Goal: Task Accomplishment & Management: Manage account settings

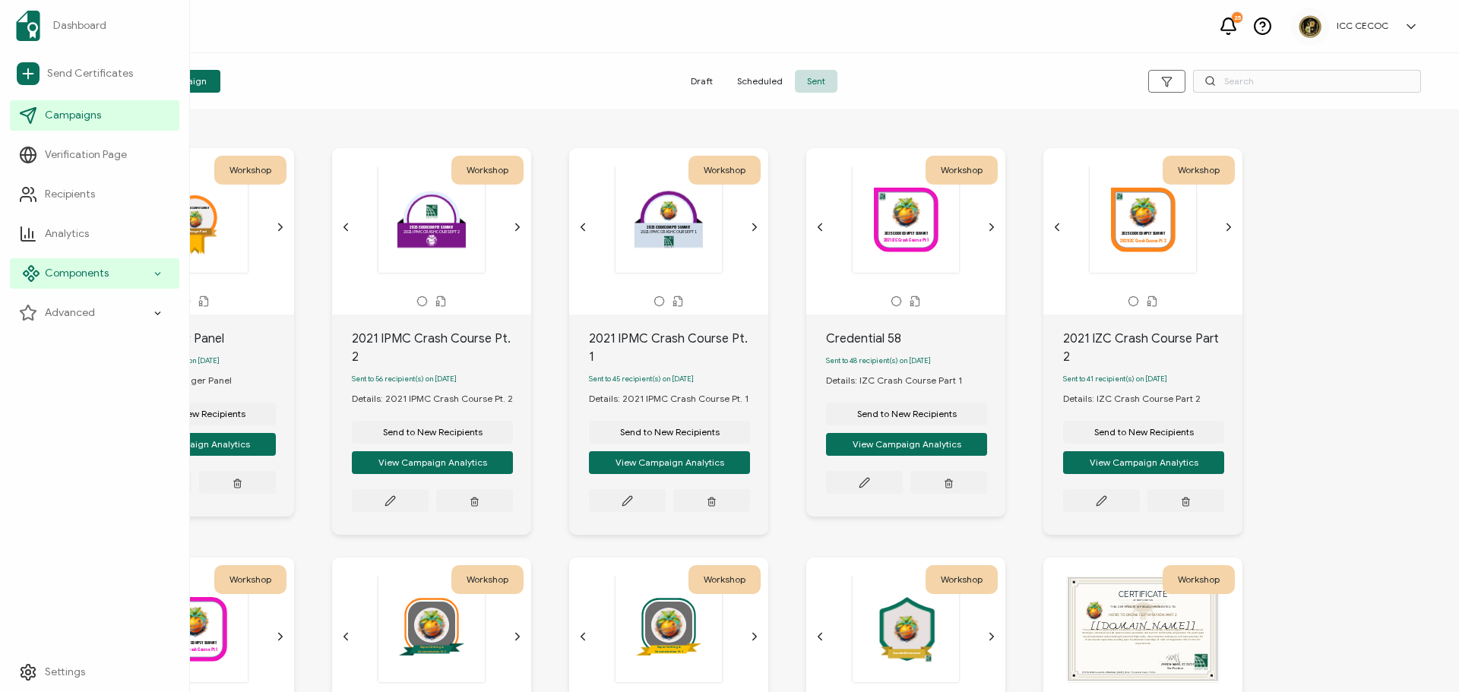
click at [81, 273] on span "Components" at bounding box center [77, 273] width 64 height 15
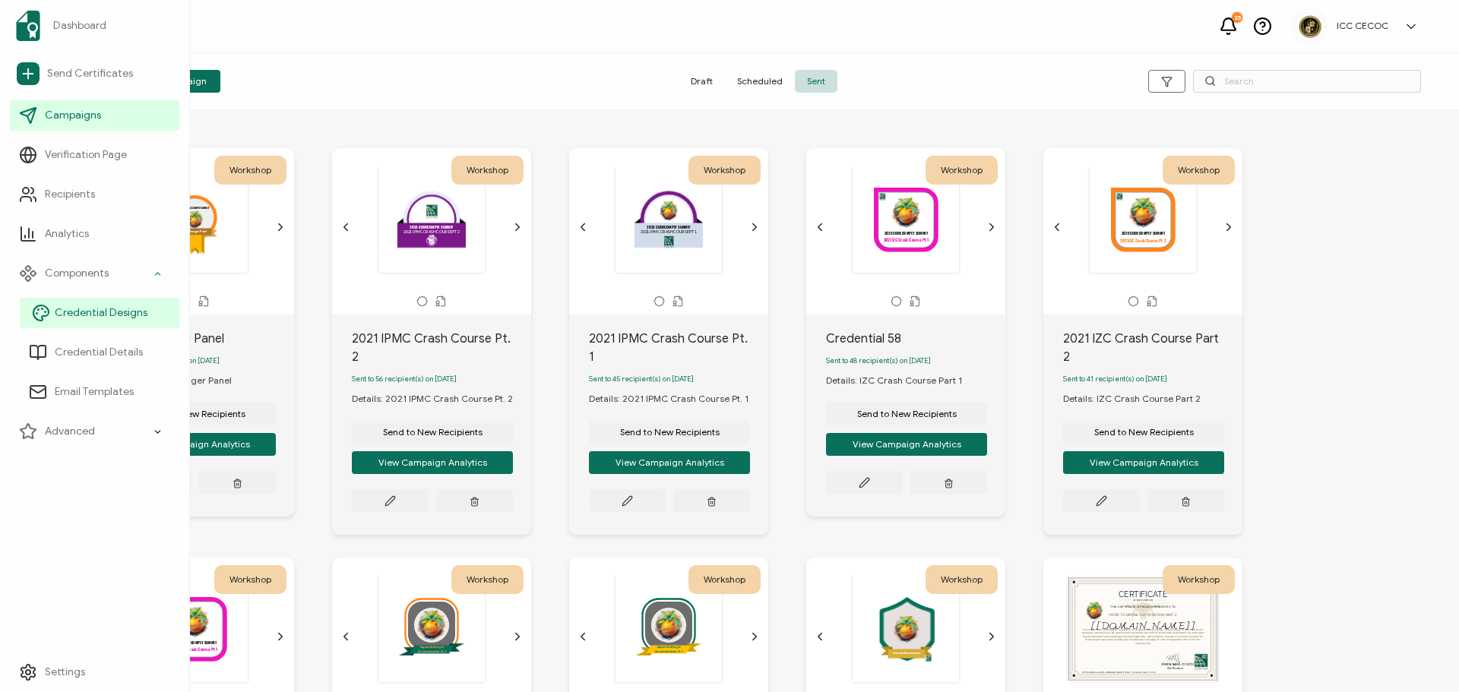
click at [98, 302] on link "Credential Designs" at bounding box center [100, 313] width 160 height 30
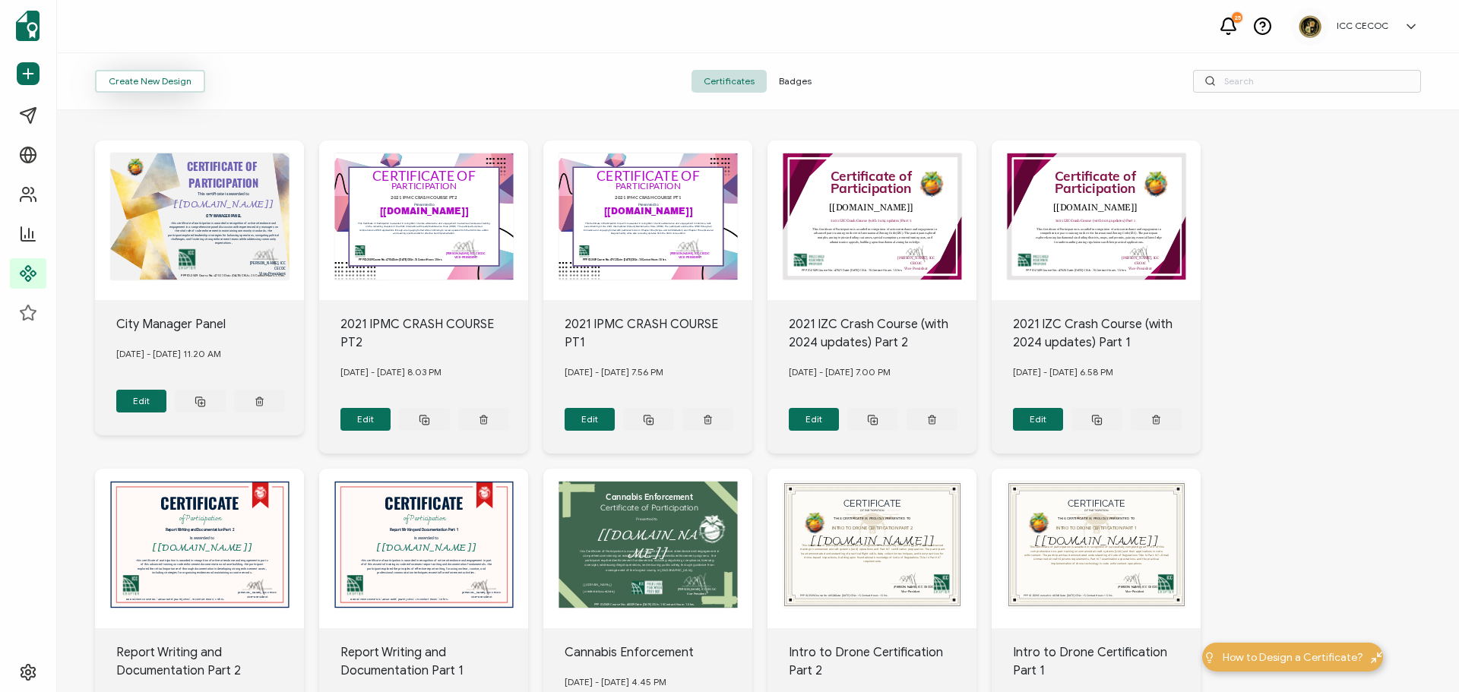
click at [187, 85] on button "Create New Design" at bounding box center [150, 81] width 110 height 23
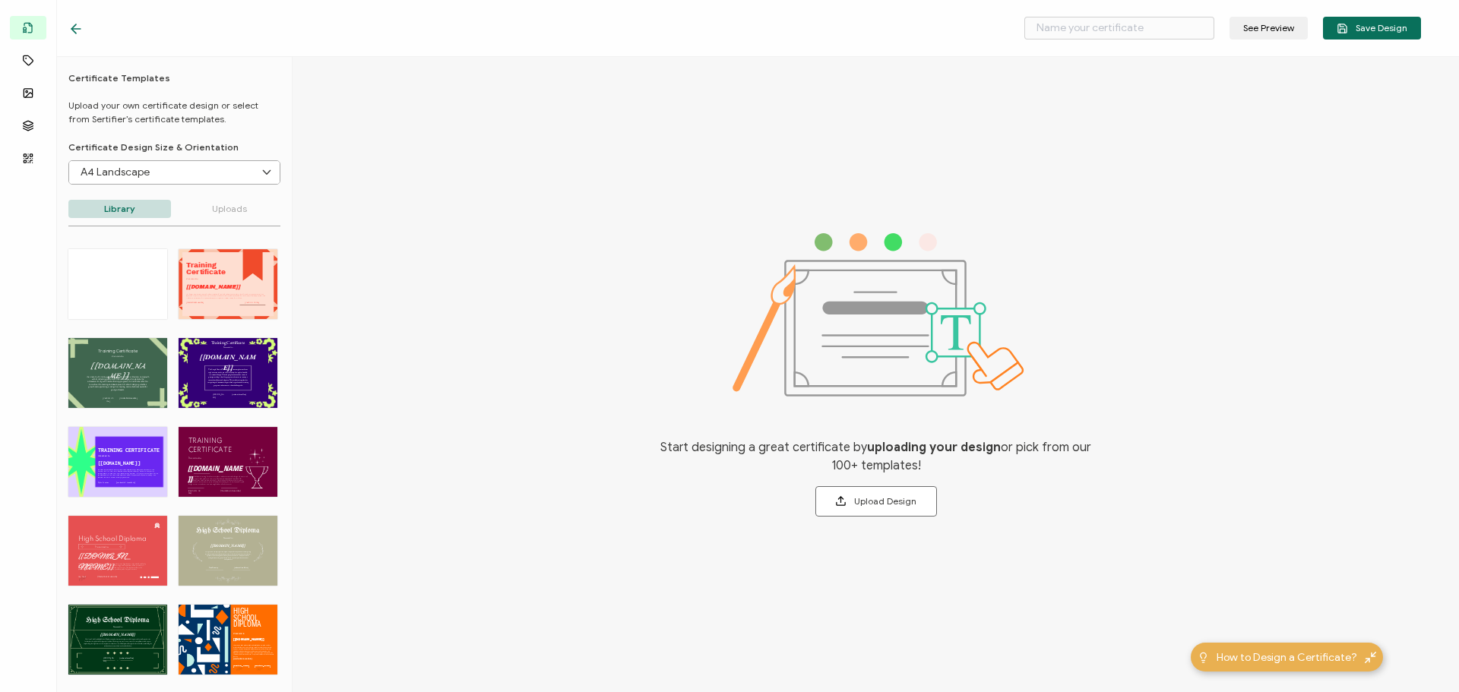
click at [247, 280] on div "Training The Orange New Design Training Certificate template offers a bold and …" at bounding box center [228, 284] width 99 height 70
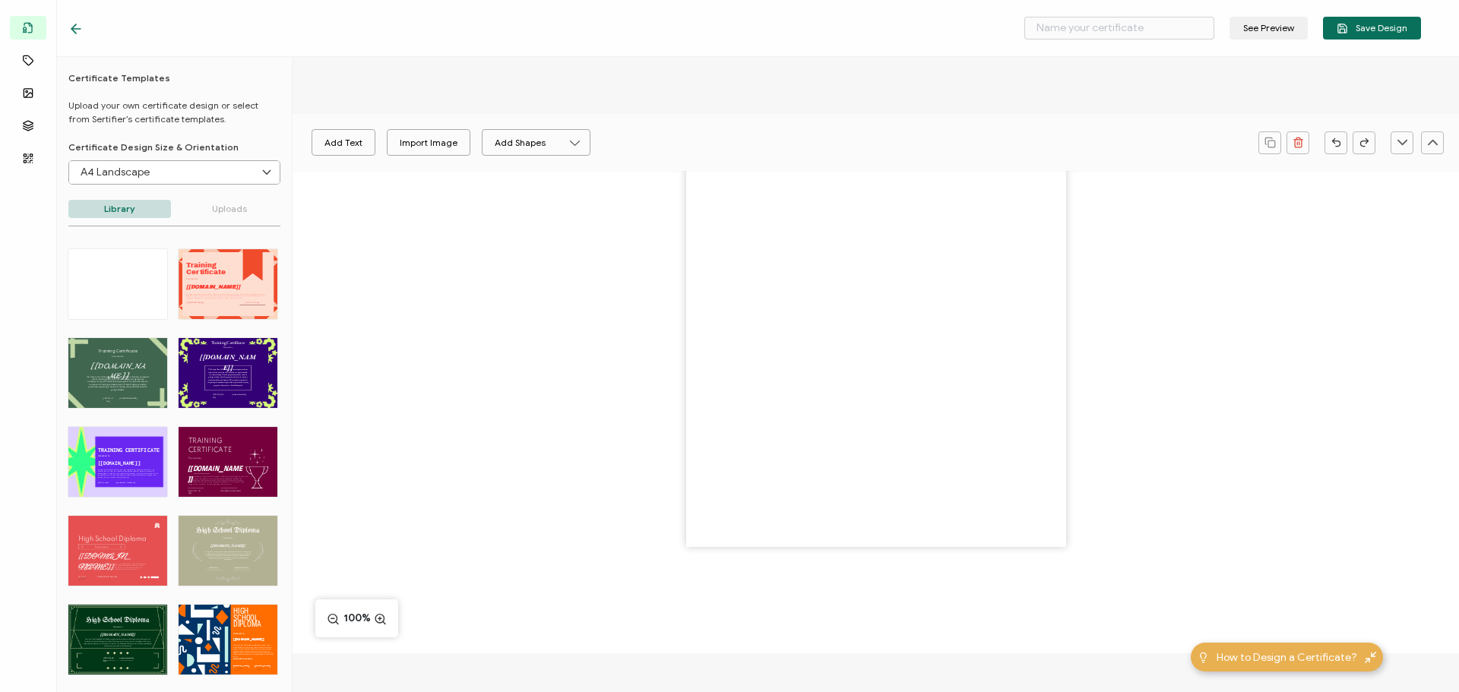
type input "Ninajirachi"
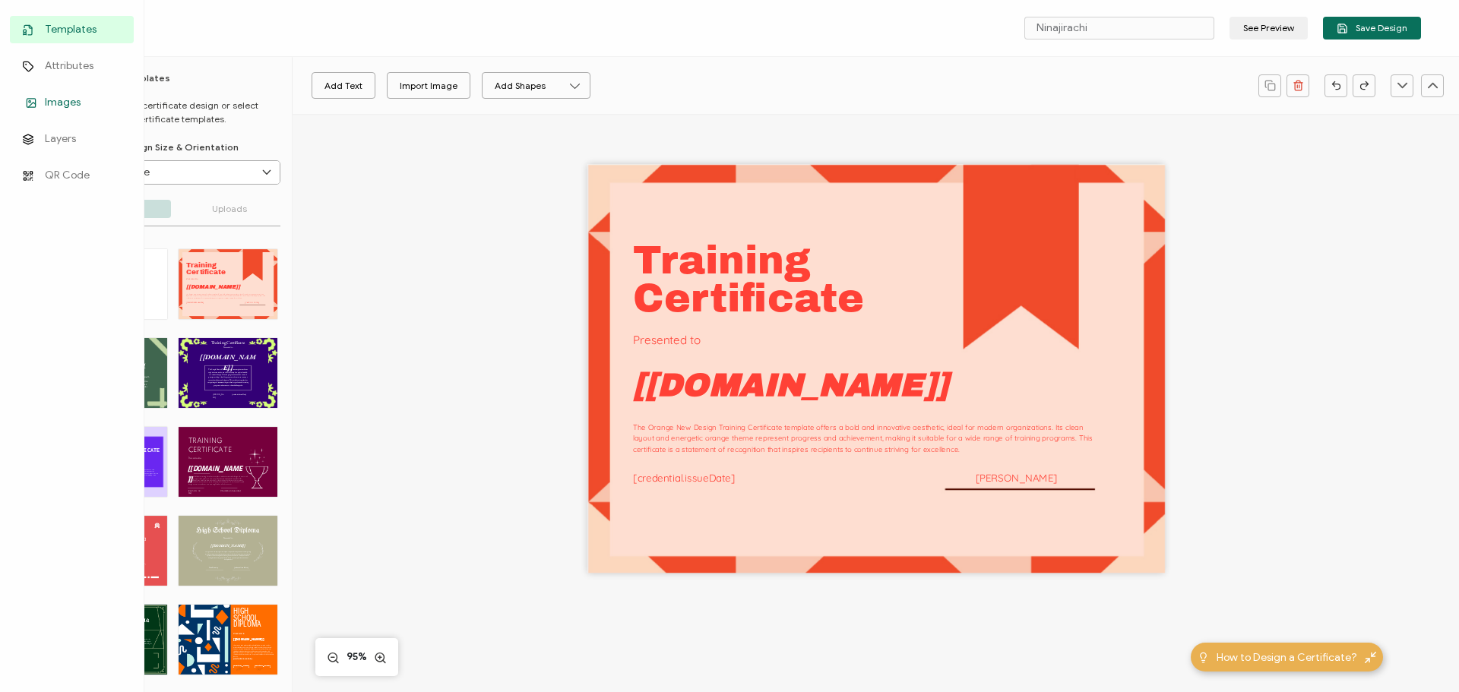
click at [38, 103] on icon at bounding box center [31, 102] width 18 height 11
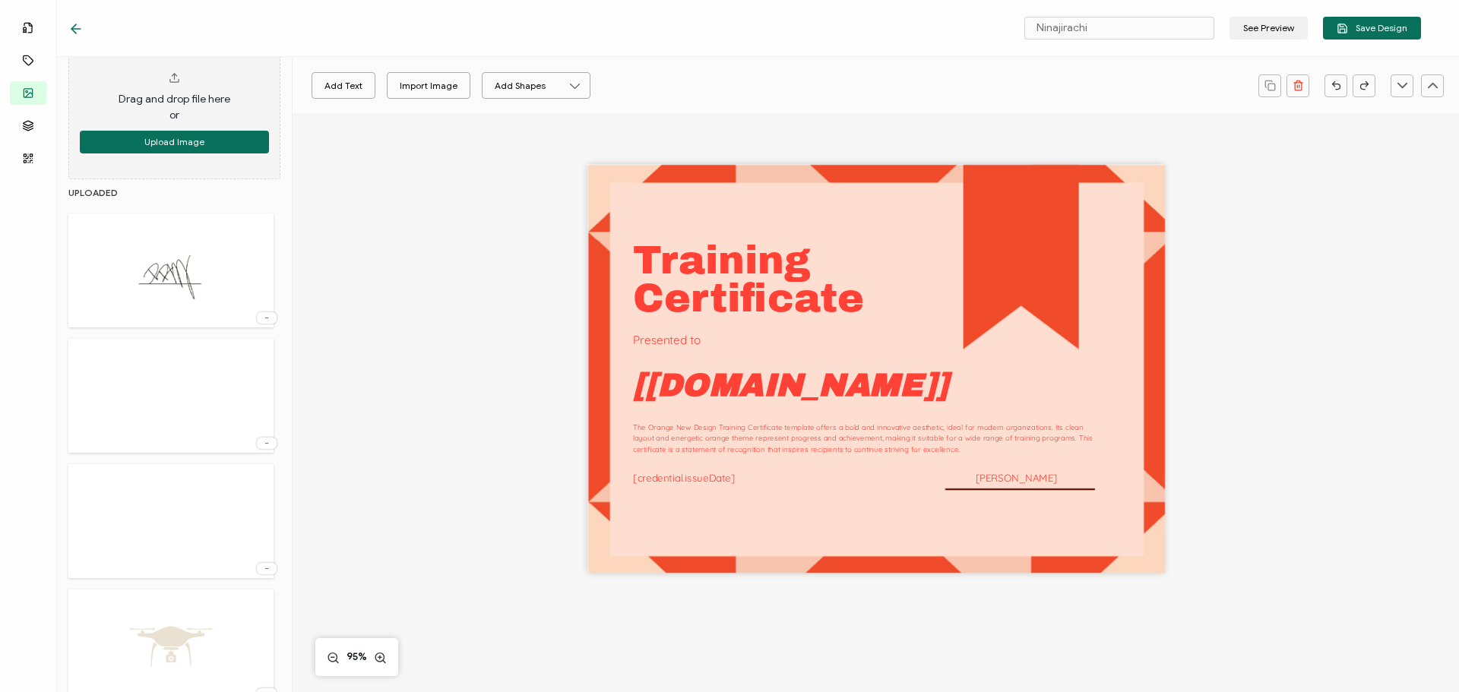
scroll to position [76, 0]
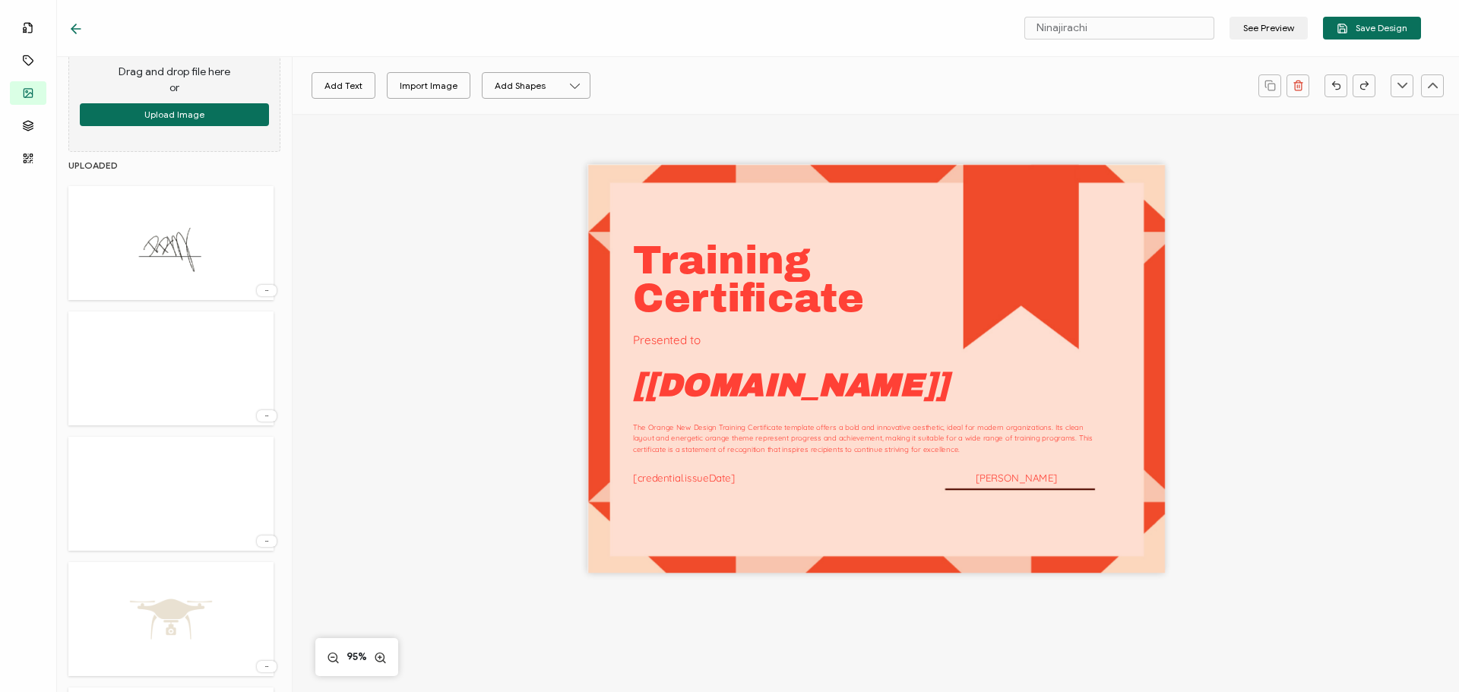
click at [167, 475] on img at bounding box center [171, 494] width 99 height 99
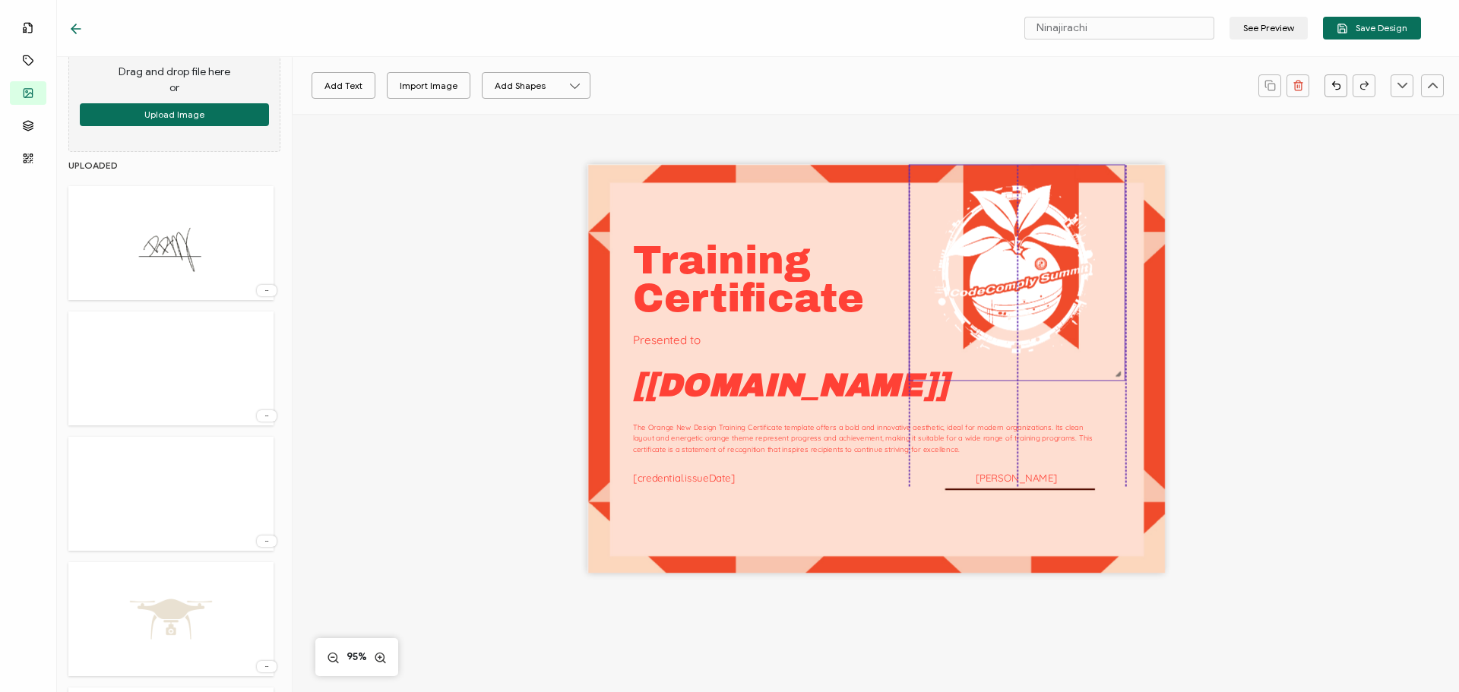
drag, startPoint x: 887, startPoint y: 340, endPoint x: 1001, endPoint y: 257, distance: 140.9
click at [1001, 257] on img at bounding box center [1016, 272] width 215 height 215
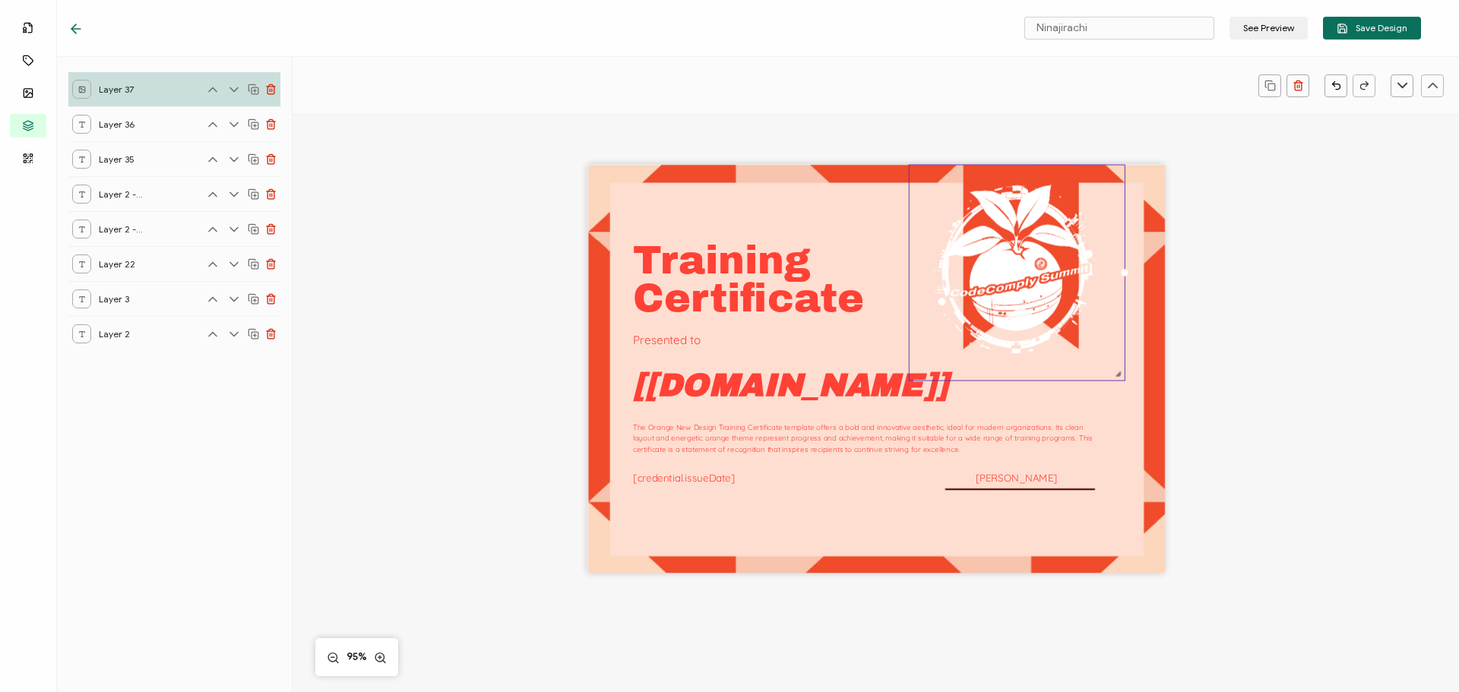
scroll to position [0, 0]
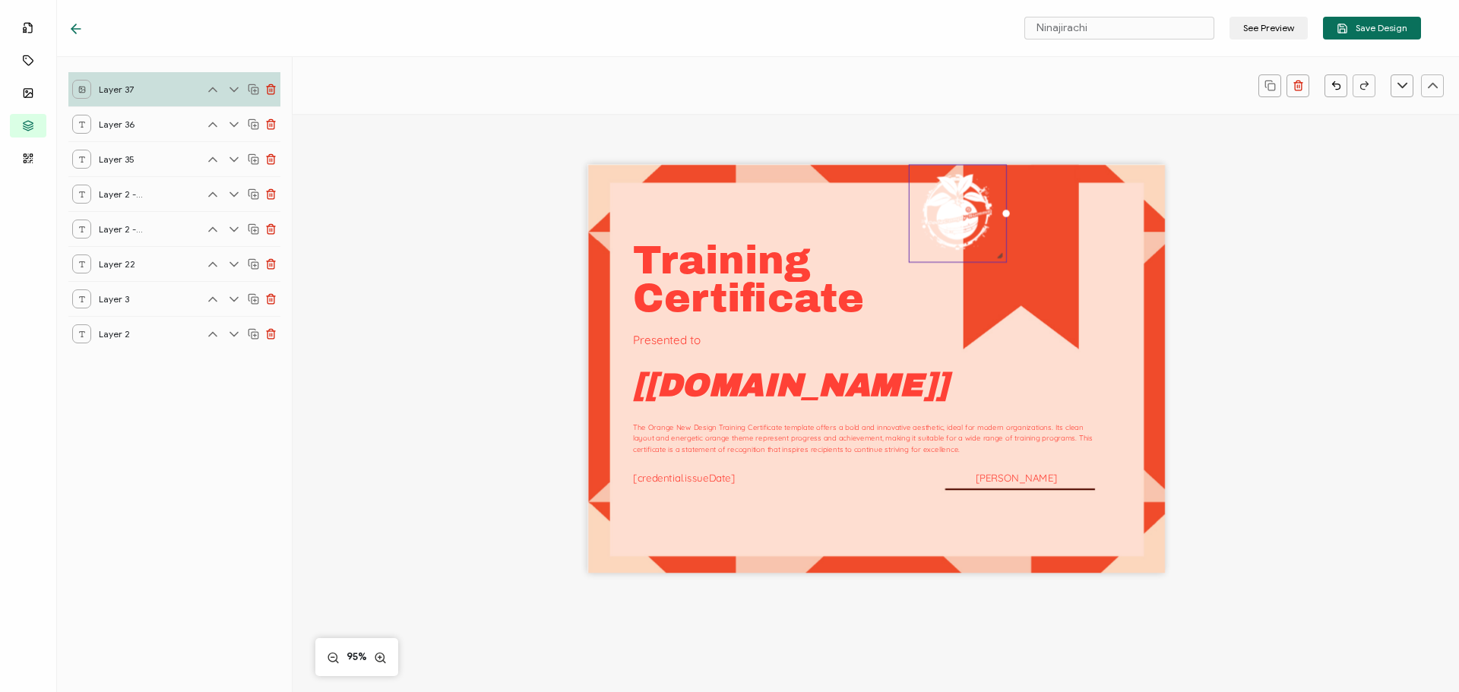
drag, startPoint x: 1115, startPoint y: 378, endPoint x: 992, endPoint y: 225, distance: 196.8
click at [992, 225] on div at bounding box center [957, 214] width 98 height 98
drag, startPoint x: 944, startPoint y: 223, endPoint x: 1007, endPoint y: 247, distance: 67.3
click at [1007, 247] on img at bounding box center [1020, 236] width 97 height 97
click at [764, 290] on pre "Certificate" at bounding box center [748, 298] width 231 height 43
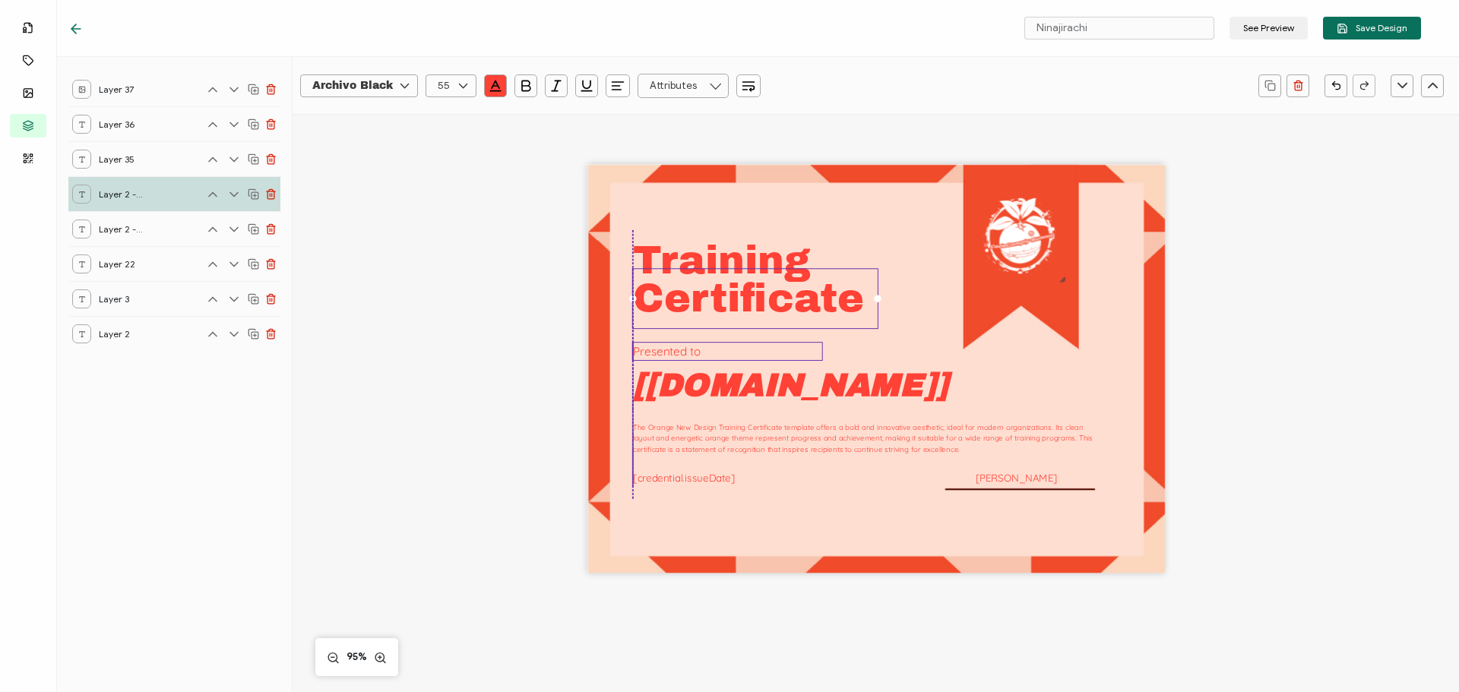
drag, startPoint x: 656, startPoint y: 341, endPoint x: 656, endPoint y: 353, distance: 11.4
click at [656, 353] on pre "Presented to" at bounding box center [667, 351] width 68 height 14
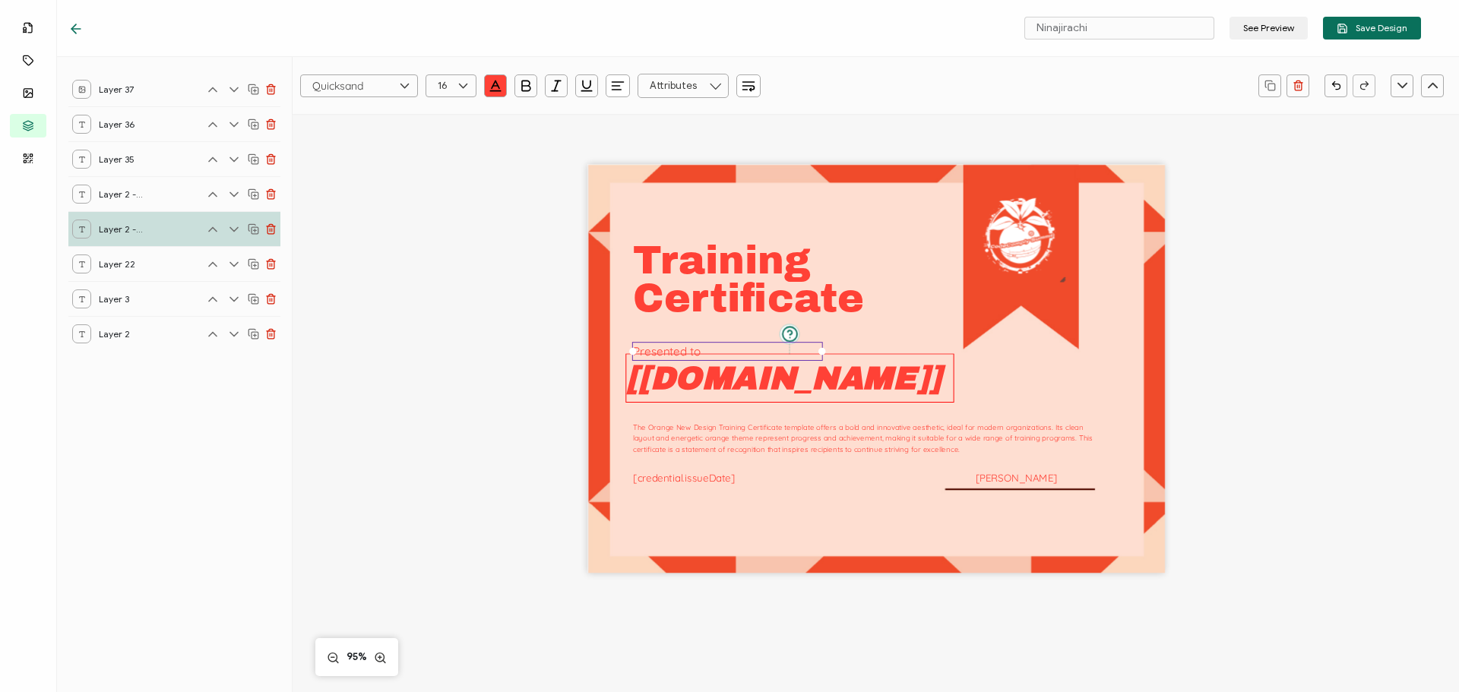
drag, startPoint x: 670, startPoint y: 397, endPoint x: 663, endPoint y: 391, distance: 9.7
click at [663, 391] on pre "[[DOMAIN_NAME]]" at bounding box center [783, 378] width 315 height 35
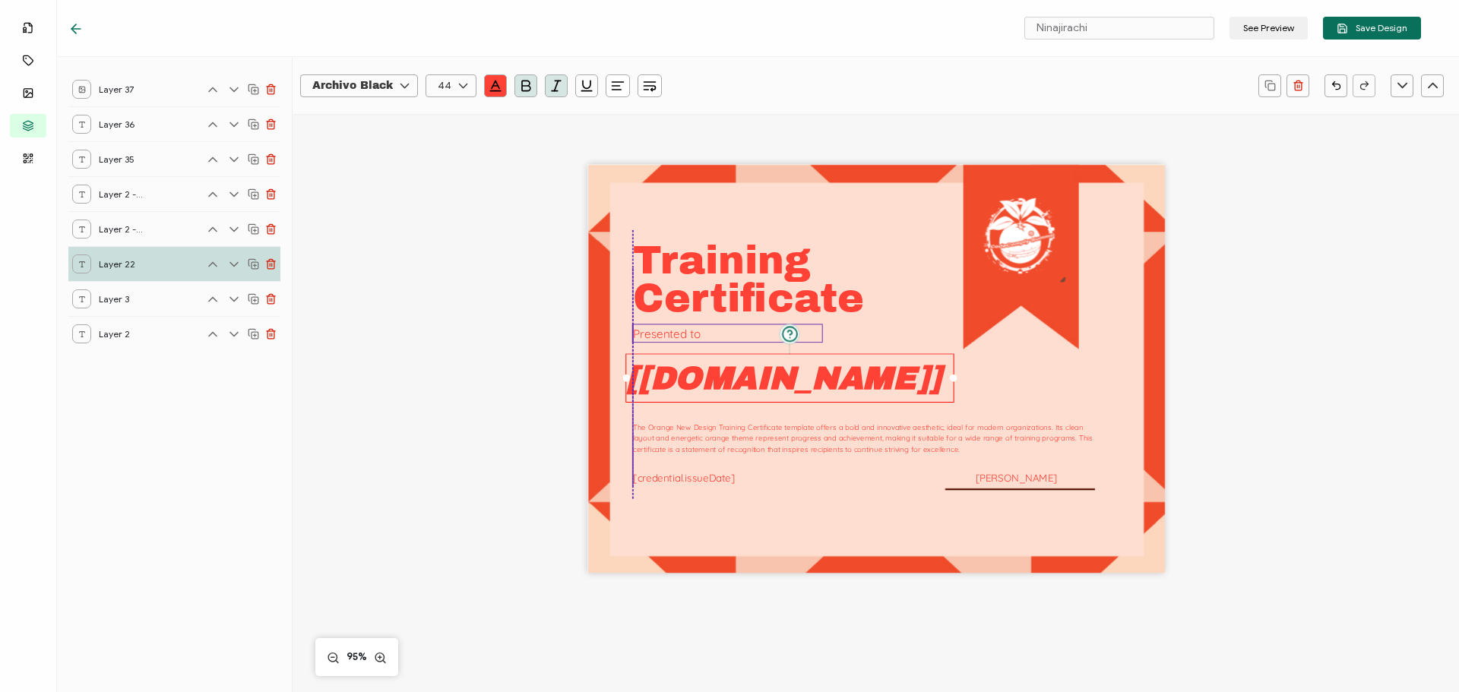
drag, startPoint x: 666, startPoint y: 352, endPoint x: 666, endPoint y: 334, distance: 17.5
click at [666, 334] on pre "Presented to" at bounding box center [667, 334] width 68 height 14
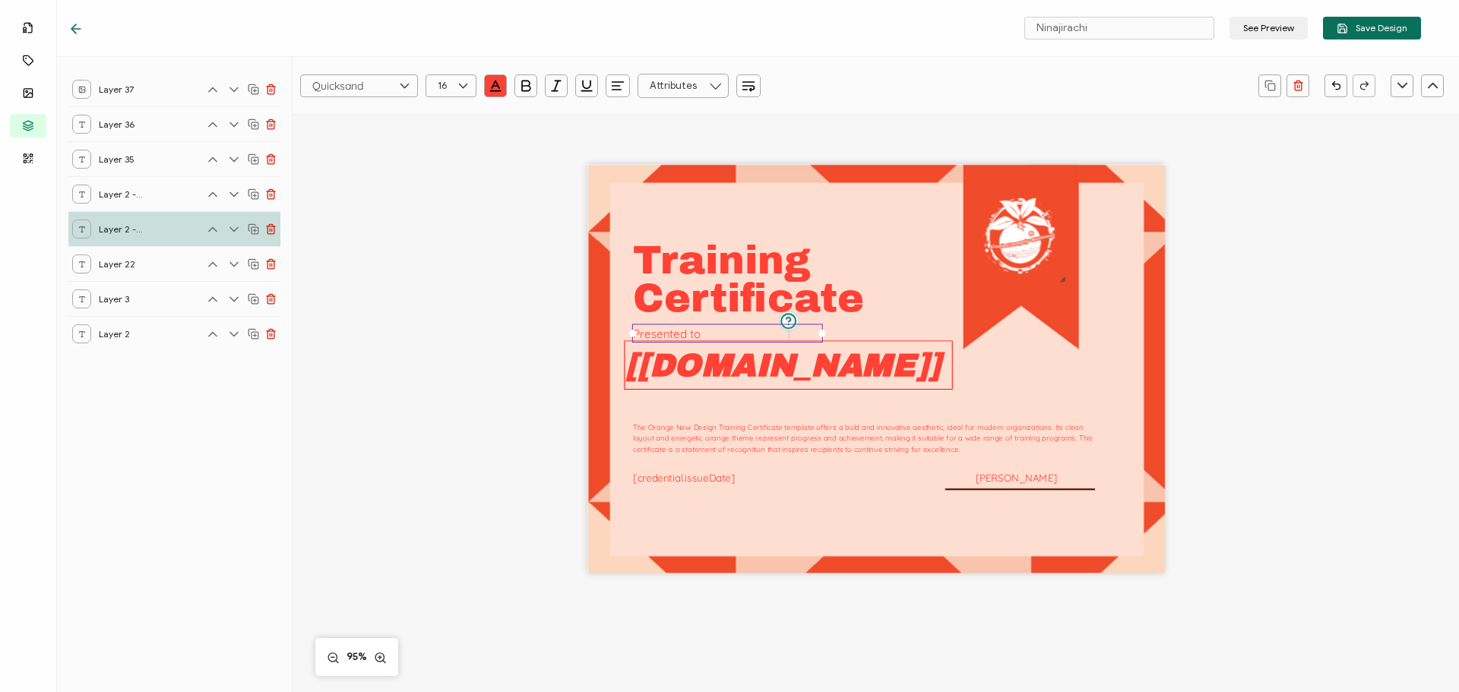
drag, startPoint x: 661, startPoint y: 375, endPoint x: 660, endPoint y: 362, distance: 13.7
click at [660, 362] on pre "[[DOMAIN_NAME]]" at bounding box center [782, 364] width 315 height 35
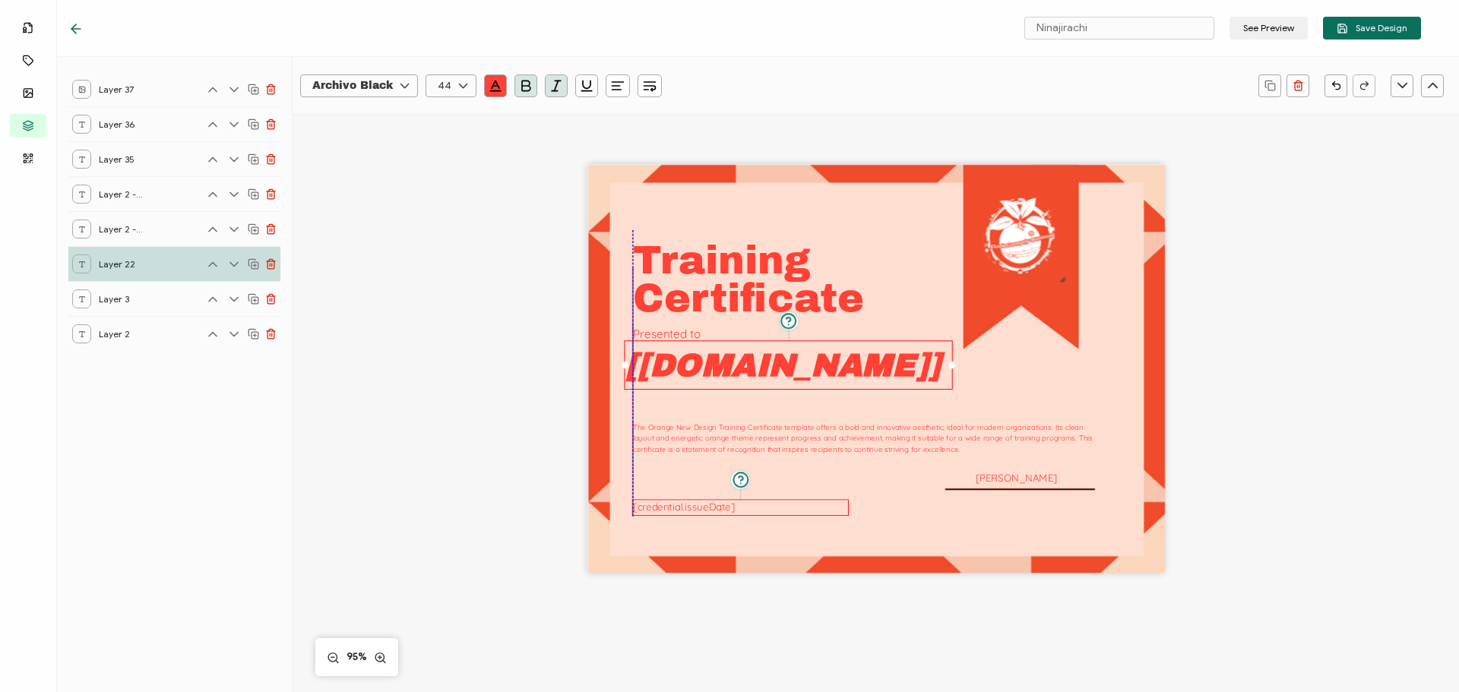
drag, startPoint x: 651, startPoint y: 480, endPoint x: 651, endPoint y: 510, distance: 29.6
click at [651, 510] on pre "[credential.issueDate]" at bounding box center [684, 507] width 103 height 13
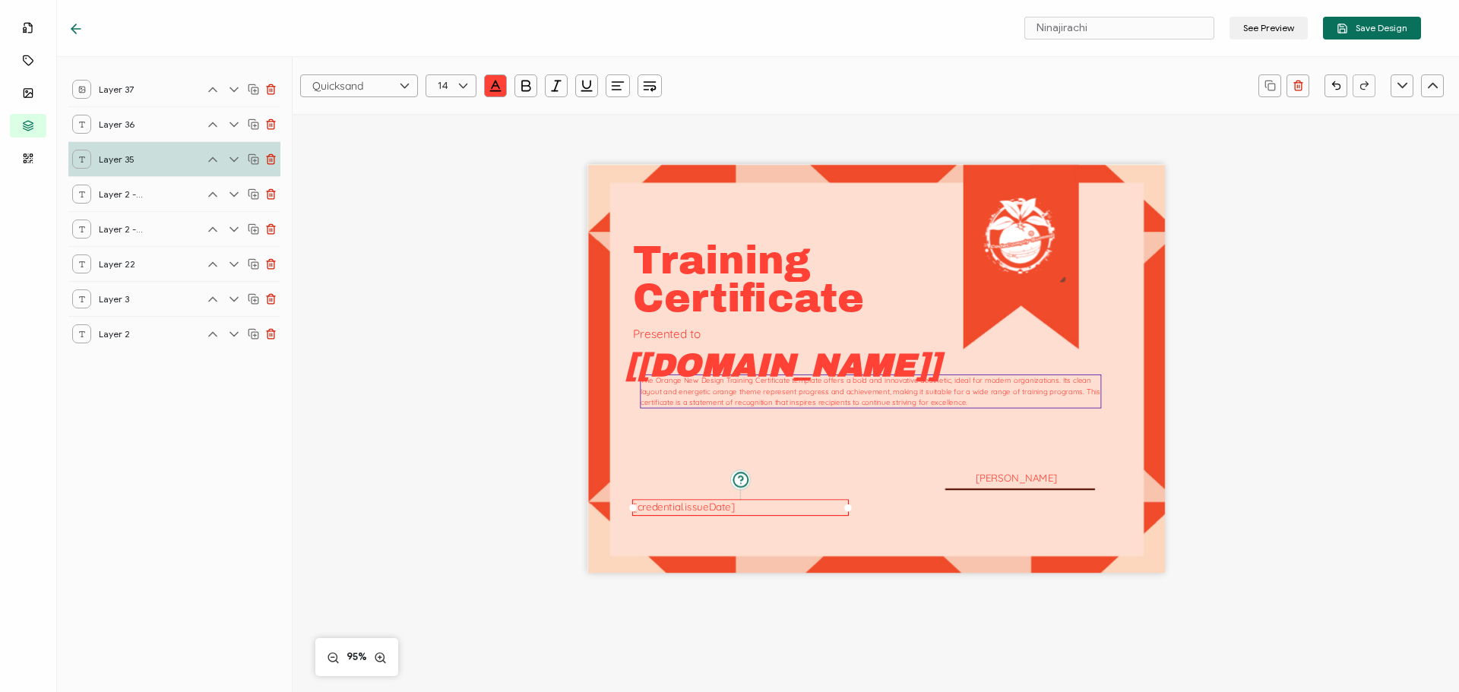
drag, startPoint x: 982, startPoint y: 489, endPoint x: 989, endPoint y: 441, distance: 47.7
click at [989, 409] on div "The Orange New Design Training Certificate template offers a bold and innovativ…" at bounding box center [870, 392] width 461 height 34
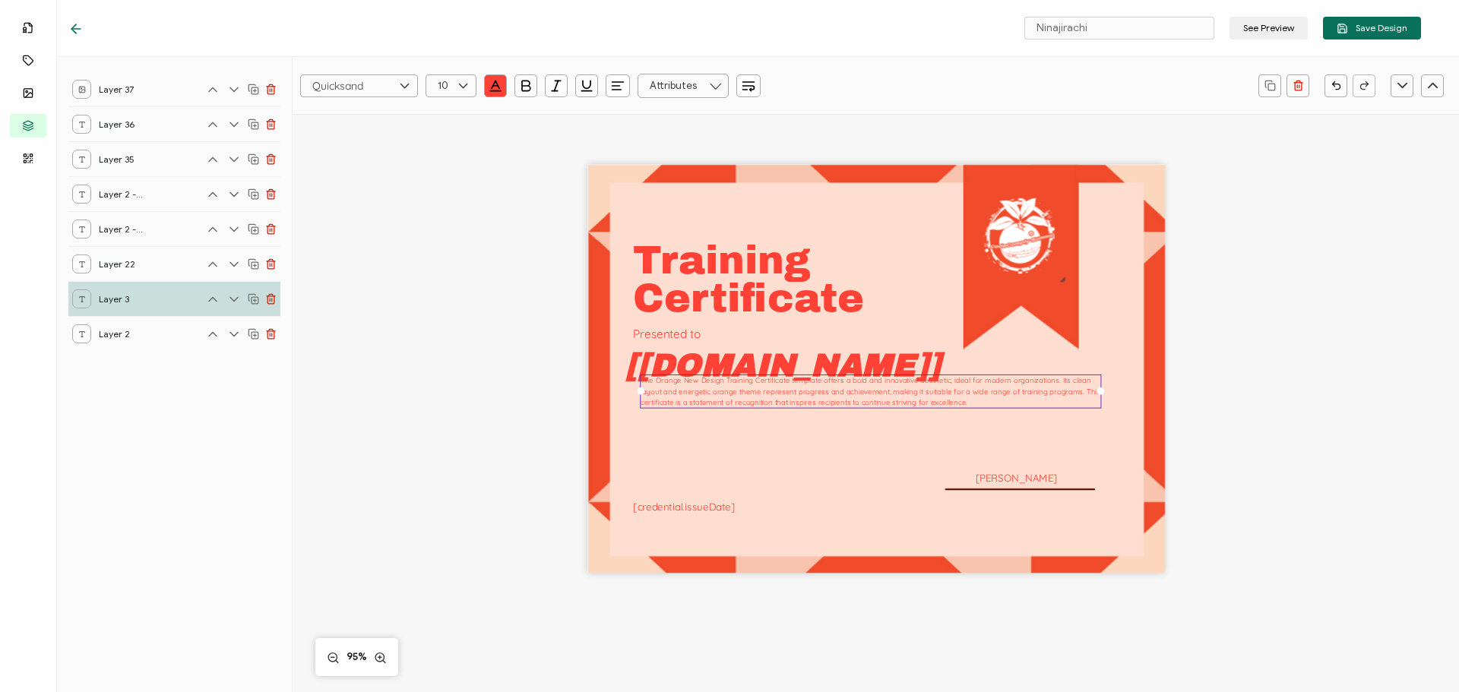
click at [989, 506] on div "Training The Orange New Design Training Certificate template offers a bold and …" at bounding box center [876, 369] width 578 height 409
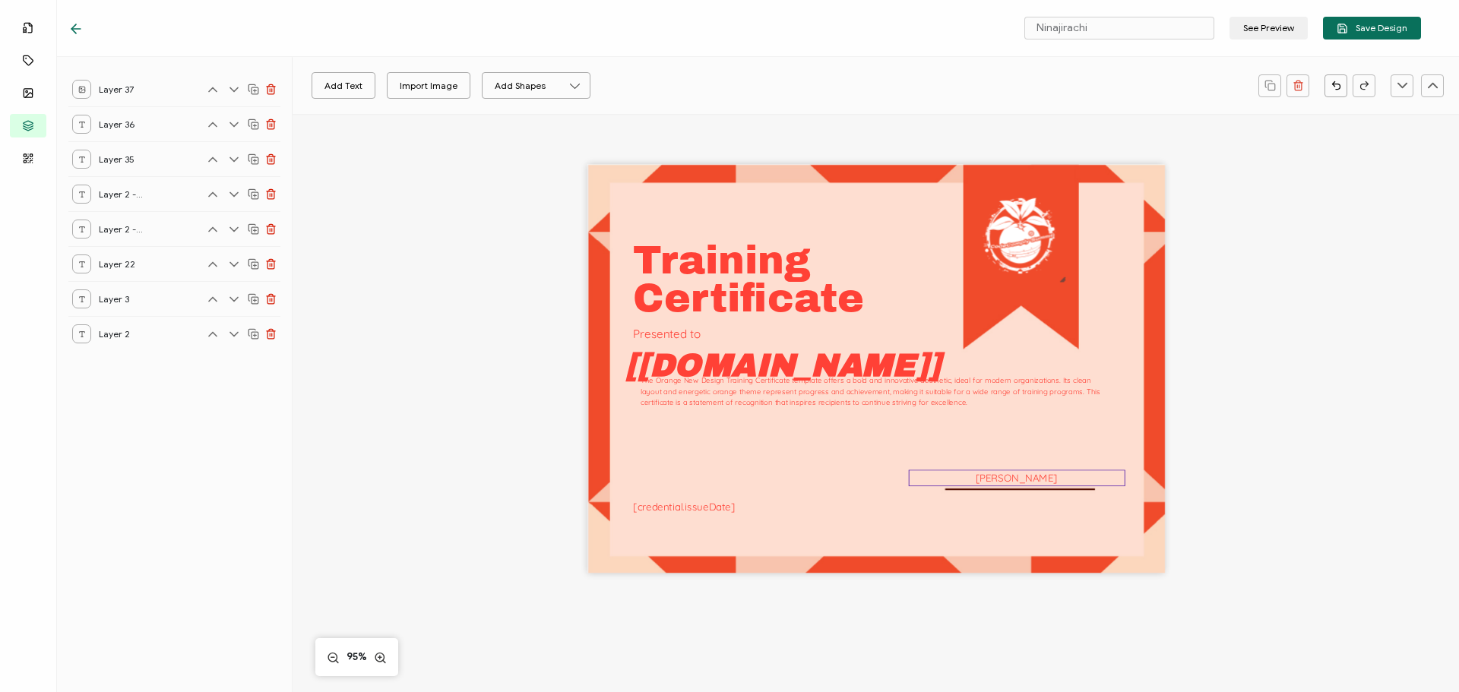
click at [984, 486] on div "[PERSON_NAME]" at bounding box center [1016, 478] width 217 height 17
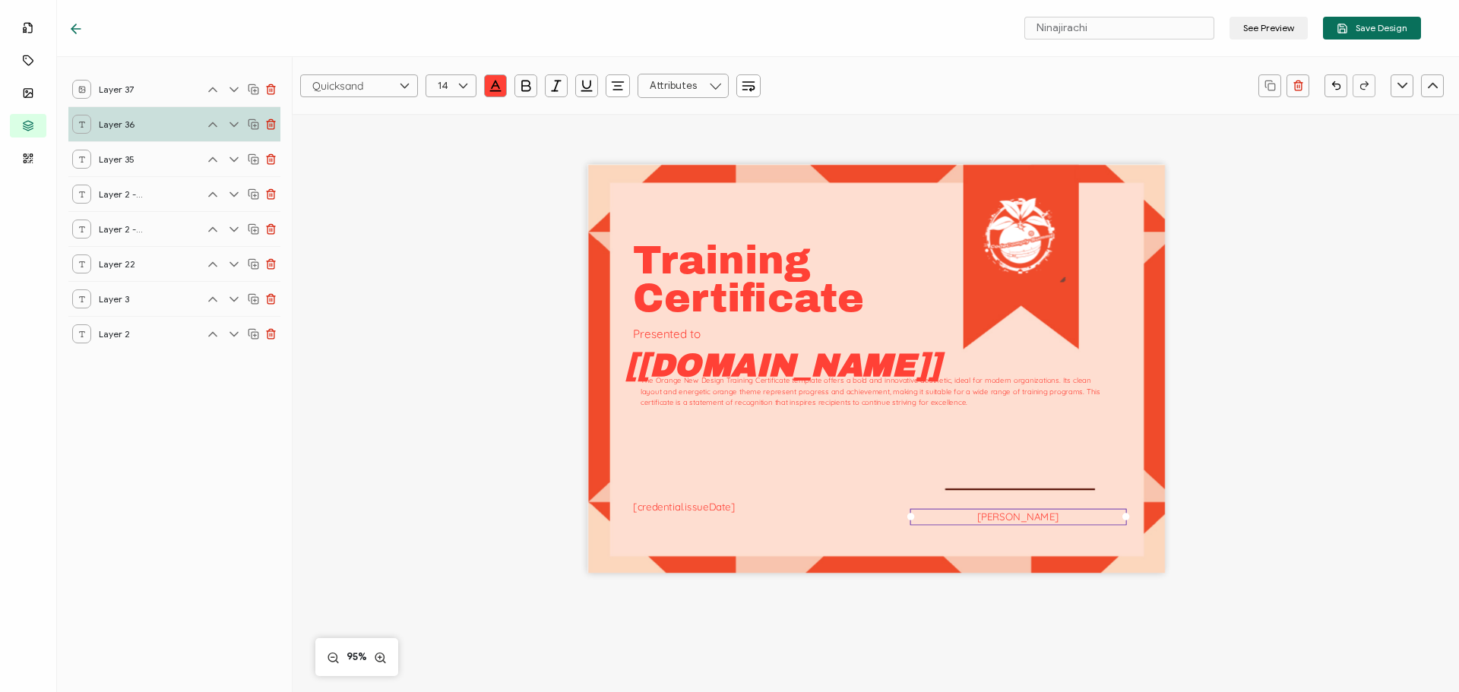
drag, startPoint x: 984, startPoint y: 481, endPoint x: 986, endPoint y: 520, distance: 38.8
click at [986, 520] on div "[PERSON_NAME]" at bounding box center [1018, 516] width 217 height 17
click at [986, 486] on div "Training The Orange New Design Training Certificate template offers a bold and …" at bounding box center [876, 369] width 578 height 409
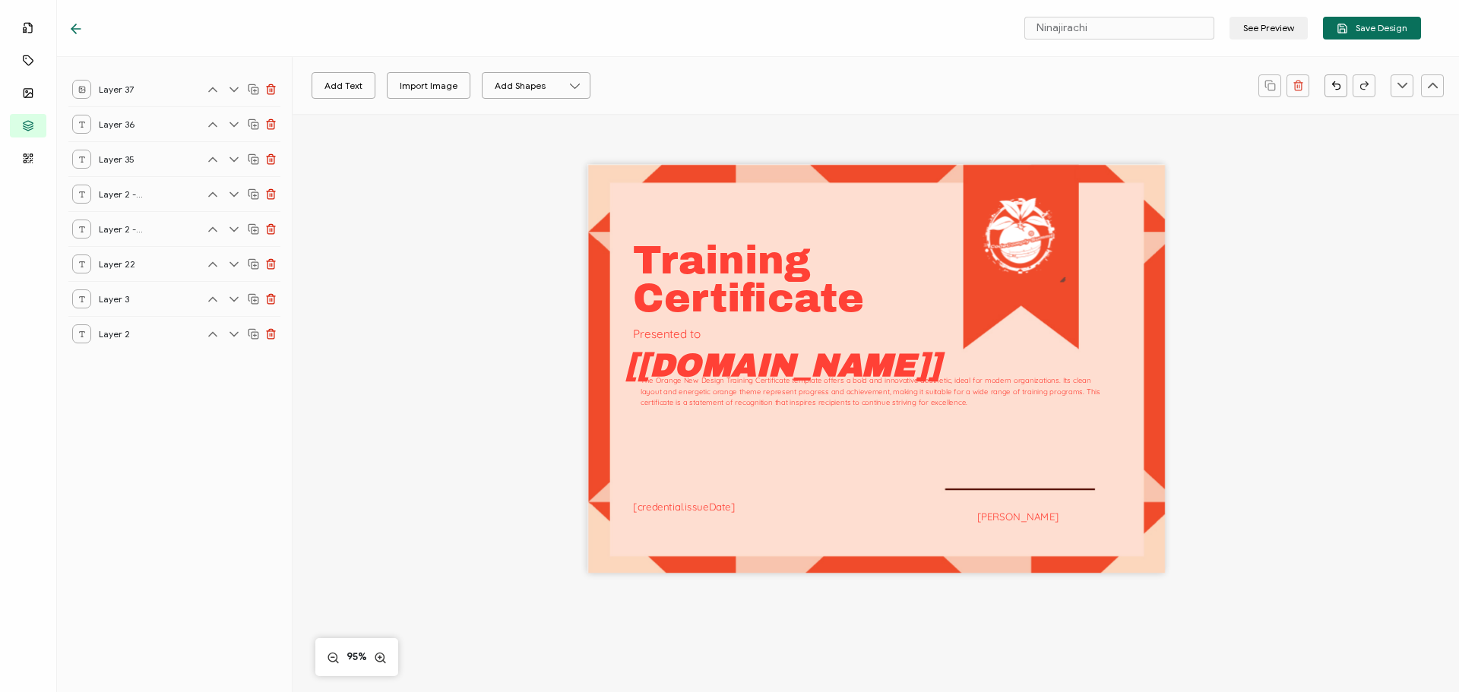
click at [987, 489] on div "Training The Orange New Design Training Certificate template offers a bold and …" at bounding box center [876, 369] width 578 height 409
drag, startPoint x: 986, startPoint y: 487, endPoint x: 1042, endPoint y: 486, distance: 55.5
click at [1043, 479] on div "Training The Orange New Design Training Certificate template offers a bold and …" at bounding box center [876, 369] width 578 height 409
click at [1065, 489] on div "Training The Orange New Design Training Certificate template offers a bold and …" at bounding box center [876, 369] width 578 height 409
click at [1066, 489] on div "Training The Orange New Design Training Certificate template offers a bold and …" at bounding box center [876, 369] width 578 height 409
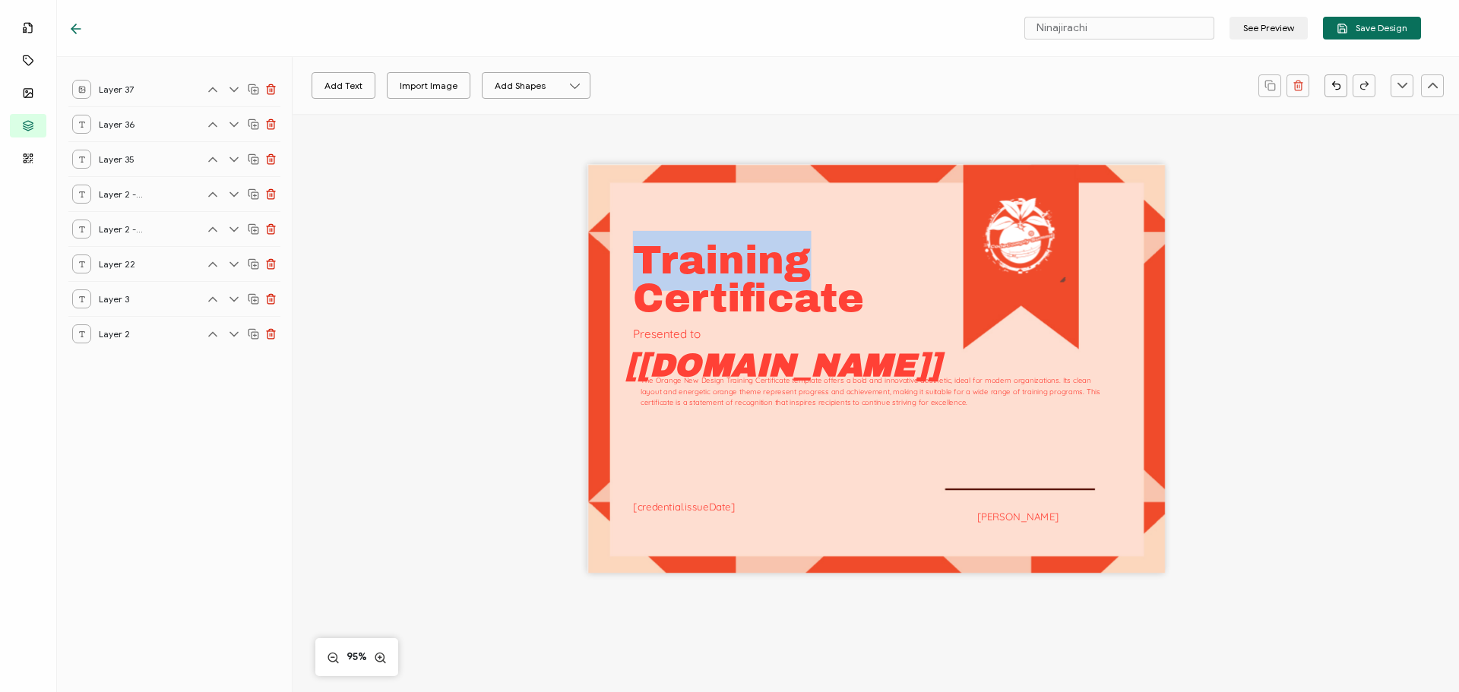
click at [1066, 489] on div "Training The Orange New Design Training Certificate template offers a bold and …" at bounding box center [876, 369] width 578 height 409
click at [834, 465] on div "Training The Orange New Design Training Certificate template offers a bold and …" at bounding box center [876, 369] width 578 height 409
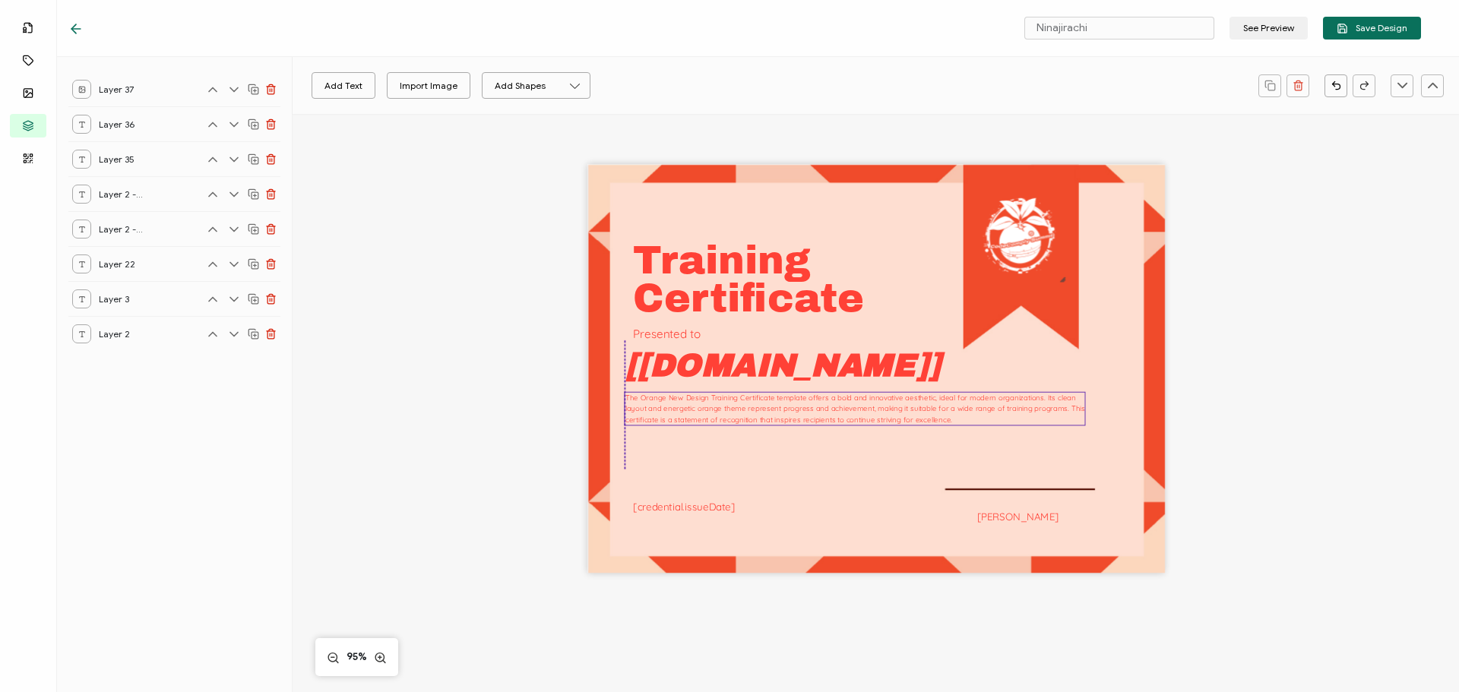
drag, startPoint x: 765, startPoint y: 418, endPoint x: 755, endPoint y: 424, distance: 11.6
click at [755, 424] on div "The Orange New Design Training Certificate template offers a bold and innovativ…" at bounding box center [855, 409] width 461 height 34
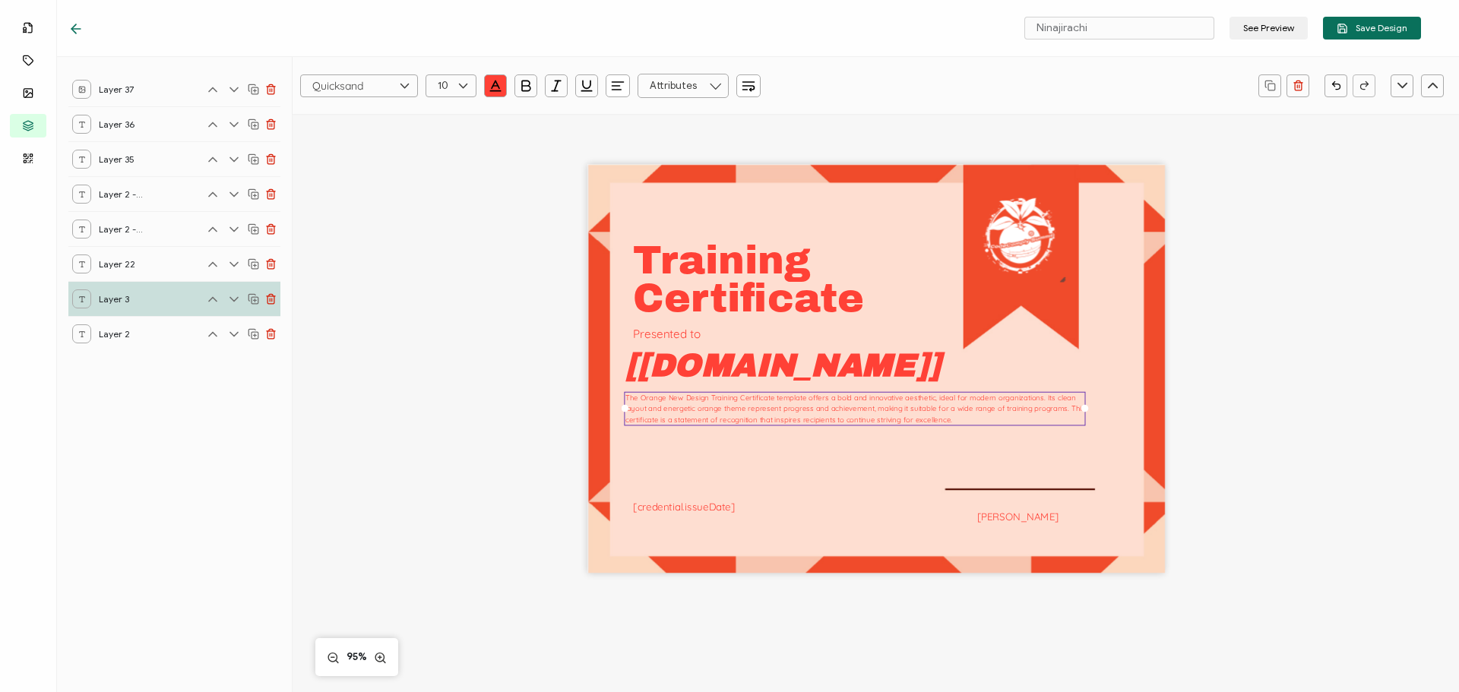
click at [823, 528] on div "Training The Orange New Design Training Certificate template offers a bold and …" at bounding box center [876, 369] width 578 height 409
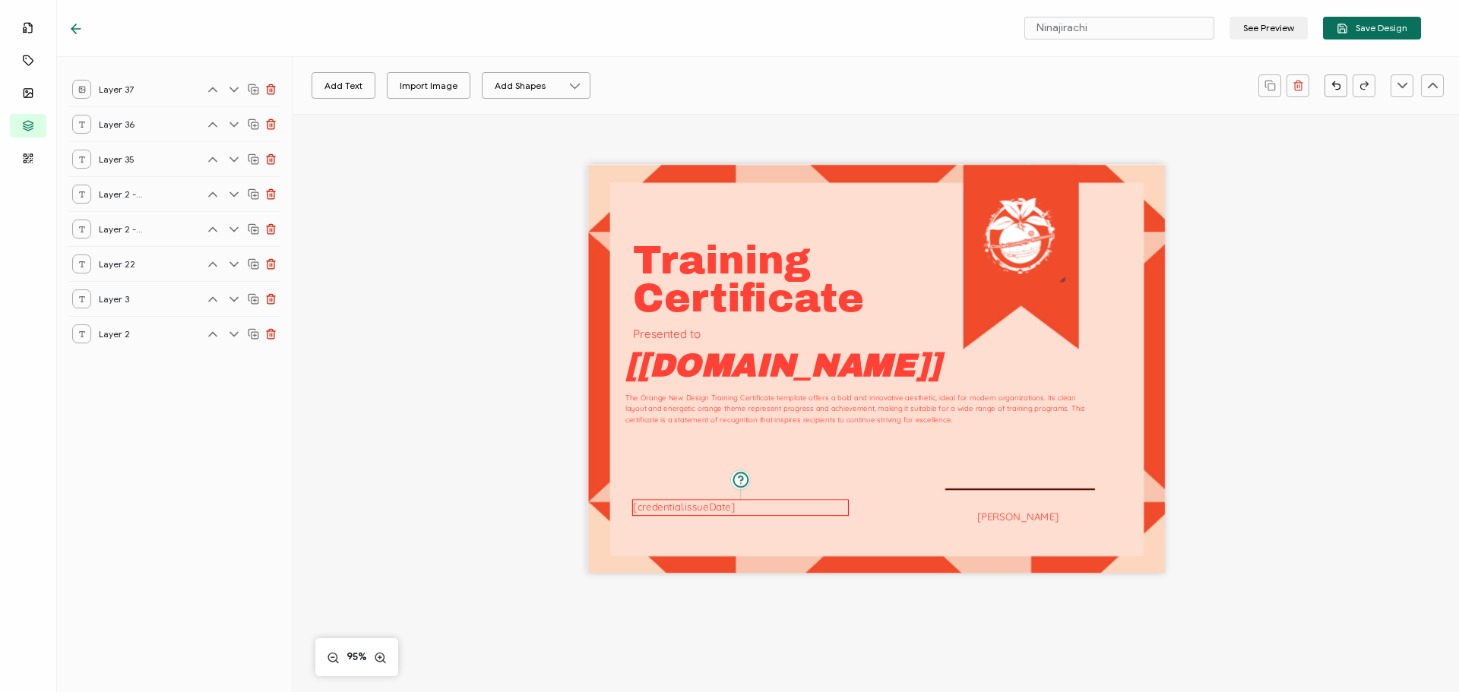
click at [648, 508] on pre "[credential.issueDate]" at bounding box center [684, 507] width 103 height 13
click at [770, 495] on div "Training The Orange New Design Training Certificate template offers a bold and …" at bounding box center [876, 369] width 578 height 409
click at [354, 95] on button "Add Text" at bounding box center [344, 85] width 64 height 27
drag, startPoint x: 889, startPoint y: 368, endPoint x: 748, endPoint y: 534, distance: 217.8
click at [748, 534] on pre "Edit this text" at bounding box center [732, 535] width 105 height 24
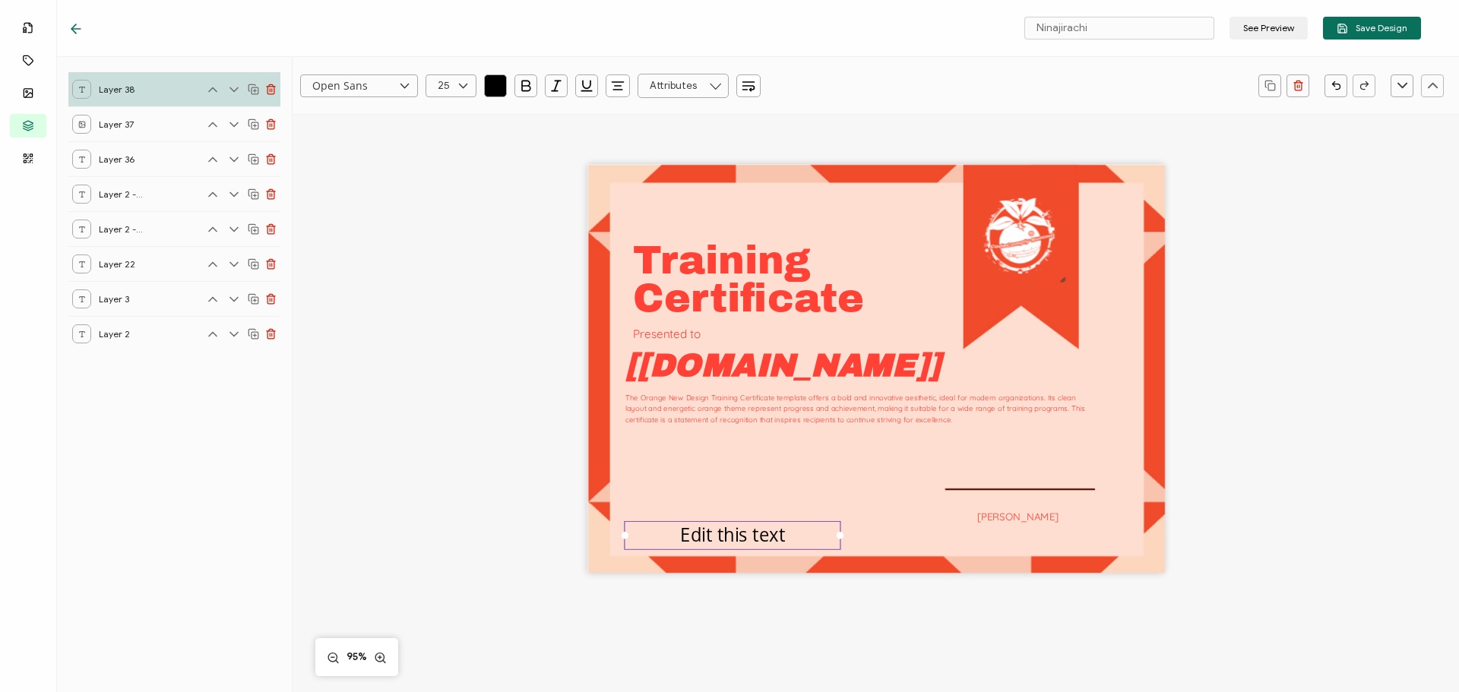
click at [692, 84] on input "text" at bounding box center [683, 86] width 91 height 24
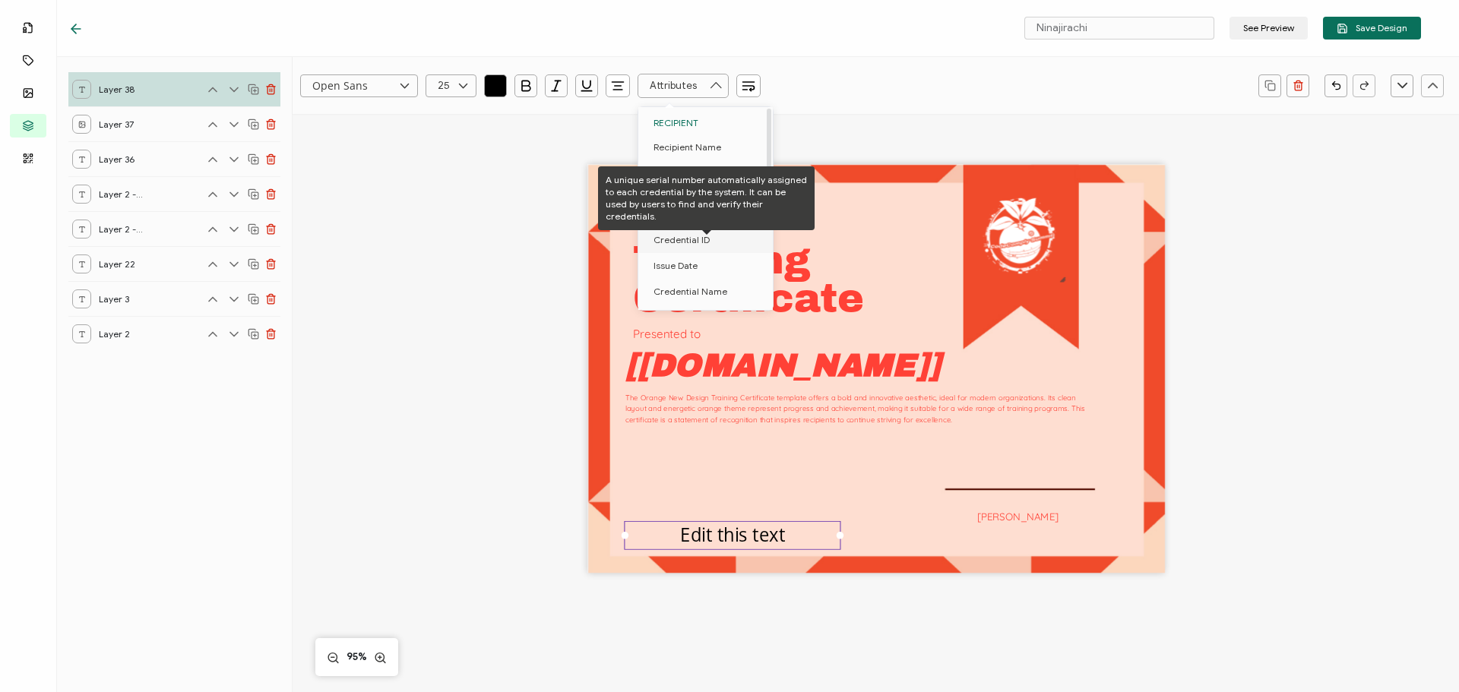
click at [701, 242] on span "Credential ID" at bounding box center [682, 240] width 56 height 26
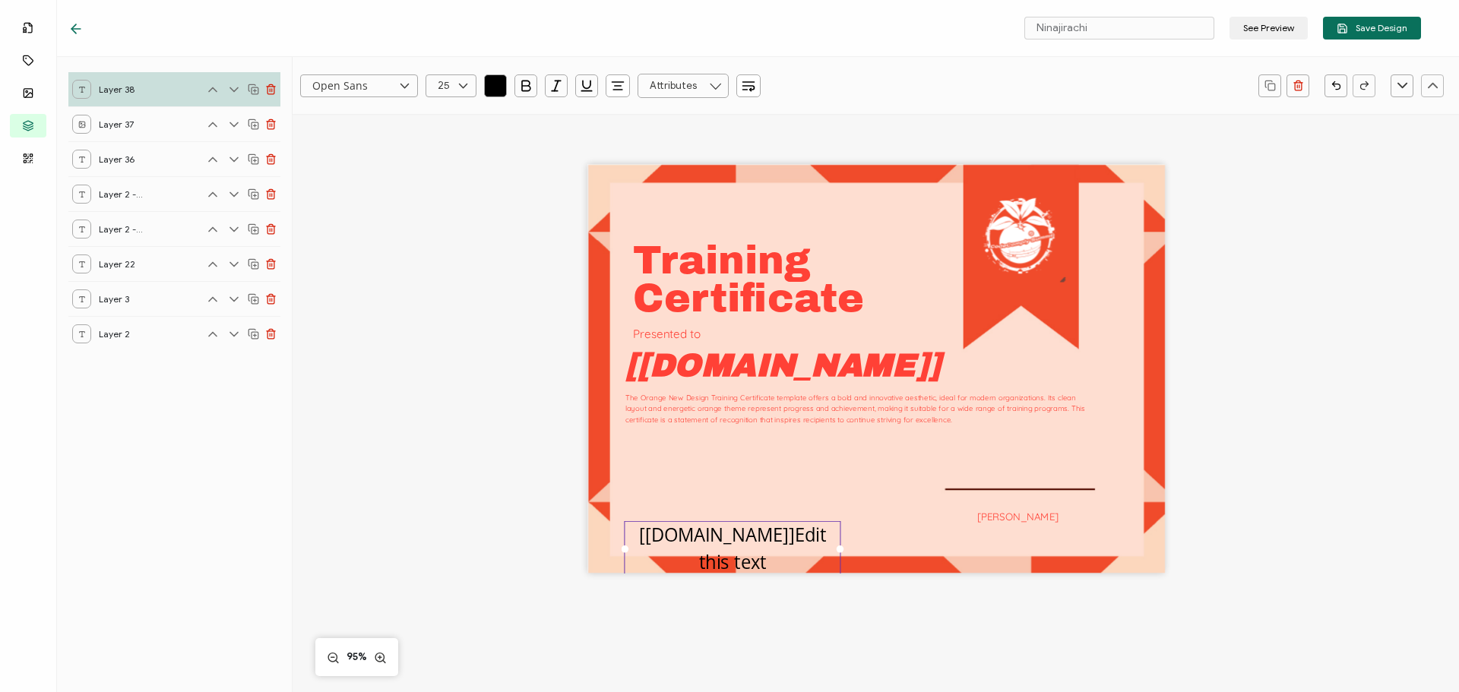
click at [705, 85] on input "text" at bounding box center [683, 86] width 91 height 24
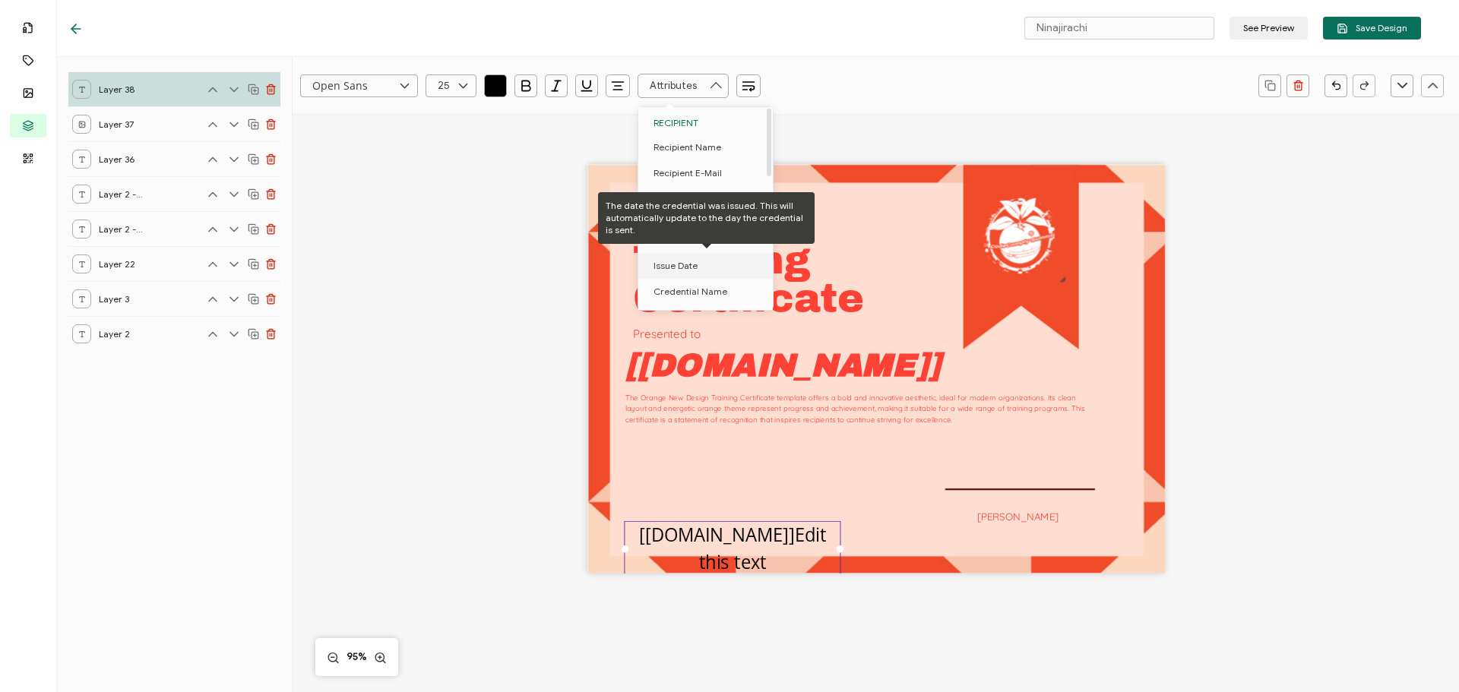
click at [701, 267] on li "Issue Date" at bounding box center [708, 266] width 140 height 26
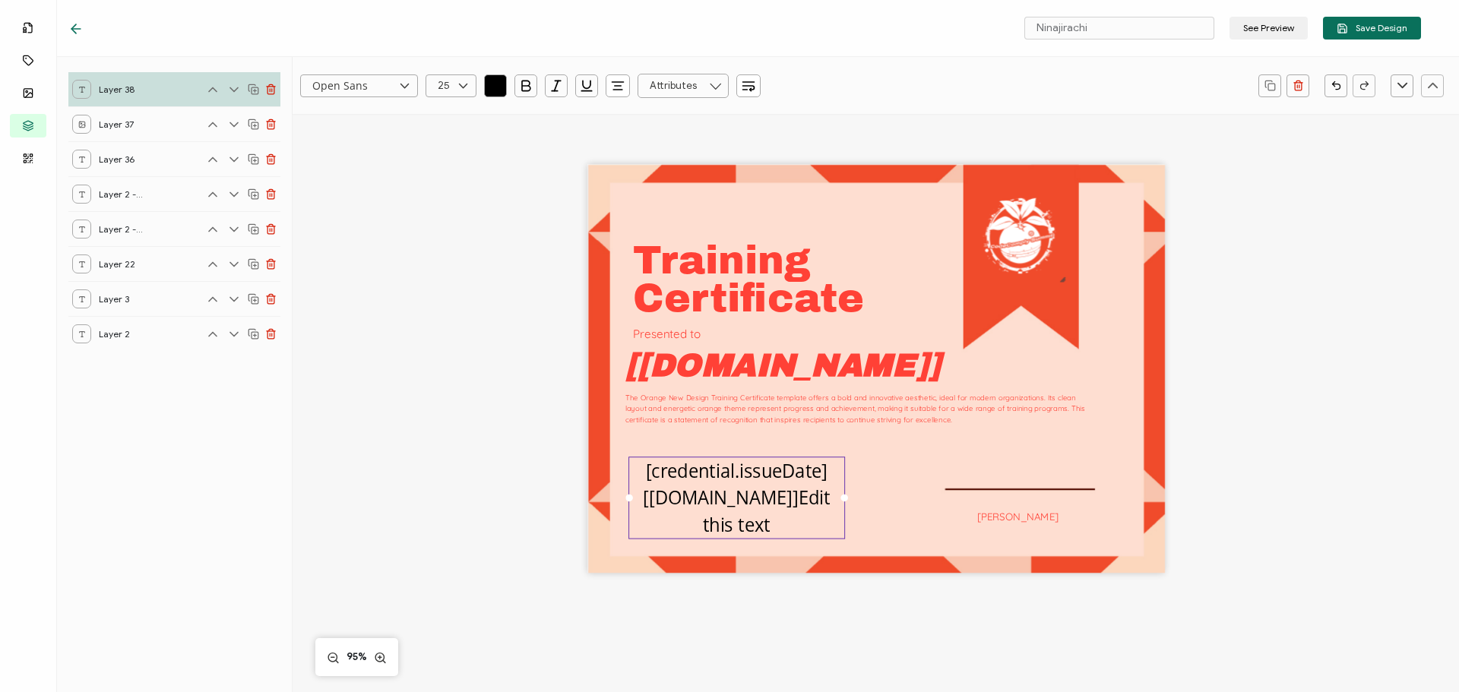
drag, startPoint x: 740, startPoint y: 542, endPoint x: 744, endPoint y: 477, distance: 64.7
click at [744, 477] on pre "[credential.issueDate][[DOMAIN_NAME]]Edit this text" at bounding box center [739, 497] width 192 height 79
click at [764, 500] on pre "[credential.issueDate][[DOMAIN_NAME]]Edit this text" at bounding box center [739, 497] width 192 height 79
drag, startPoint x: 760, startPoint y: 498, endPoint x: 771, endPoint y: 526, distance: 29.4
click at [771, 526] on div "[credential.issueDate][[DOMAIN_NAME]]Edit this text" at bounding box center [736, 498] width 217 height 83
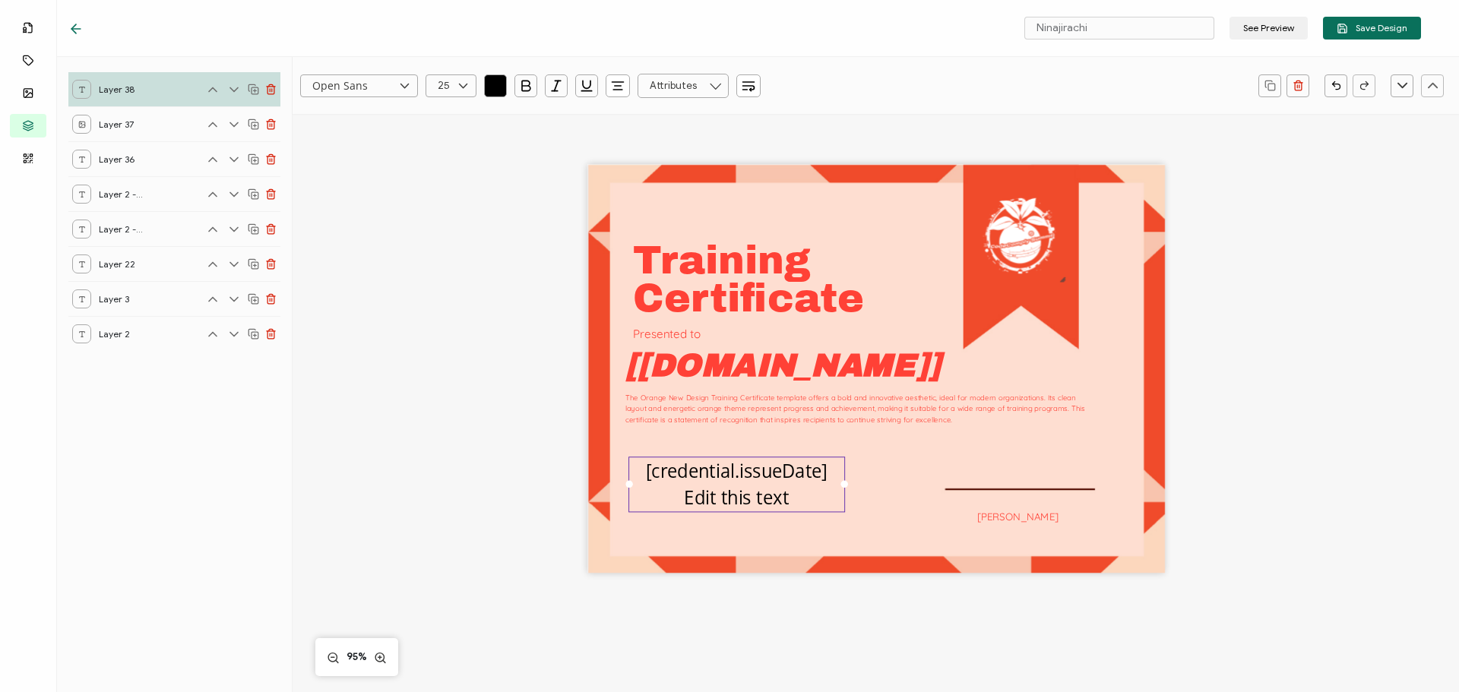
click at [773, 501] on pre "[credential.issueDate] Edit this text" at bounding box center [737, 484] width 182 height 52
click at [799, 498] on div "[credential.issueDate] Edit this text" at bounding box center [736, 484] width 217 height 55
drag, startPoint x: 786, startPoint y: 497, endPoint x: 671, endPoint y: 496, distance: 114.7
click at [671, 496] on div "[credential.issueDate] Edit this text" at bounding box center [736, 484] width 217 height 55
click at [741, 518] on div "Training The Orange New Design Training Certificate template offers a bold and …" at bounding box center [876, 369] width 578 height 409
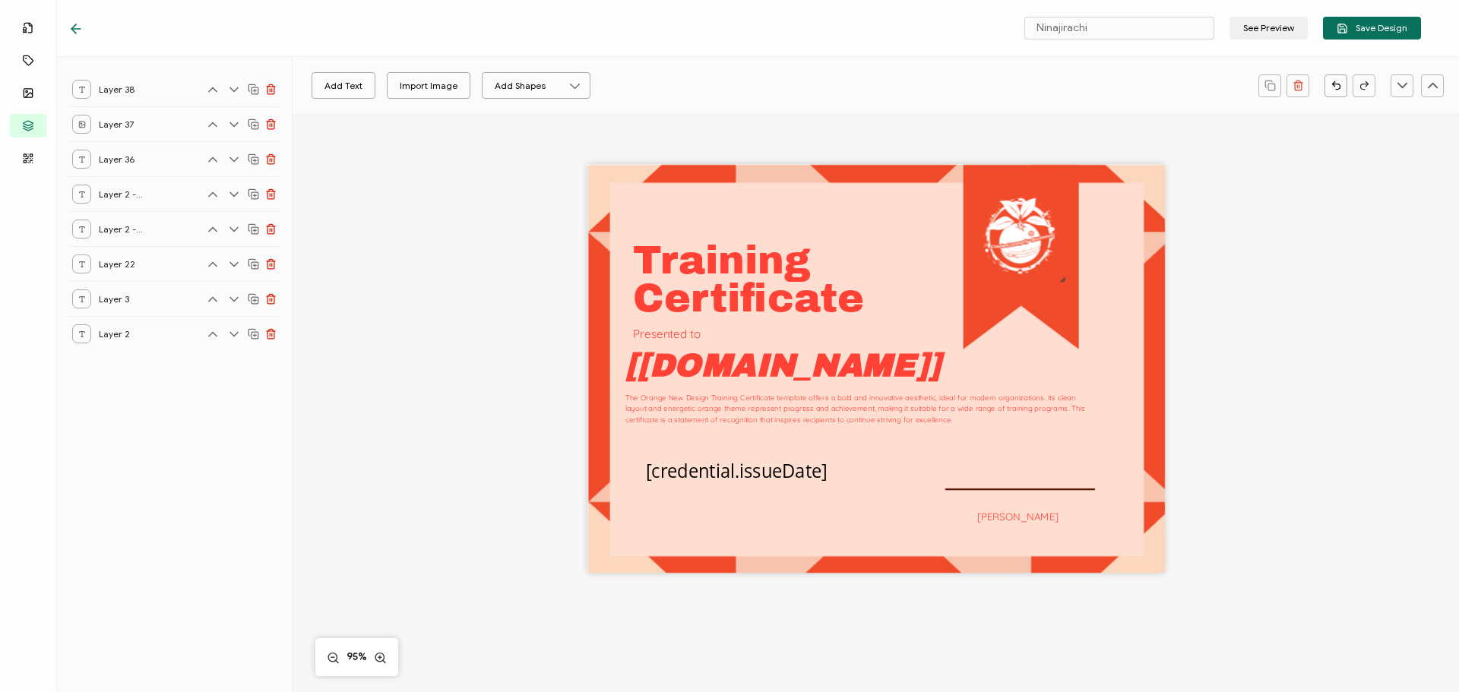
click at [882, 496] on div "Training The Orange New Design Training Certificate template offers a bold and …" at bounding box center [876, 369] width 578 height 409
click at [327, 90] on button "Add Text" at bounding box center [344, 85] width 64 height 27
drag, startPoint x: 875, startPoint y: 374, endPoint x: 739, endPoint y: 530, distance: 207.4
click at [739, 530] on pre "Edit this text" at bounding box center [736, 522] width 105 height 24
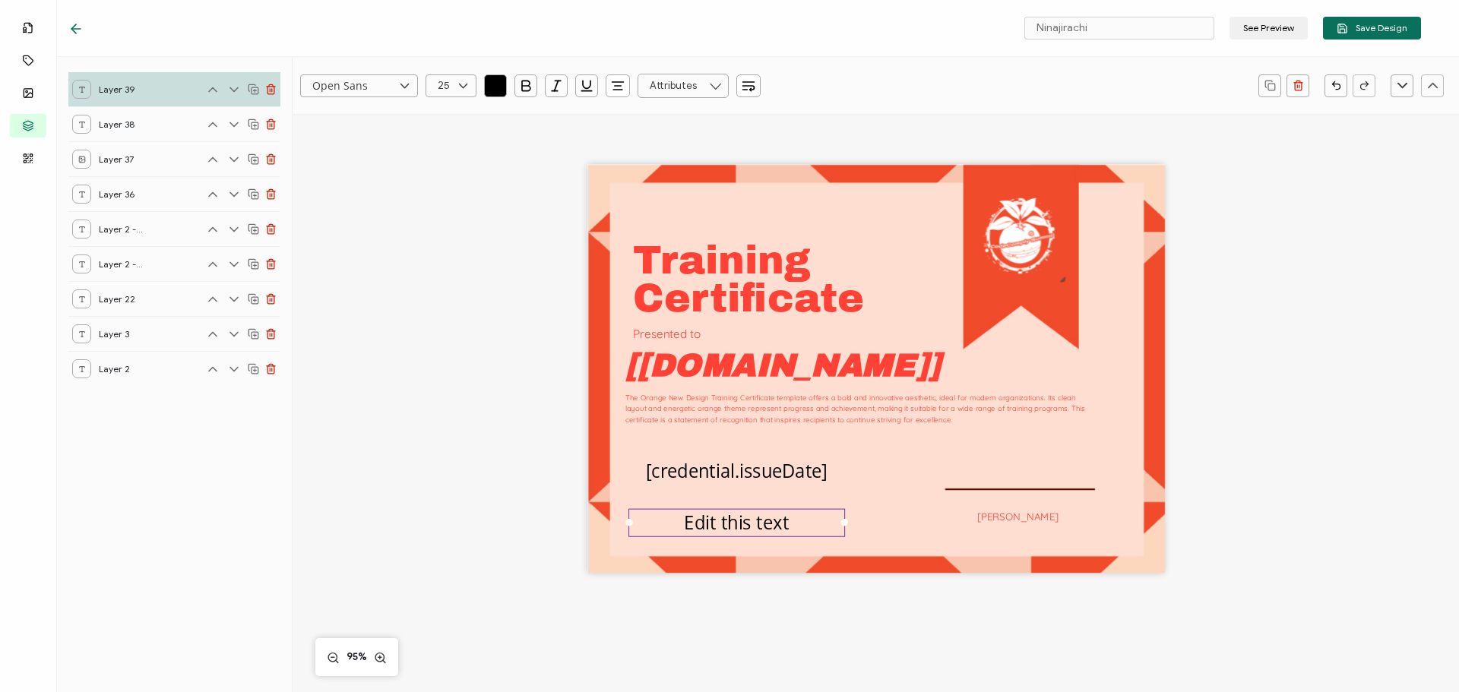
click at [708, 94] on icon at bounding box center [715, 86] width 19 height 24
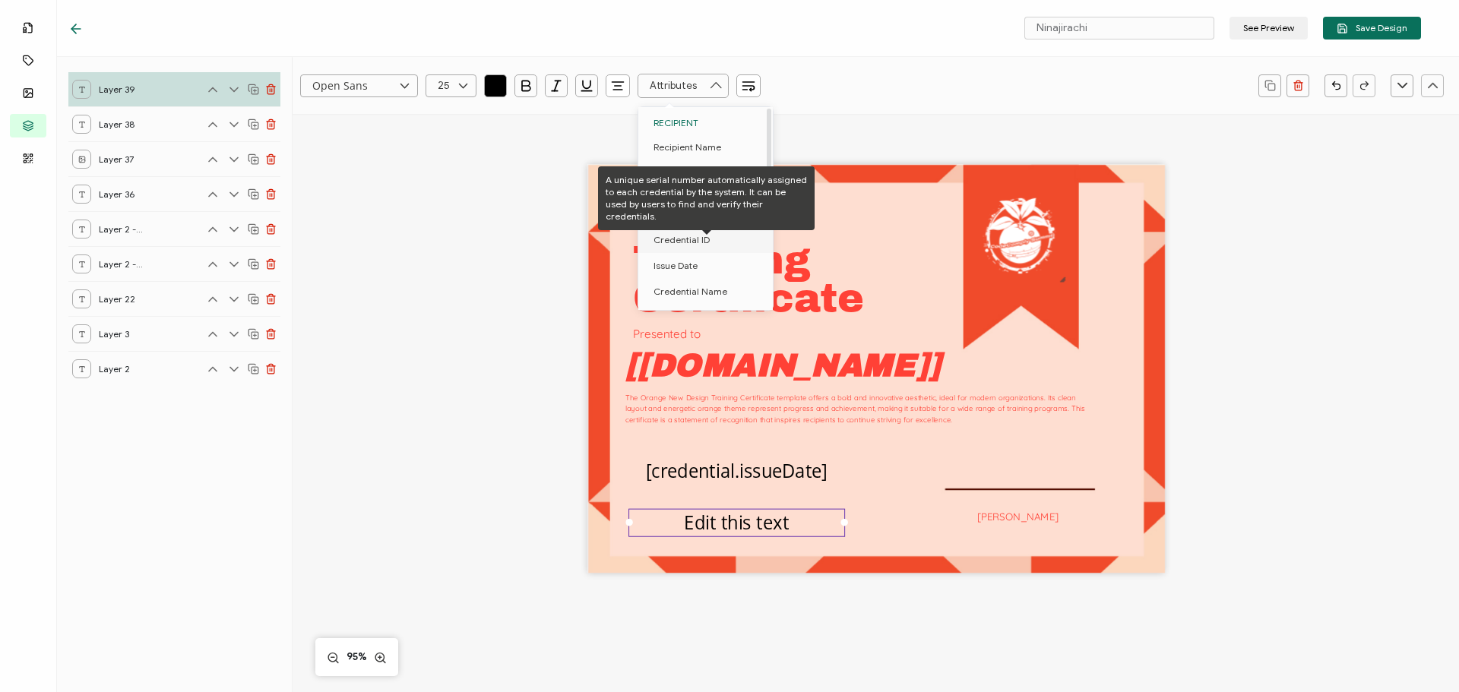
click at [707, 241] on li "Credential ID" at bounding box center [708, 240] width 140 height 26
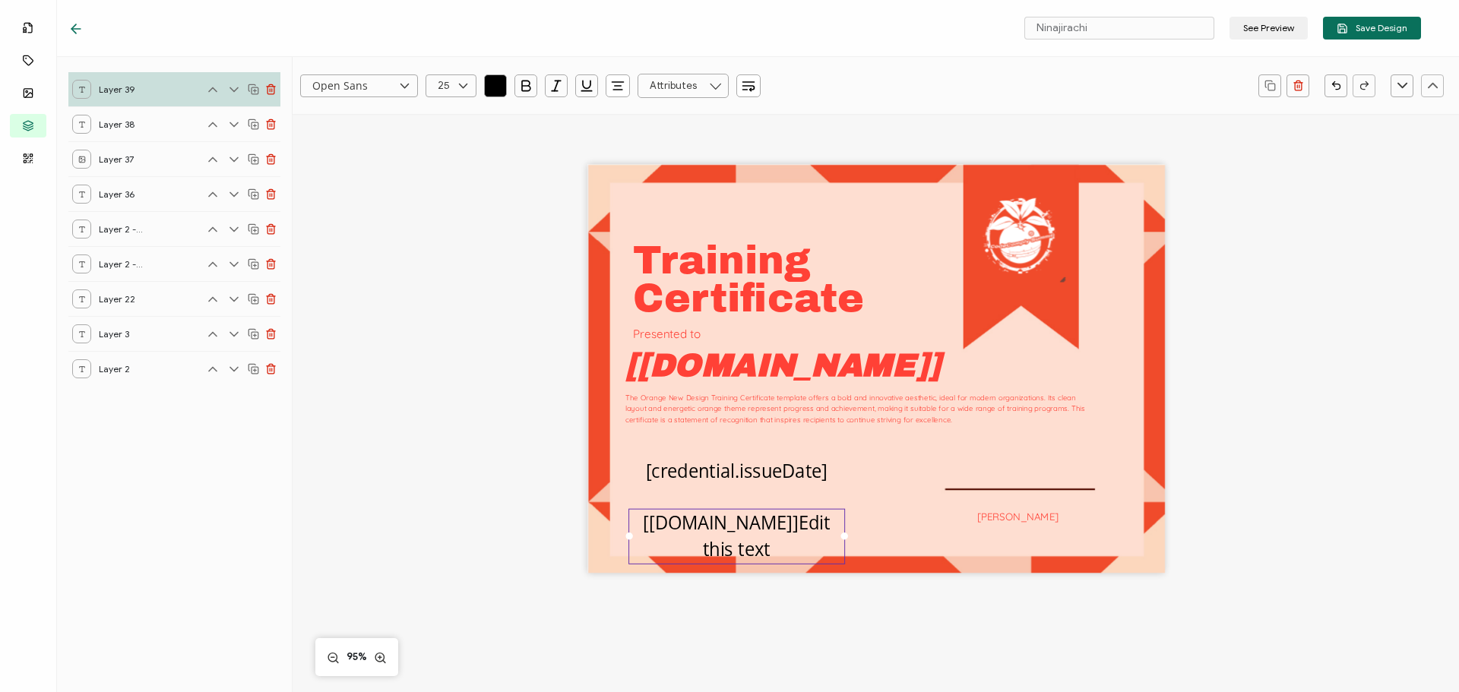
click at [758, 530] on pre "[[DOMAIN_NAME]]Edit this text" at bounding box center [739, 536] width 192 height 52
click at [761, 524] on pre "[[DOMAIN_NAME]]Edit this text" at bounding box center [739, 536] width 192 height 52
drag, startPoint x: 761, startPoint y: 523, endPoint x: 764, endPoint y: 546, distance: 23.1
click at [764, 546] on div "[[DOMAIN_NAME]]Edit this text" at bounding box center [736, 535] width 217 height 55
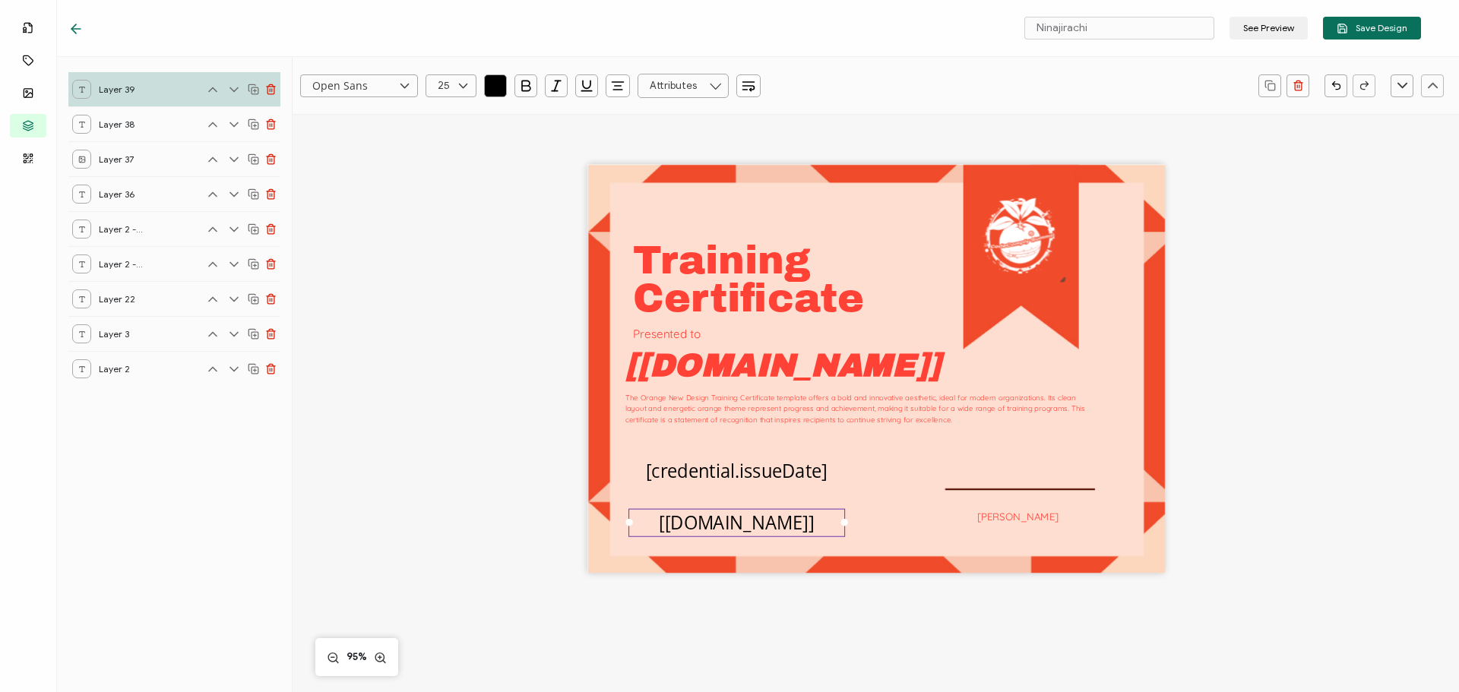
click at [617, 87] on icon "button" at bounding box center [617, 85] width 15 height 15
click at [612, 125] on li at bounding box center [619, 126] width 36 height 25
click at [694, 477] on pre "[credential.issueDate]" at bounding box center [737, 470] width 182 height 24
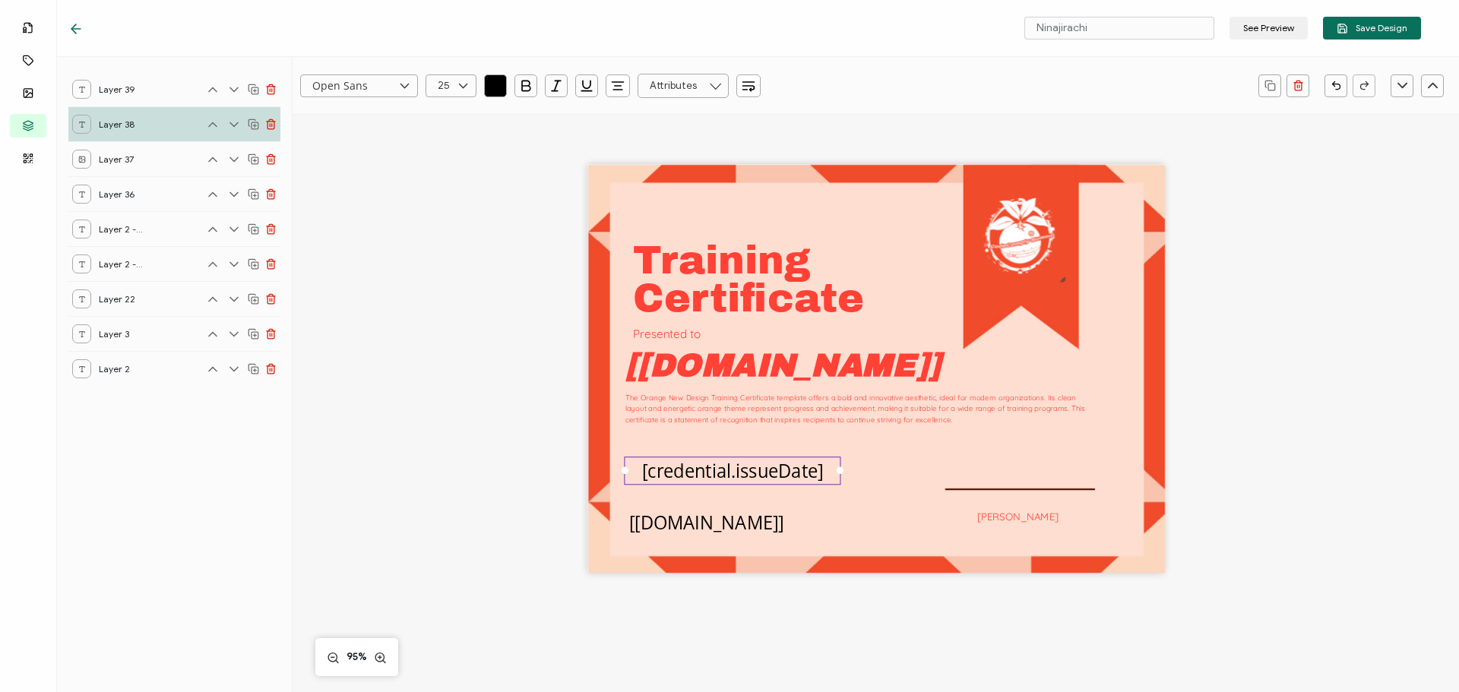
click at [627, 84] on button "button" at bounding box center [618, 85] width 24 height 23
click at [617, 124] on icon at bounding box center [619, 124] width 8 height 0
click at [699, 527] on pre "[[DOMAIN_NAME]]" at bounding box center [706, 522] width 155 height 24
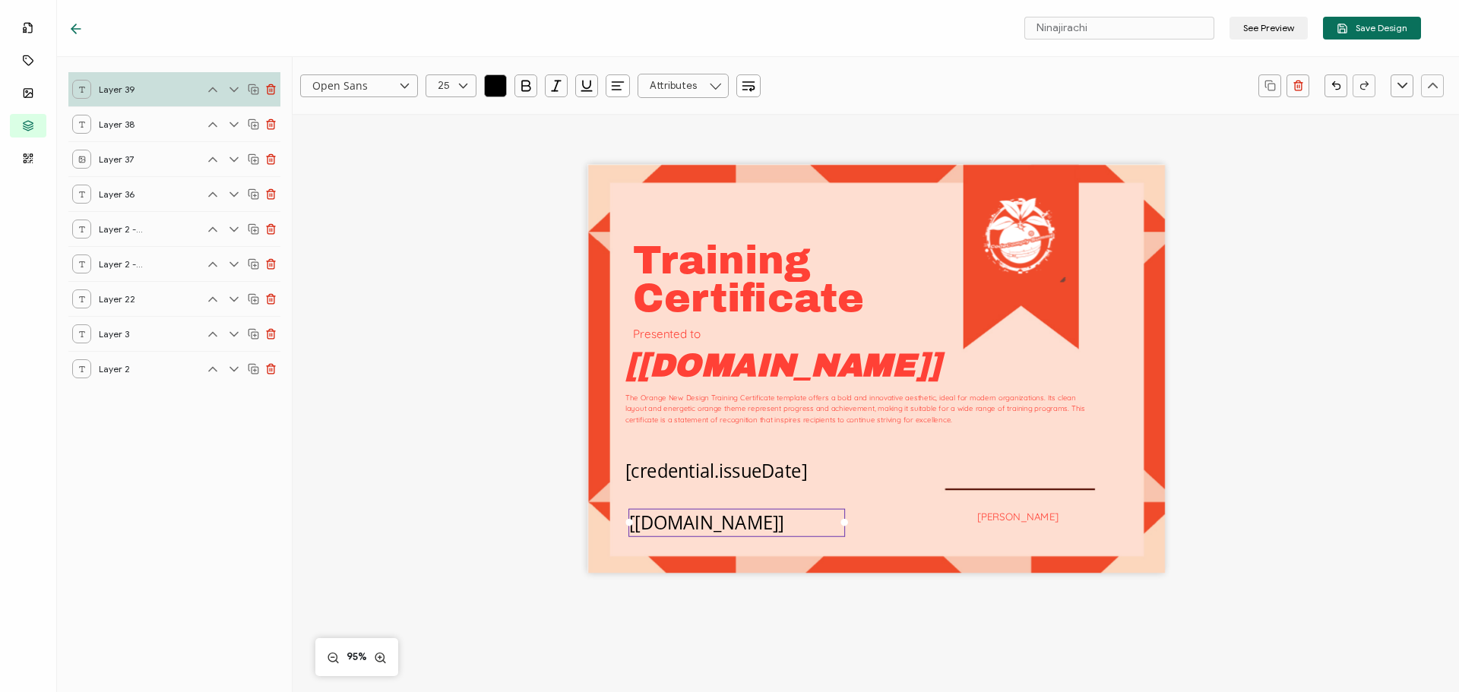
click at [398, 87] on icon at bounding box center [404, 85] width 19 height 23
click at [333, 135] on span "Lato" at bounding box center [324, 135] width 17 height 11
type input "Lato"
click at [672, 476] on pre "[credential.issueDate]" at bounding box center [716, 470] width 182 height 24
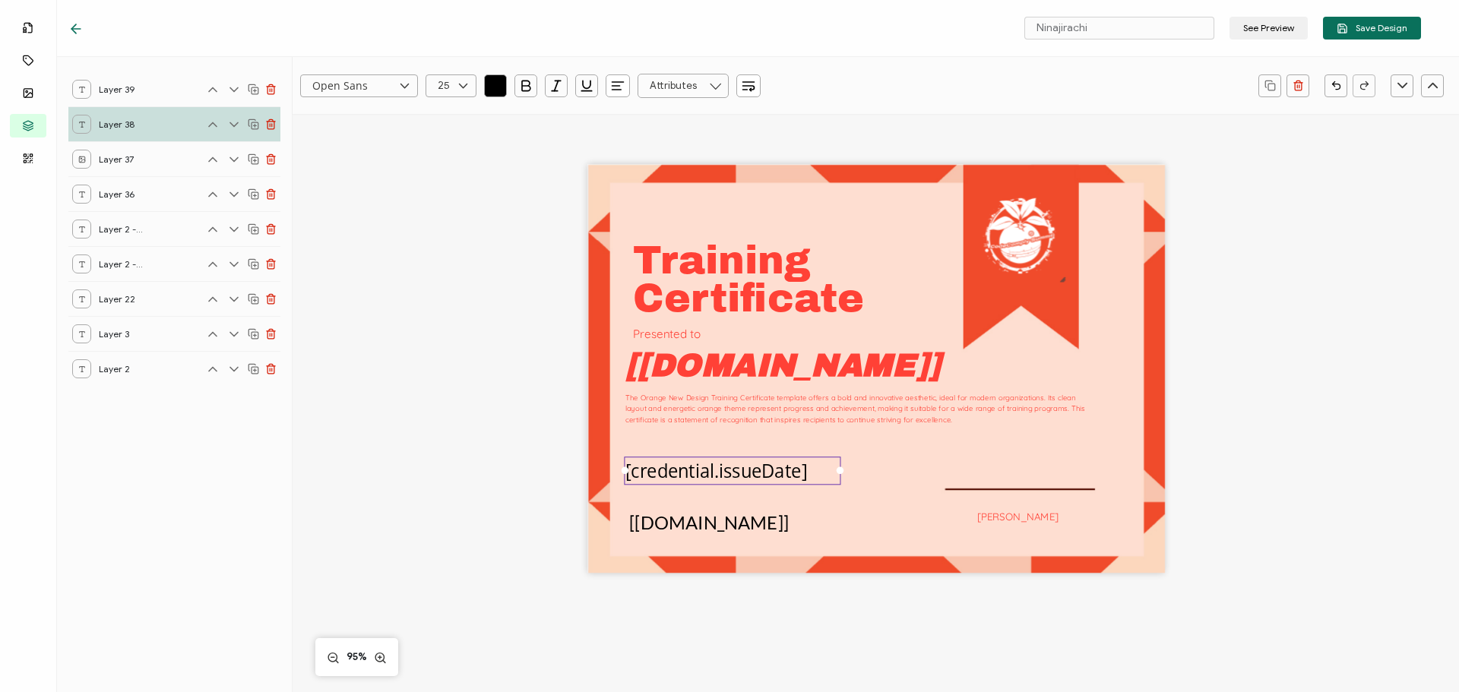
click at [381, 86] on input "Open Sans" at bounding box center [359, 85] width 118 height 23
click at [331, 135] on span "Lato" at bounding box center [324, 135] width 17 height 11
type input "Lato"
click at [454, 85] on icon at bounding box center [463, 85] width 19 height 23
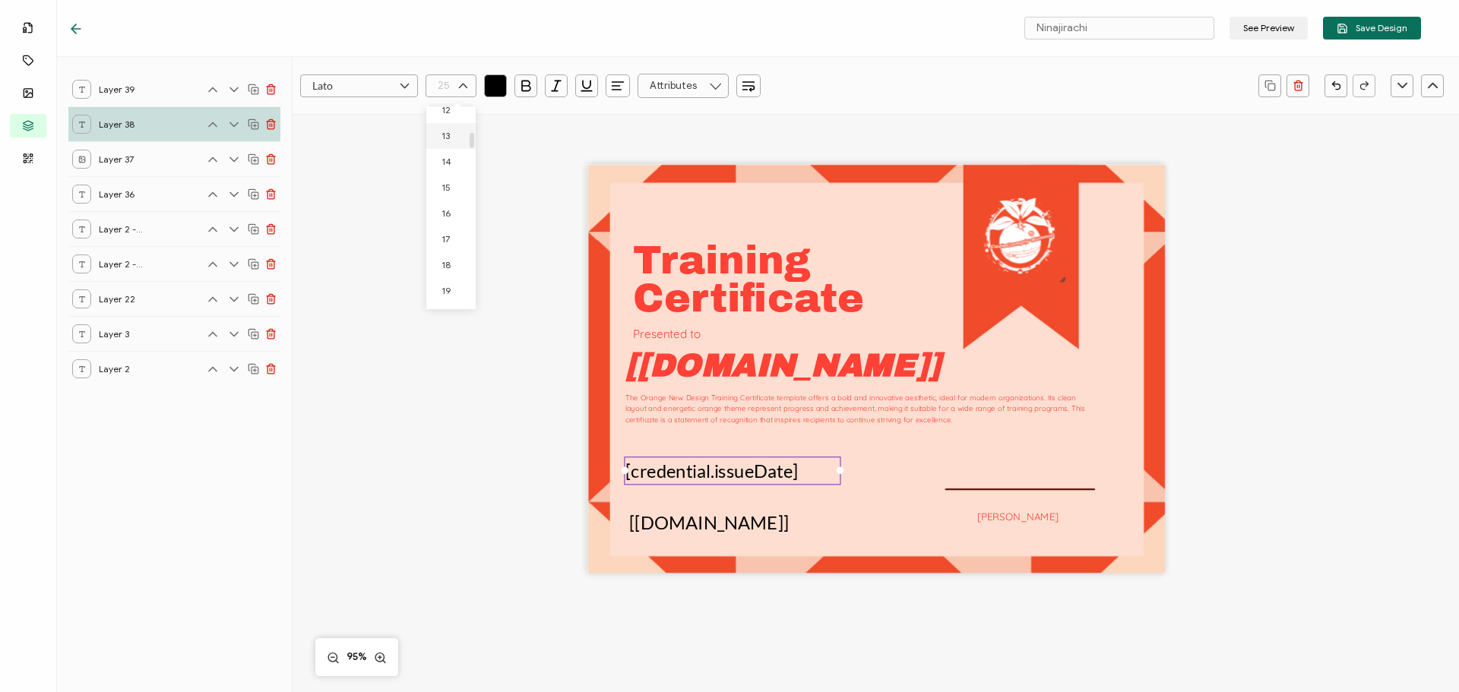
click at [441, 138] on span "13" at bounding box center [445, 135] width 8 height 11
type input "13"
click at [674, 523] on pre "[[DOMAIN_NAME]]" at bounding box center [709, 522] width 160 height 22
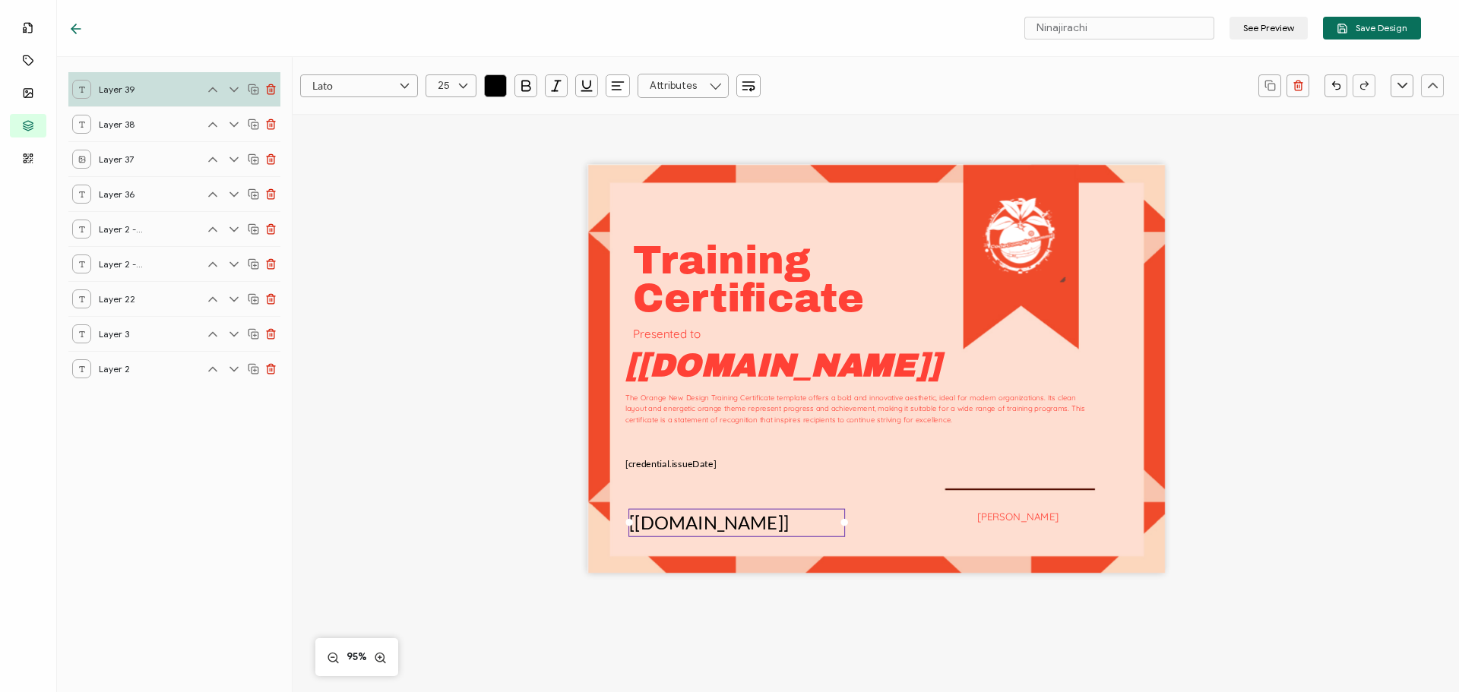
click at [464, 81] on icon at bounding box center [463, 85] width 19 height 23
click at [442, 136] on span "13" at bounding box center [445, 135] width 8 height 11
type input "13"
click at [814, 477] on div "Training The Orange New Design Training Certificate template offers a bold and …" at bounding box center [876, 369] width 578 height 409
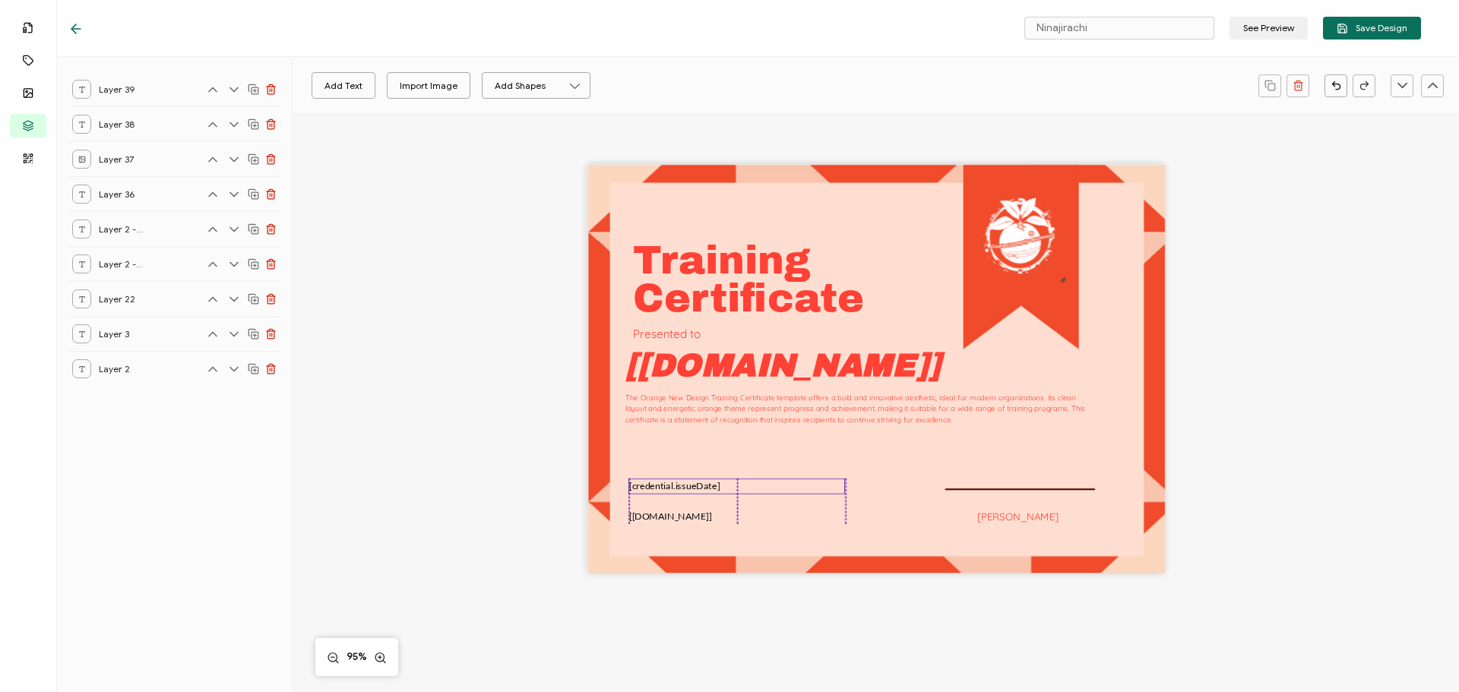
drag, startPoint x: 652, startPoint y: 465, endPoint x: 656, endPoint y: 487, distance: 22.4
click at [656, 487] on pre "[credential.issueDate]" at bounding box center [674, 485] width 91 height 11
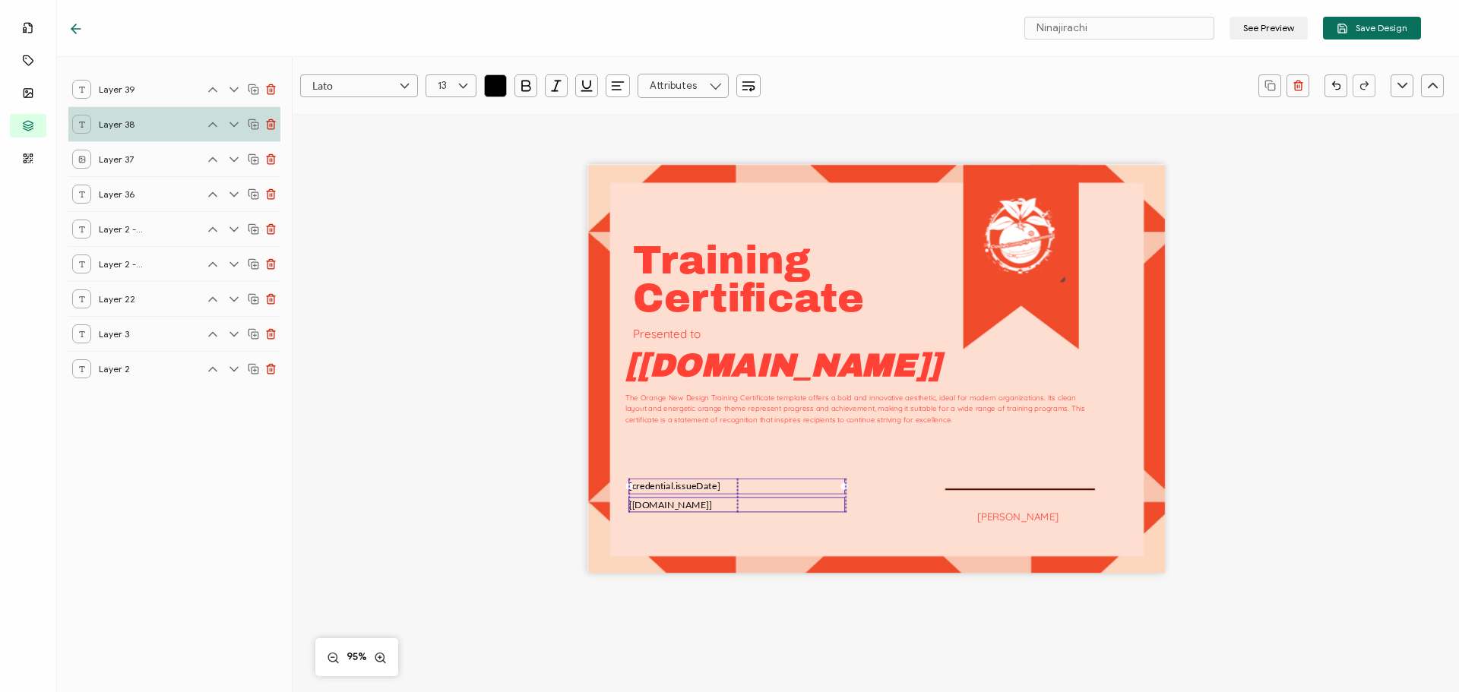
drag, startPoint x: 655, startPoint y: 516, endPoint x: 655, endPoint y: 505, distance: 11.4
click at [655, 505] on pre "[[DOMAIN_NAME]]" at bounding box center [670, 503] width 83 height 11
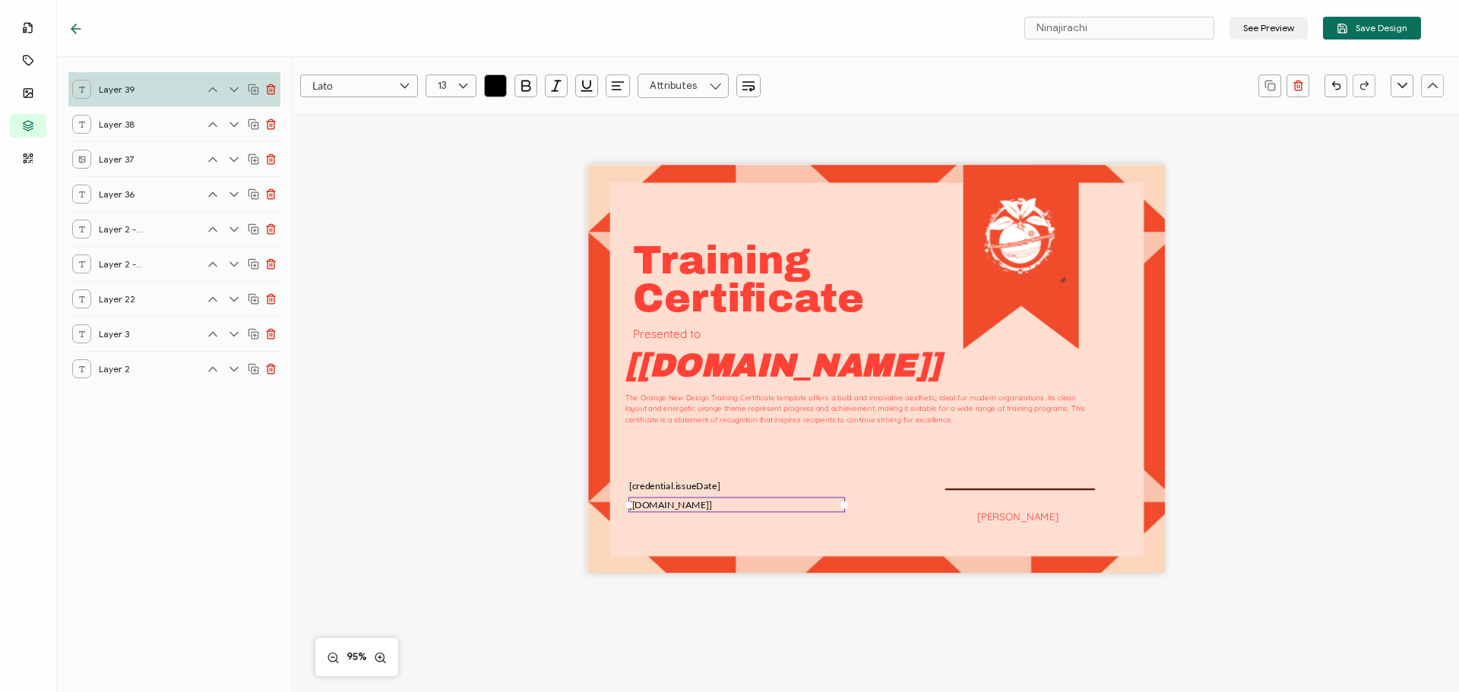
click at [631, 541] on div "Training The Orange New Design Training Certificate template offers a bold and …" at bounding box center [876, 369] width 578 height 409
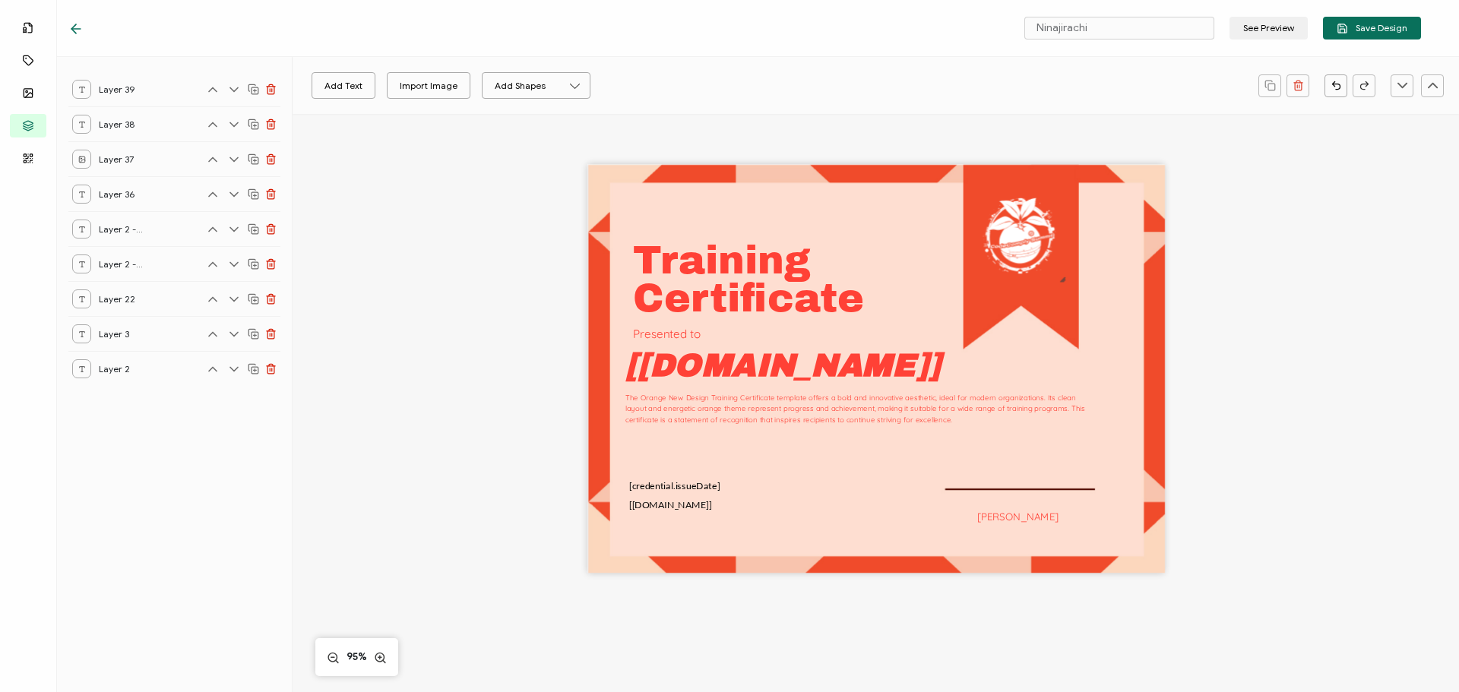
drag, startPoint x: 879, startPoint y: 536, endPoint x: 862, endPoint y: 534, distance: 17.5
click at [879, 536] on div "Training The Orange New Design Training Certificate template offers a bold and …" at bounding box center [876, 369] width 578 height 409
click at [343, 91] on button "Add Text" at bounding box center [344, 85] width 64 height 27
drag, startPoint x: 867, startPoint y: 375, endPoint x: 755, endPoint y: 536, distance: 196.5
click at [755, 536] on pre "Edit this text" at bounding box center [764, 529] width 105 height 24
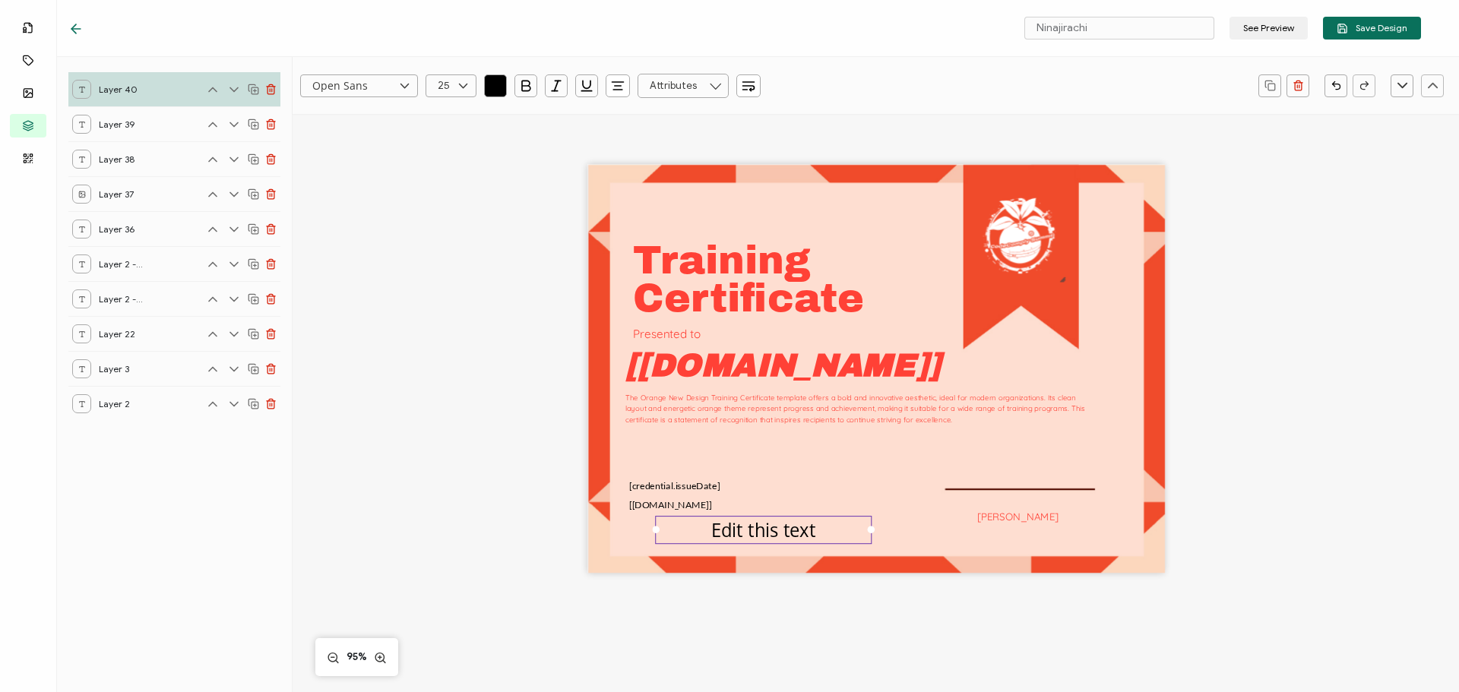
click at [749, 536] on pre "Edit this text" at bounding box center [763, 529] width 105 height 24
drag, startPoint x: 867, startPoint y: 532, endPoint x: 1031, endPoint y: 533, distance: 164.1
click at [1106, 533] on div "Training The Orange New Design Training Certificate template offers a bold and …" at bounding box center [876, 369] width 578 height 409
click at [919, 536] on pre "Edit this text" at bounding box center [876, 529] width 105 height 24
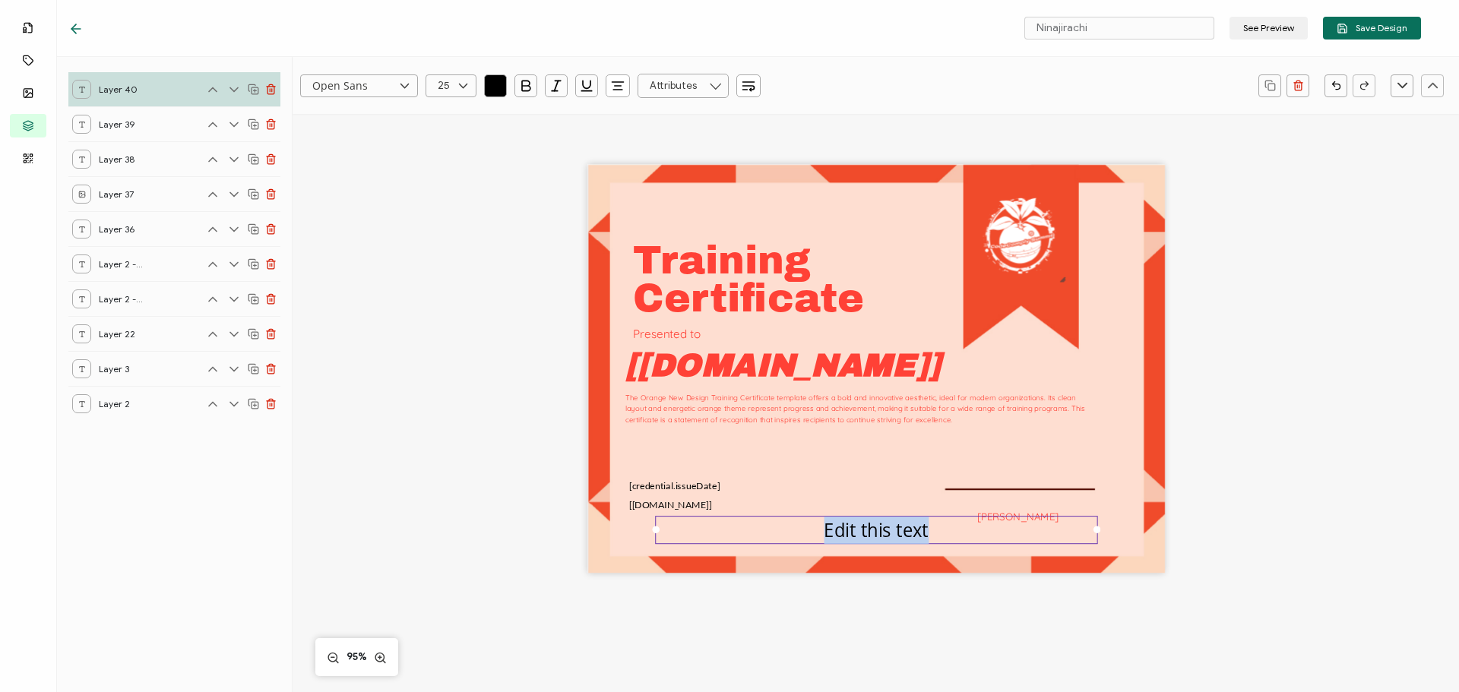
drag, startPoint x: 942, startPoint y: 533, endPoint x: 777, endPoint y: 529, distance: 165.0
click at [777, 529] on div "Edit this text" at bounding box center [876, 530] width 442 height 29
paste pre
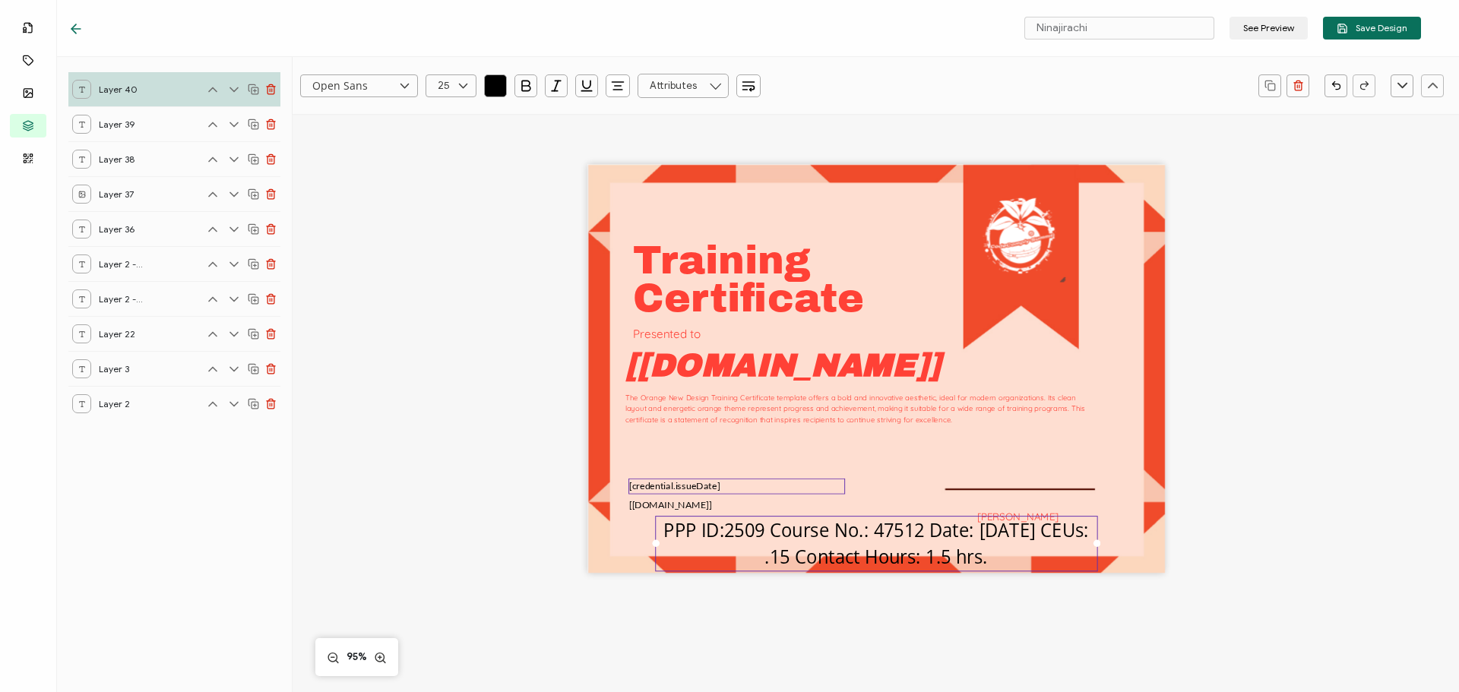
click at [843, 482] on div at bounding box center [845, 486] width 5 height 14
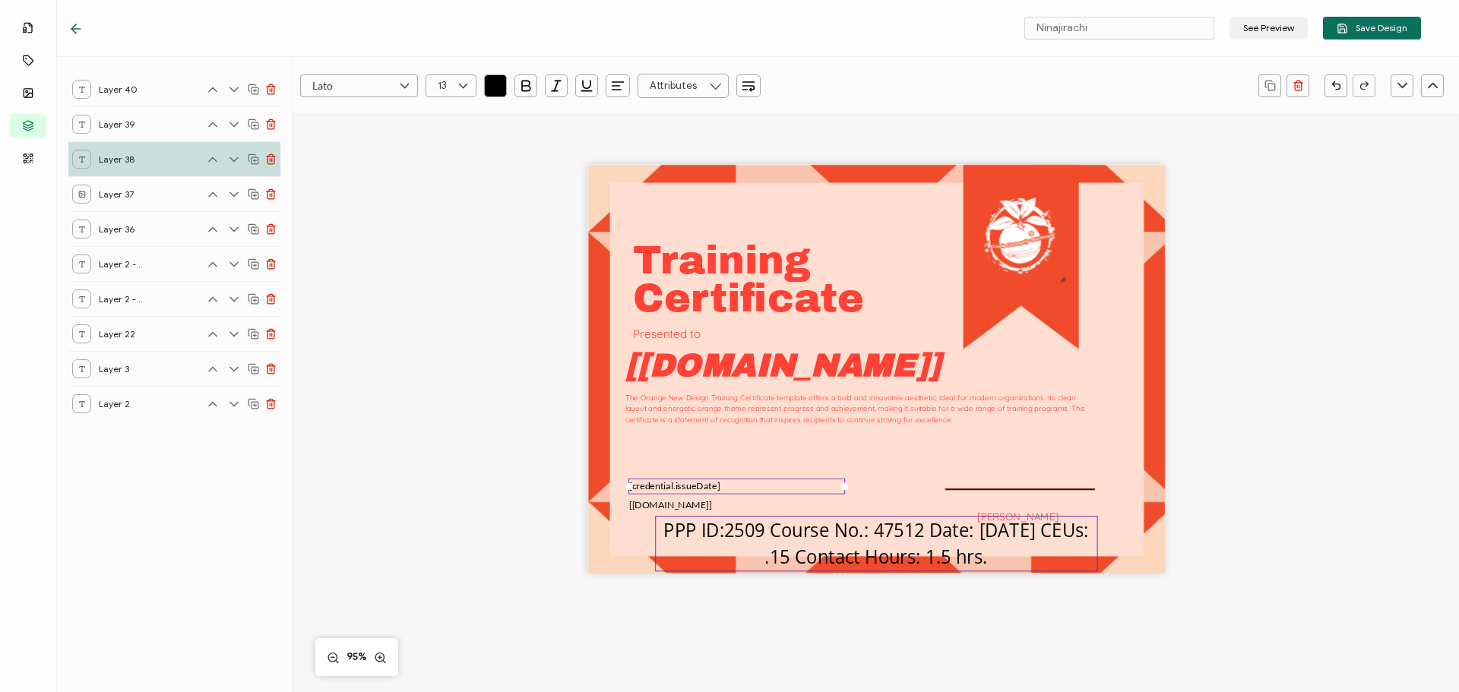
click at [891, 532] on pre "PPP ID:2509 Course No.: 47512 Date: [DATE] CEUs: .15 Contact Hours: 1.5 hrs." at bounding box center [878, 543] width 430 height 52
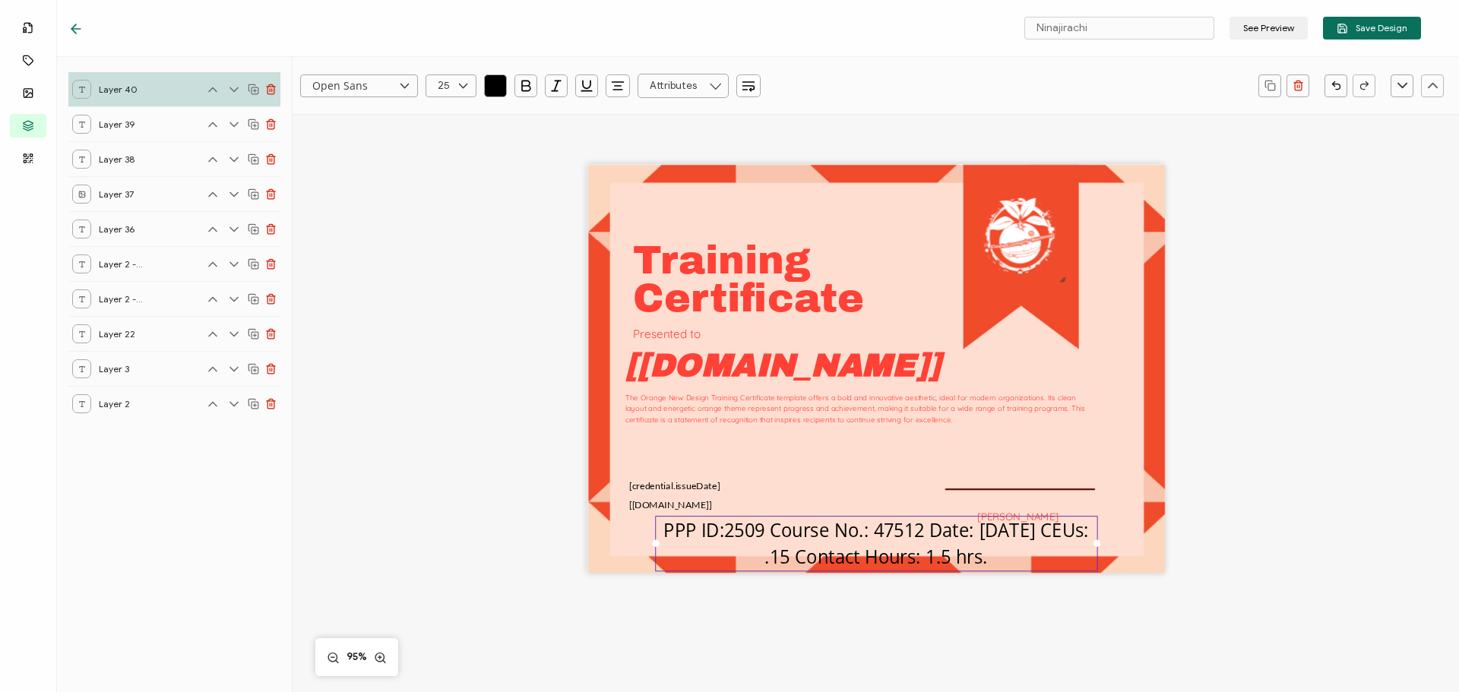
click at [904, 498] on div "Training The Orange New Design Training Certificate template offers a bold and …" at bounding box center [876, 369] width 578 height 409
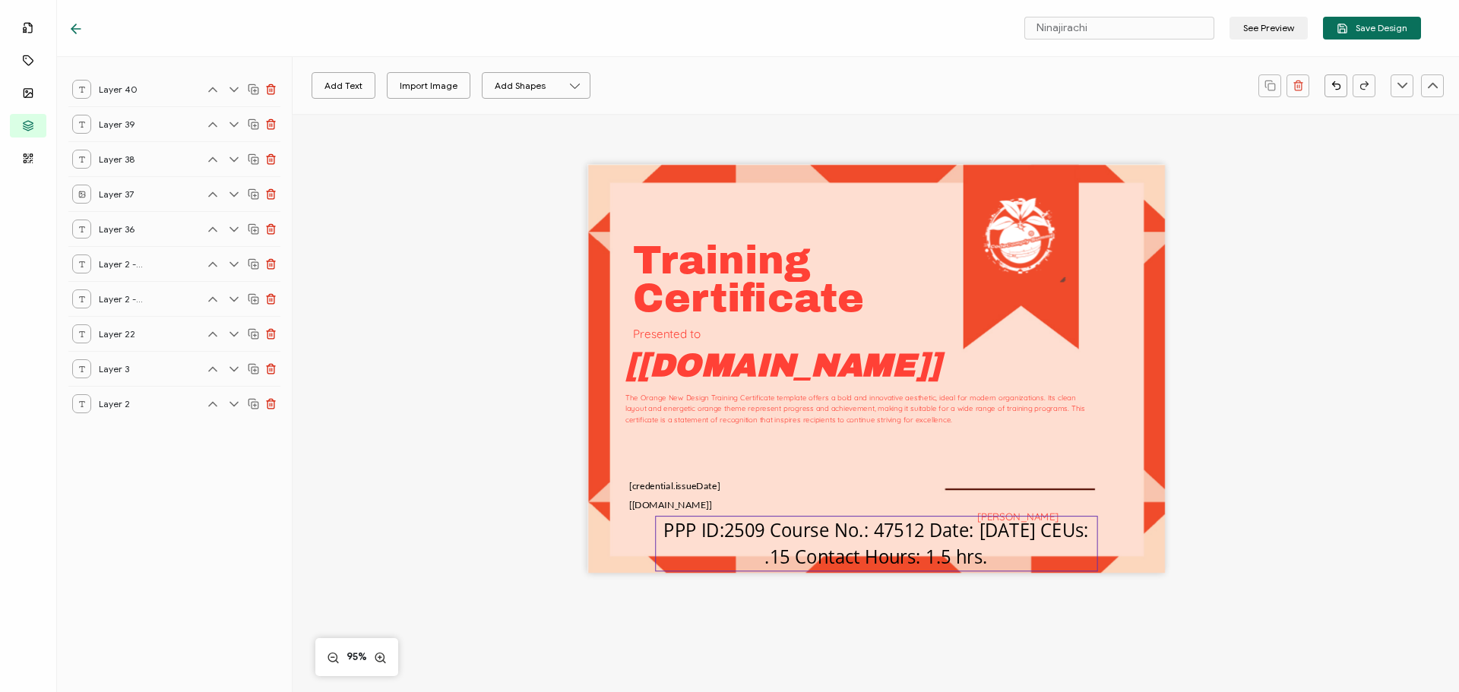
click at [926, 532] on pre "PPP ID:2509 Course No.: 47512 Date: [DATE] CEUs: .15 Contact Hours: 1.5 hrs." at bounding box center [878, 543] width 430 height 52
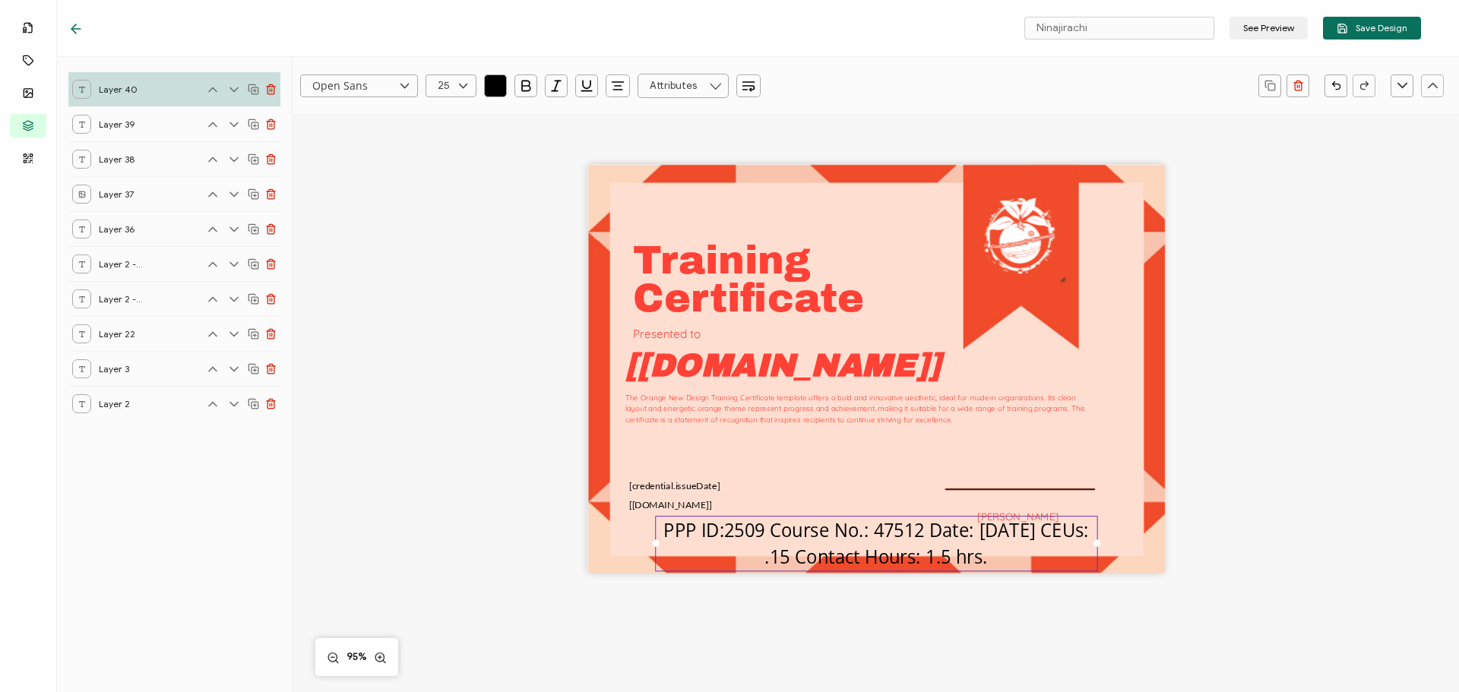
click at [887, 533] on pre "PPP ID:2509 Course No.: 47512 Date: [DATE] CEUs: .15 Contact Hours: 1.5 hrs." at bounding box center [878, 543] width 430 height 52
click at [402, 85] on icon at bounding box center [404, 85] width 19 height 23
click at [337, 138] on li "Lato" at bounding box center [373, 136] width 144 height 26
type input "Lato"
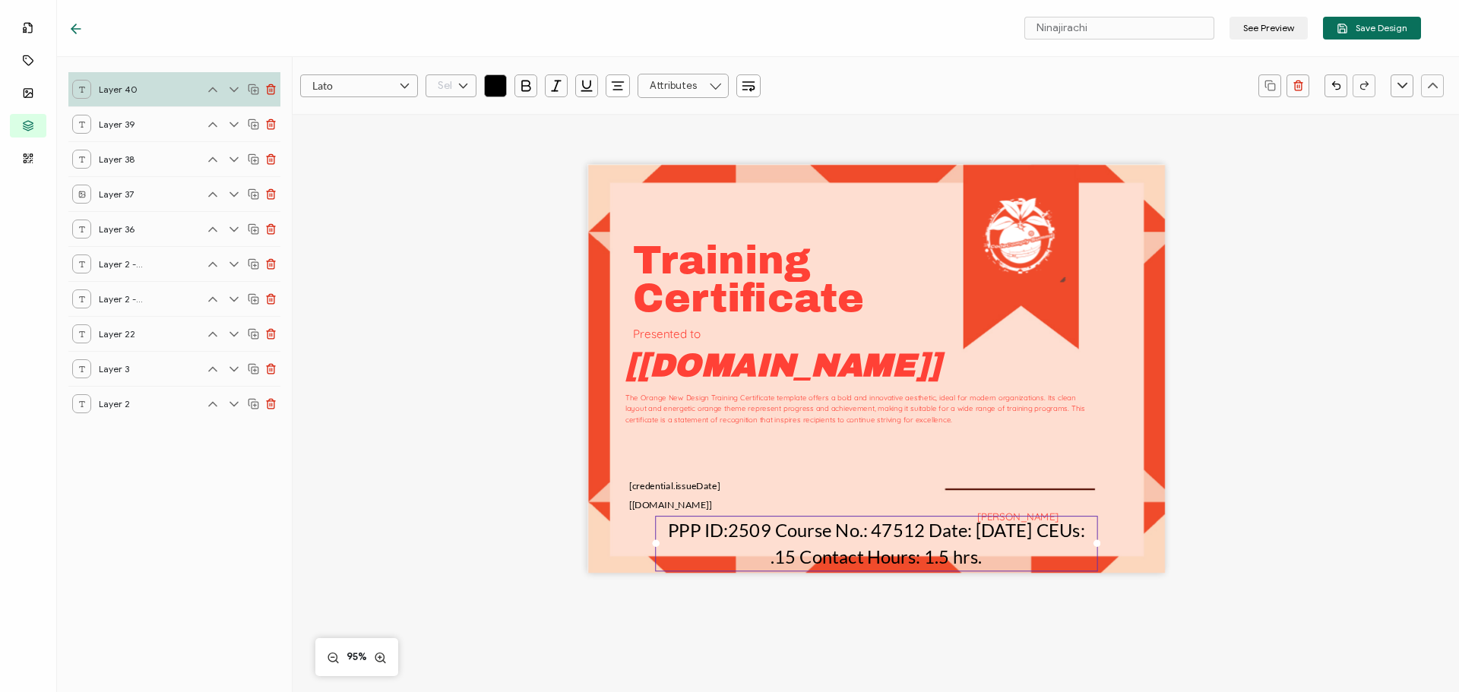
click at [436, 90] on input "text" at bounding box center [451, 85] width 51 height 23
click at [443, 135] on span "13" at bounding box center [445, 135] width 8 height 11
type input "13"
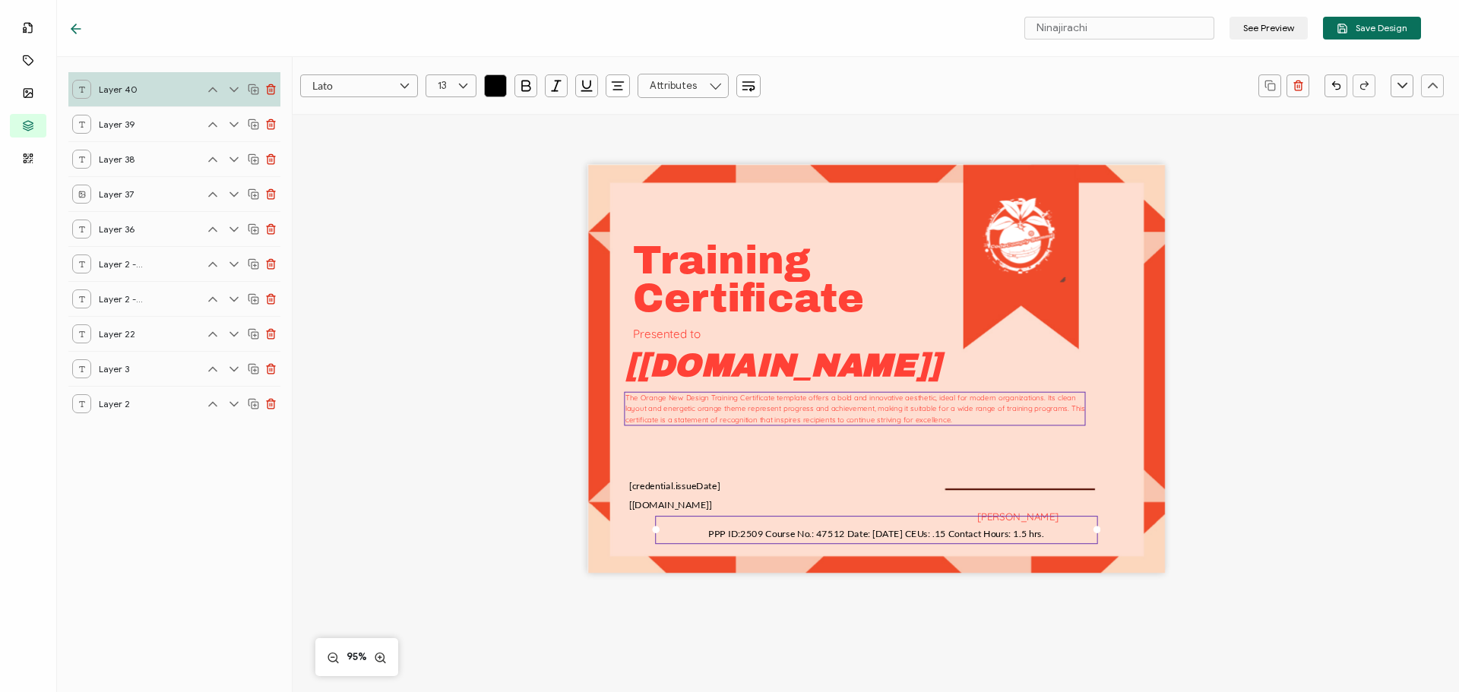
click at [783, 426] on div "The Orange New Design Training Certificate template offers a bold and innovativ…" at bounding box center [855, 409] width 461 height 34
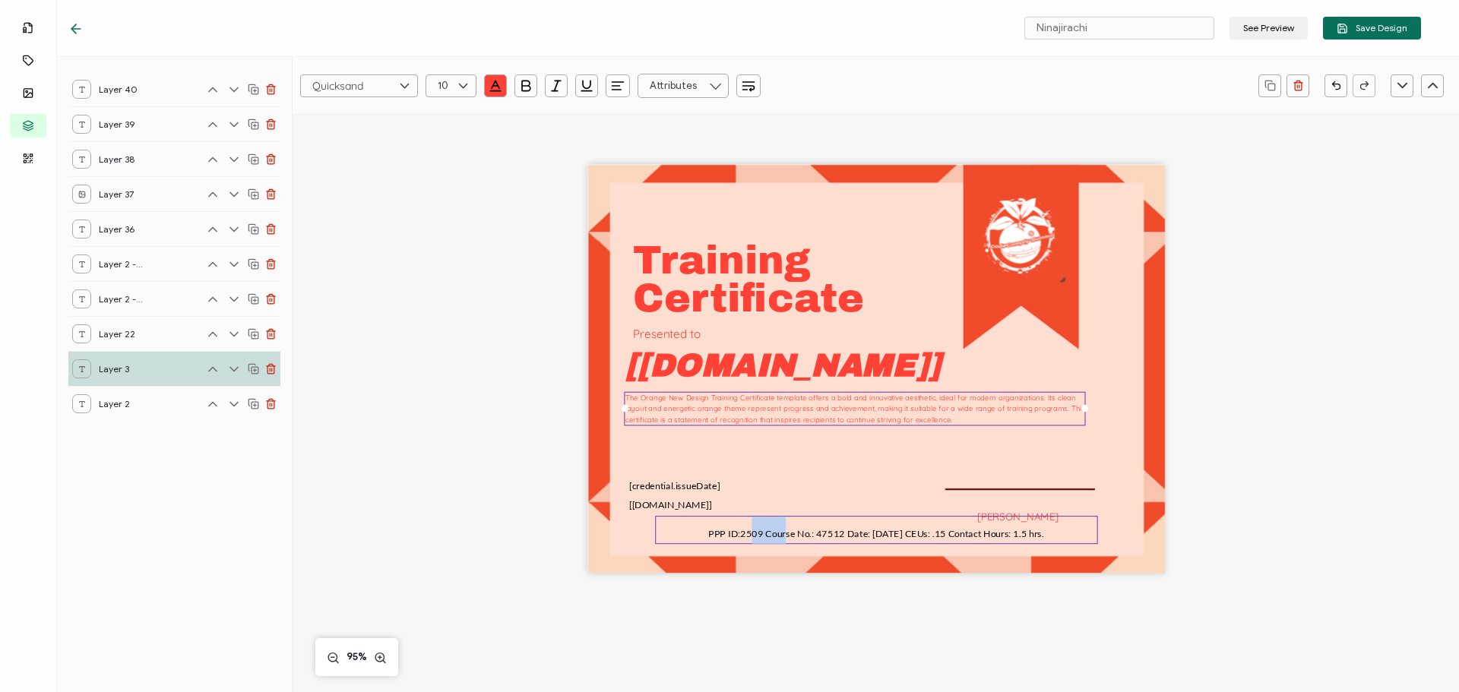
drag, startPoint x: 777, startPoint y: 530, endPoint x: 745, endPoint y: 535, distance: 32.2
click at [745, 535] on span "PPP ID:2509 Course No.: 47512 Date: [DATE] CEUs: .15 Contact Hours: 1.5 hrs." at bounding box center [876, 532] width 336 height 11
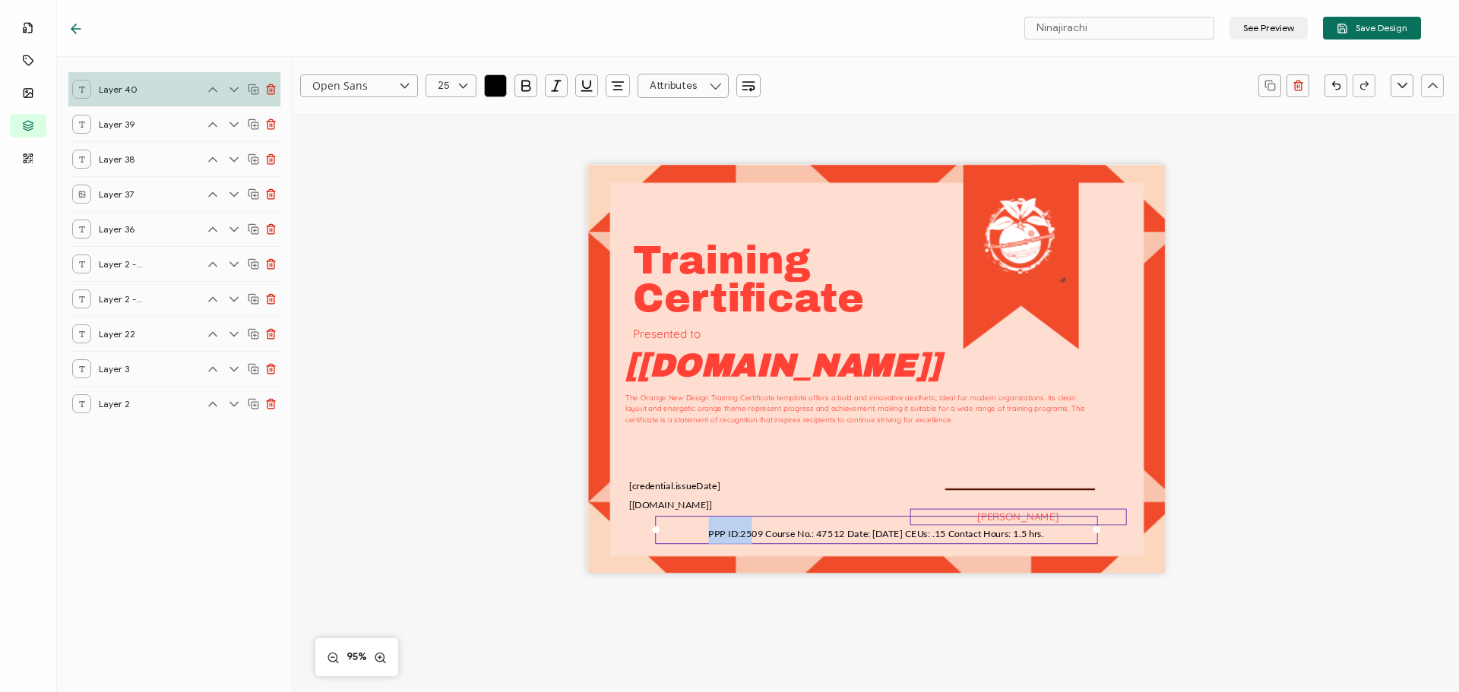
click at [1119, 521] on div "[PERSON_NAME]" at bounding box center [1018, 516] width 217 height 17
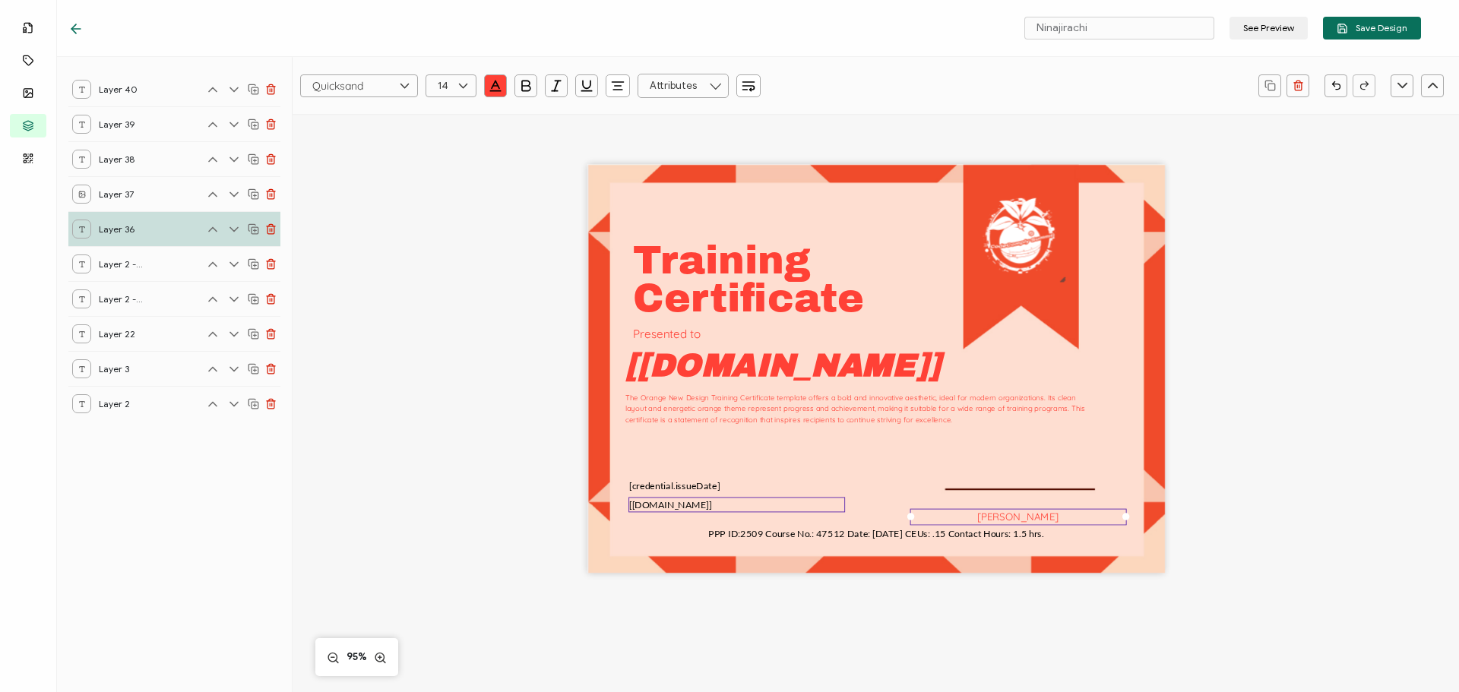
click at [791, 492] on div "[credential.issueDate]" at bounding box center [736, 486] width 217 height 15
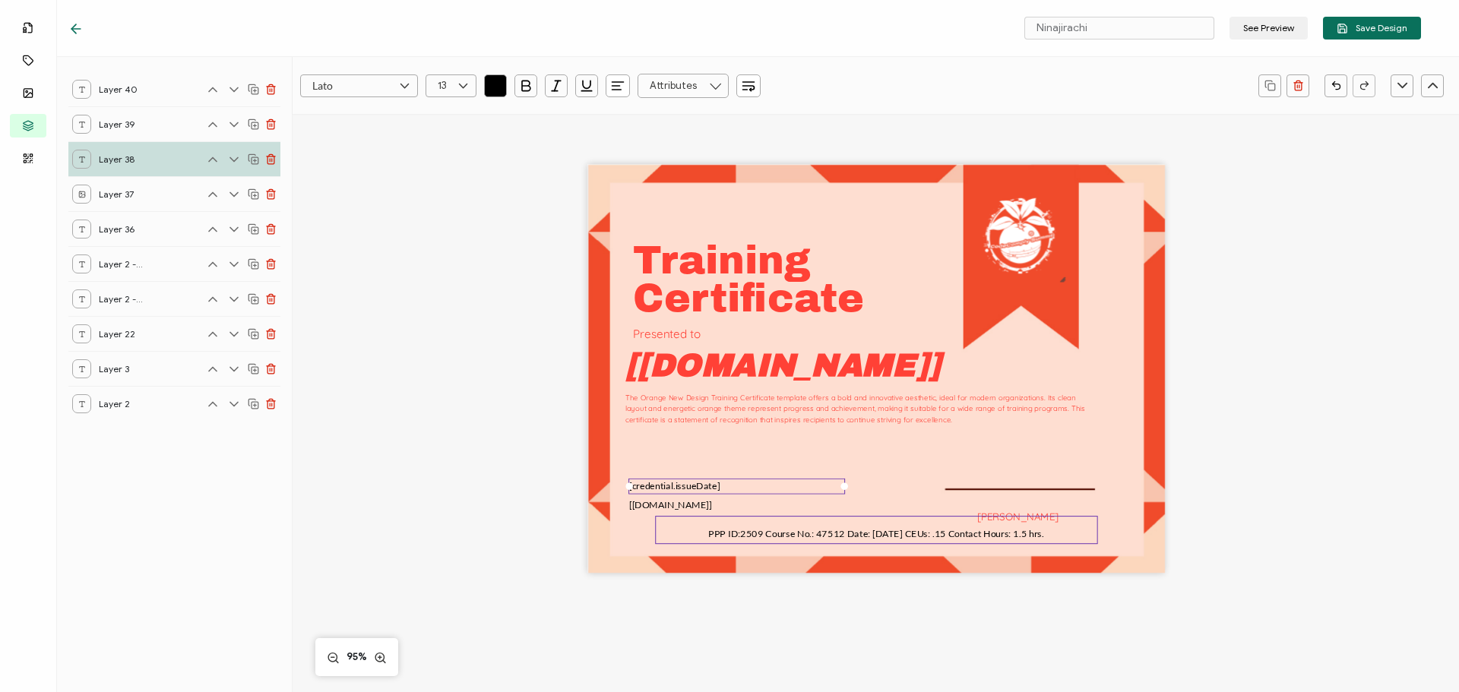
click at [873, 529] on span "PPP ID:25 09 Cour se No.: 47512 Date: [DATE] CEUs: .15 Contact Hours: 1.5 hrs." at bounding box center [876, 532] width 336 height 11
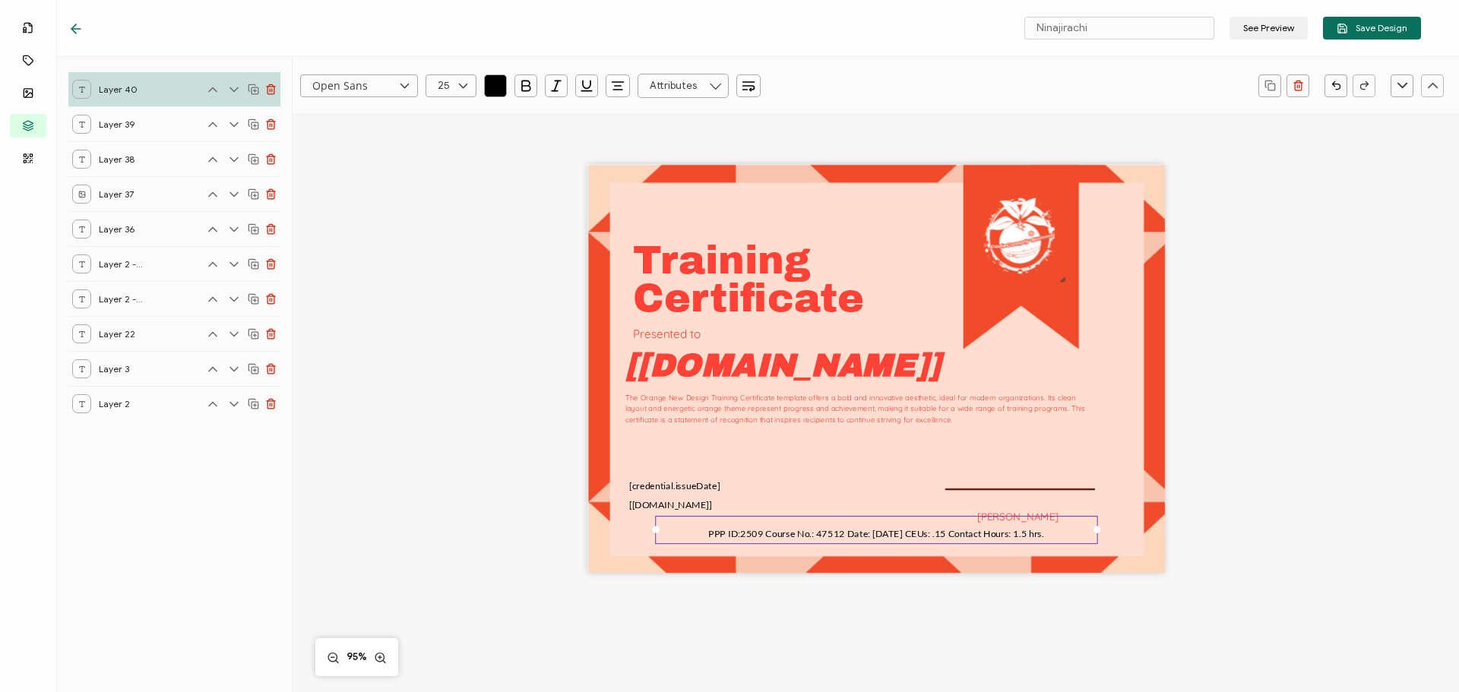
click at [611, 86] on icon "button" at bounding box center [617, 85] width 15 height 15
click at [613, 124] on icon at bounding box center [618, 126] width 11 height 11
drag, startPoint x: 1309, startPoint y: 582, endPoint x: 1170, endPoint y: 565, distance: 140.1
click at [1309, 581] on div "Training The Orange New Design Training Certificate template offers a bold and …" at bounding box center [875, 394] width 1108 height 560
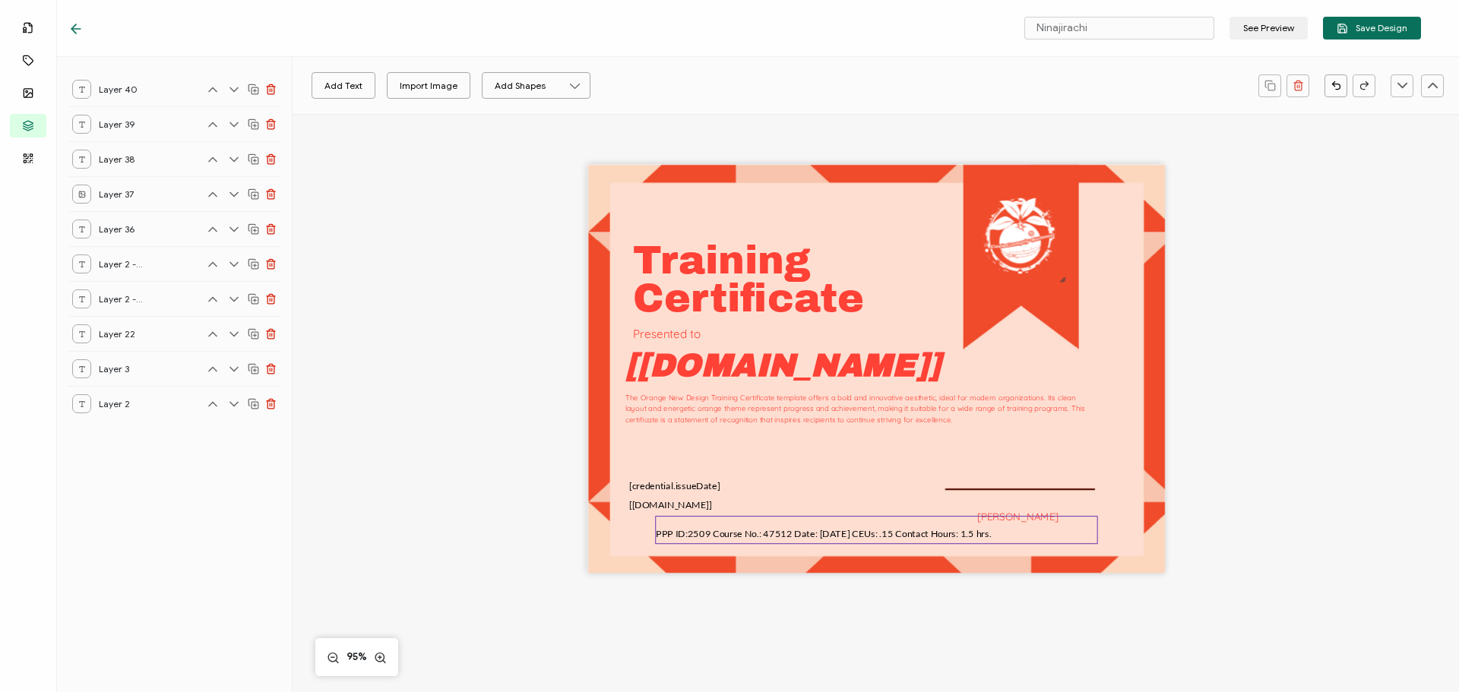
drag, startPoint x: 891, startPoint y: 533, endPoint x: 871, endPoint y: 540, distance: 21.2
click at [871, 540] on pre "PPP ID:25 09 Cour se No.: 47512 Date: [DATE] CEUs: .15 Contact Hours: 1.5 hrs." at bounding box center [824, 529] width 336 height 24
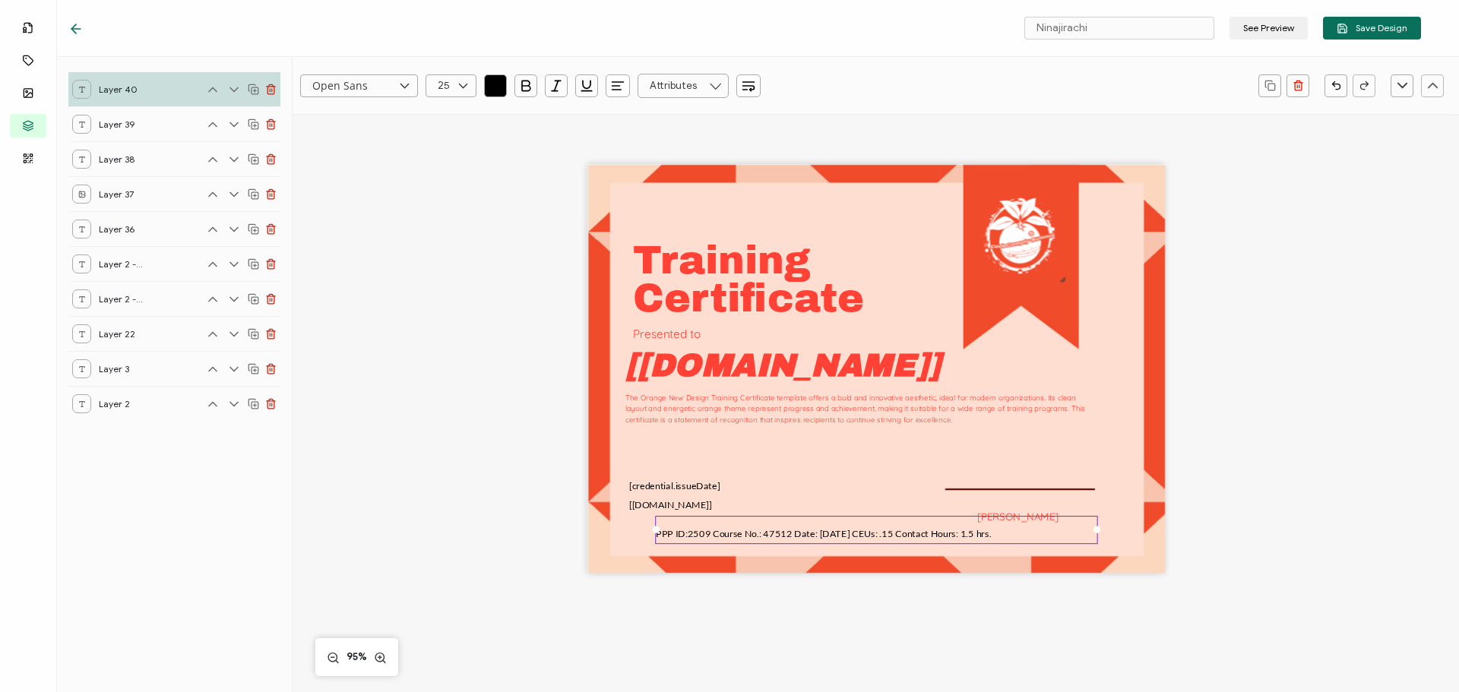
click at [996, 620] on div "Training The Orange New Design Training Certificate template offers a bold and …" at bounding box center [875, 394] width 1108 height 560
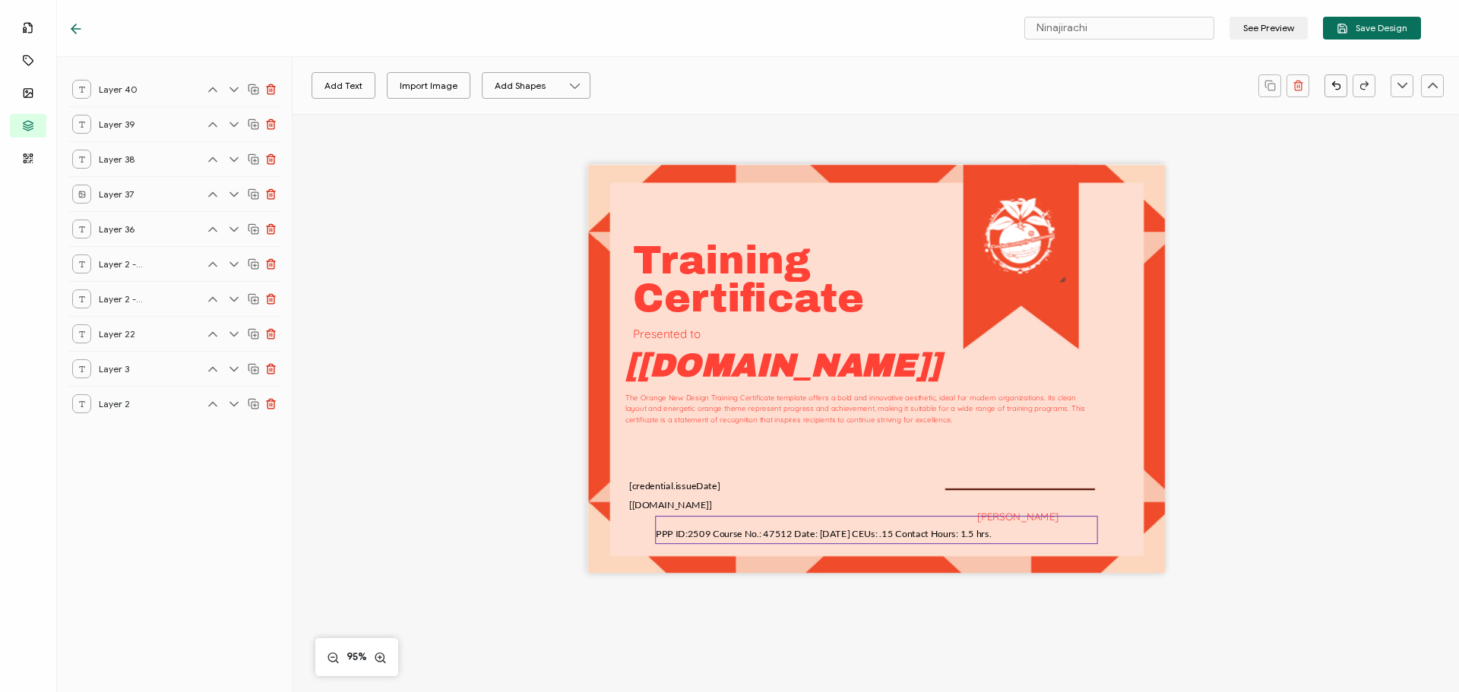
drag, startPoint x: 847, startPoint y: 530, endPoint x: 827, endPoint y: 527, distance: 20.0
click at [827, 527] on span "PPP ID:25 09 Cour se No.: 47512 Date: [DATE] CEUs: .15 Contact Hours: 1.5 hrs." at bounding box center [824, 532] width 336 height 11
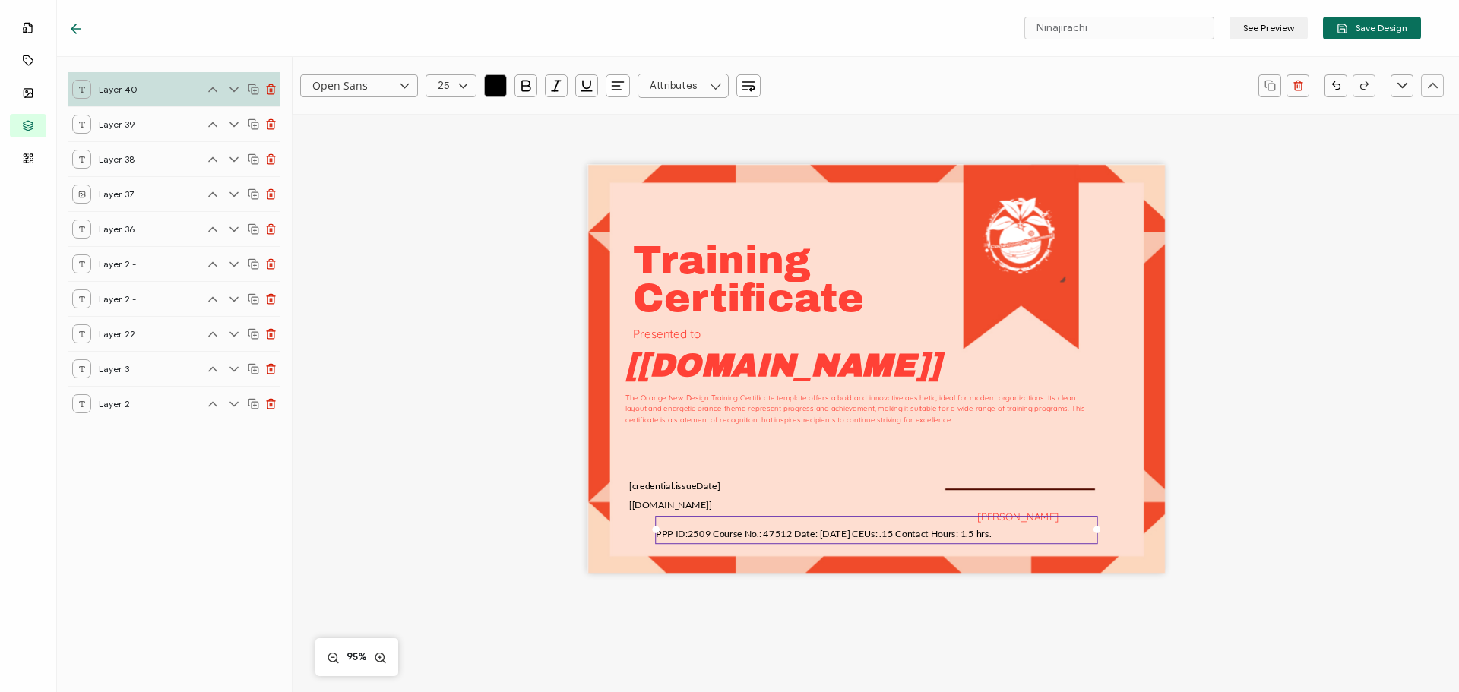
click at [926, 487] on div "Training The Orange New Design Training Certificate template offers a bold and …" at bounding box center [876, 369] width 578 height 409
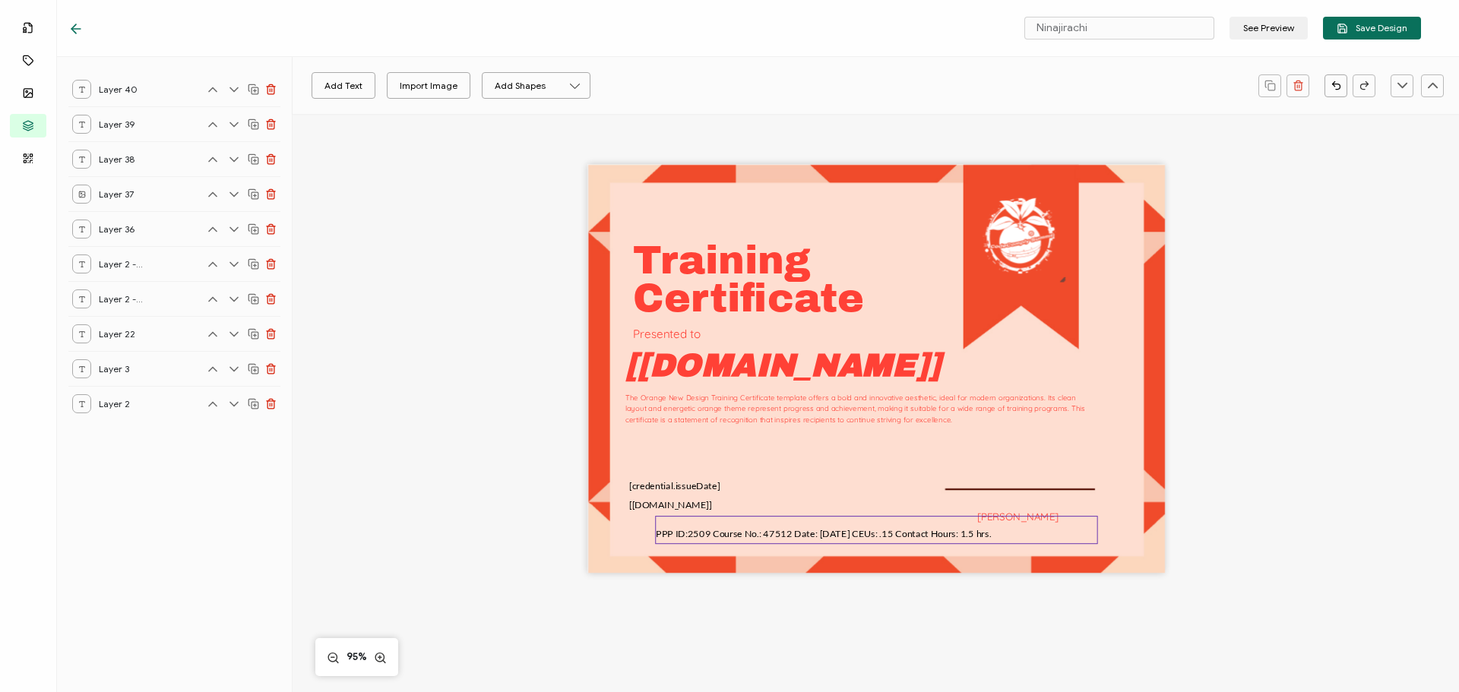
click at [844, 535] on span "PPP ID:25 09 Cour se No.: 47512 Date: [DATE] CEUs: .15 Contact Hours: 1.5 hrs." at bounding box center [824, 532] width 336 height 11
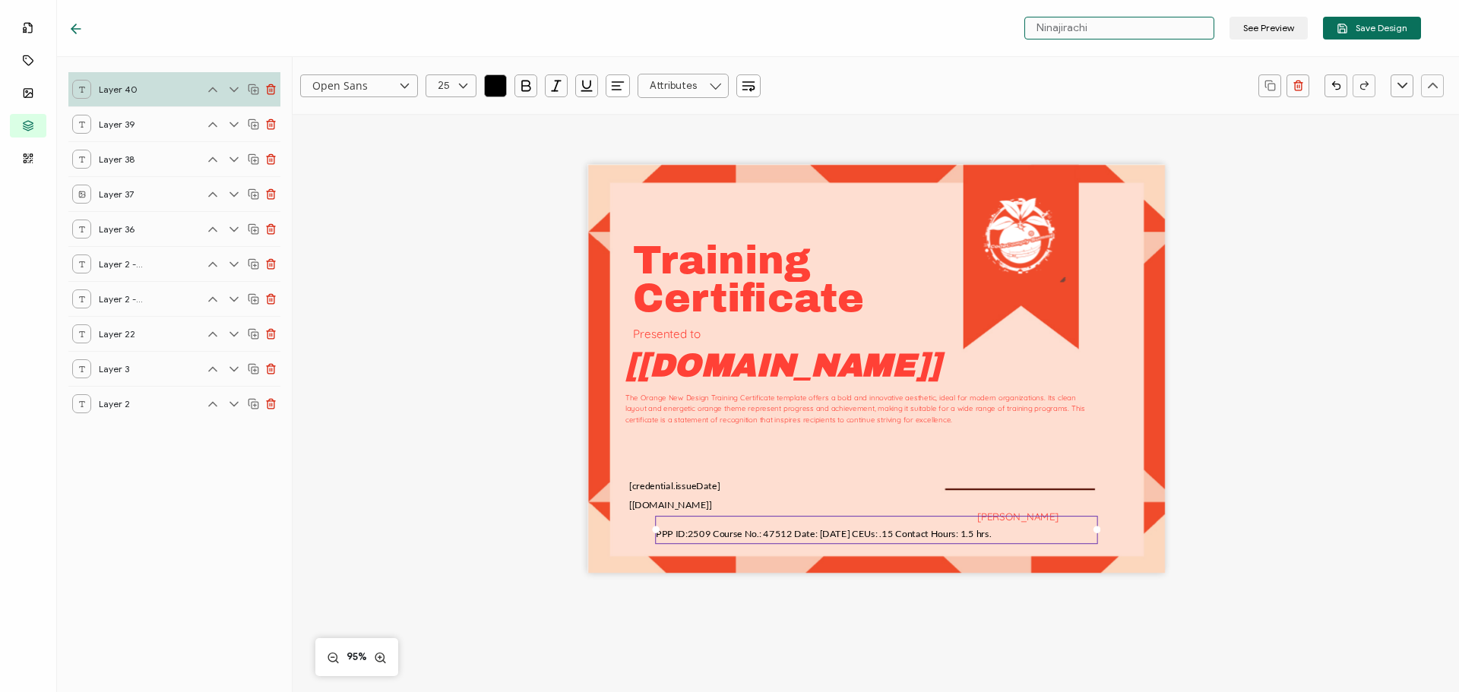
drag, startPoint x: 1106, startPoint y: 21, endPoint x: 930, endPoint y: 46, distance: 178.2
click at [930, 46] on div "Ninajirachi See Preview Save Design" at bounding box center [744, 28] width 1429 height 57
type input "Active Shooter Part 1"
click at [1219, 219] on div "Training The Orange New Design Training Certificate template offers a bold and …" at bounding box center [875, 394] width 1108 height 560
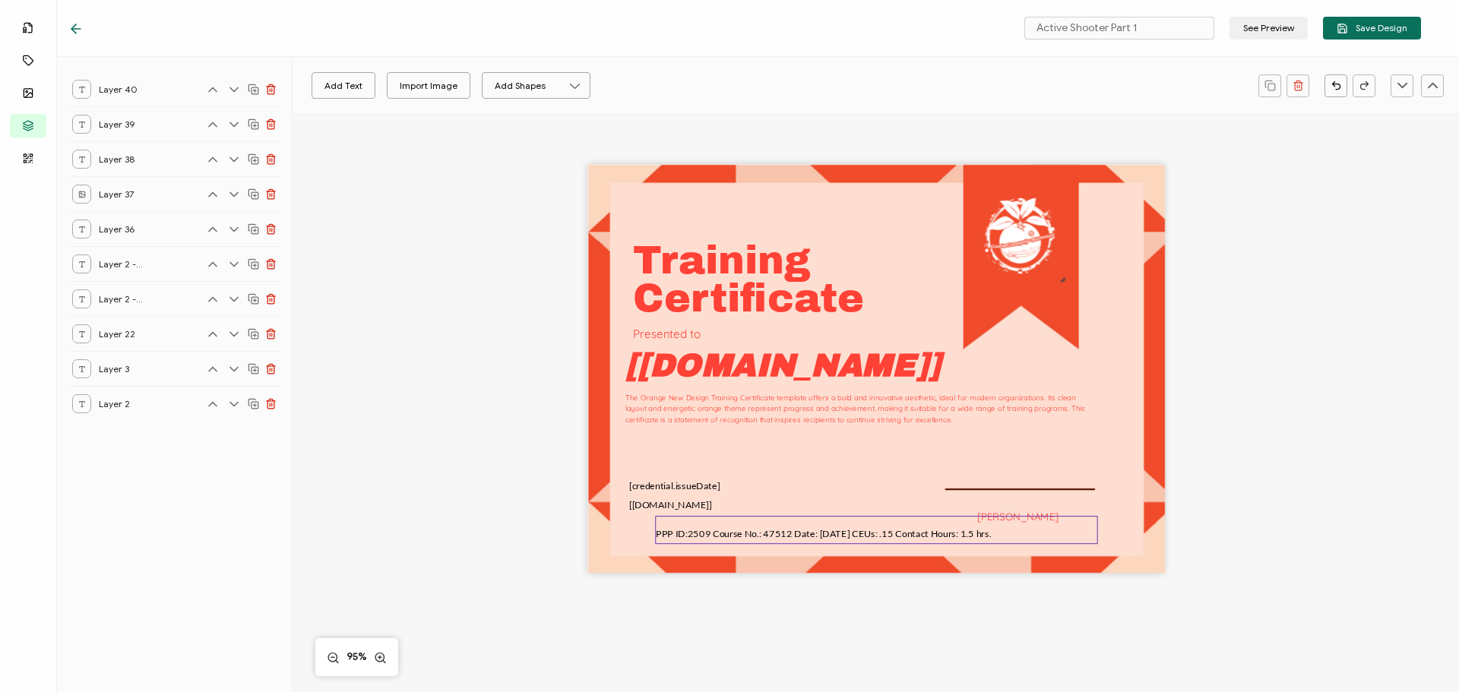
click at [849, 524] on pre "PPP ID:25 09 Cour se No.: 47512 Date: [DATE] CEUs: .15 Contact Hours: 1.5 hrs." at bounding box center [824, 529] width 336 height 24
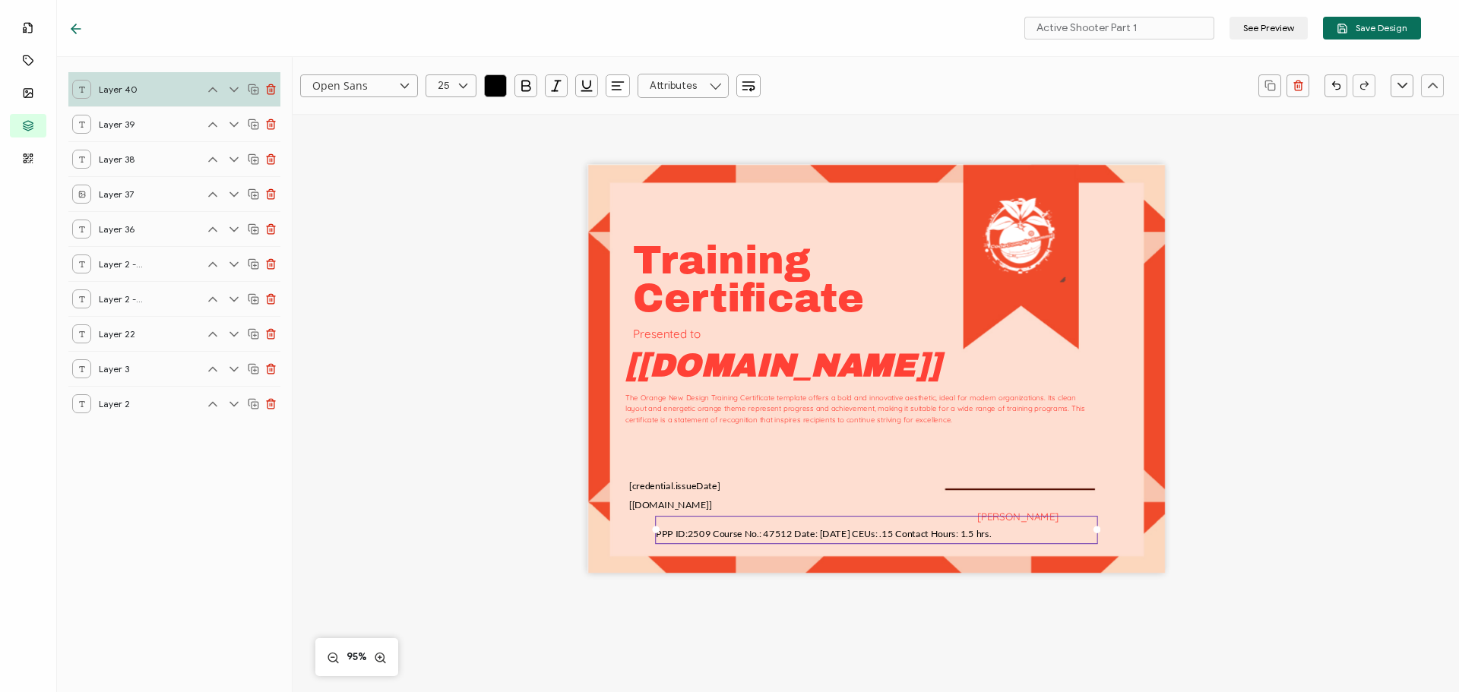
drag, startPoint x: 821, startPoint y: 529, endPoint x: 801, endPoint y: 530, distance: 19.8
click at [801, 530] on span "PPP ID:25 09 Cour se No.: 47512 Date: [DATE] CEUs: .15 Contact Hours: 1.5 hrs." at bounding box center [824, 532] width 336 height 11
click at [1278, 555] on div "Training The Orange New Design Training Certificate template offers a bold and …" at bounding box center [875, 394] width 1108 height 560
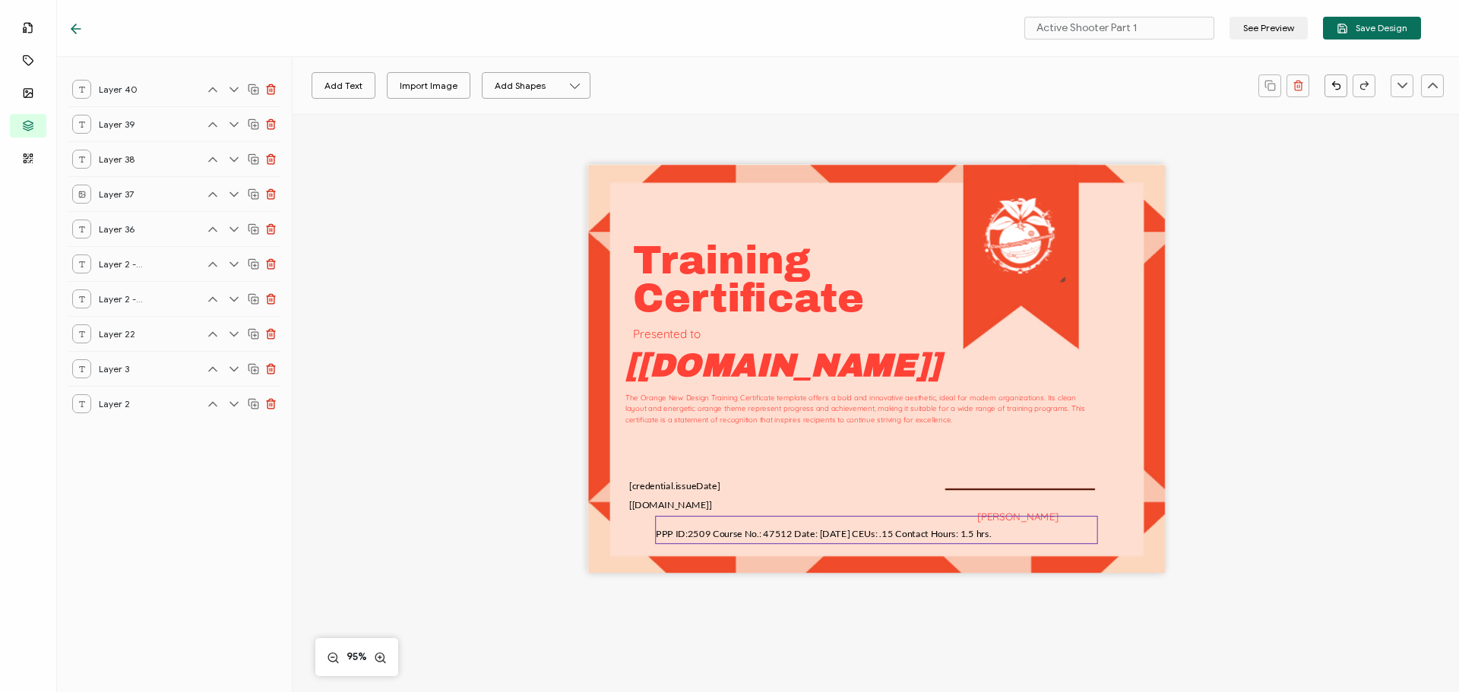
drag, startPoint x: 849, startPoint y: 532, endPoint x: 815, endPoint y: 531, distance: 34.2
click at [815, 531] on span "PPP ID:25 09 Cour se No.: 47512 Date: [DATE] CEUs: .15 Contact Hours: 1.5 hrs." at bounding box center [824, 532] width 336 height 11
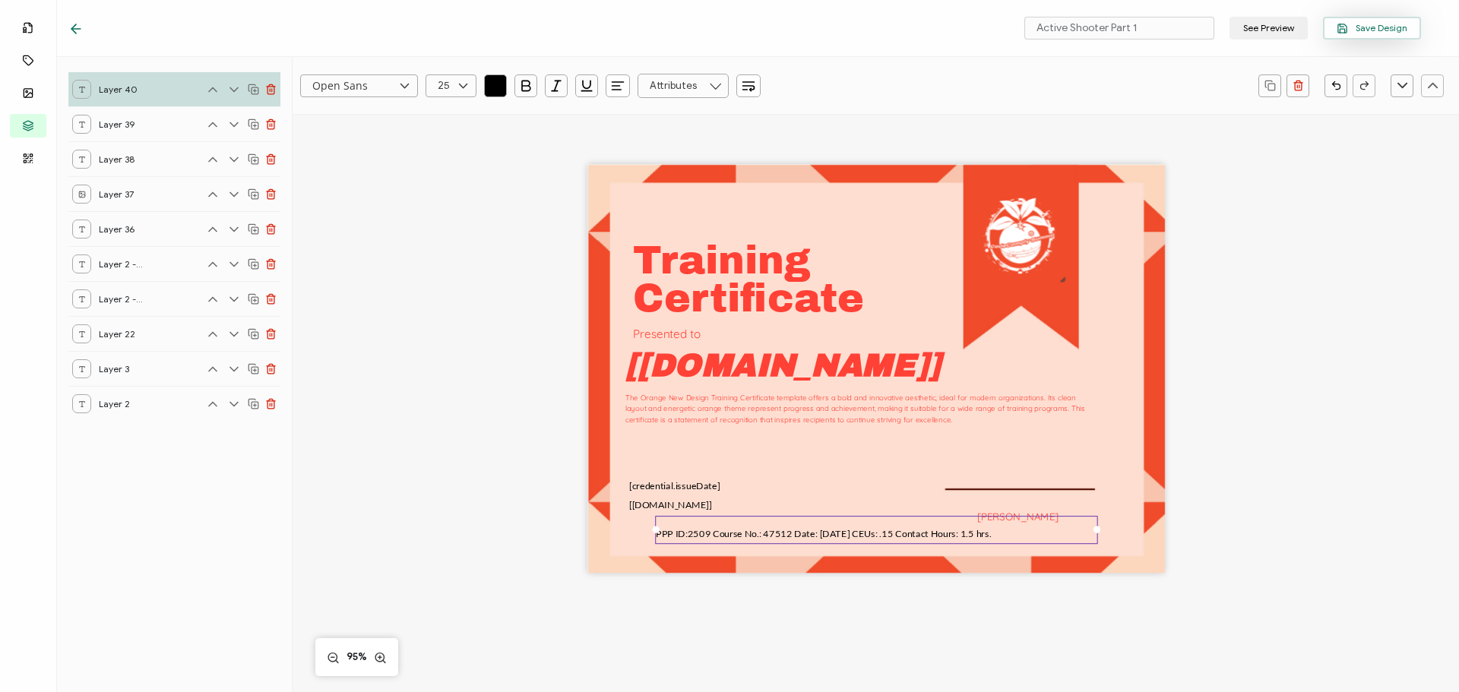
click at [1341, 26] on icon "button" at bounding box center [1342, 28] width 11 height 11
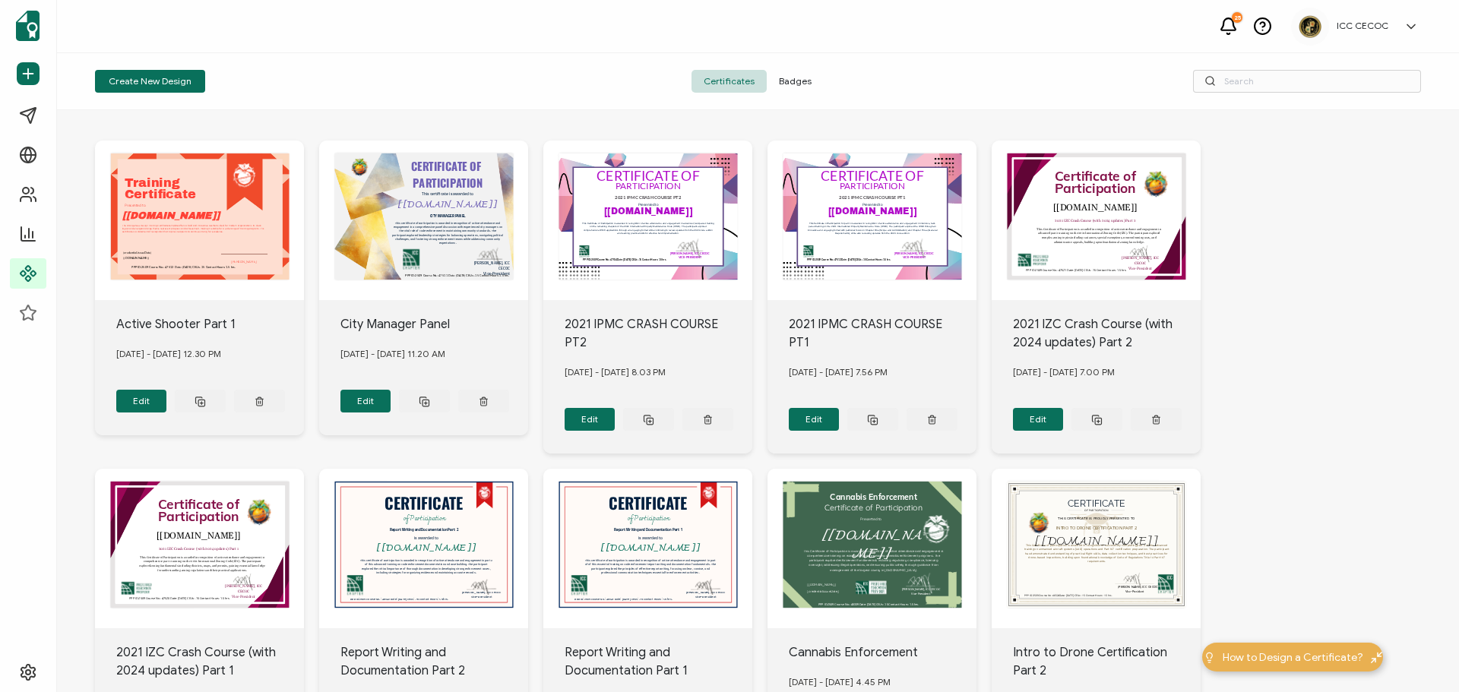
click at [247, 271] on div "Training The Orange New Design Training Certificate template offers a bold and …" at bounding box center [199, 221] width 209 height 160
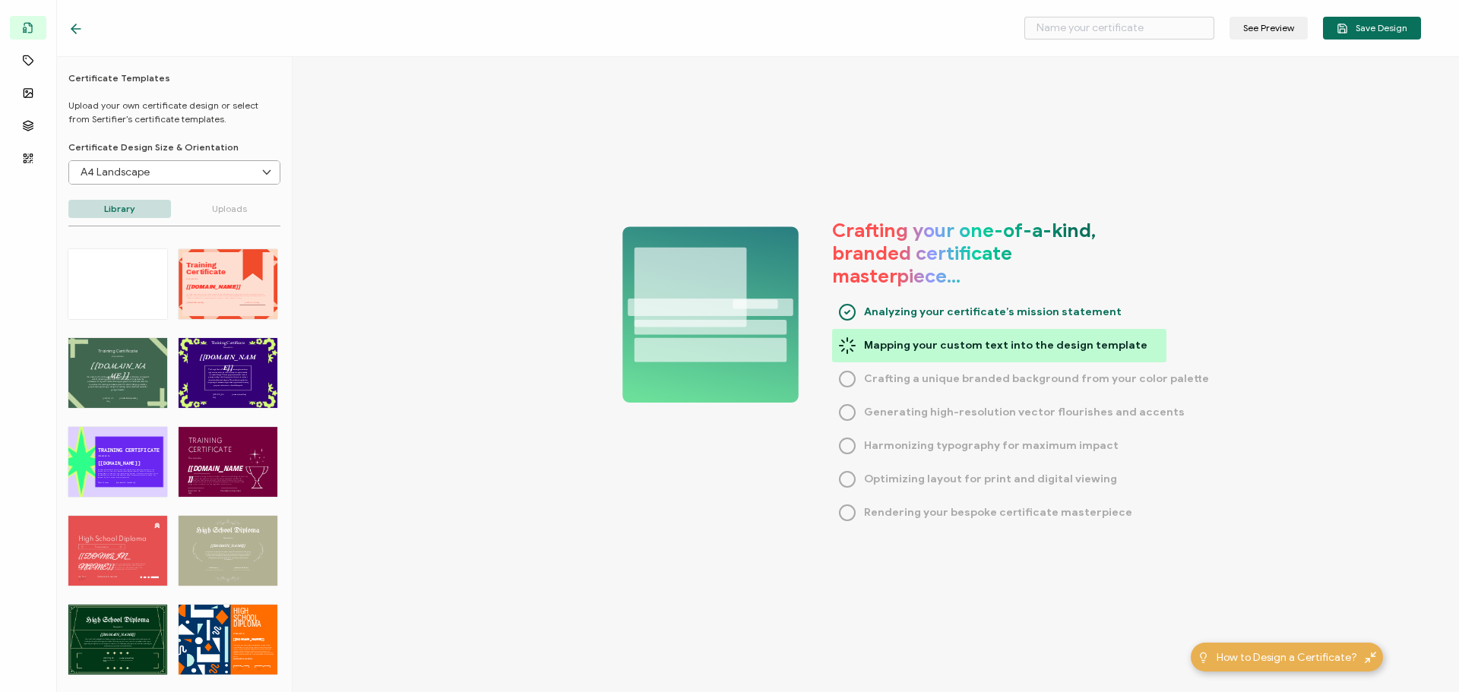
type input "Active Shooter Part 1"
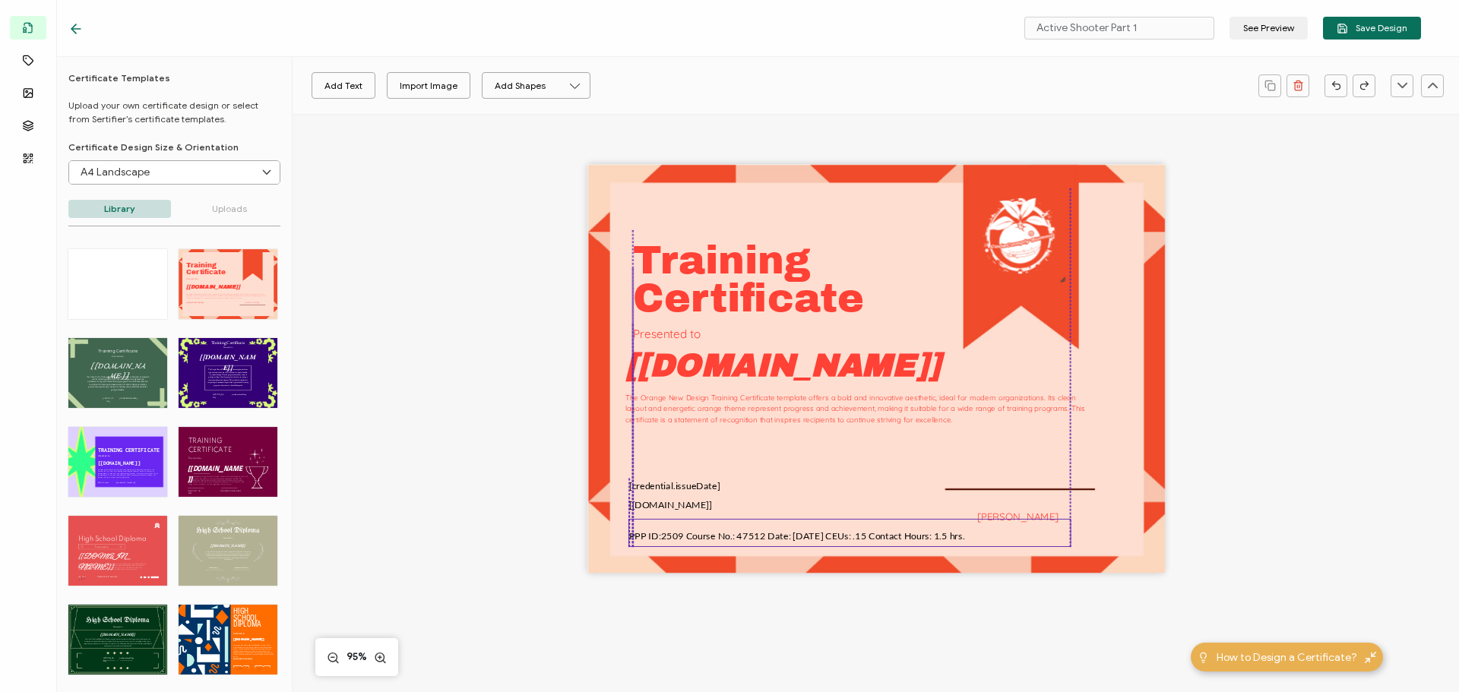
drag, startPoint x: 736, startPoint y: 535, endPoint x: 711, endPoint y: 538, distance: 25.3
click at [711, 538] on span "PPP ID:25 09 Cour se No.: 47512 Date: [DATE] CEUs: .15 Contact Hours: 1.5 hrs." at bounding box center [797, 535] width 336 height 11
click at [1324, 495] on div "Training The Orange New Design Training Certificate template offers a bold and …" at bounding box center [875, 394] width 1108 height 560
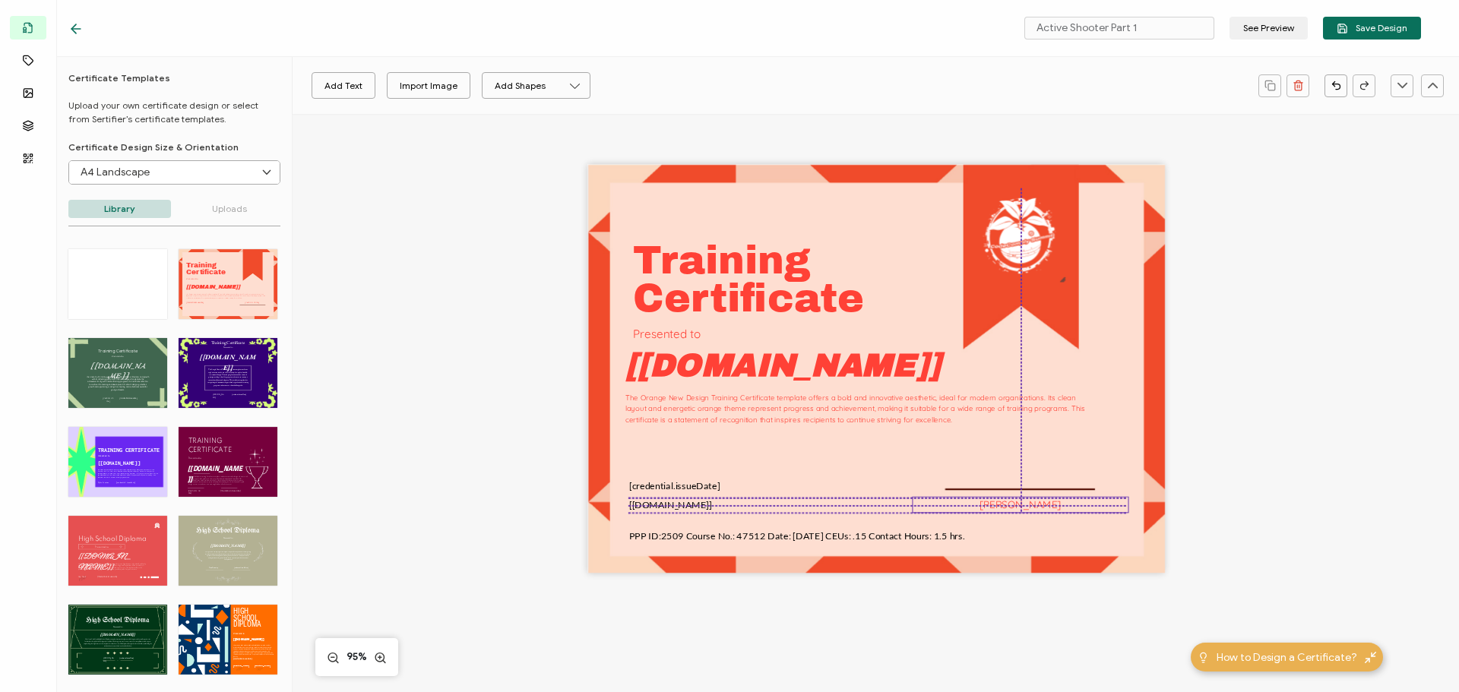
drag, startPoint x: 1011, startPoint y: 516, endPoint x: 1011, endPoint y: 502, distance: 13.7
click at [1011, 502] on pre "[PERSON_NAME]" at bounding box center [1020, 504] width 82 height 13
click at [779, 419] on pre "The Orange New Design Training Certificate template offers a bold and innovativ…" at bounding box center [856, 409] width 462 height 31
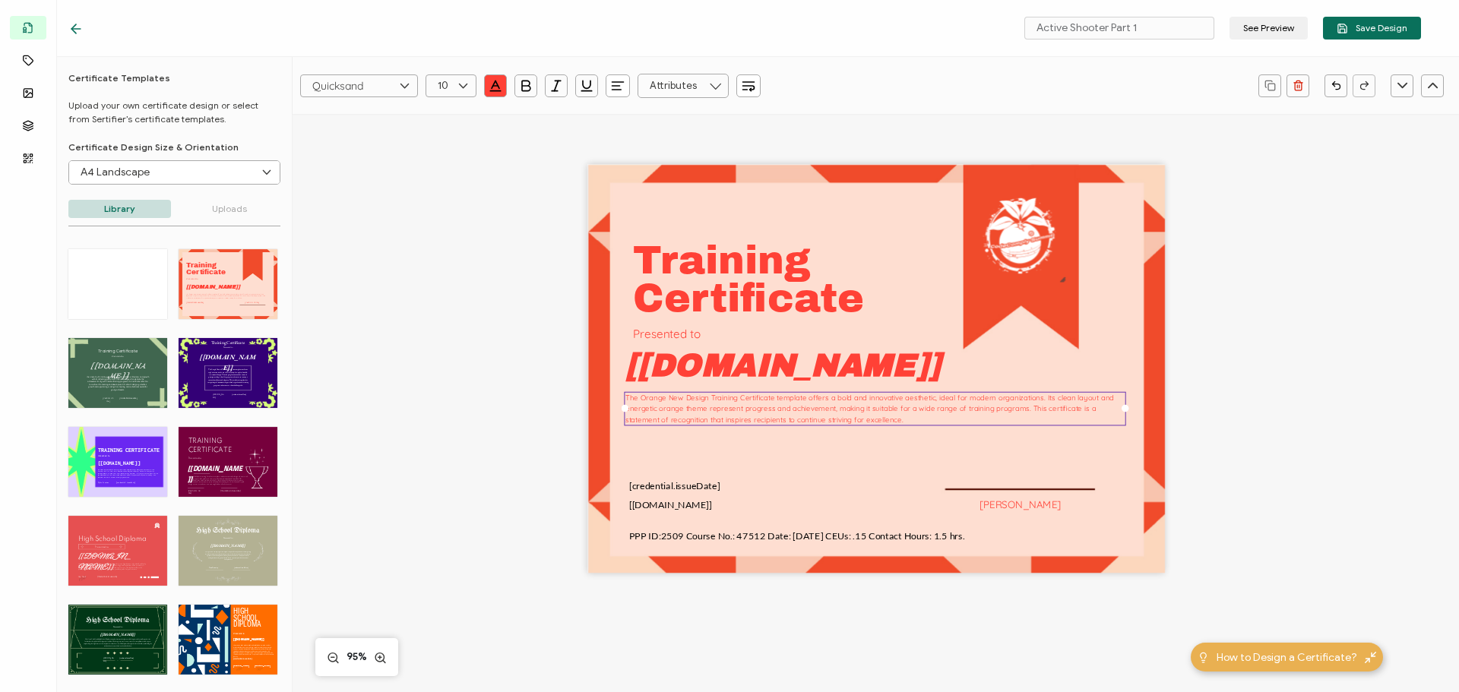
drag, startPoint x: 1078, startPoint y: 430, endPoint x: 1122, endPoint y: 432, distance: 44.1
click at [1122, 413] on div at bounding box center [1126, 409] width 8 height 8
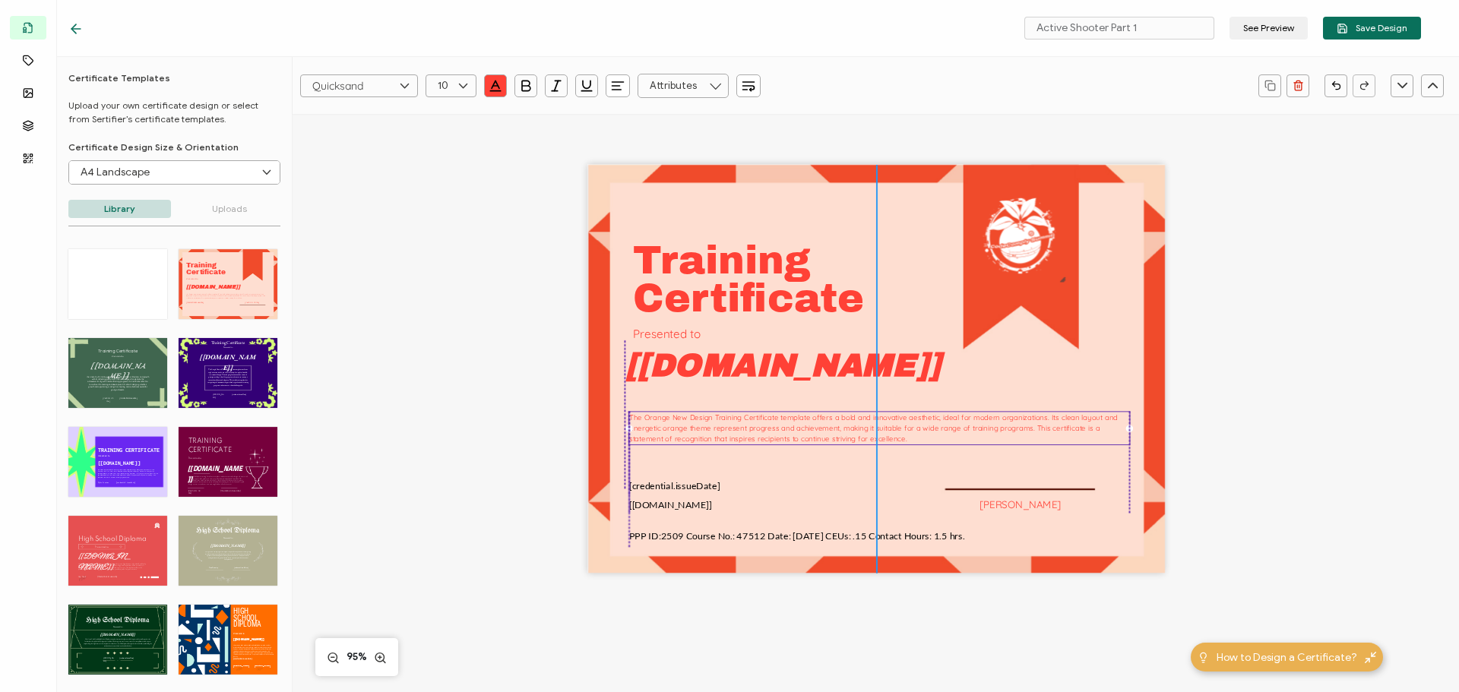
drag, startPoint x: 663, startPoint y: 413, endPoint x: 666, endPoint y: 433, distance: 19.9
click at [666, 433] on div "The Orange New Design Training Certificate template offers a bold and innovativ…" at bounding box center [879, 429] width 502 height 34
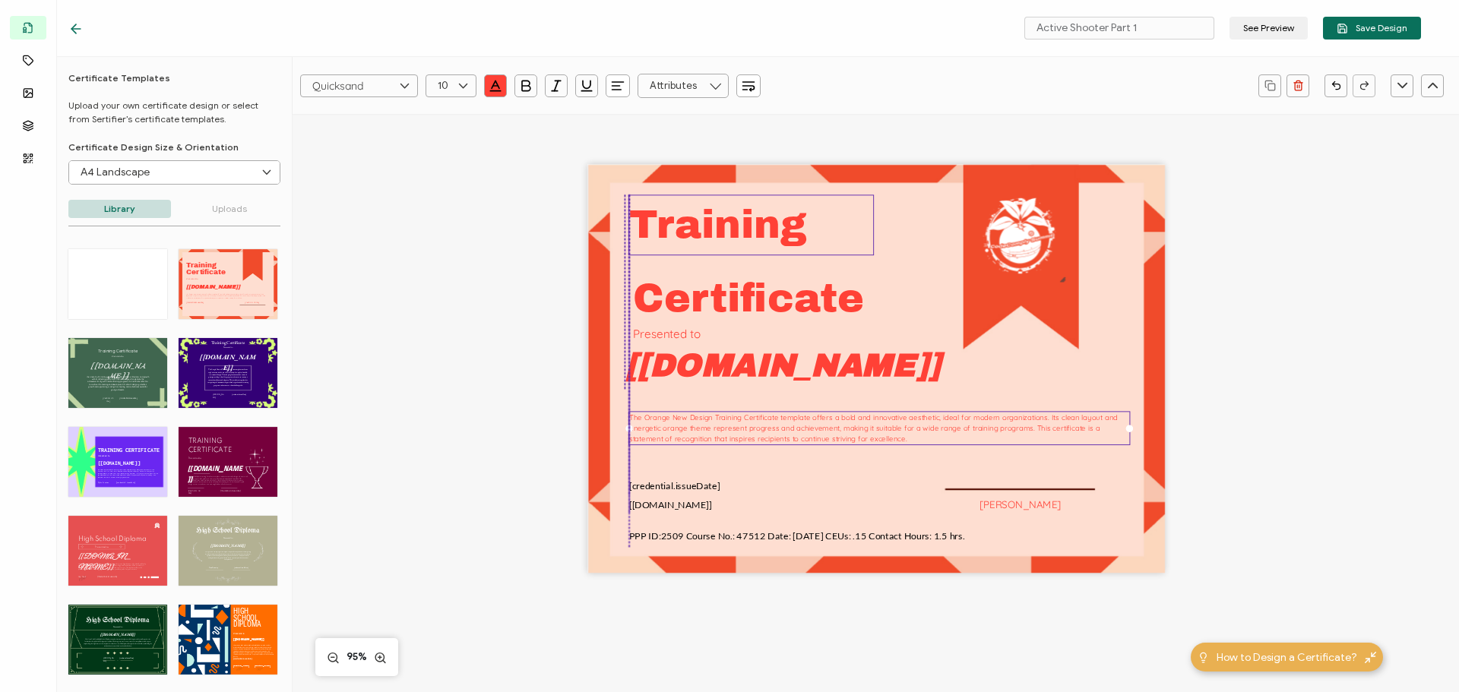
drag, startPoint x: 680, startPoint y: 265, endPoint x: 676, endPoint y: 229, distance: 36.0
click at [676, 229] on pre "Training" at bounding box center [718, 224] width 179 height 43
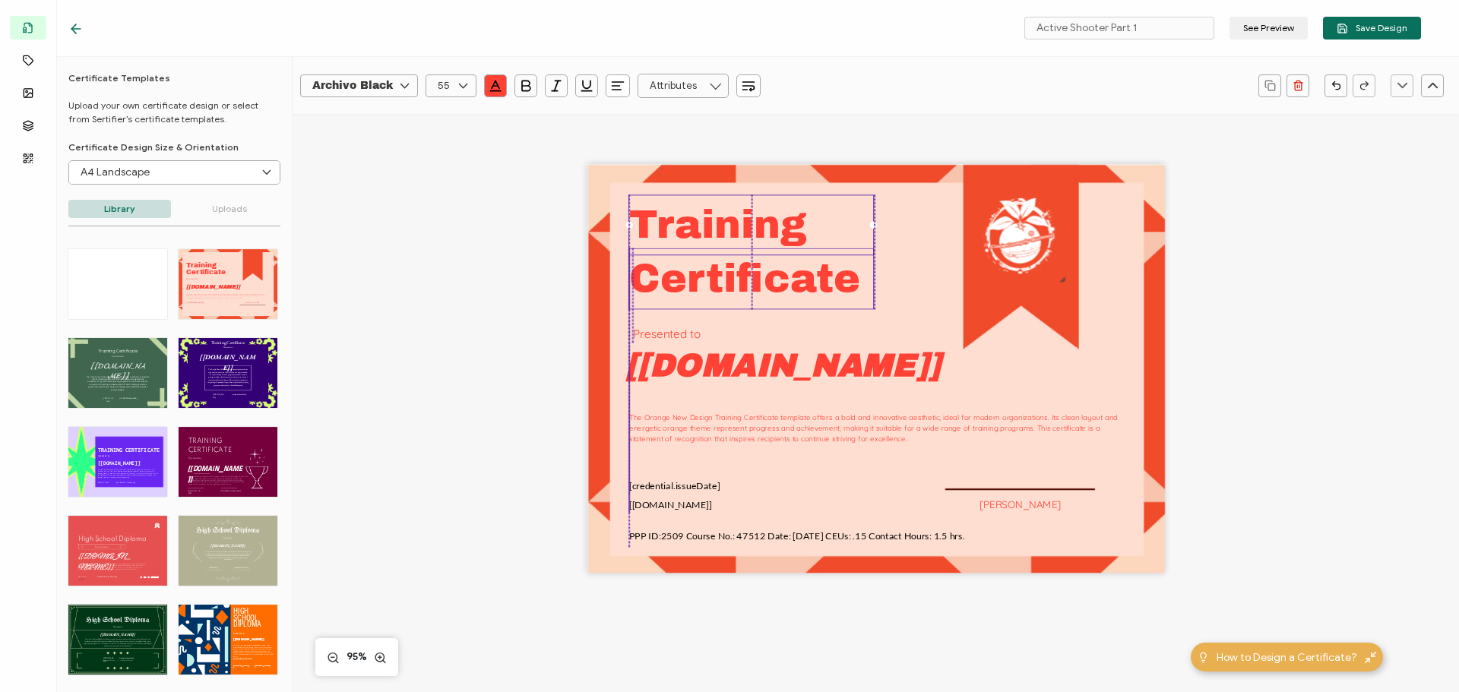
drag, startPoint x: 662, startPoint y: 301, endPoint x: 659, endPoint y: 281, distance: 20.0
click at [659, 281] on pre "Certificate" at bounding box center [744, 279] width 231 height 43
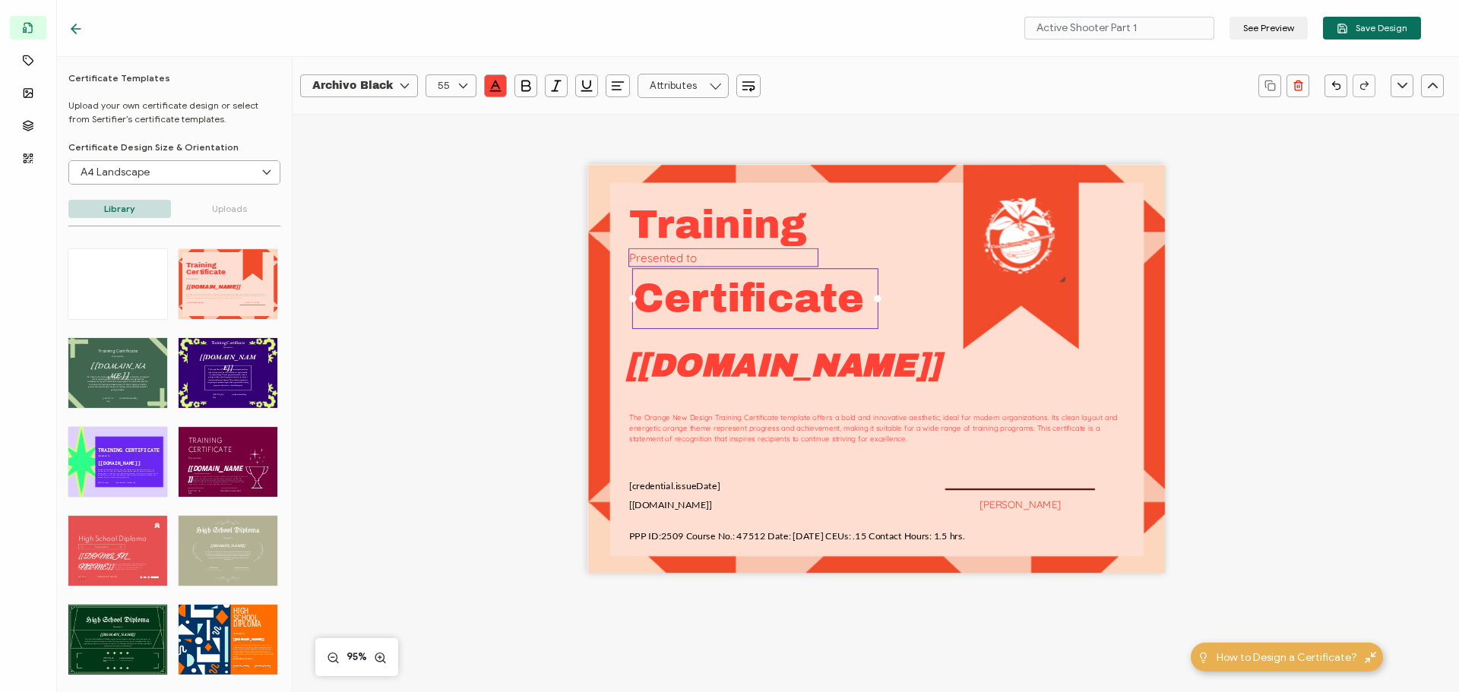
click at [655, 258] on pre "Presented to" at bounding box center [663, 258] width 68 height 14
drag, startPoint x: 655, startPoint y: 258, endPoint x: 679, endPoint y: 343, distance: 89.2
click at [679, 343] on pre "Presented to" at bounding box center [689, 344] width 68 height 14
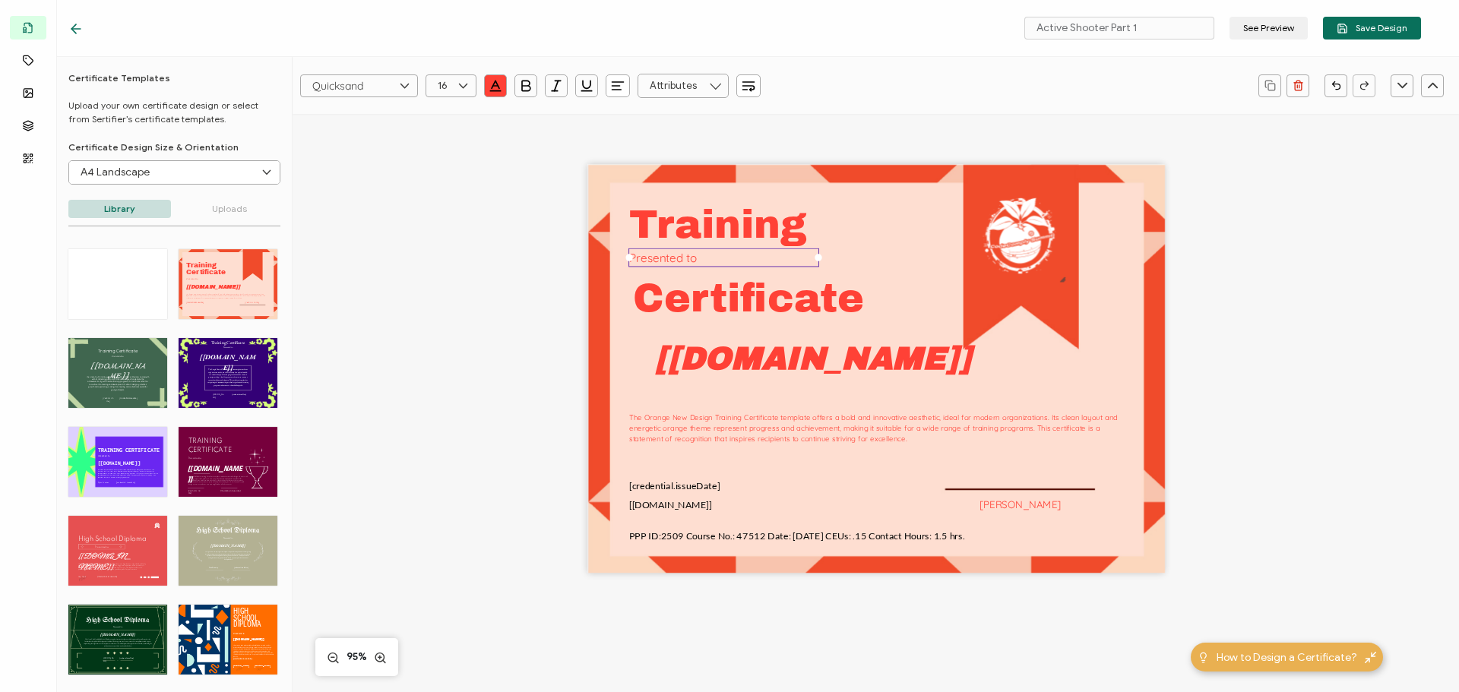
click at [890, 242] on div "Training The Orange New Design Training Certificate template offers a bold and …" at bounding box center [876, 369] width 578 height 409
drag, startPoint x: 807, startPoint y: 305, endPoint x: 1001, endPoint y: 483, distance: 263.5
click at [1001, 483] on div "Training The Orange New Design Training Certificate template offers a bold and …" at bounding box center [876, 369] width 578 height 409
click at [720, 305] on pre "Certificate" at bounding box center [748, 298] width 231 height 43
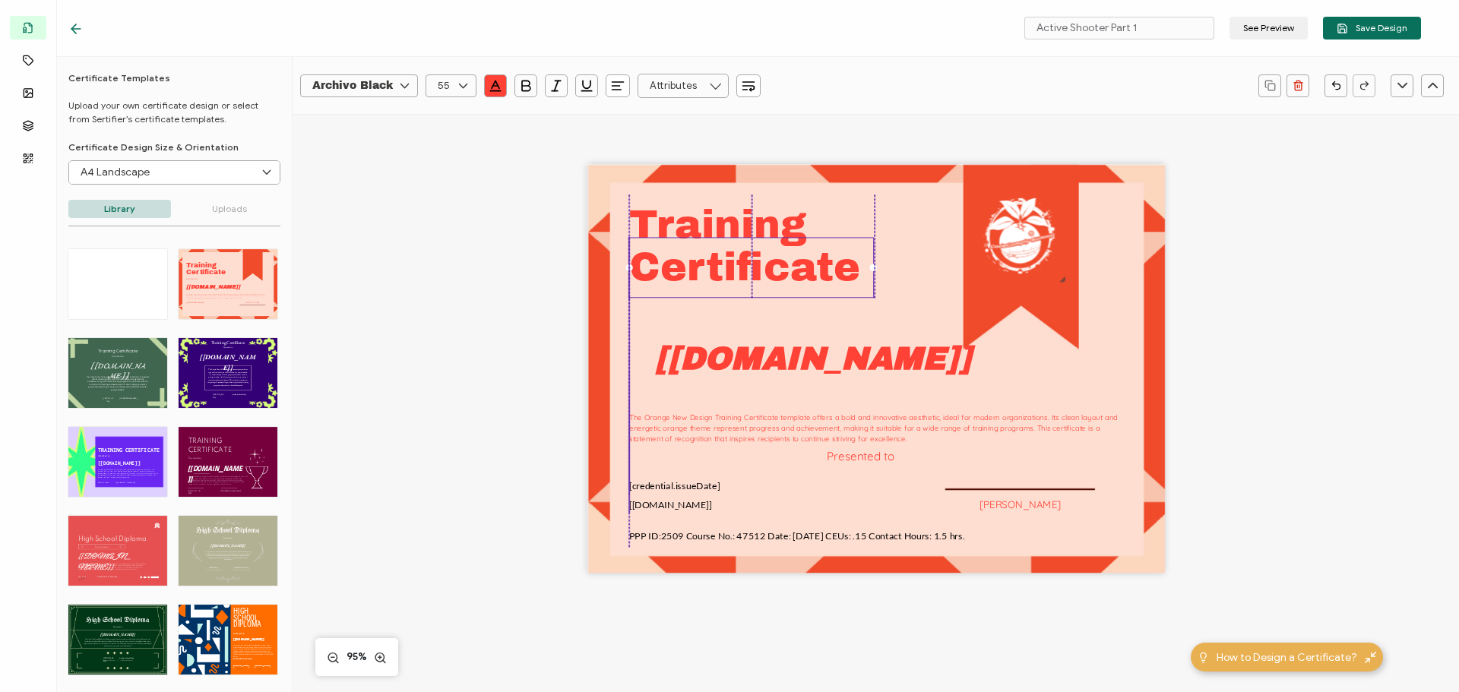
drag, startPoint x: 723, startPoint y: 299, endPoint x: 718, endPoint y: 267, distance: 31.6
click at [718, 267] on pre "Certificate" at bounding box center [744, 267] width 231 height 43
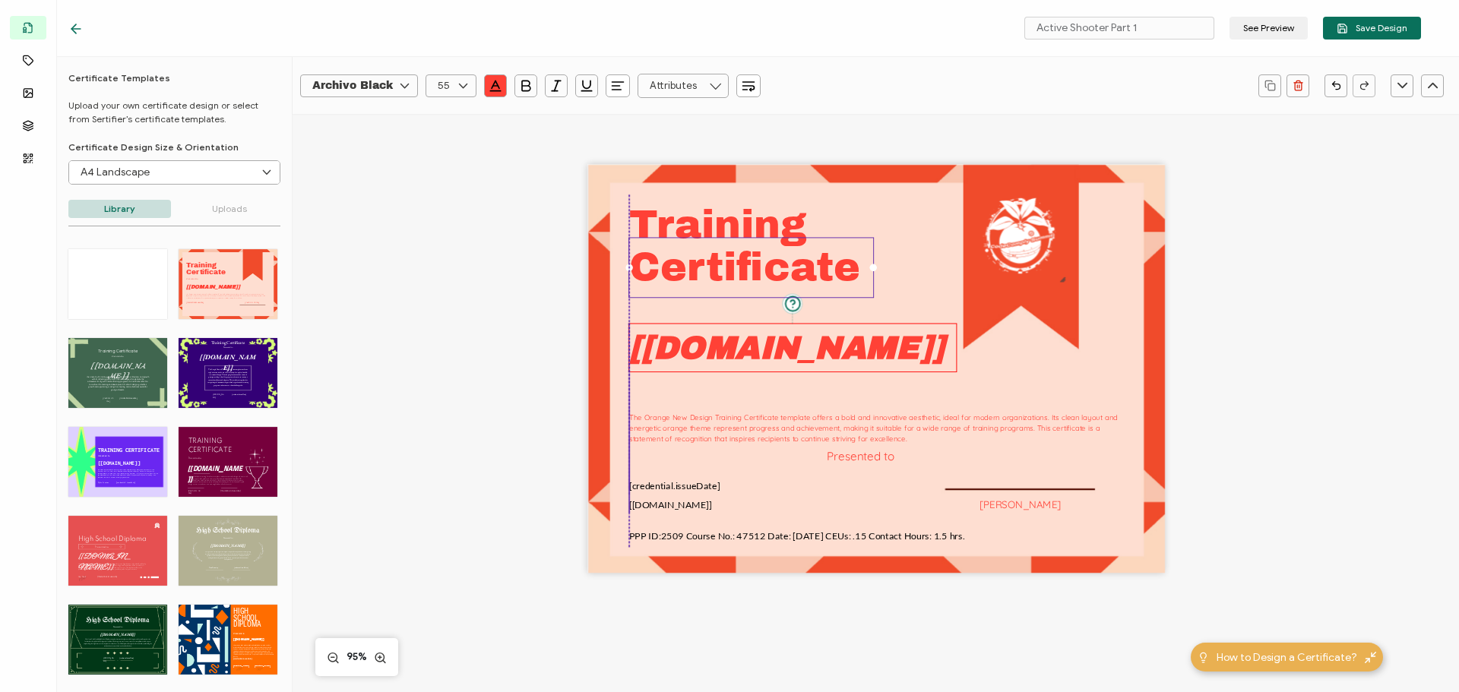
drag, startPoint x: 745, startPoint y: 364, endPoint x: 718, endPoint y: 353, distance: 29.6
click at [718, 353] on pre "[[DOMAIN_NAME]]" at bounding box center [786, 348] width 315 height 35
click at [860, 457] on pre "Presented to" at bounding box center [861, 456] width 68 height 14
drag, startPoint x: 891, startPoint y: 463, endPoint x: 695, endPoint y: 313, distance: 246.7
click at [695, 313] on div "Presented to" at bounding box center [723, 306] width 190 height 19
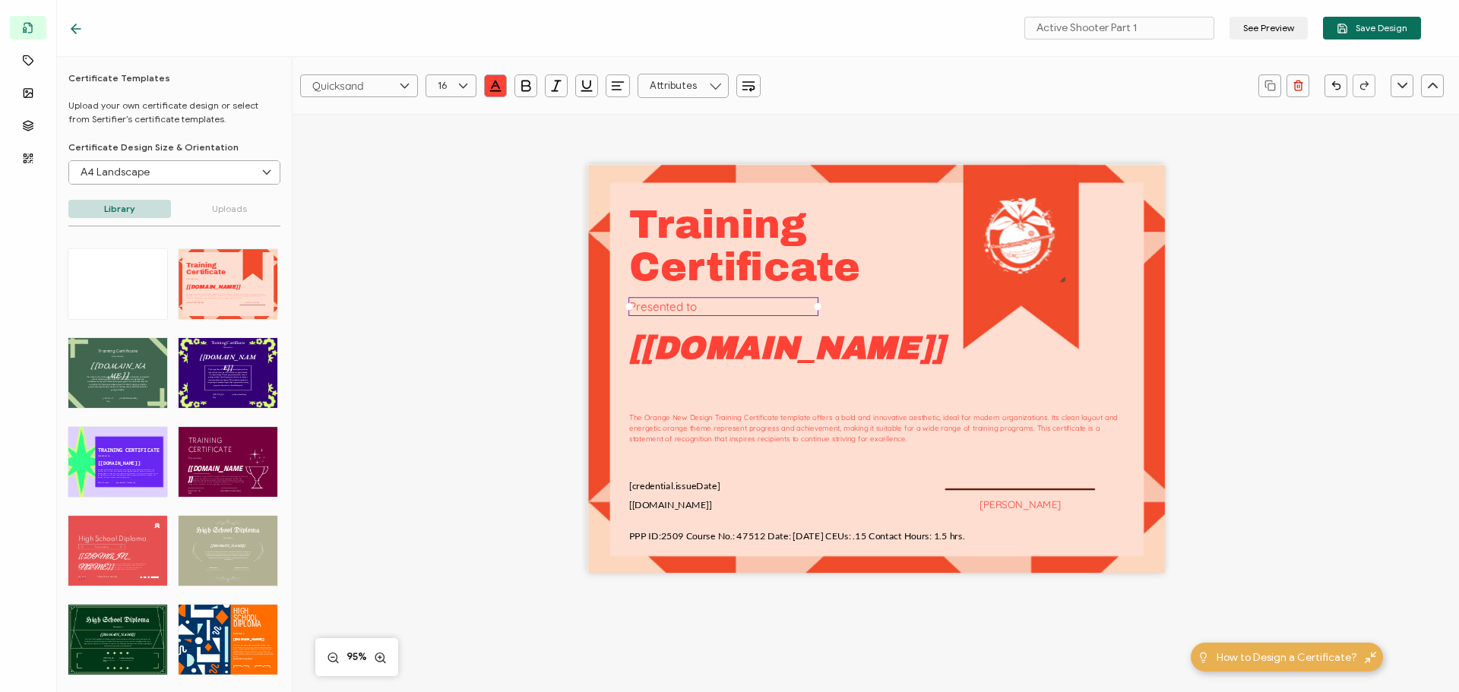
click at [902, 290] on div "Training The Orange New Design Training Certificate template offers a bold and …" at bounding box center [876, 369] width 578 height 409
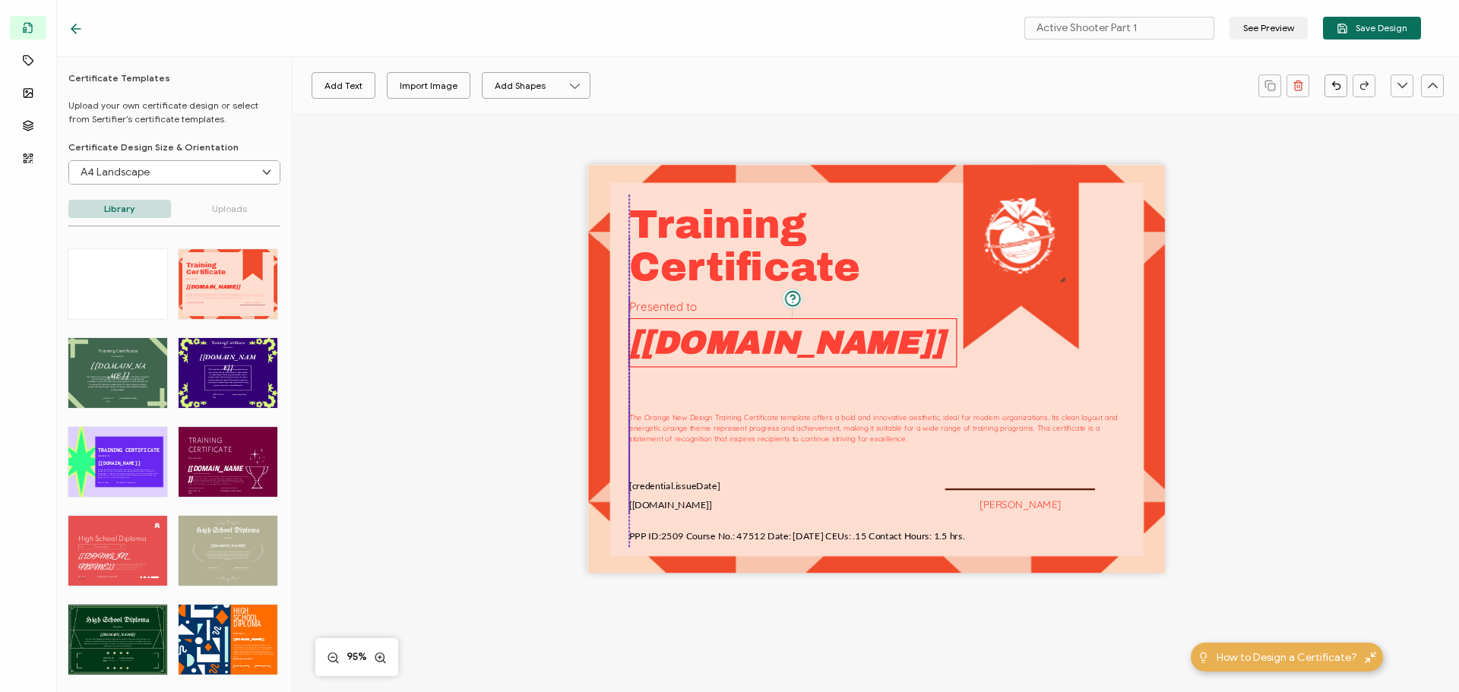
click at [767, 333] on pre "[[DOMAIN_NAME]]" at bounding box center [786, 343] width 315 height 35
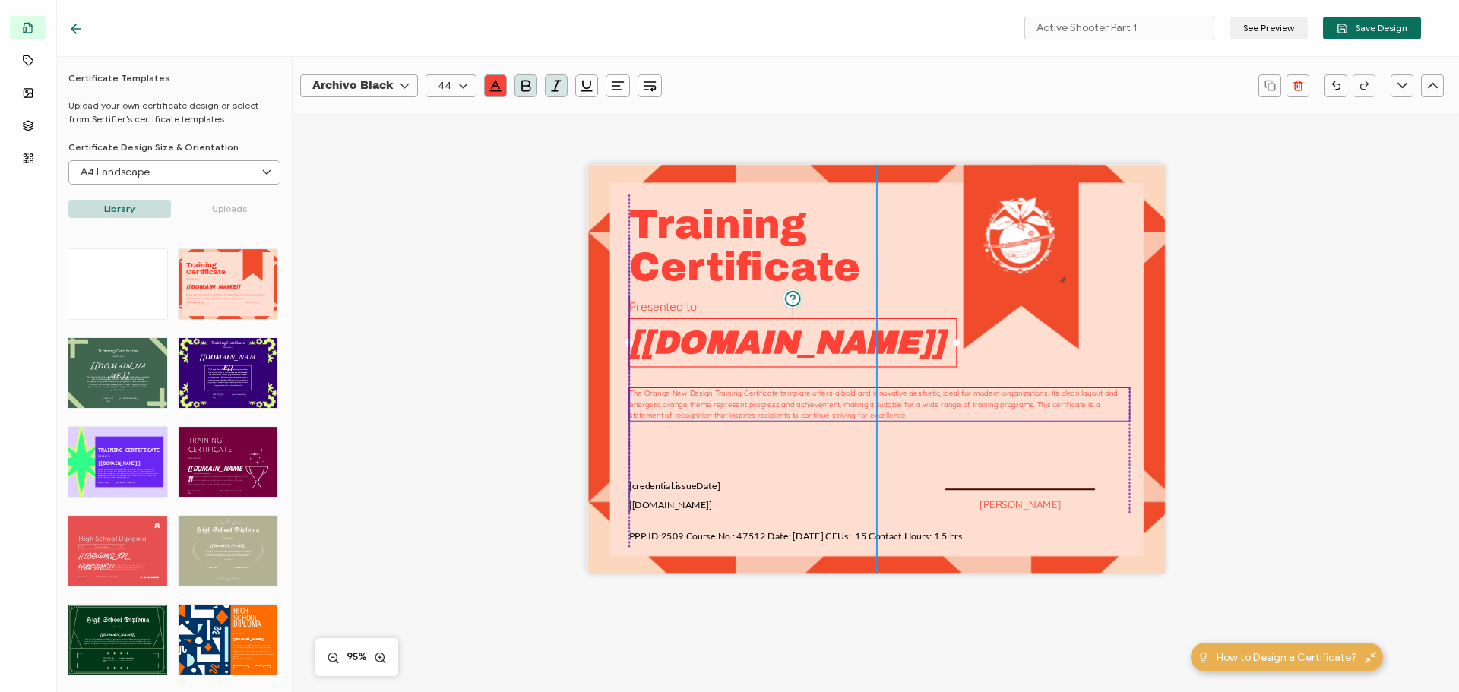
drag, startPoint x: 745, startPoint y: 429, endPoint x: 745, endPoint y: 405, distance: 24.3
click at [745, 405] on pre "The Orange New Design Training Certificate template offers a bold and innovativ…" at bounding box center [874, 404] width 491 height 31
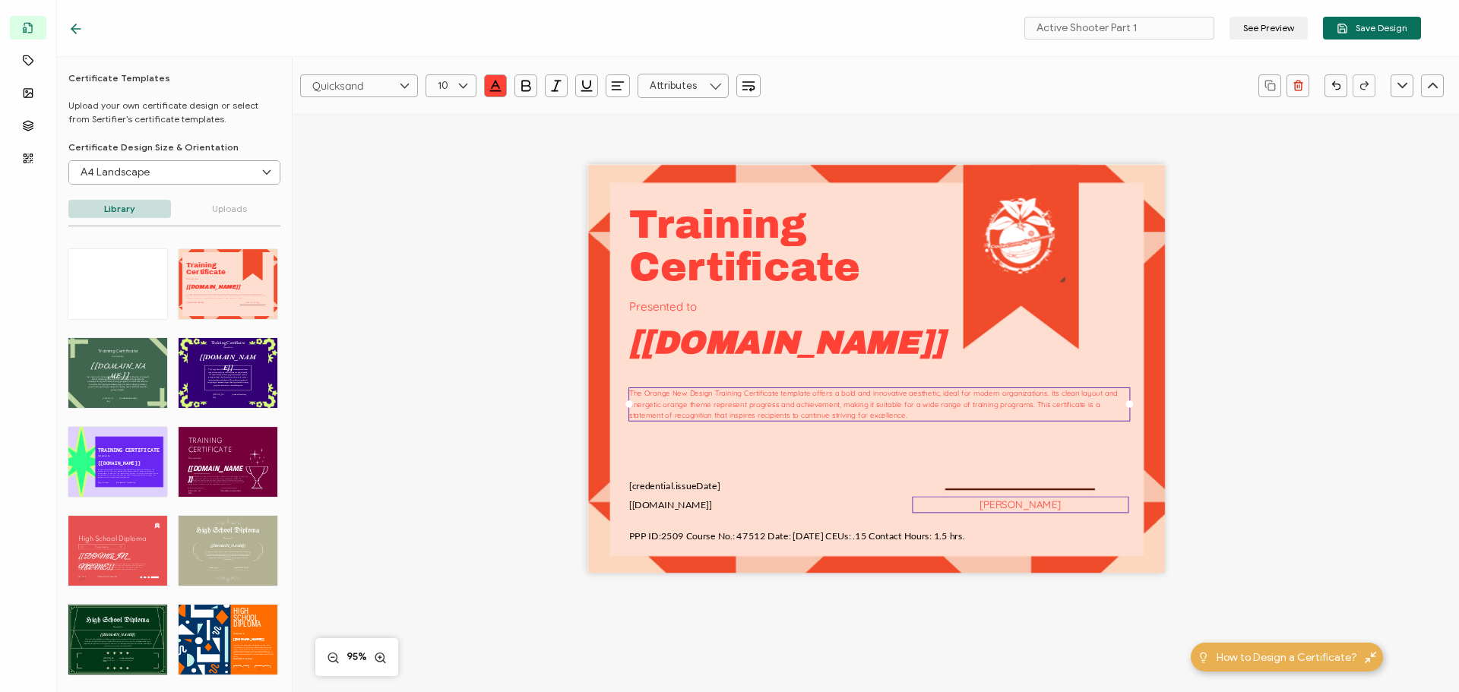
click at [998, 507] on pre "[PERSON_NAME]" at bounding box center [1020, 504] width 82 height 13
drag, startPoint x: 989, startPoint y: 508, endPoint x: 1072, endPoint y: 511, distance: 83.6
click at [1072, 511] on div "[PERSON_NAME]" at bounding box center [1020, 505] width 217 height 17
drag, startPoint x: 991, startPoint y: 506, endPoint x: 1052, endPoint y: 504, distance: 60.8
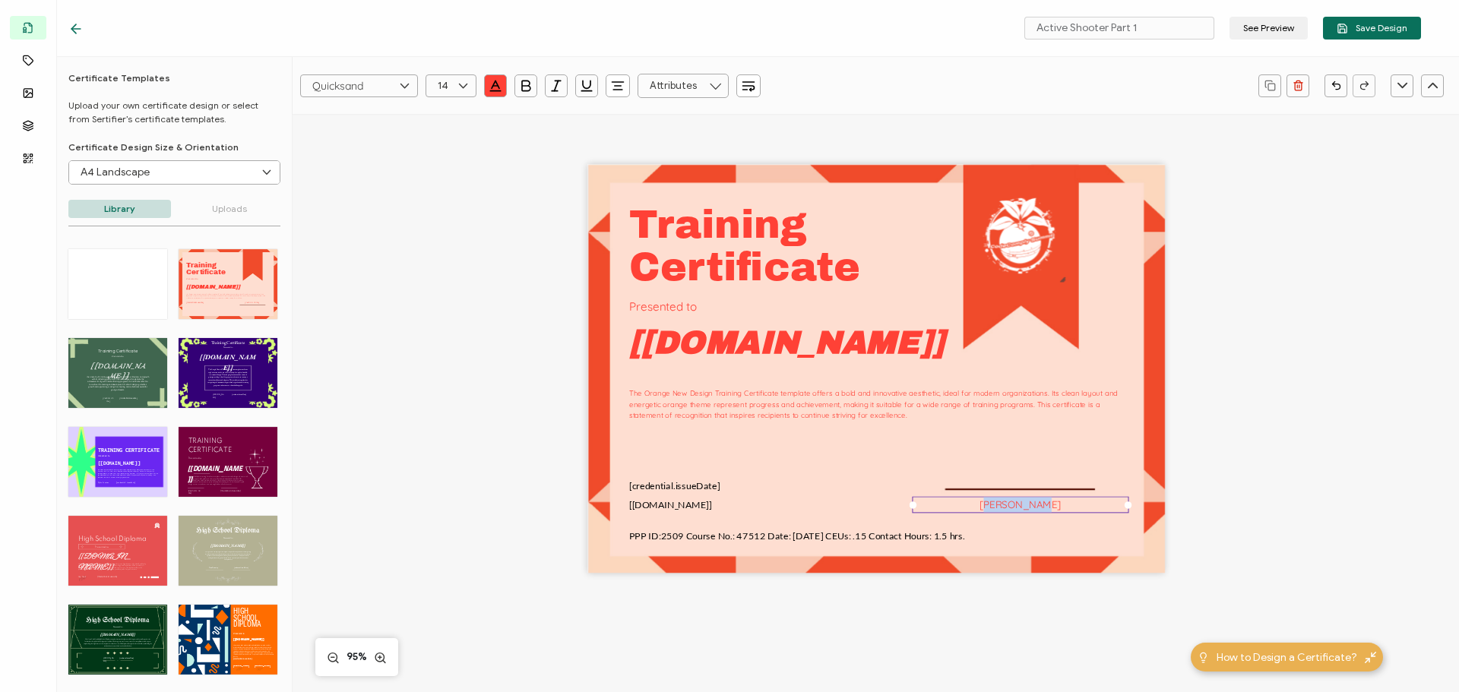
click at [1052, 504] on div "[PERSON_NAME]" at bounding box center [1020, 505] width 217 height 17
drag, startPoint x: 1296, startPoint y: 457, endPoint x: 1223, endPoint y: 448, distance: 72.8
click at [1293, 451] on div "Training The Orange New Design Training Certificate template offers a bold and …" at bounding box center [875, 394] width 1108 height 560
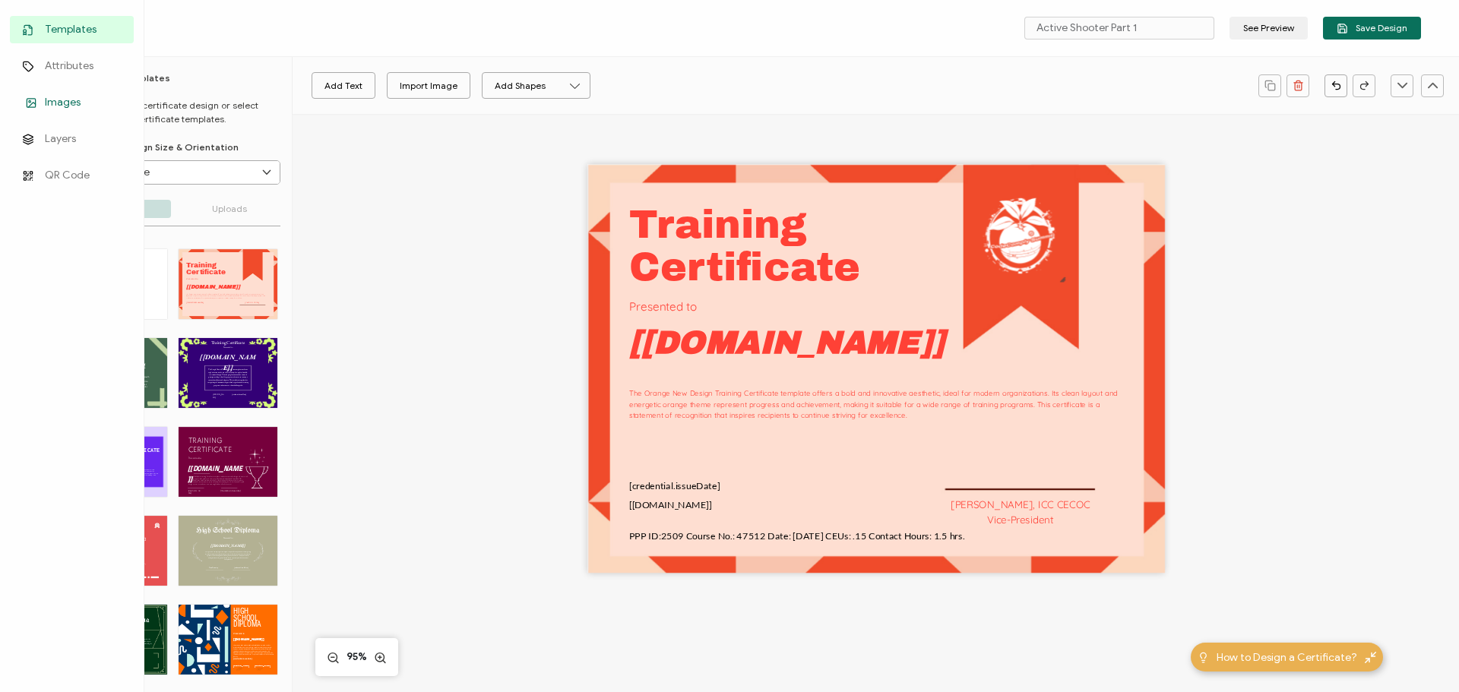
click at [37, 108] on link "Images" at bounding box center [72, 102] width 124 height 27
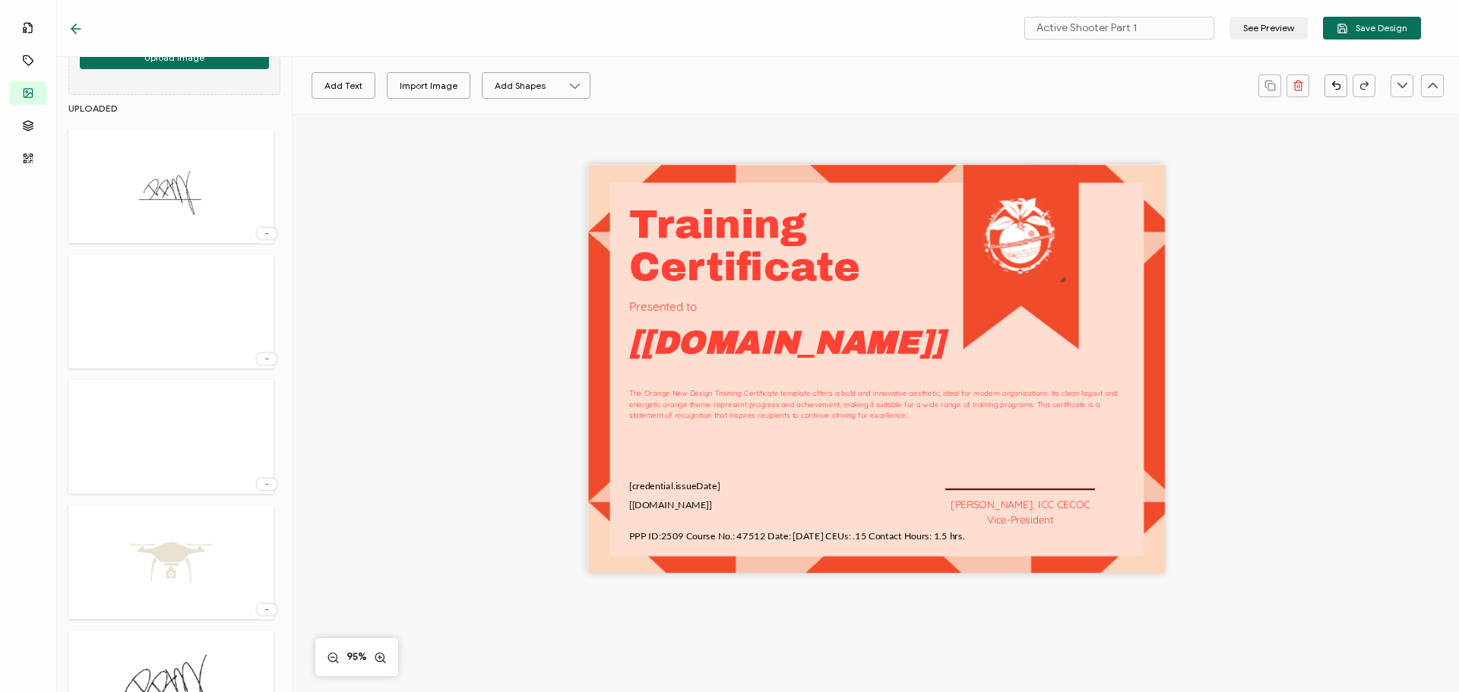
scroll to position [304, 0]
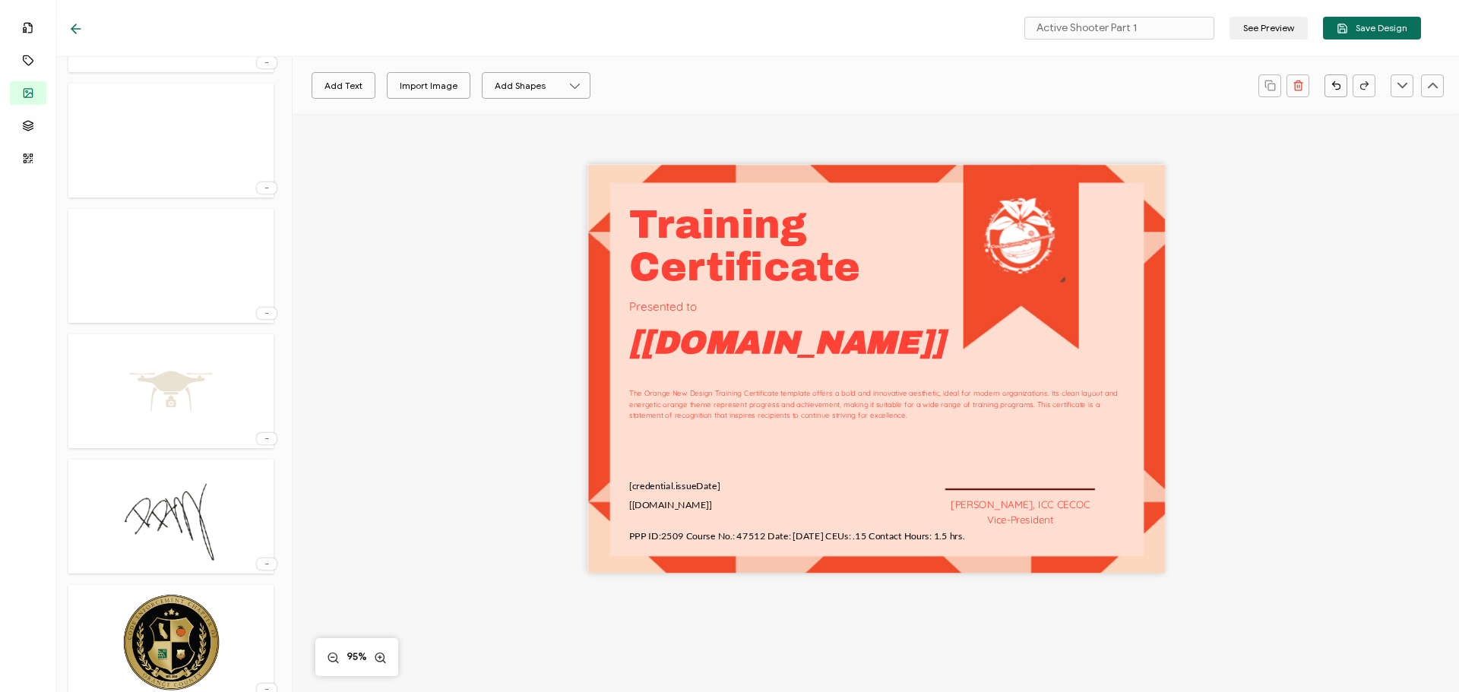
click at [172, 494] on img at bounding box center [171, 516] width 122 height 99
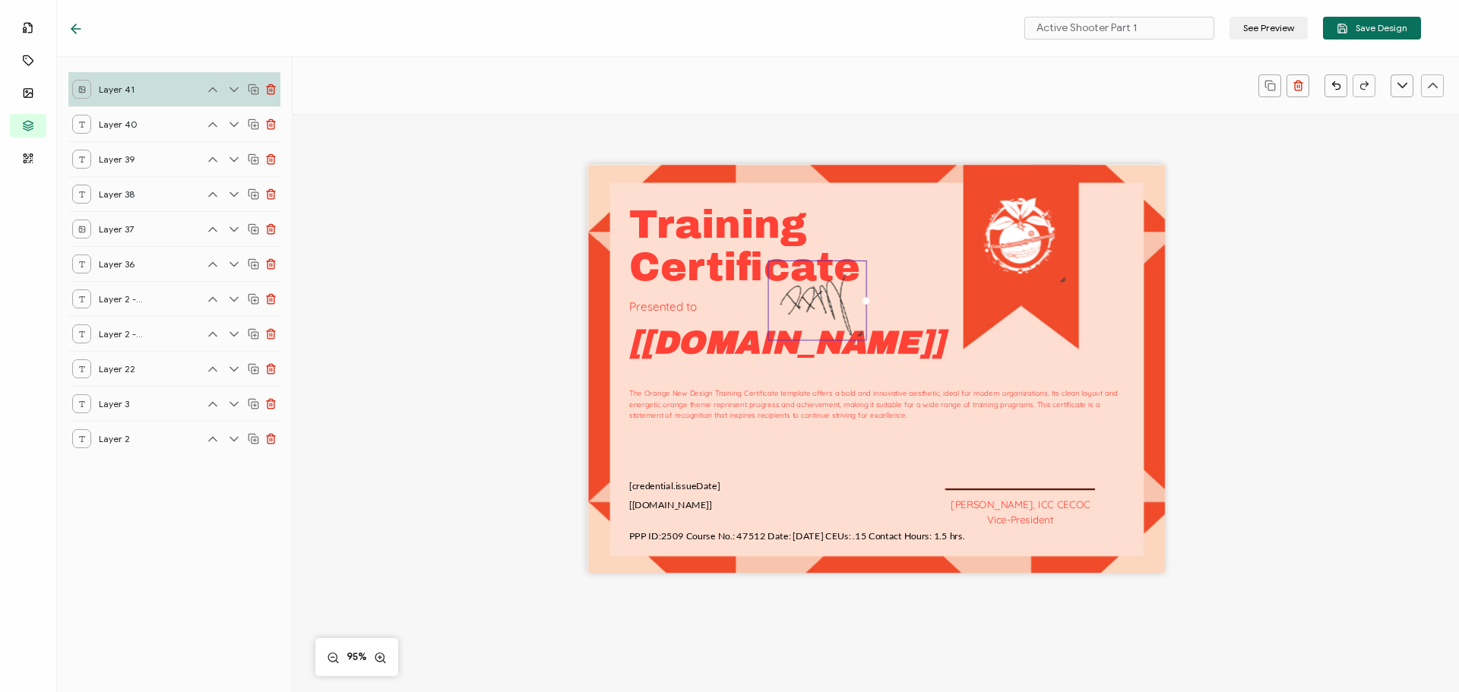
drag, startPoint x: 976, startPoint y: 432, endPoint x: 808, endPoint y: 295, distance: 217.7
click at [853, 324] on div at bounding box center [816, 301] width 99 height 81
drag, startPoint x: 805, startPoint y: 293, endPoint x: 1008, endPoint y: 472, distance: 270.3
click at [1008, 472] on img at bounding box center [1021, 479] width 97 height 78
click at [1231, 453] on div "Training The Orange New Design Training Certificate template offers a bold and …" at bounding box center [875, 394] width 1108 height 560
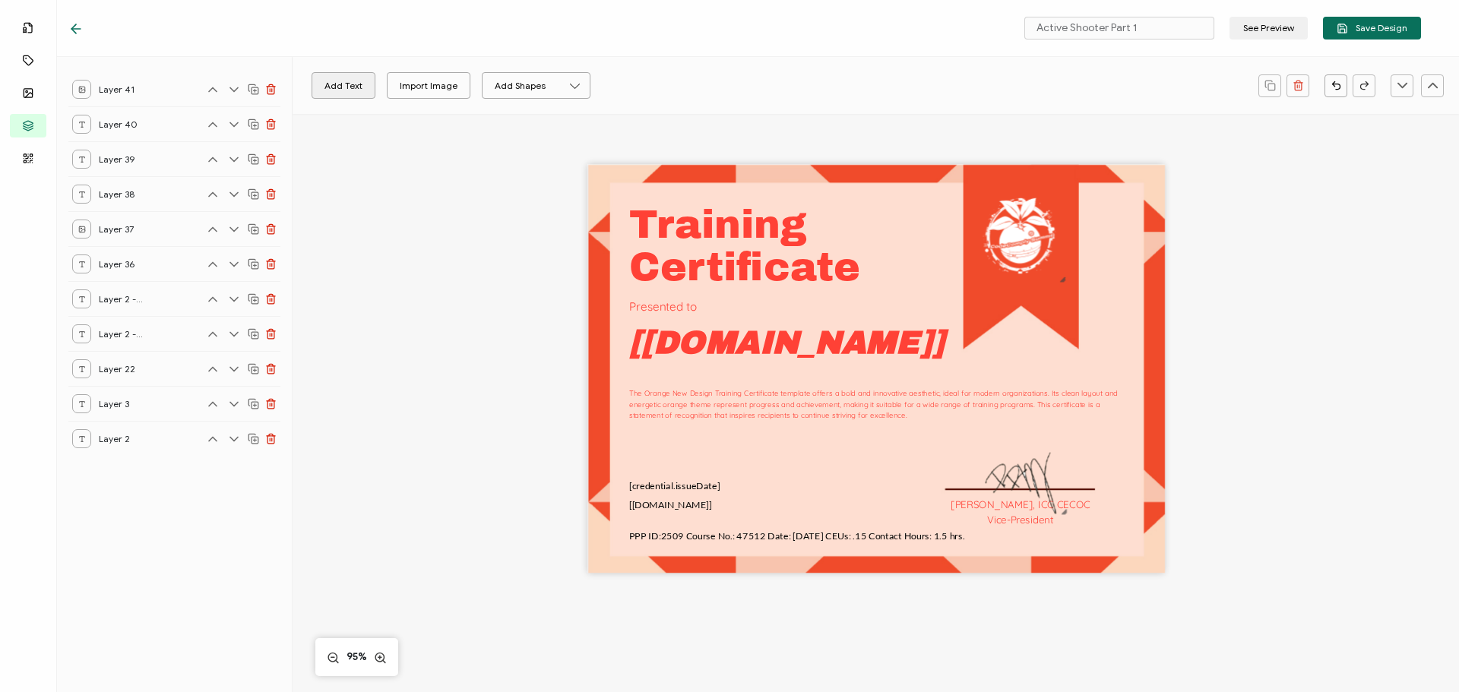
click at [334, 87] on button "Add Text" at bounding box center [344, 85] width 64 height 27
drag, startPoint x: 853, startPoint y: 374, endPoint x: 714, endPoint y: 381, distance: 140.0
click at [714, 381] on pre "Edit this text" at bounding box center [736, 375] width 105 height 24
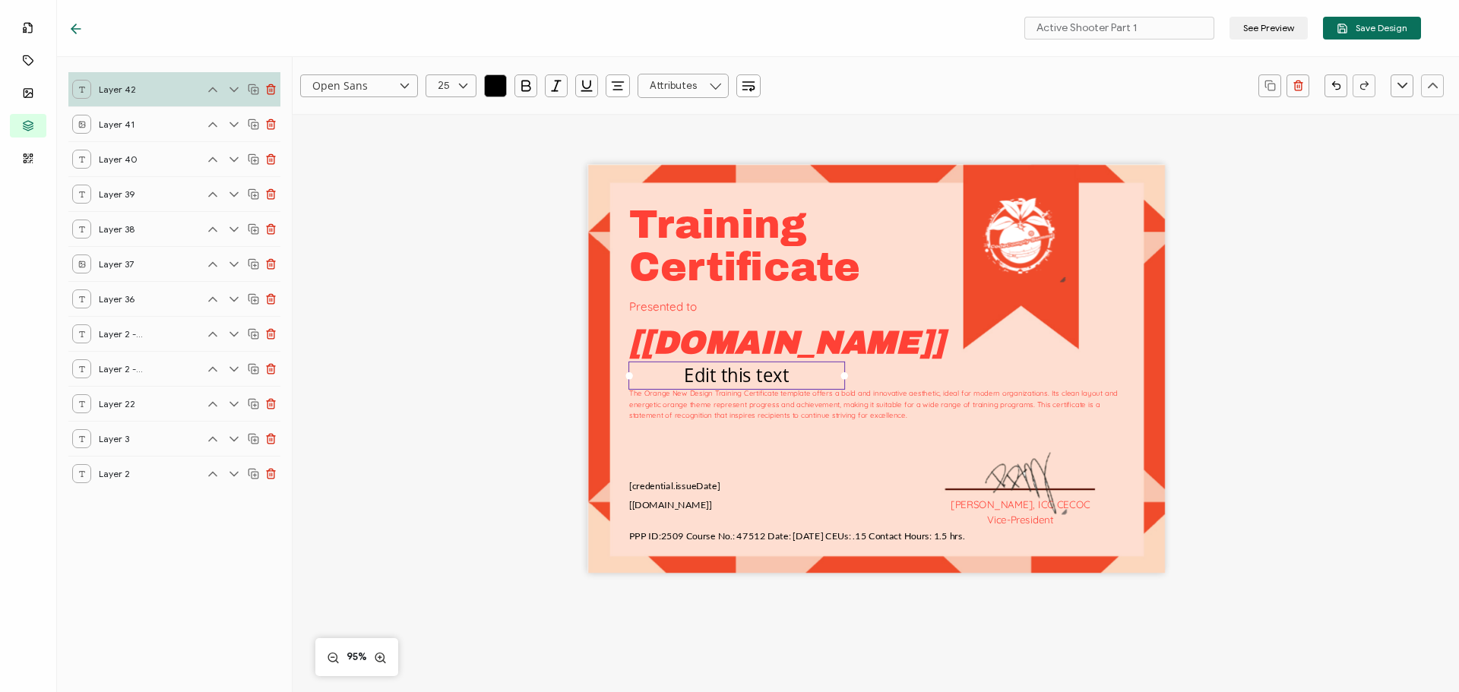
click at [733, 376] on pre "Edit this text" at bounding box center [736, 375] width 105 height 24
click at [668, 378] on div "Edit this text" at bounding box center [736, 376] width 217 height 29
drag, startPoint x: 682, startPoint y: 375, endPoint x: 801, endPoint y: 382, distance: 118.7
click at [801, 382] on div "Edit this text" at bounding box center [736, 376] width 217 height 29
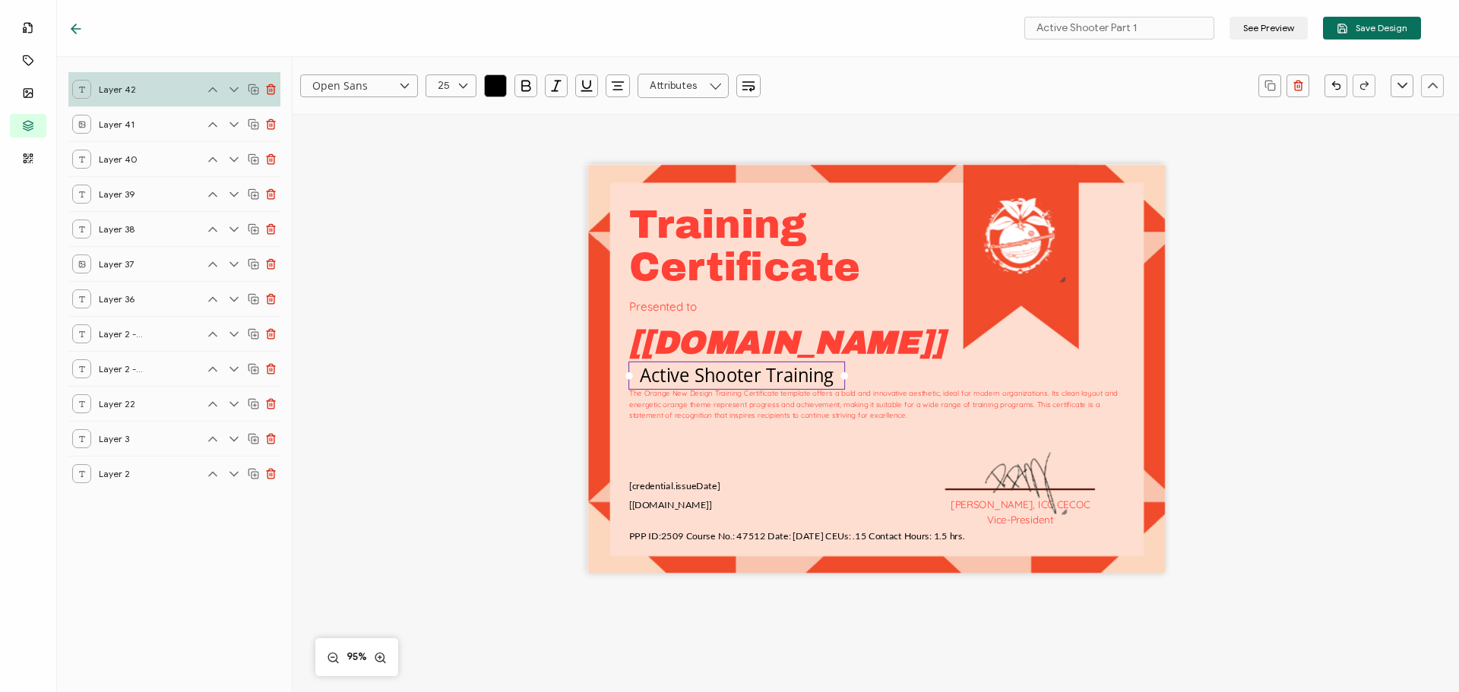
click at [619, 84] on icon "button" at bounding box center [617, 85] width 15 height 15
click at [618, 122] on icon at bounding box center [618, 126] width 11 height 11
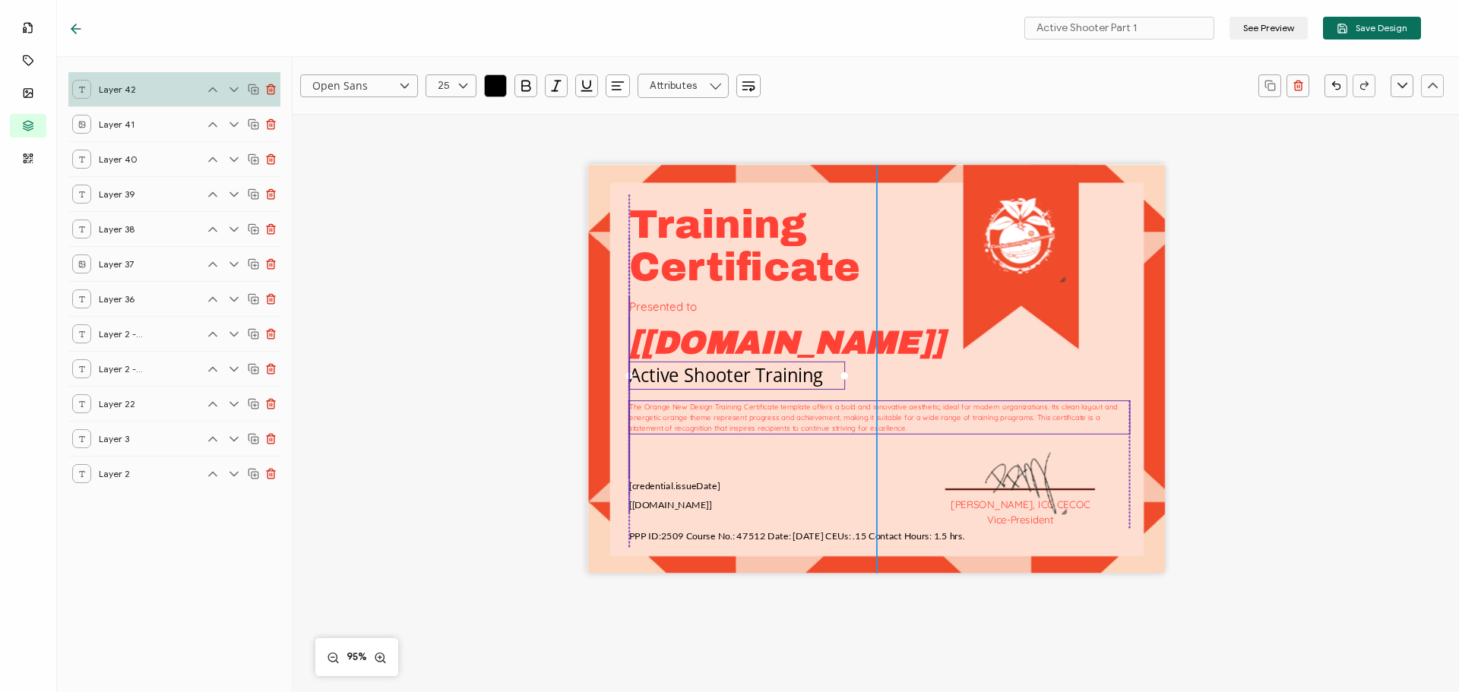
drag, startPoint x: 787, startPoint y: 409, endPoint x: 785, endPoint y: 419, distance: 10.1
click at [787, 422] on div "The Orange New Design Training Certificate template offers a bold and innovativ…" at bounding box center [879, 417] width 502 height 34
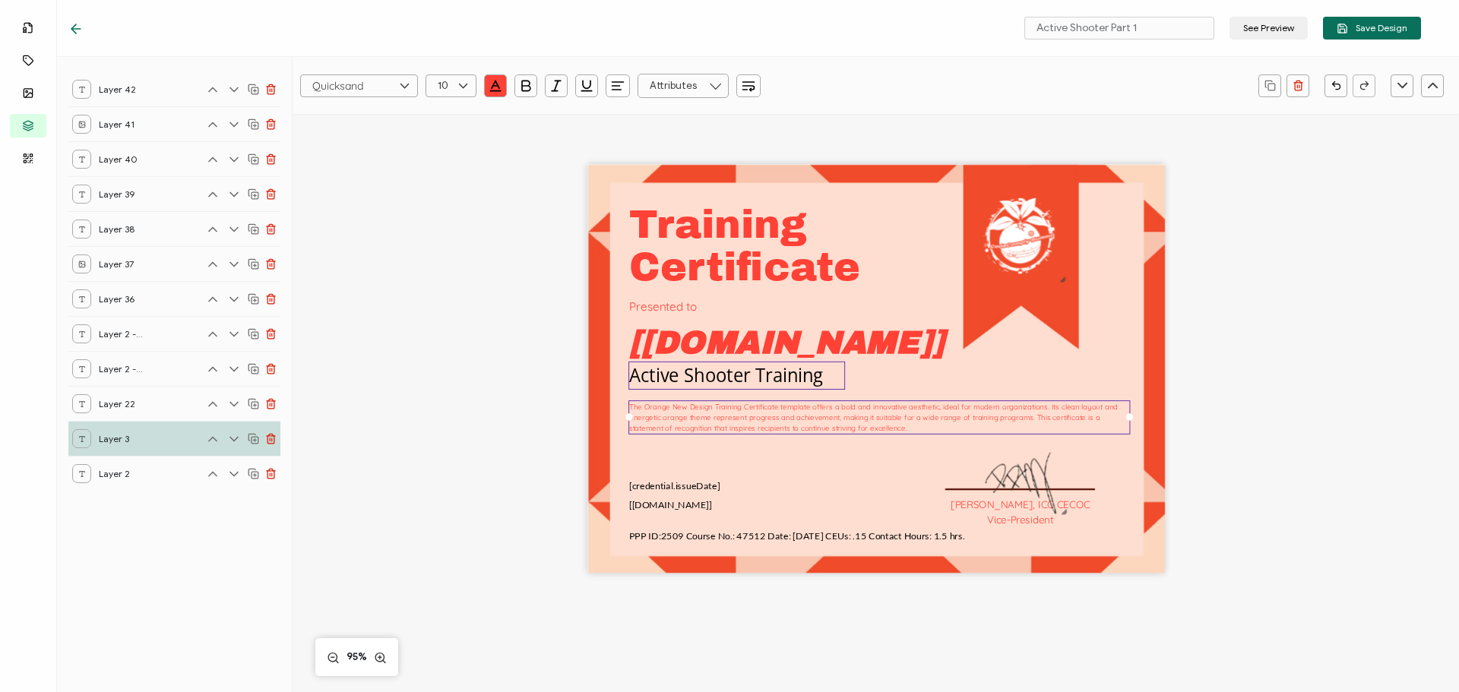
drag, startPoint x: 724, startPoint y: 377, endPoint x: 723, endPoint y: 385, distance: 8.5
click at [723, 385] on pre "Active Shooter Training" at bounding box center [726, 375] width 195 height 24
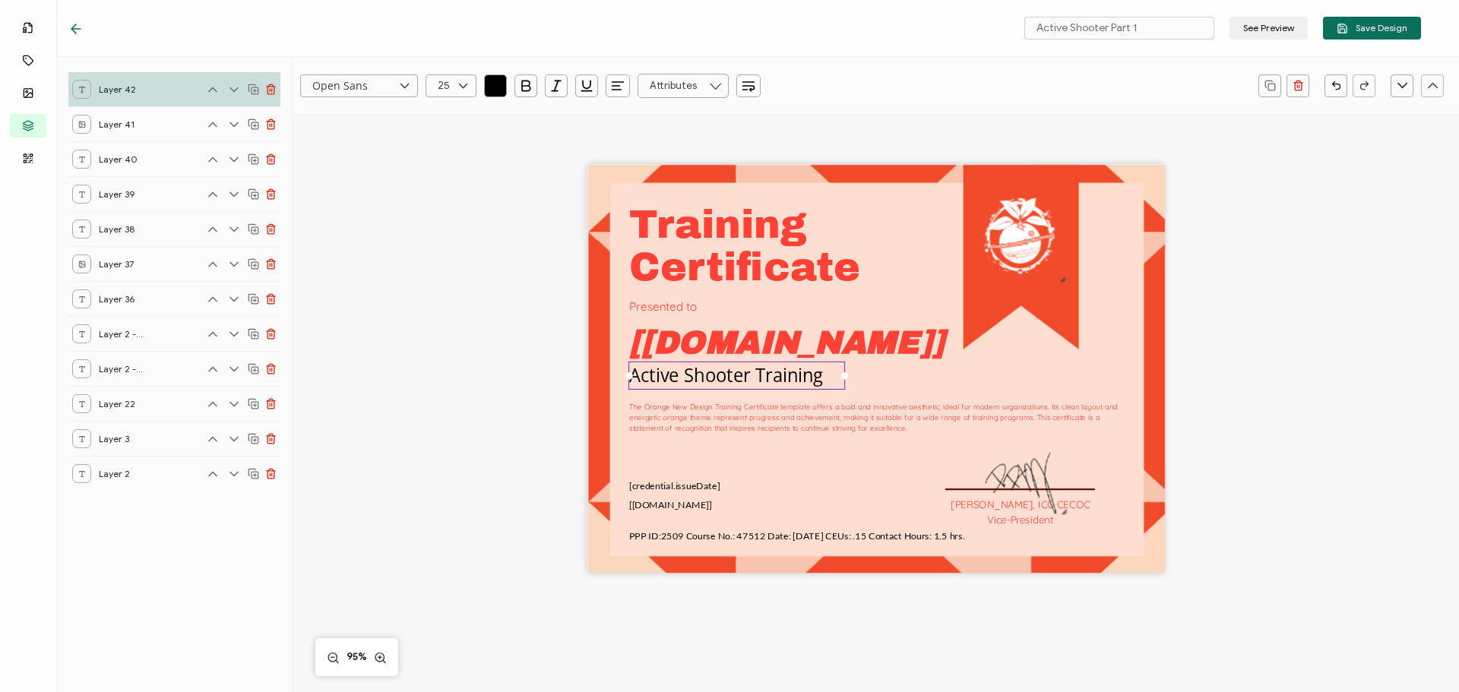
drag, startPoint x: 970, startPoint y: 378, endPoint x: 760, endPoint y: 372, distance: 210.6
click at [970, 378] on div "Training The Orange New Design Training Certificate template offers a bold and …" at bounding box center [876, 369] width 578 height 409
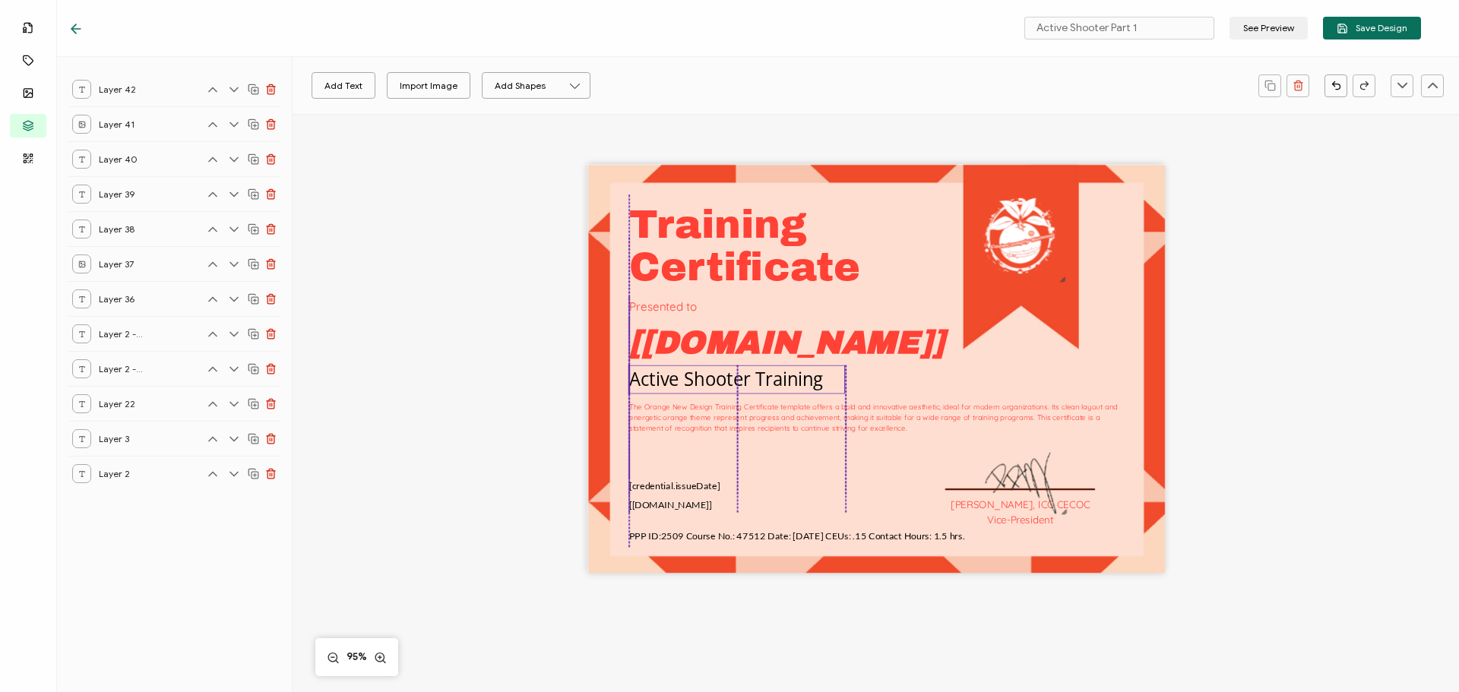
click at [714, 372] on pre "Active Shooter Training" at bounding box center [726, 379] width 195 height 24
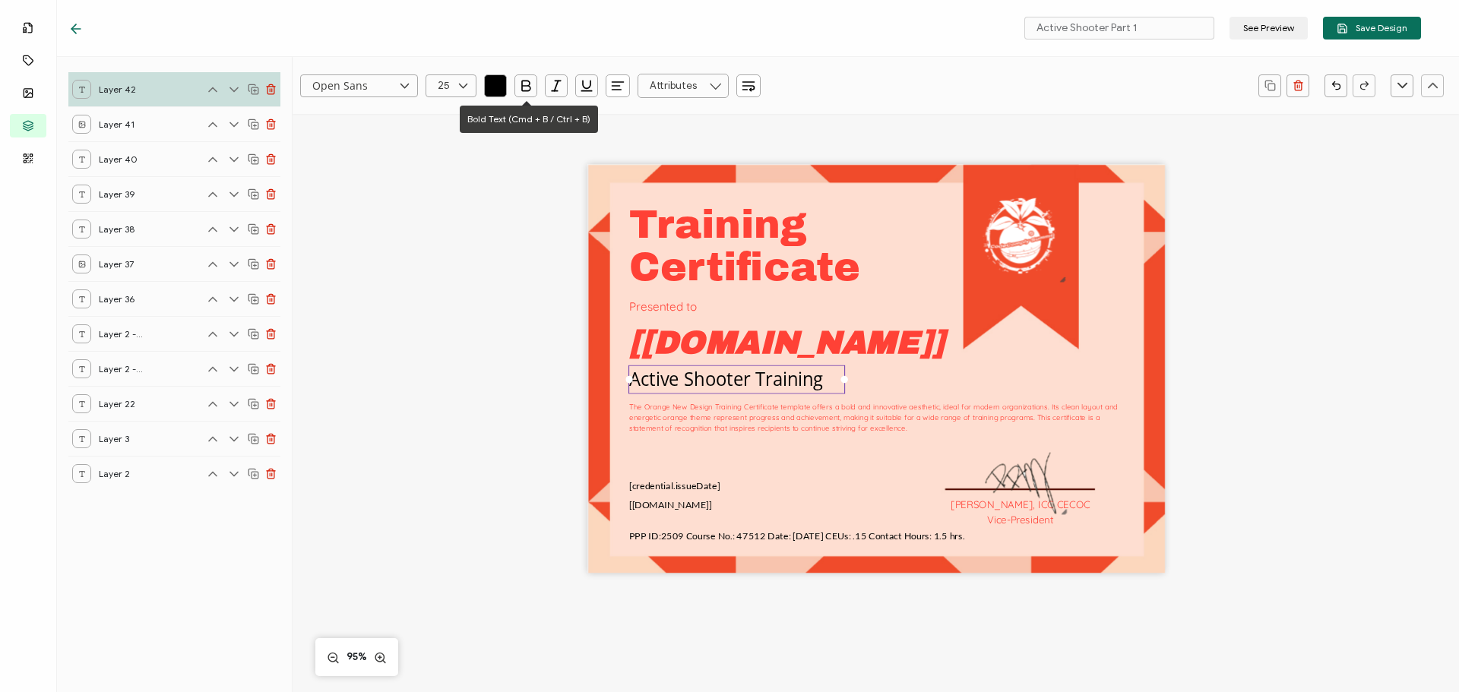
click at [525, 78] on icon "button" at bounding box center [525, 85] width 15 height 15
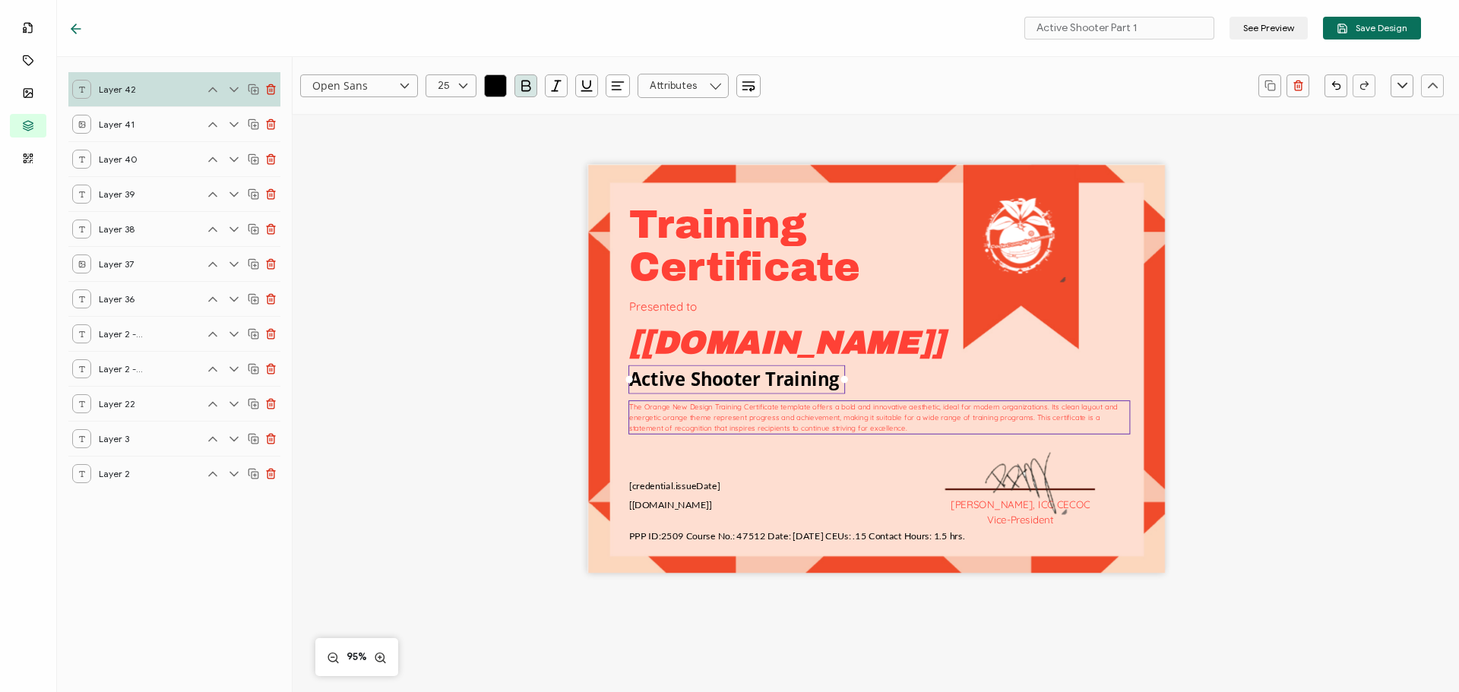
click at [841, 435] on div "The Orange New Design Training Certificate template offers a bold and innovativ…" at bounding box center [879, 417] width 502 height 34
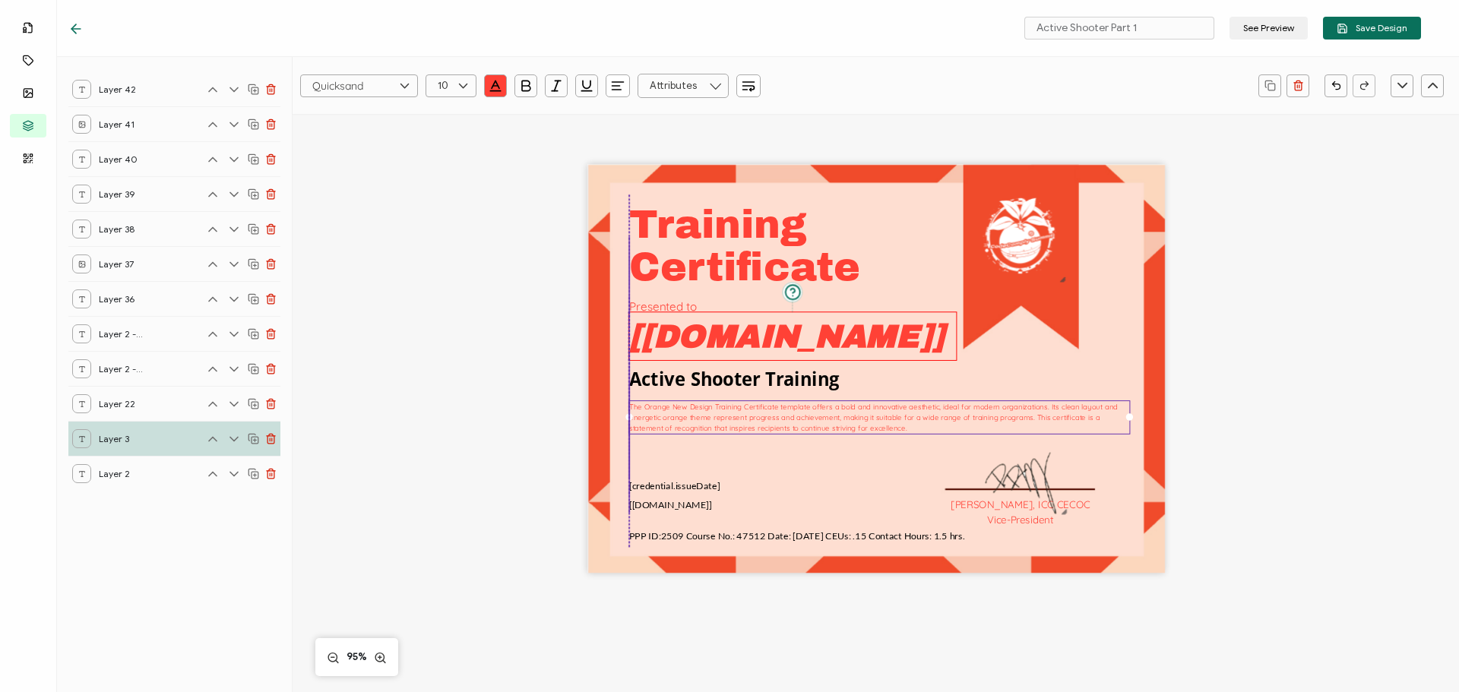
click at [743, 347] on pre "[[DOMAIN_NAME]]" at bounding box center [786, 336] width 315 height 35
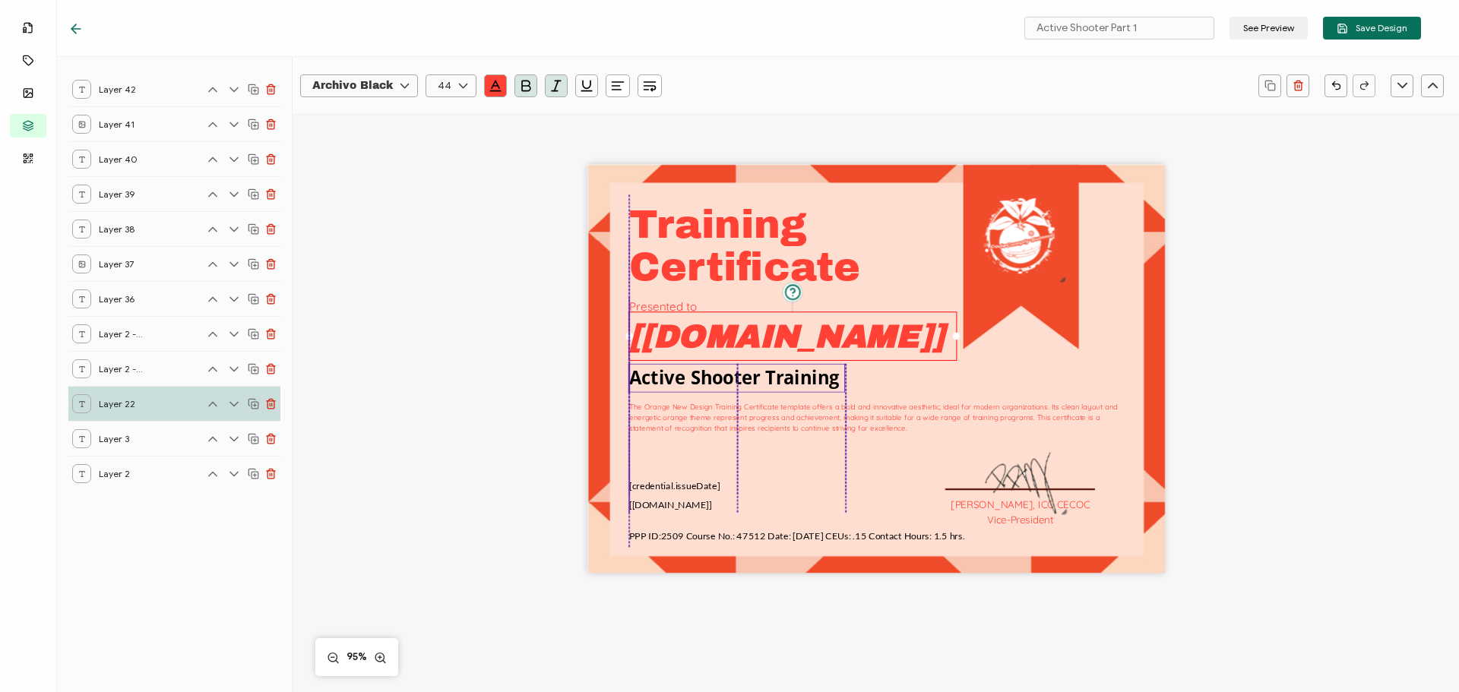
click at [793, 380] on pre "Active Shooter Training" at bounding box center [734, 378] width 210 height 24
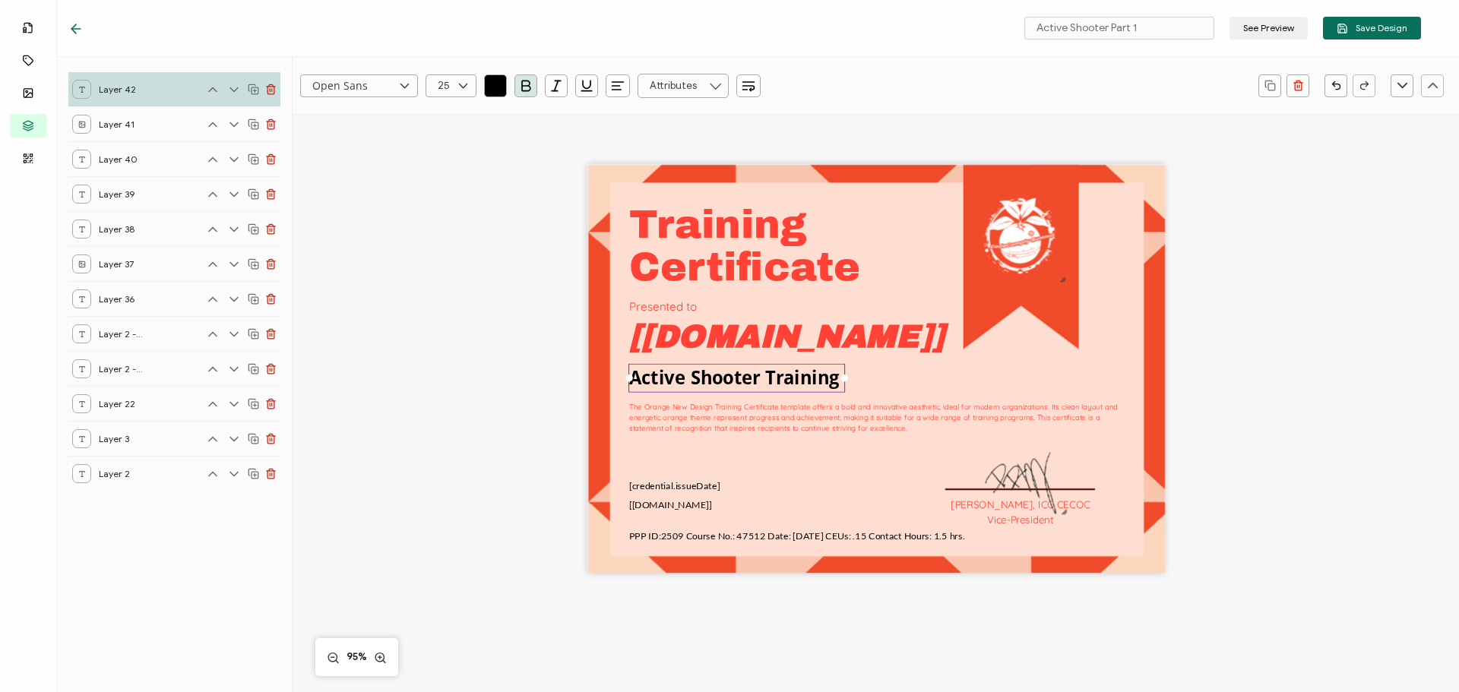
click at [967, 383] on div "Training The Orange New Design Training Certificate template offers a bold and …" at bounding box center [876, 369] width 578 height 409
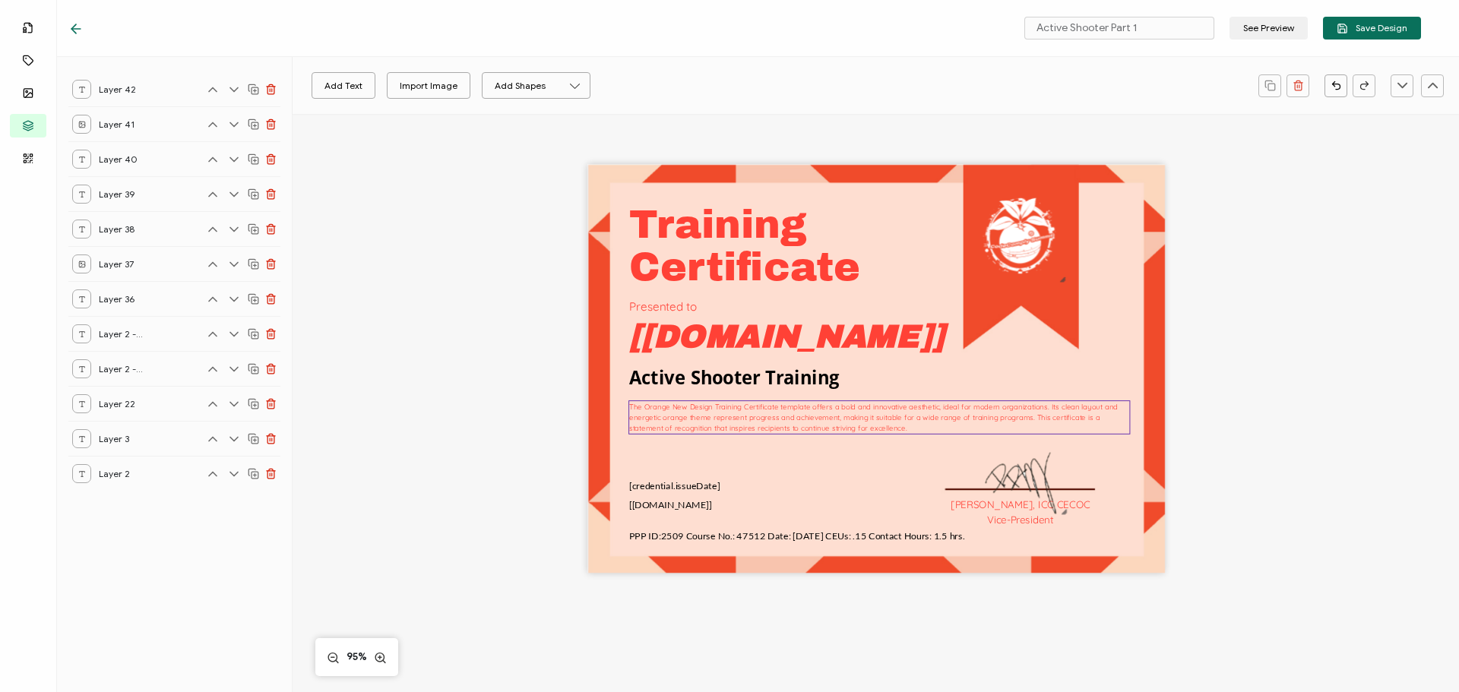
click at [754, 435] on div "The Orange New Design Training Certificate template offers a bold and innovativ…" at bounding box center [879, 417] width 502 height 34
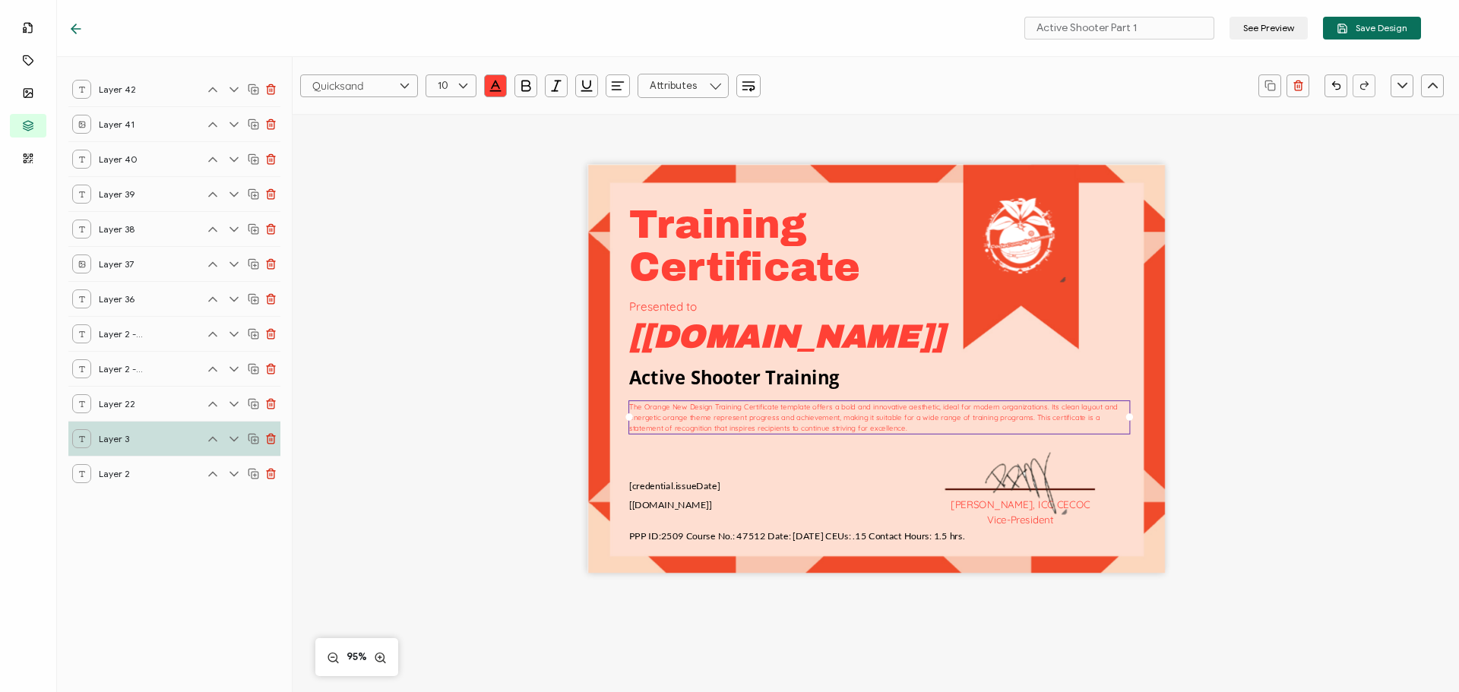
click at [753, 422] on div "The Orange New Design Training Certificate template offers a bold and innovativ…" at bounding box center [879, 417] width 502 height 34
click at [858, 429] on pre "The Orange New Design Training Certificate template offers a bold and innovativ…" at bounding box center [874, 417] width 491 height 31
click at [869, 429] on div "The Orange New Design Training Certificate template offers a bold and innovativ…" at bounding box center [879, 417] width 502 height 34
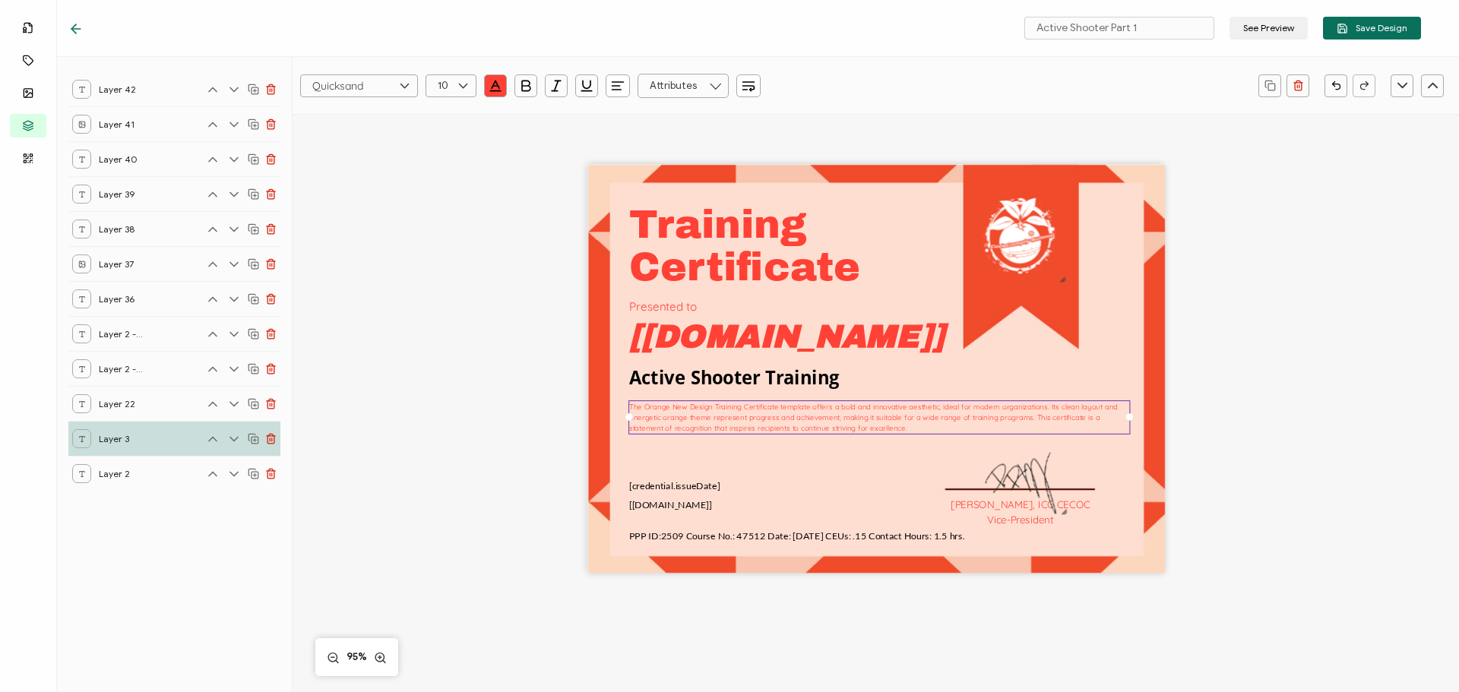
drag, startPoint x: 627, startPoint y: 407, endPoint x: 869, endPoint y: 441, distance: 244.1
click at [869, 435] on div "The Orange New Design Training Certificate template offers a bold and innovativ…" at bounding box center [879, 417] width 502 height 34
paste pre
click at [451, 83] on div at bounding box center [451, 85] width 51 height 23
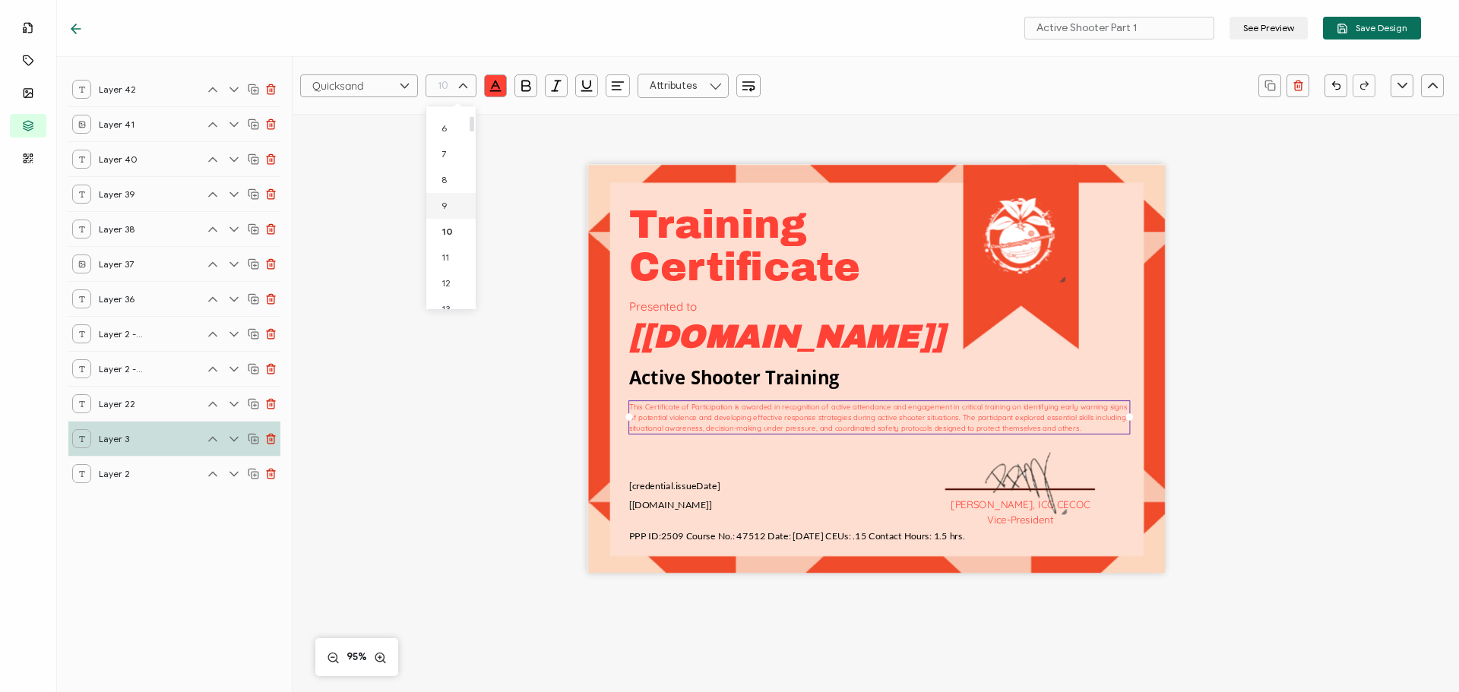
scroll to position [164, 0]
click at [445, 297] on span "13" at bounding box center [445, 295] width 8 height 11
type input "13"
click at [1264, 509] on div "Training This Certificate of Participation is awarded in recognition of active …" at bounding box center [875, 394] width 1108 height 560
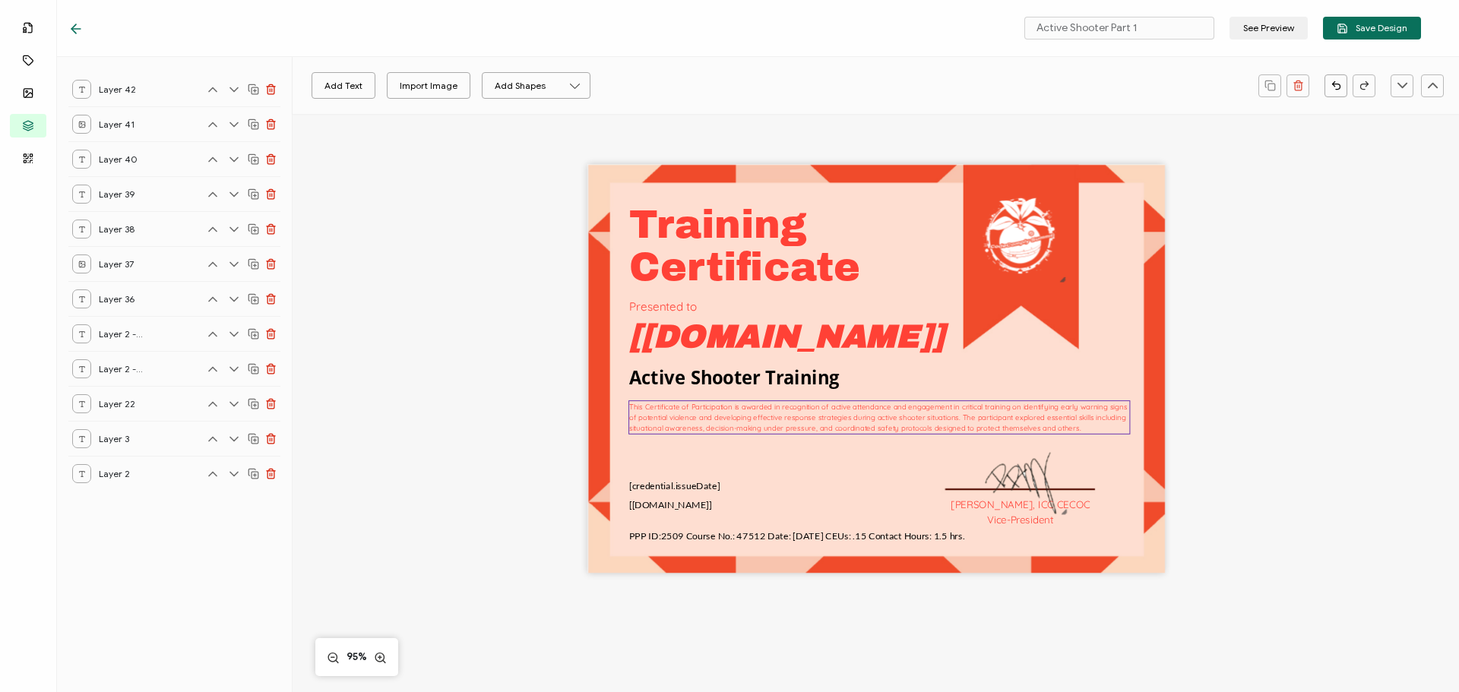
click at [913, 435] on div "This Certificate of Participation is awarded in recognition of active attendanc…" at bounding box center [879, 417] width 502 height 34
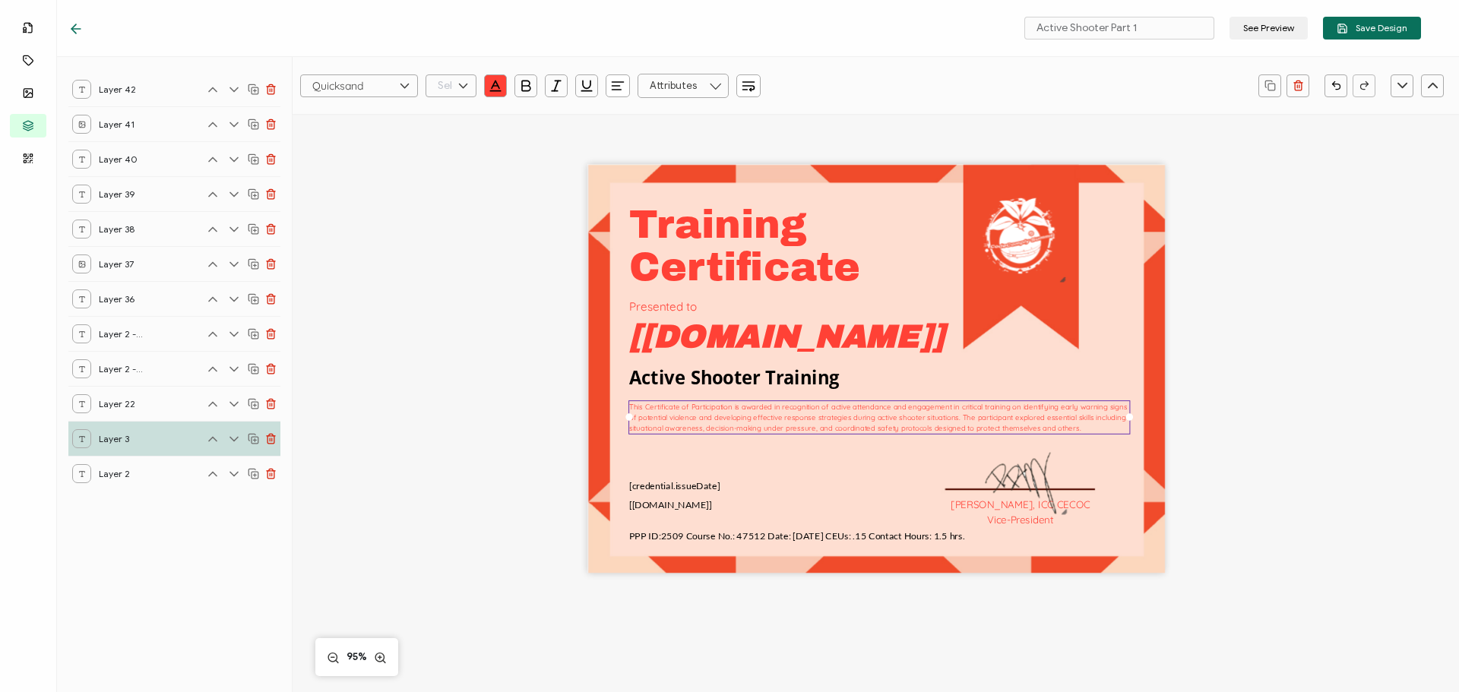
scroll to position [88, 0]
drag, startPoint x: 448, startPoint y: 77, endPoint x: 441, endPoint y: 111, distance: 35.0
click at [448, 77] on input "text" at bounding box center [451, 85] width 51 height 23
click at [452, 292] on li "13" at bounding box center [453, 296] width 55 height 26
type input "13"
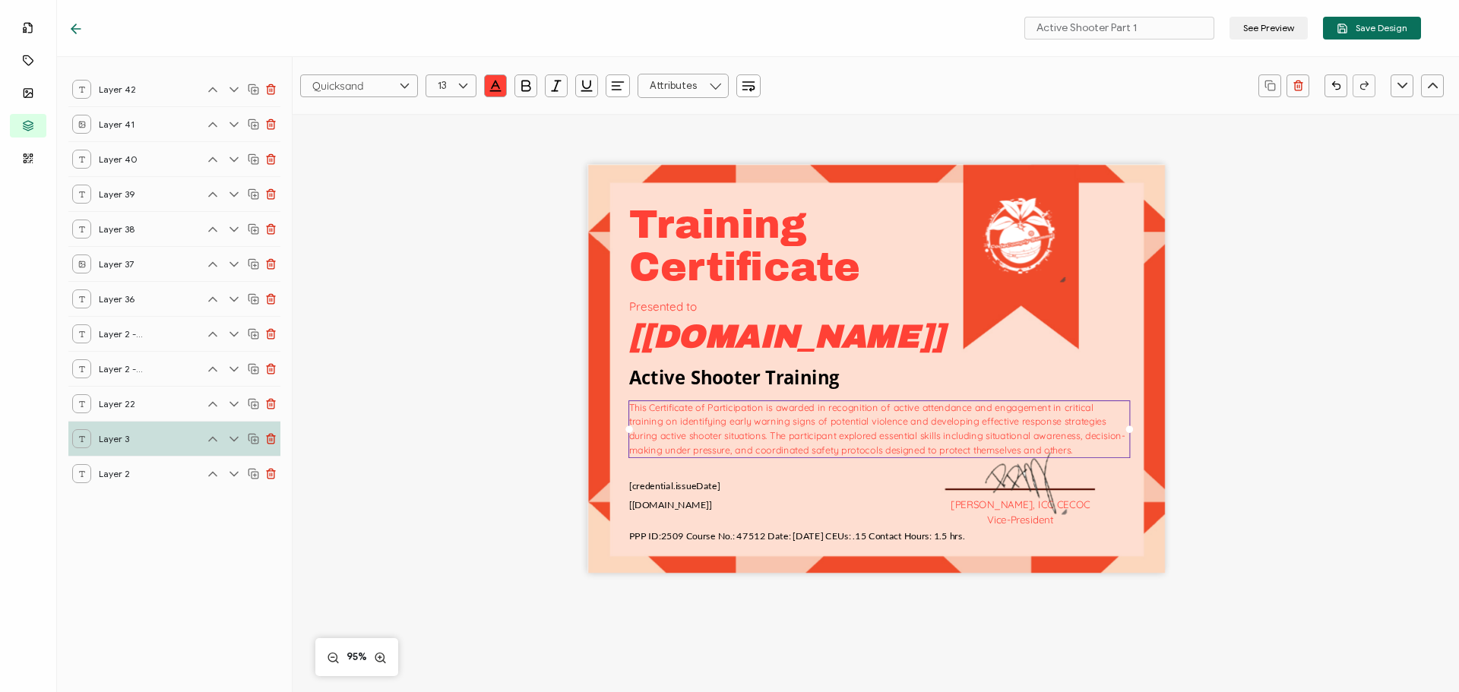
scroll to position [166, 0]
click at [1264, 547] on div "Training This Certificate of Participation is awarded in recognition of active …" at bounding box center [875, 394] width 1108 height 560
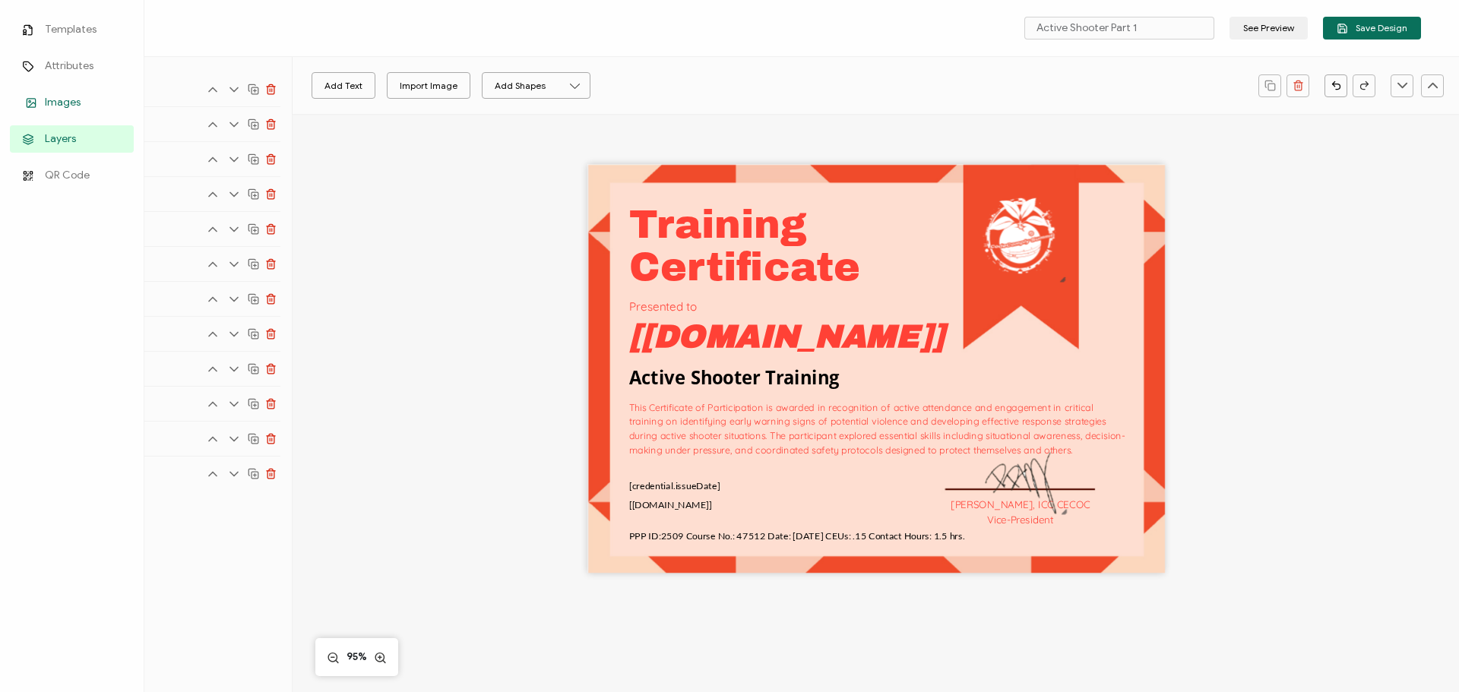
click at [51, 100] on span "Images" at bounding box center [63, 102] width 36 height 15
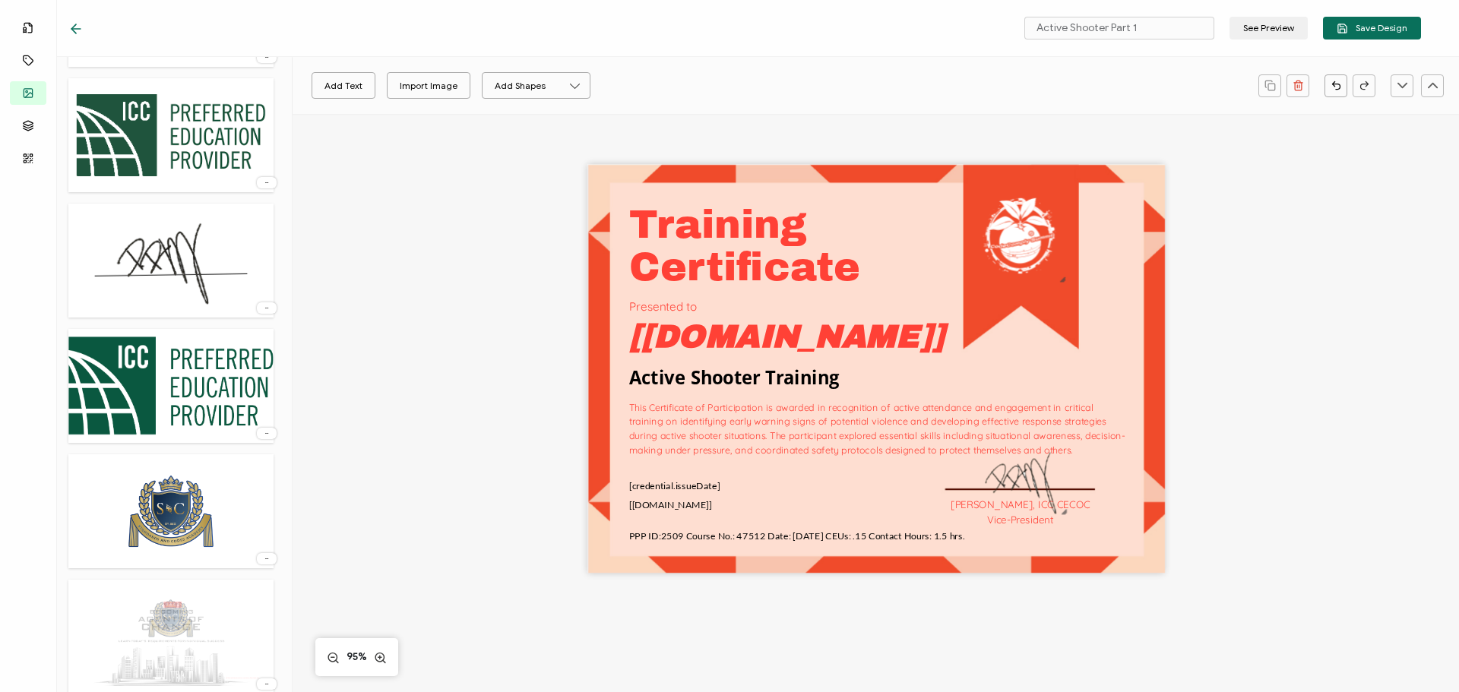
scroll to position [1622, 0]
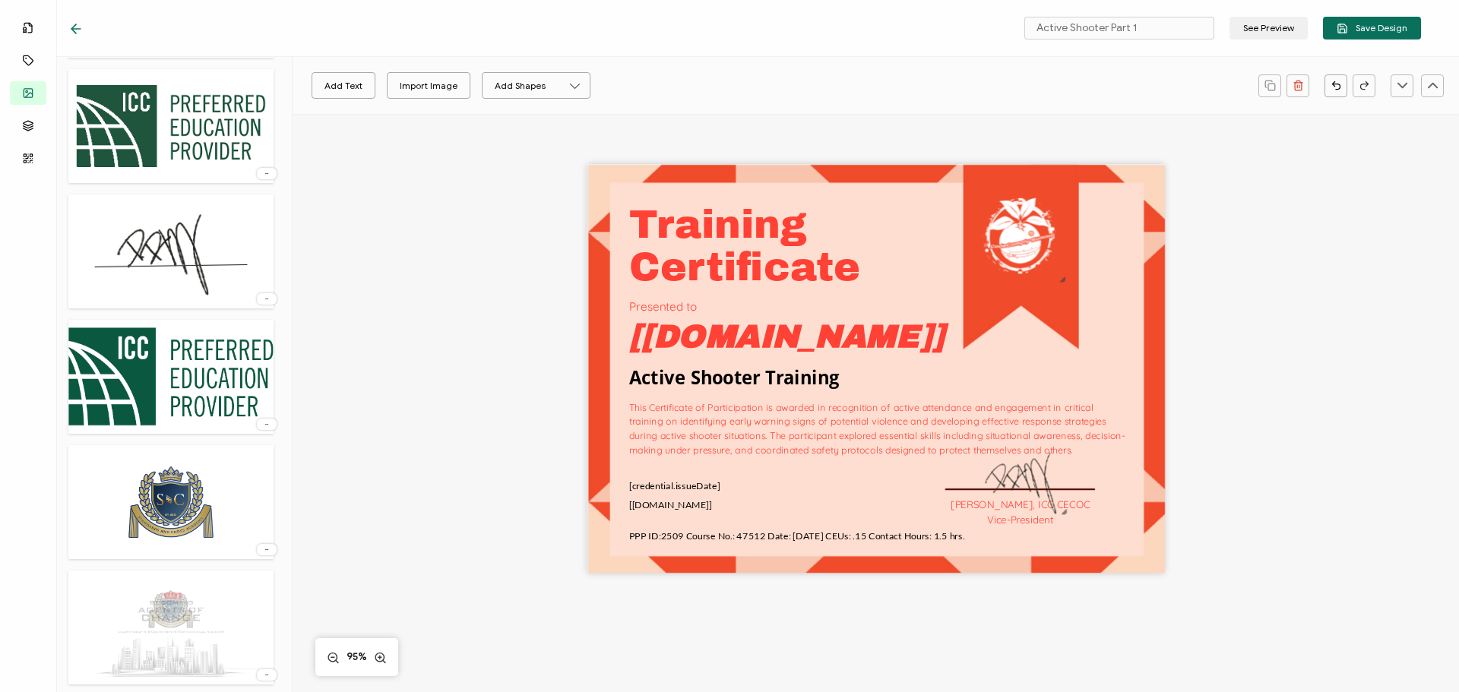
click at [155, 355] on img at bounding box center [170, 377] width 205 height 99
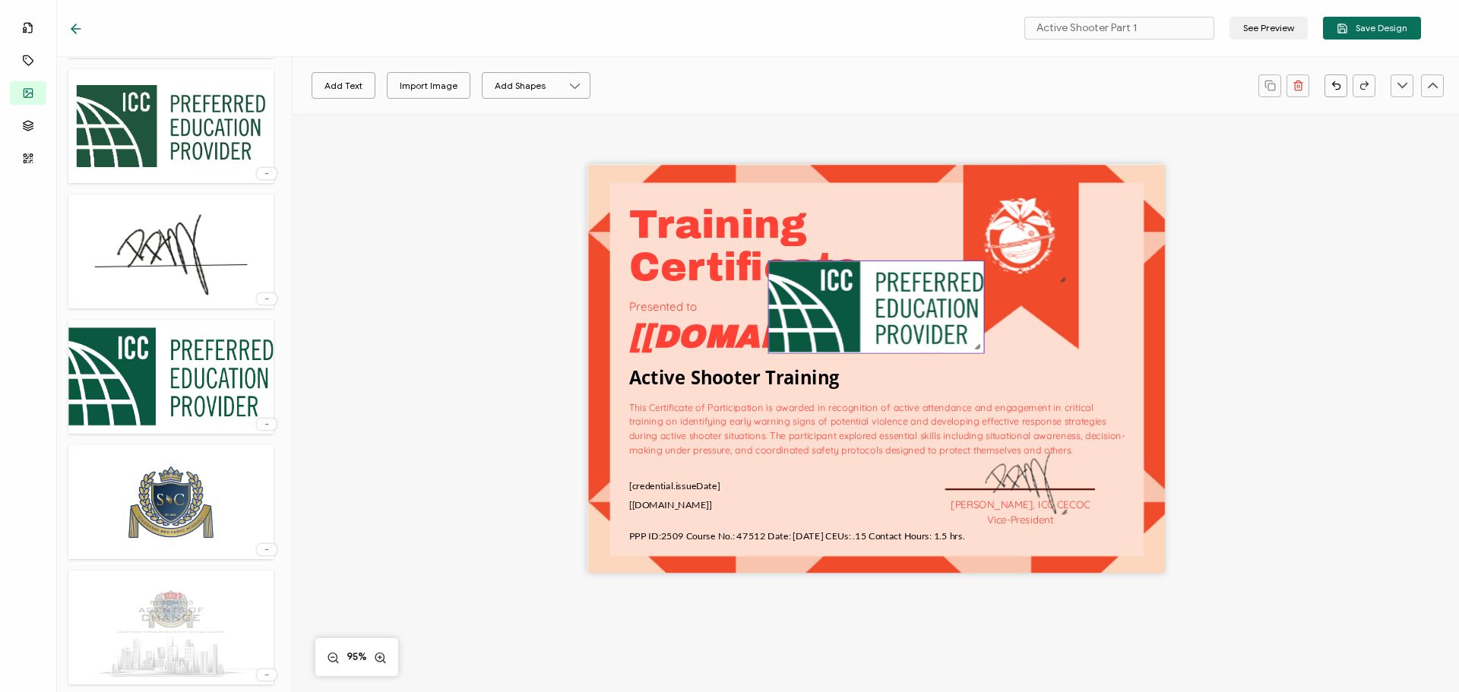
click at [870, 325] on img at bounding box center [875, 307] width 215 height 92
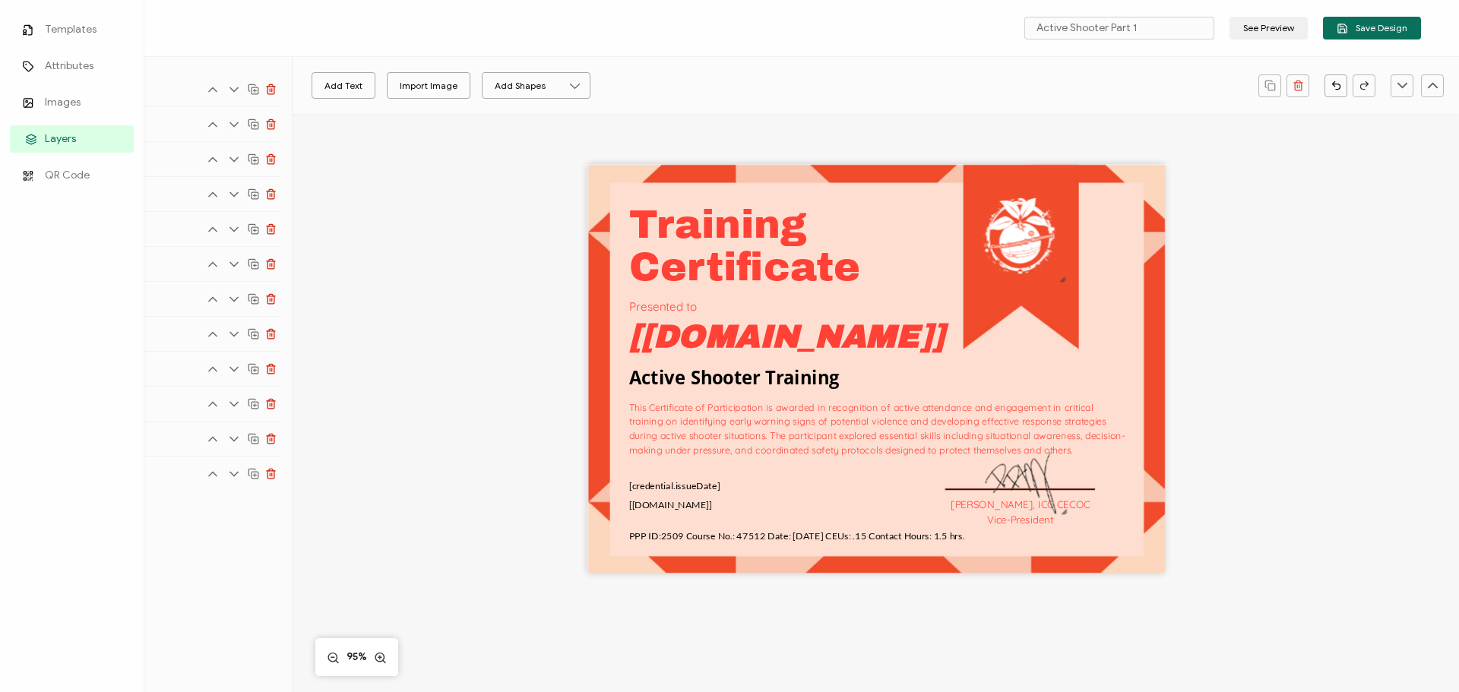
click at [43, 144] on link "Layers" at bounding box center [72, 138] width 124 height 27
click at [55, 100] on span "Images" at bounding box center [63, 102] width 36 height 15
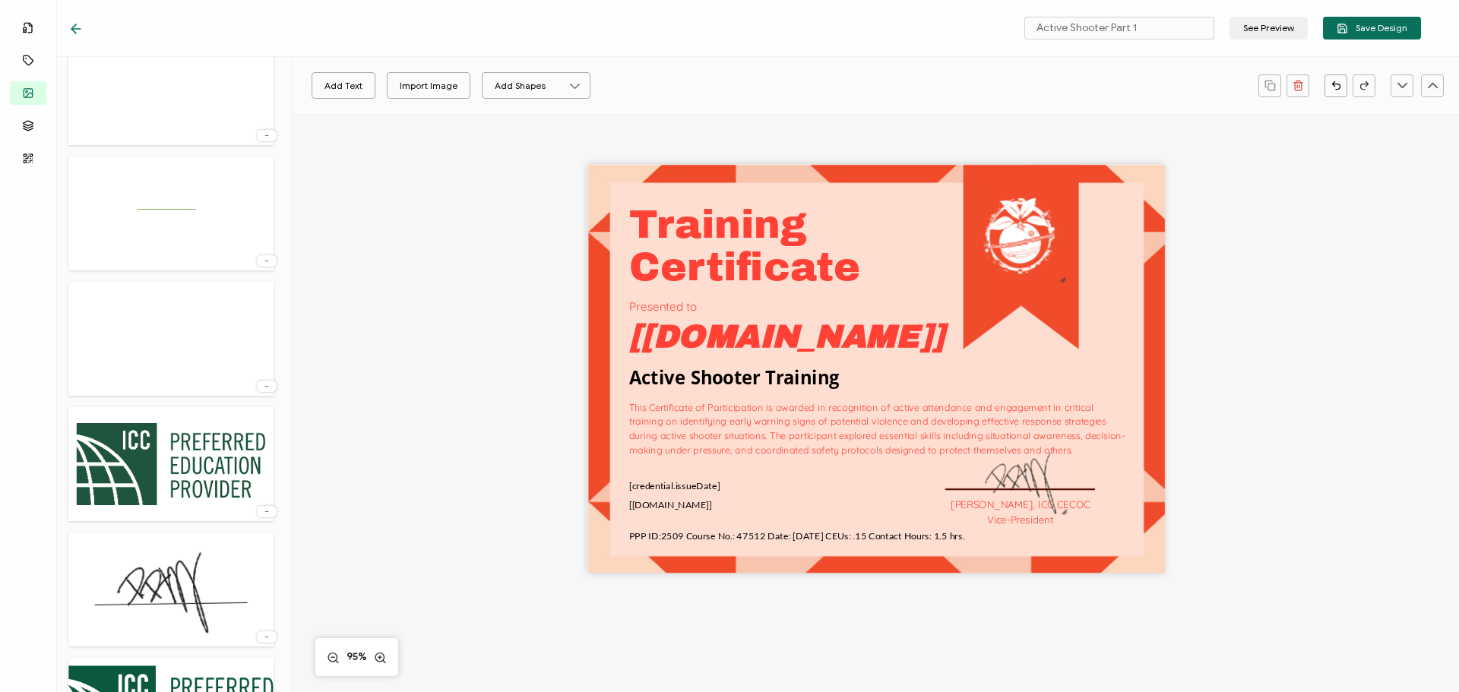
scroll to position [1444, 0]
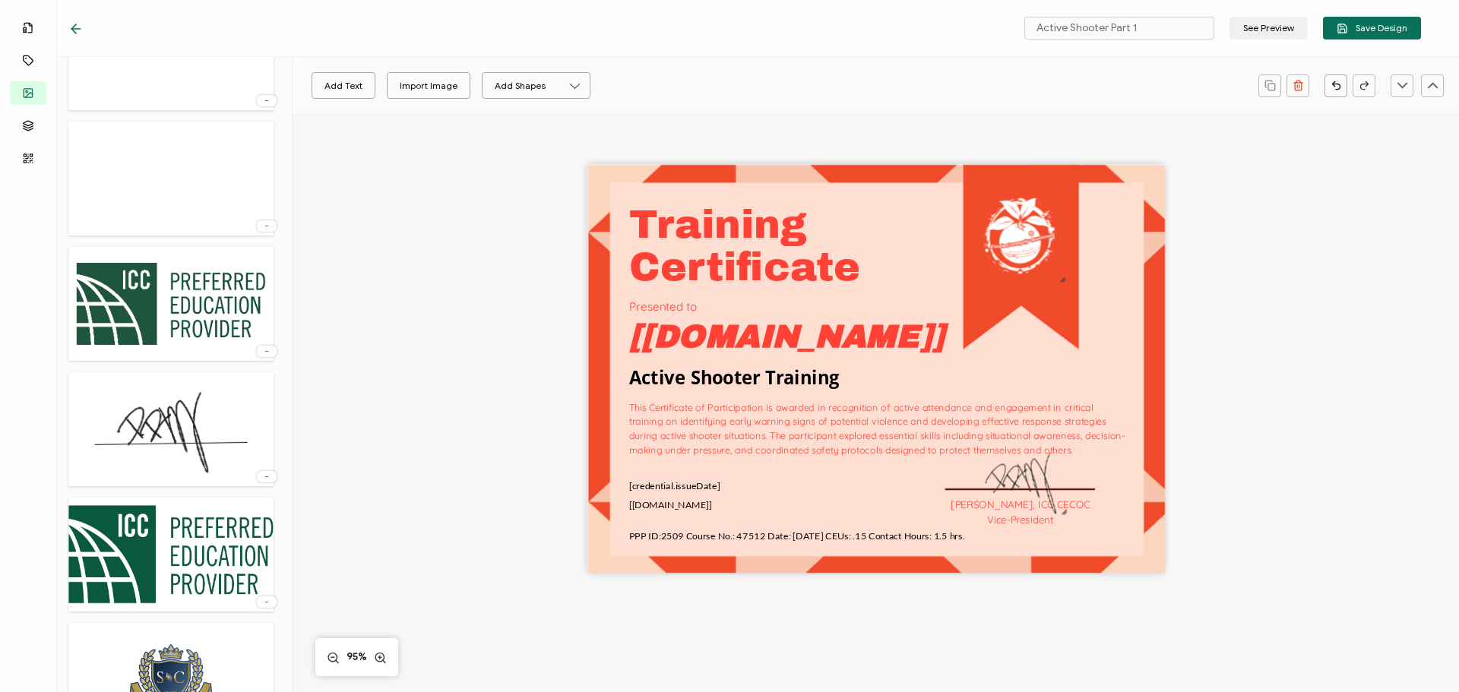
click at [189, 309] on img at bounding box center [170, 304] width 205 height 99
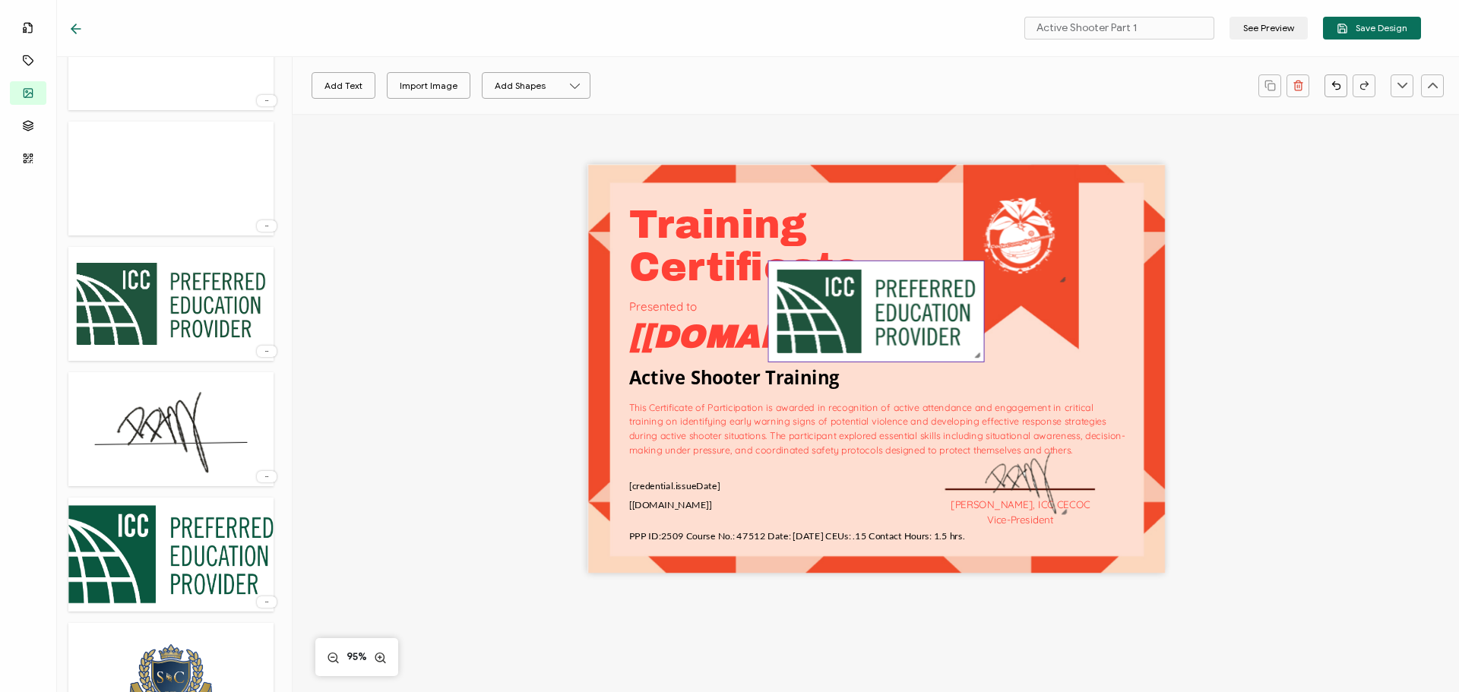
click at [859, 350] on img at bounding box center [875, 311] width 215 height 100
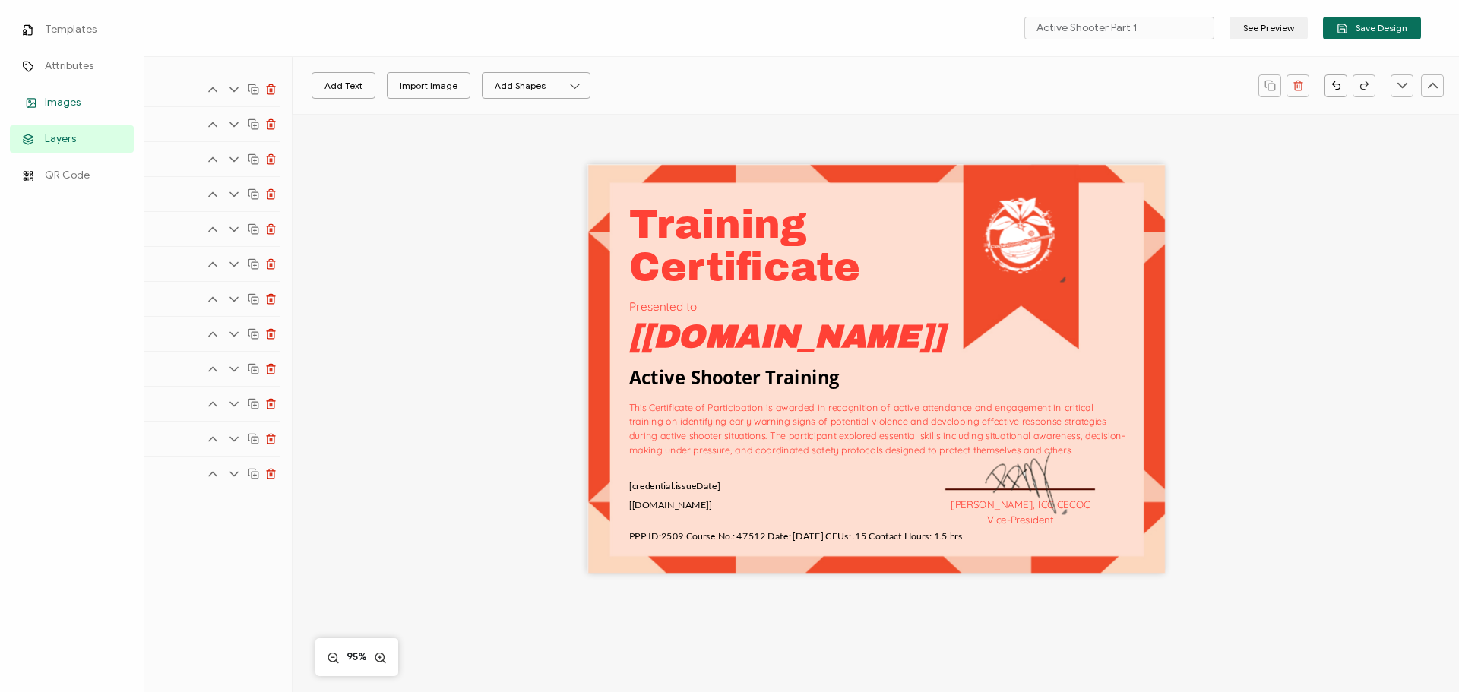
click at [40, 101] on icon at bounding box center [31, 102] width 18 height 11
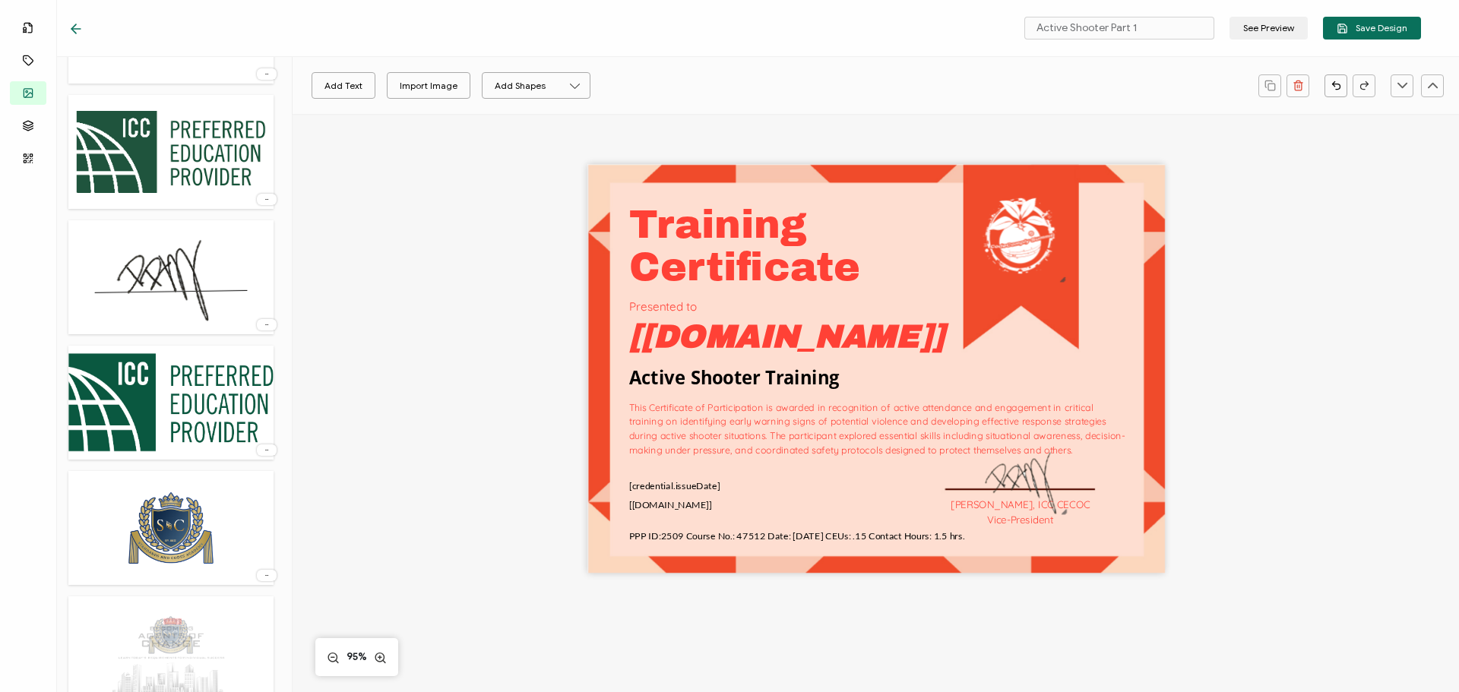
scroll to position [1622, 0]
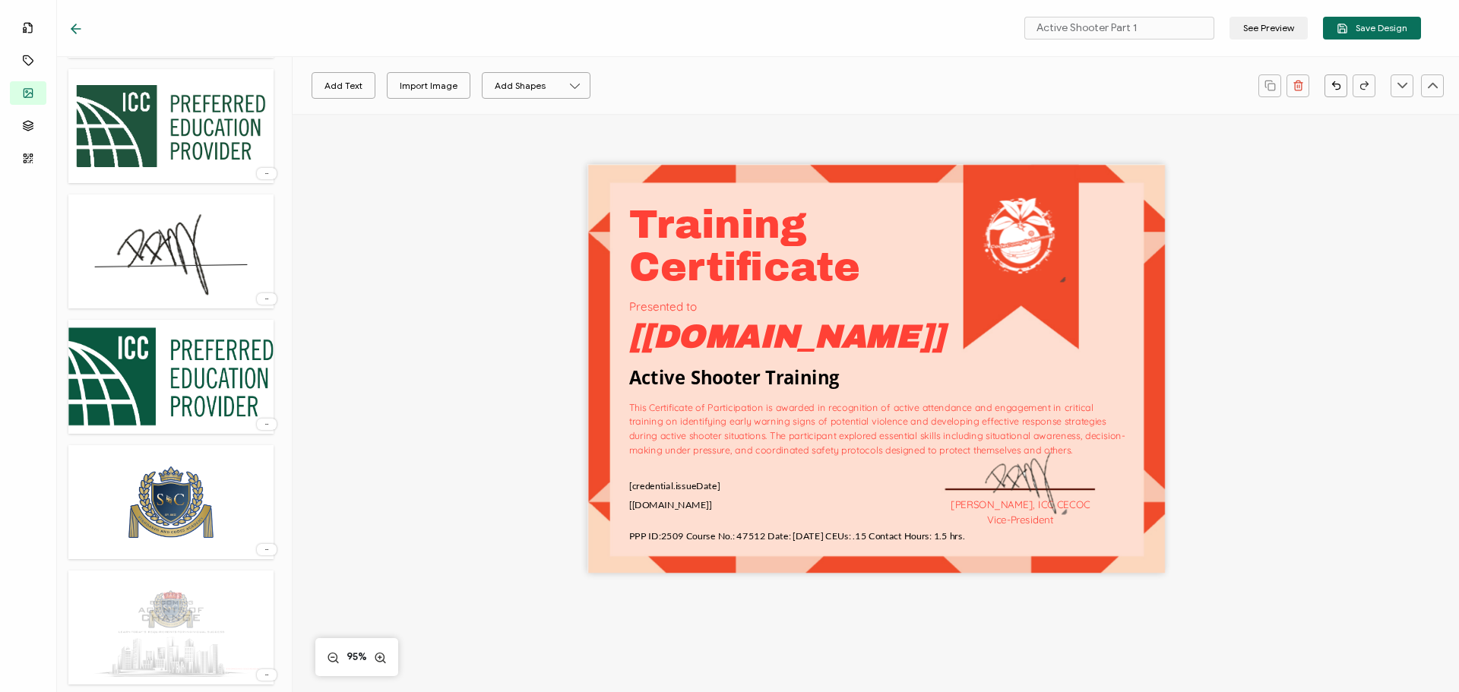
click at [259, 677] on div at bounding box center [267, 674] width 20 height 11
click at [243, 653] on li "Delete Image" at bounding box center [236, 661] width 81 height 24
click at [263, 549] on icon at bounding box center [266, 550] width 15 height 4
click at [228, 586] on span "Delete Image" at bounding box center [236, 583] width 57 height 11
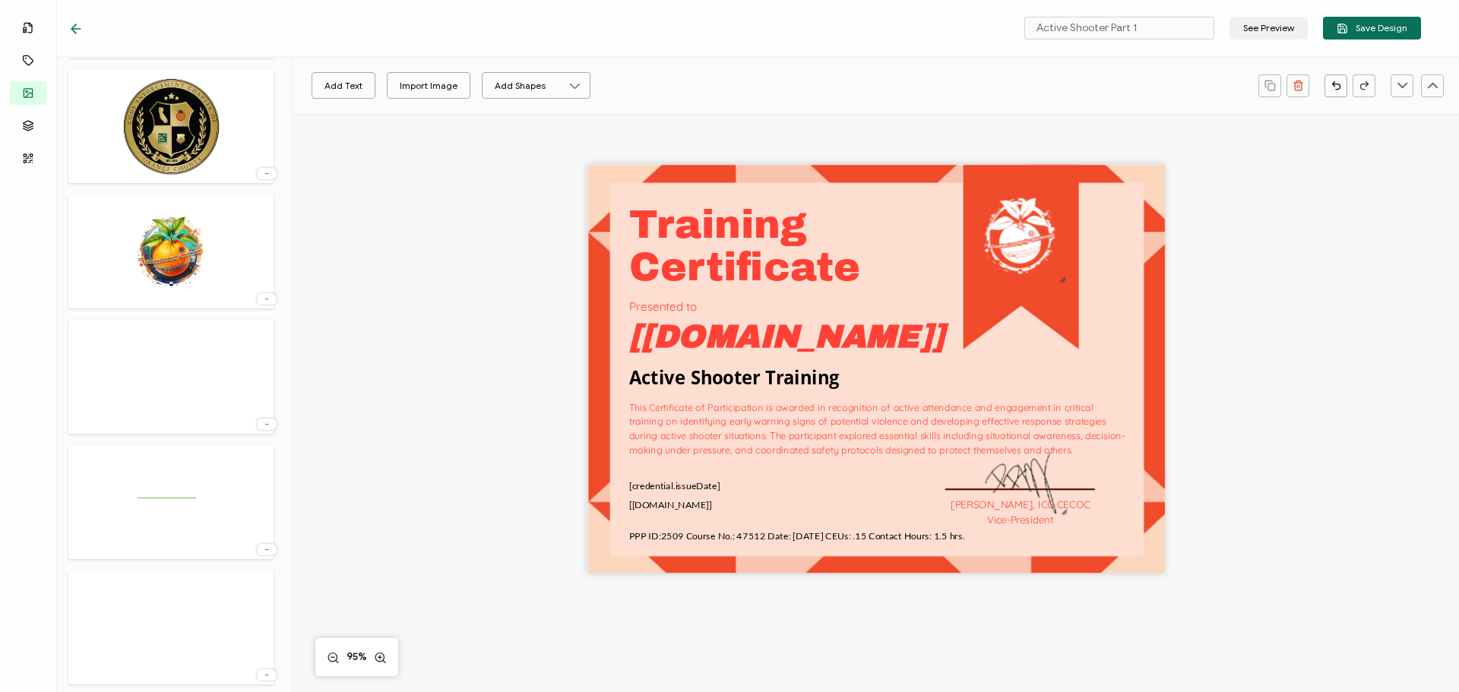
scroll to position [1299, 0]
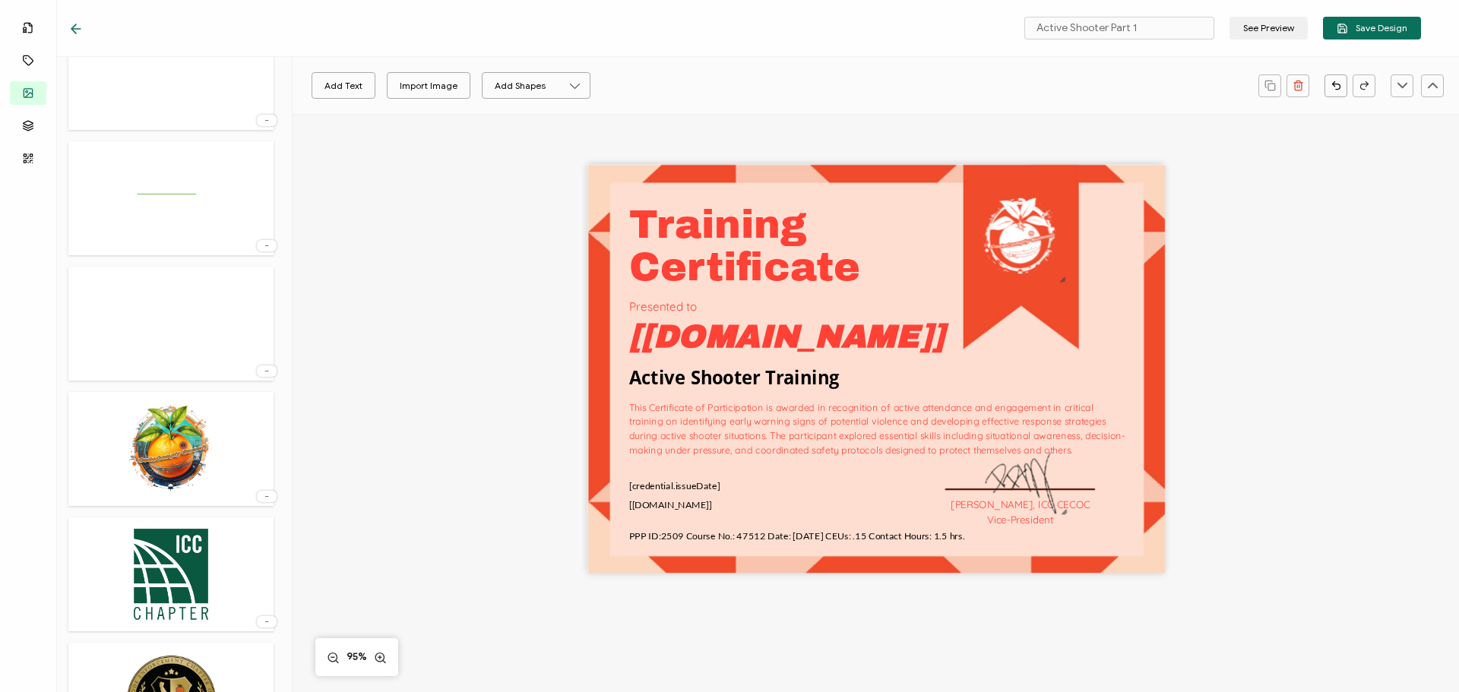
click at [182, 545] on img at bounding box center [171, 574] width 83 height 99
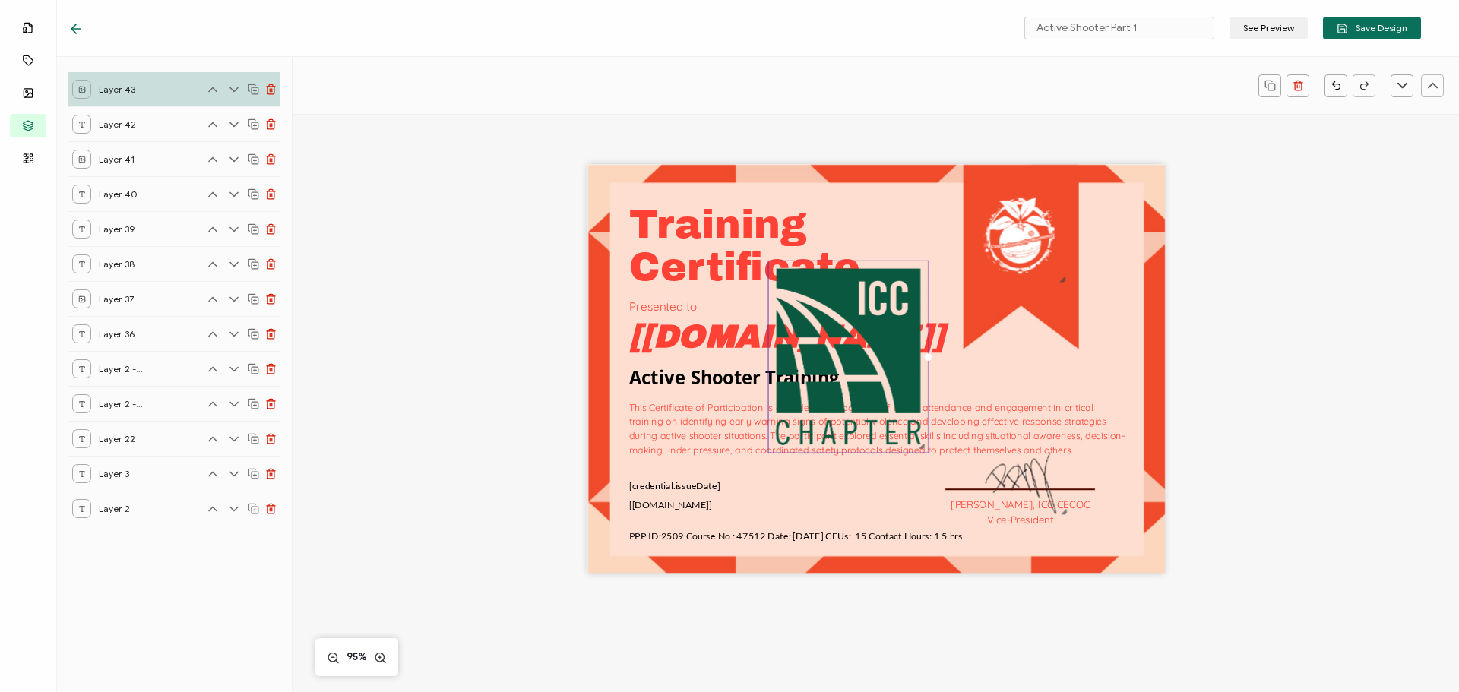
scroll to position [0, 0]
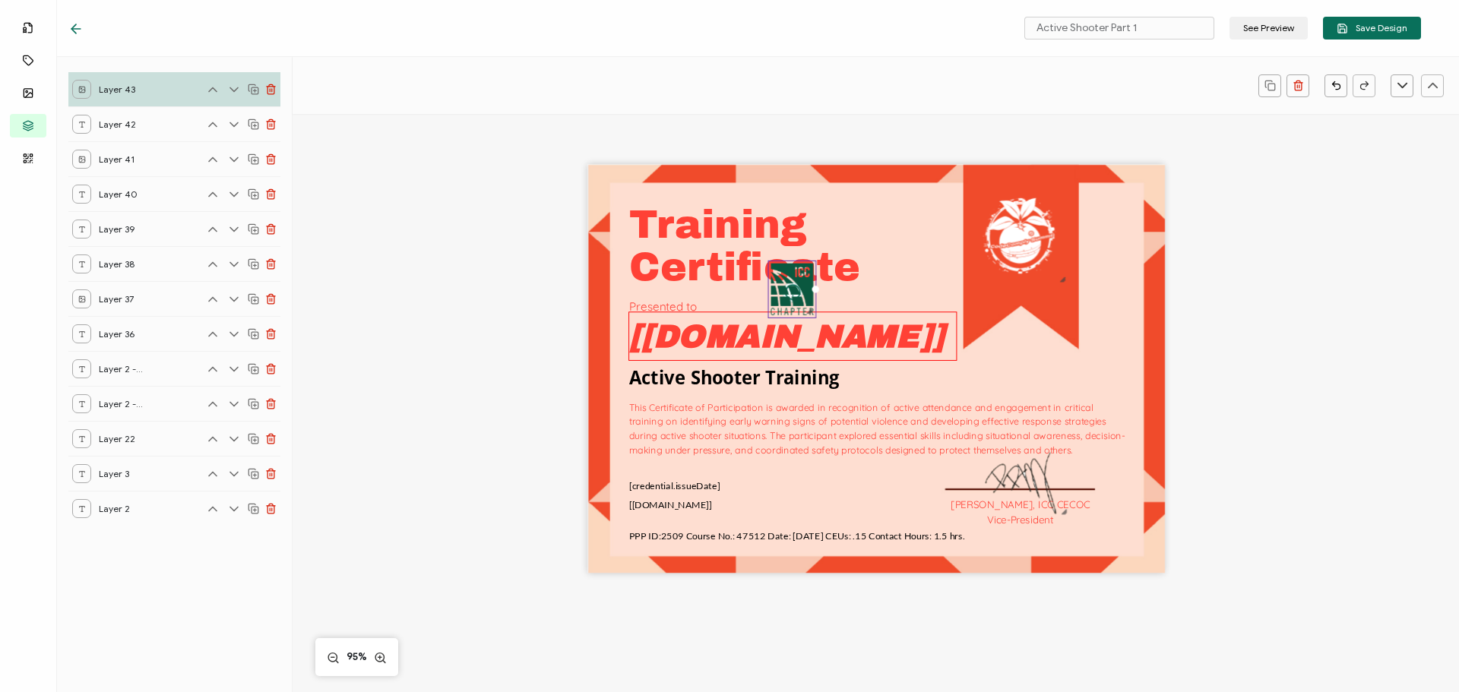
drag, startPoint x: 977, startPoint y: 514, endPoint x: 802, endPoint y: 335, distance: 250.9
click at [802, 335] on div "Training This Certificate of Participation is awarded in recognition of active …" at bounding box center [876, 369] width 578 height 409
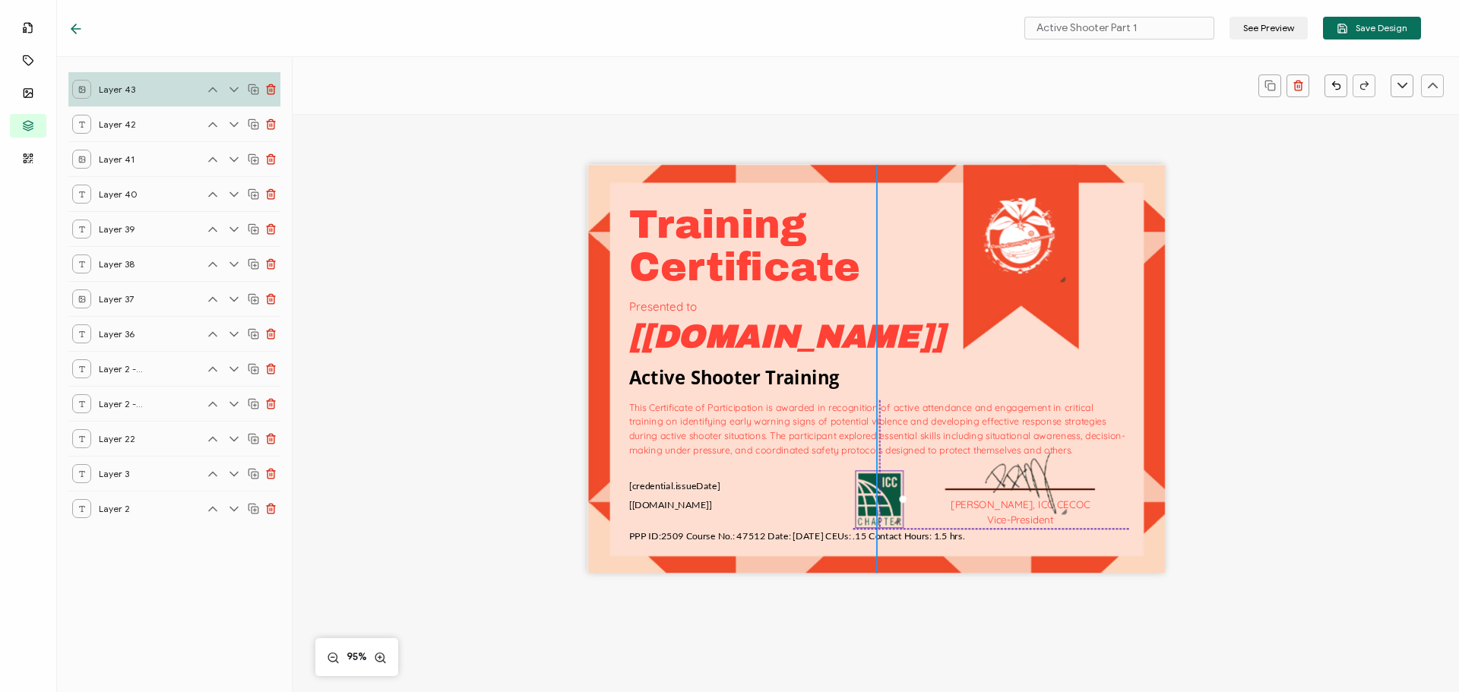
drag, startPoint x: 790, startPoint y: 300, endPoint x: 875, endPoint y: 508, distance: 225.2
click at [875, 508] on img at bounding box center [879, 499] width 47 height 56
click at [874, 489] on img at bounding box center [879, 494] width 47 height 56
drag, startPoint x: 1313, startPoint y: 497, endPoint x: 1292, endPoint y: 495, distance: 21.3
click at [1312, 497] on div "Training This Certificate of Participation is awarded in recognition of active …" at bounding box center [875, 394] width 1108 height 560
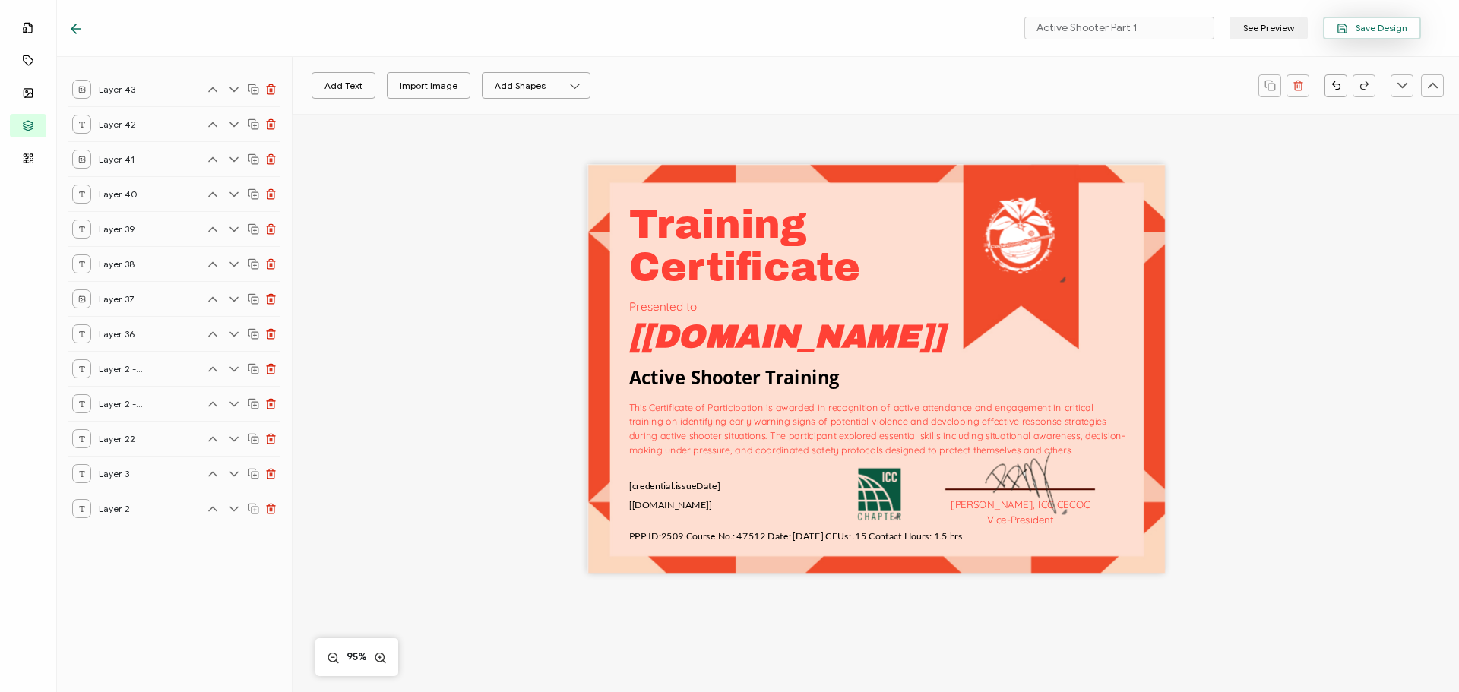
click at [1342, 25] on icon "button" at bounding box center [1342, 28] width 11 height 11
click at [68, 30] on div "Active Shooter Part 1 See Preview Save Design" at bounding box center [744, 28] width 1429 height 57
click at [74, 29] on icon at bounding box center [75, 29] width 9 height 0
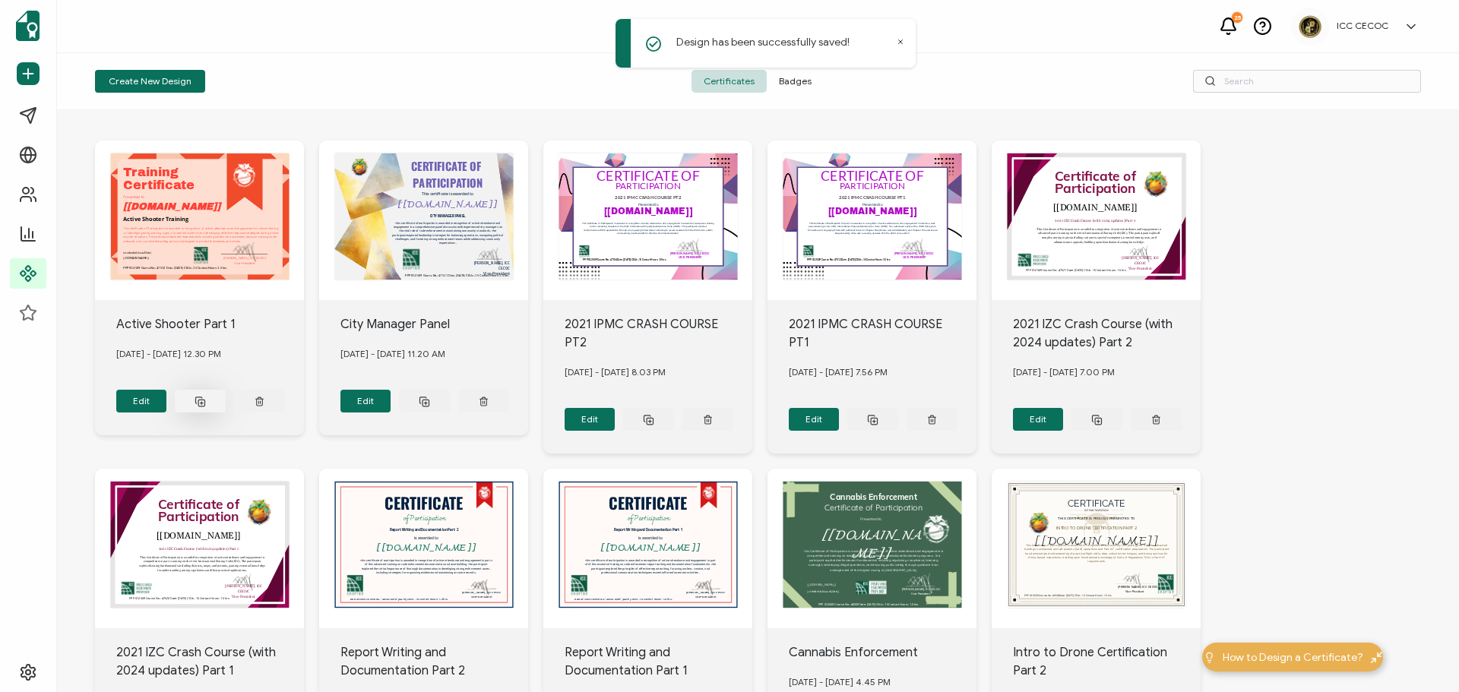
click at [205, 397] on icon at bounding box center [200, 401] width 11 height 11
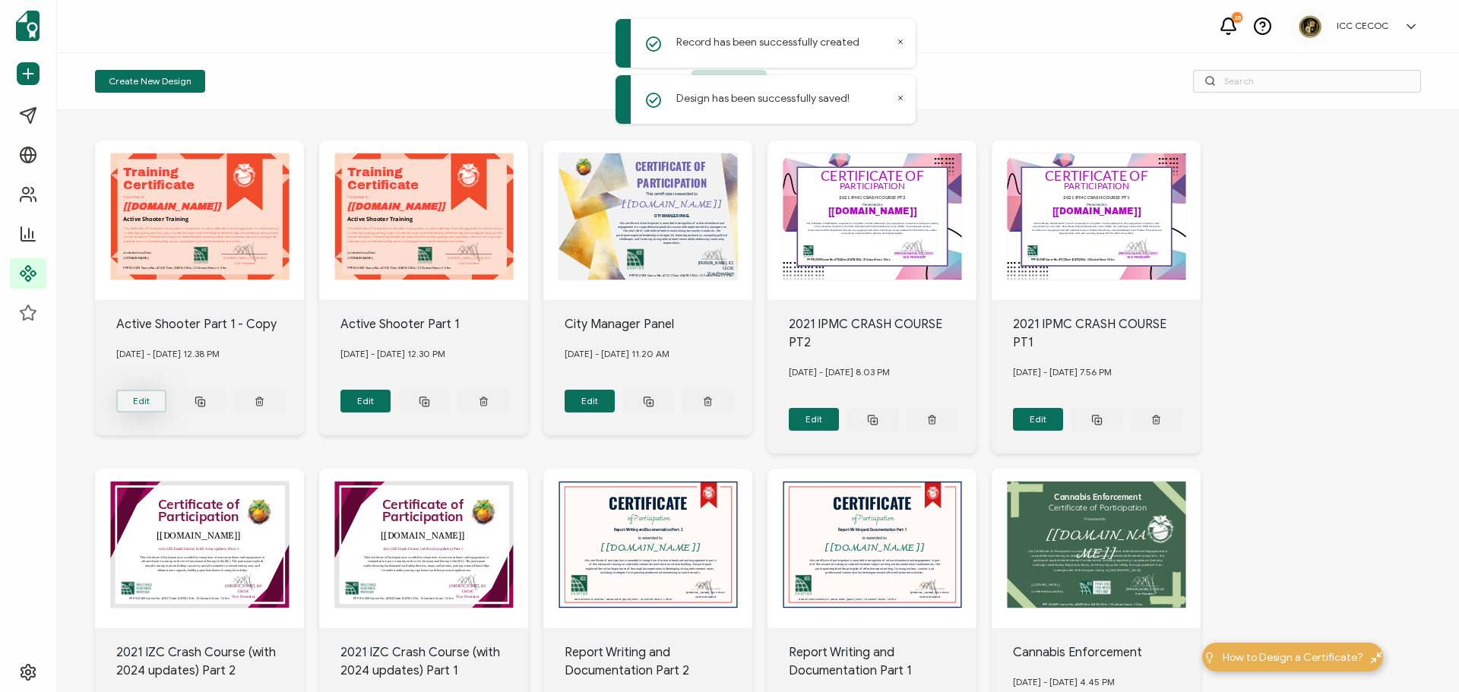
click at [144, 397] on button "Edit" at bounding box center [141, 401] width 51 height 23
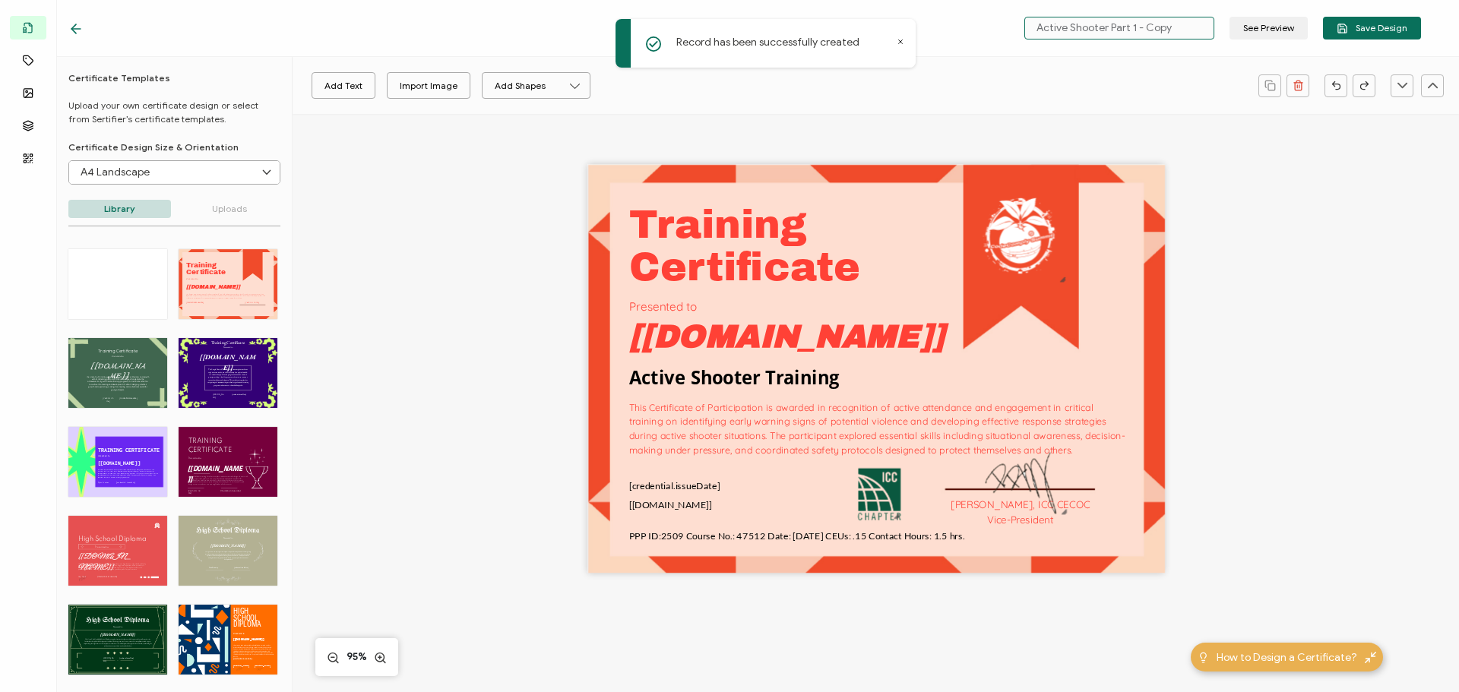
drag, startPoint x: 1135, startPoint y: 29, endPoint x: 1203, endPoint y: 31, distance: 67.7
click at [1203, 31] on input "Active Shooter Part 1 - Copy" at bounding box center [1119, 28] width 190 height 23
click at [691, 411] on pre "This Certificate of Participation is awarded in recognition of active attendanc…" at bounding box center [877, 429] width 496 height 54
type input "Active Shooter Part 2"
click at [924, 448] on pre "This Certificate of Participation is awarded in recognition of active attendanc…" at bounding box center [877, 429] width 496 height 54
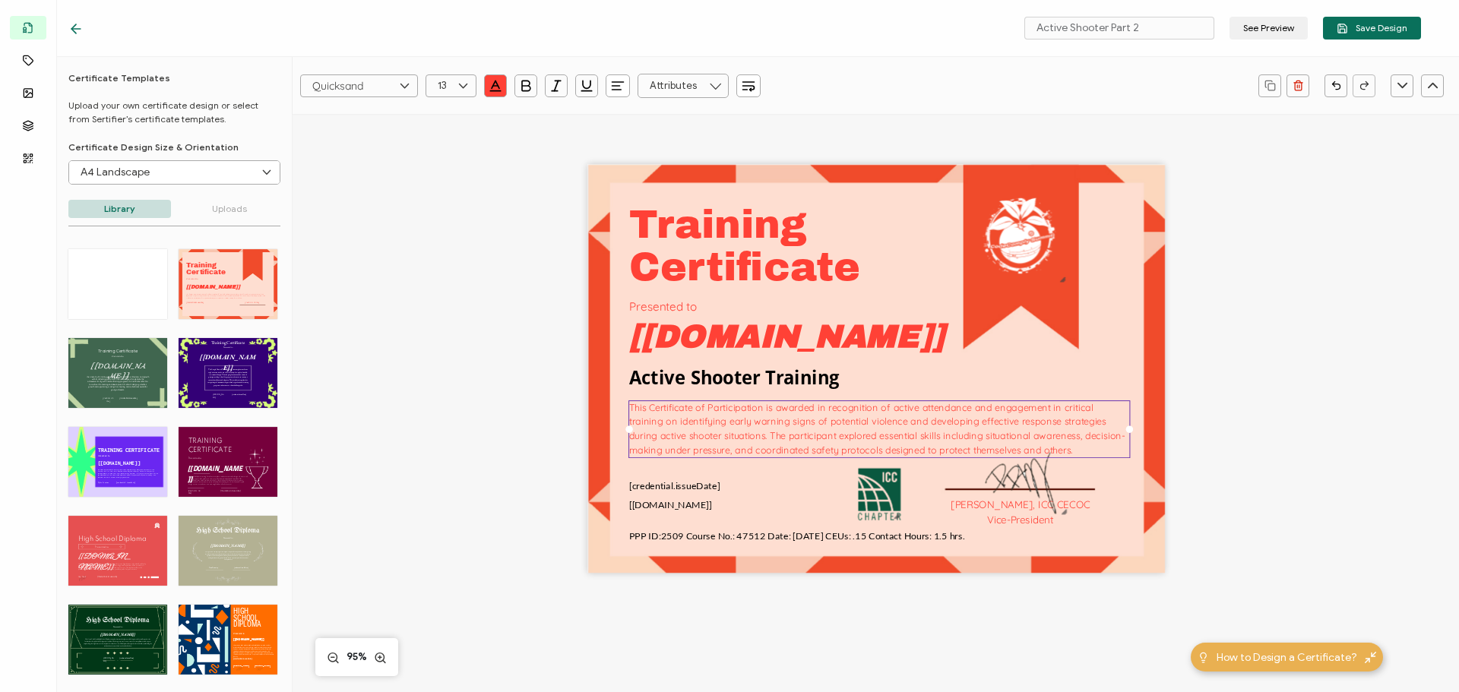
click at [908, 445] on pre "This Certificate of Participation is awarded in recognition of active attendanc…" at bounding box center [877, 429] width 496 height 54
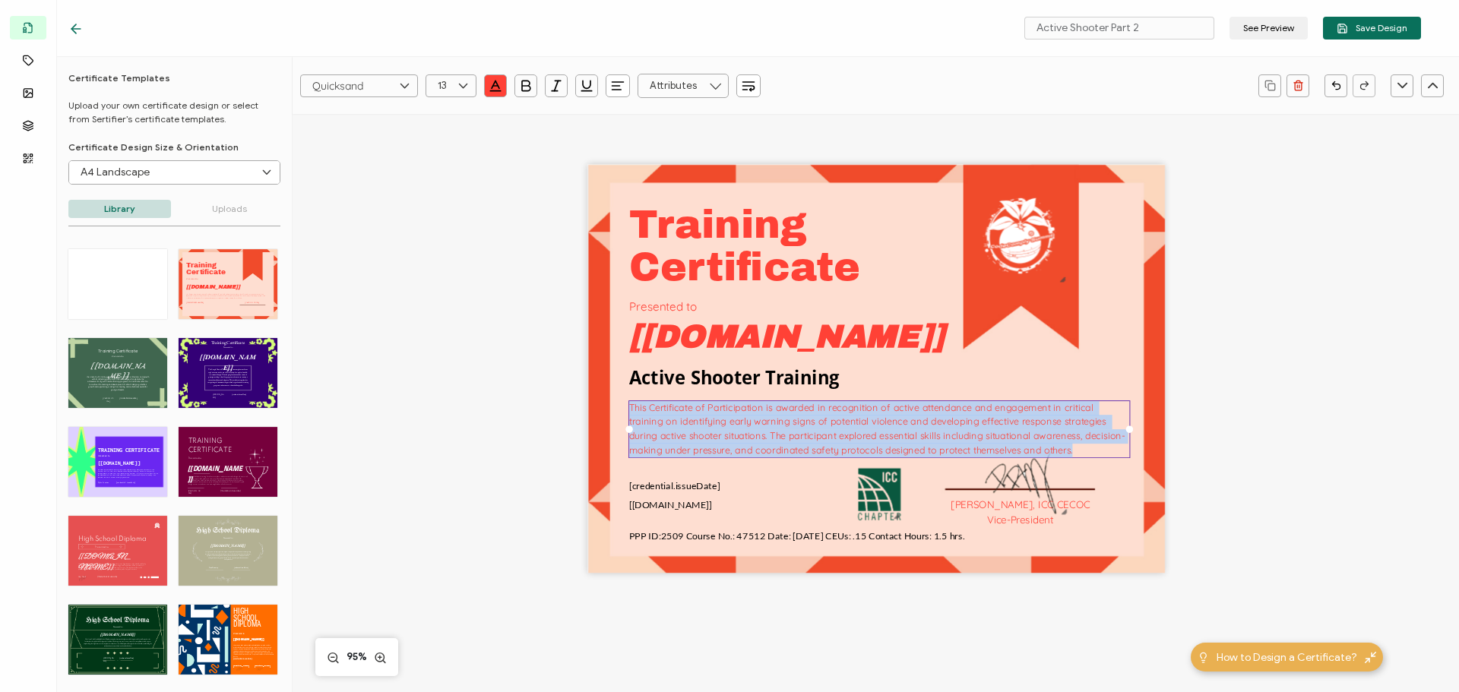
drag, startPoint x: 626, startPoint y: 407, endPoint x: 1017, endPoint y: 449, distance: 392.9
click at [1017, 449] on div "This Certificate of Participation is awarded in recognition of active attendanc…" at bounding box center [879, 429] width 502 height 58
drag, startPoint x: 888, startPoint y: 415, endPoint x: 796, endPoint y: 435, distance: 93.5
paste pre
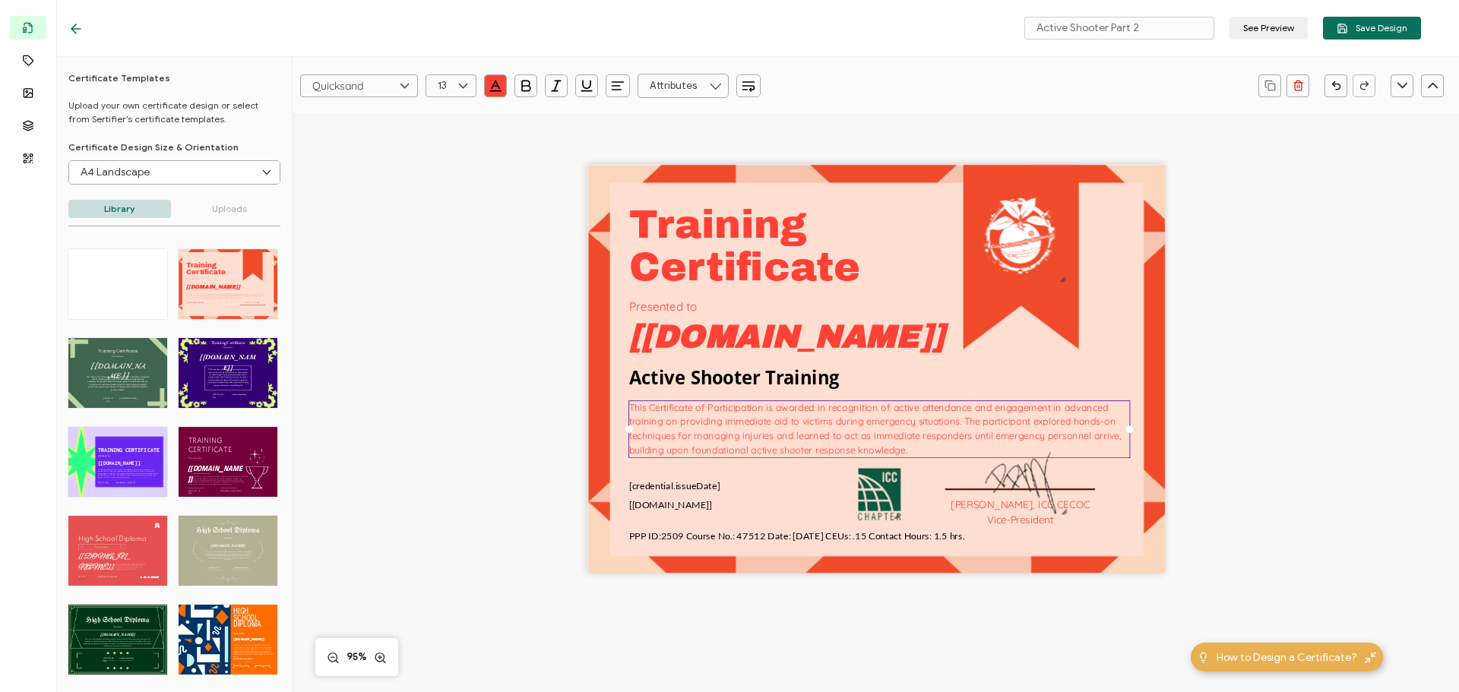
click at [482, 557] on div "Training This Certificate of Participation is awarded in recognition of active …" at bounding box center [875, 394] width 1108 height 560
click at [1347, 36] on button "Save Design" at bounding box center [1372, 28] width 98 height 23
click at [74, 32] on icon at bounding box center [73, 28] width 5 height 9
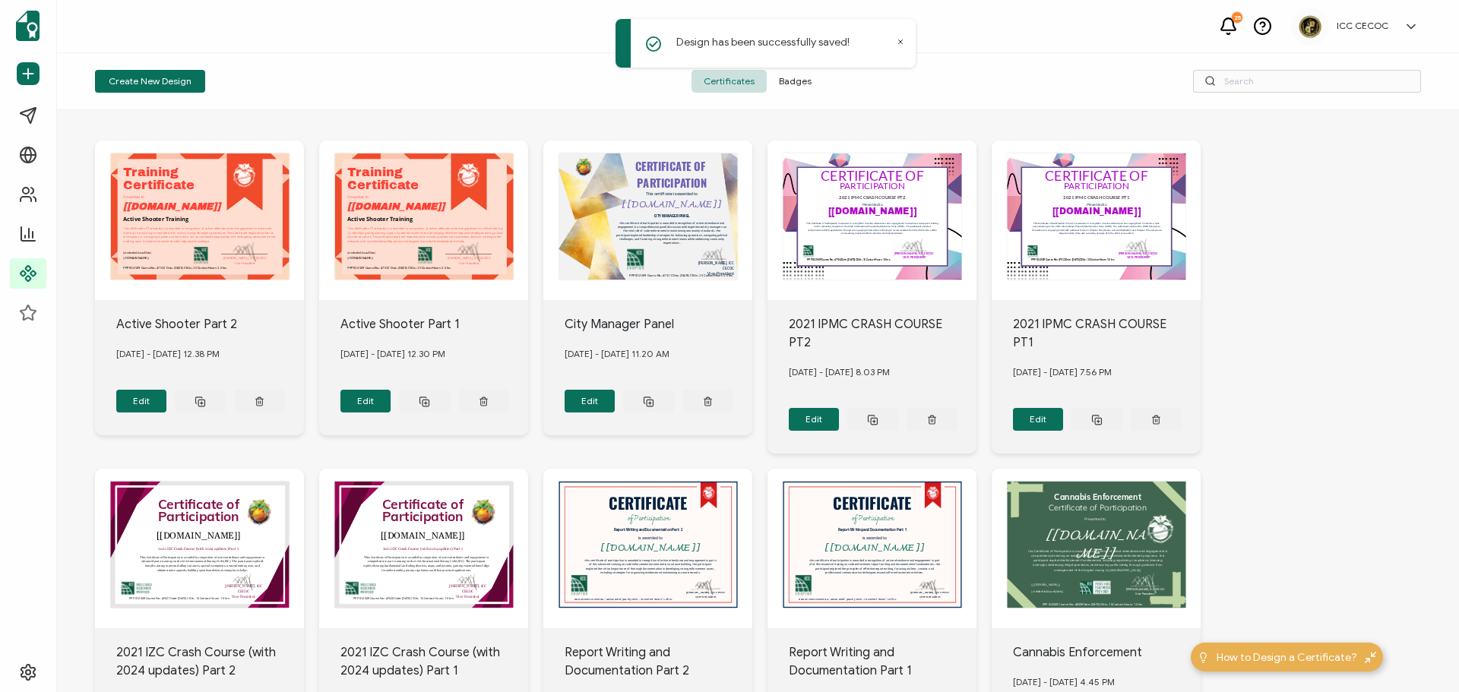
click at [783, 84] on span "Badges" at bounding box center [795, 81] width 57 height 23
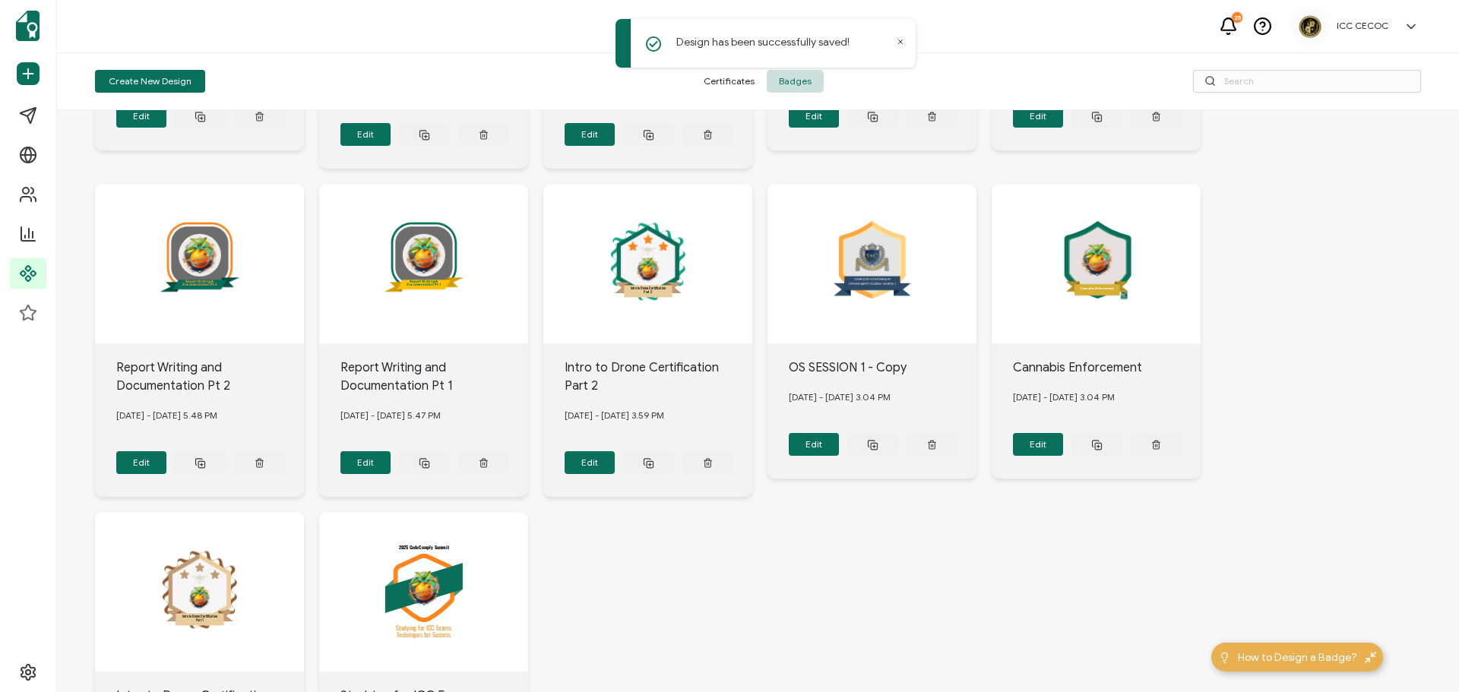
scroll to position [198, 0]
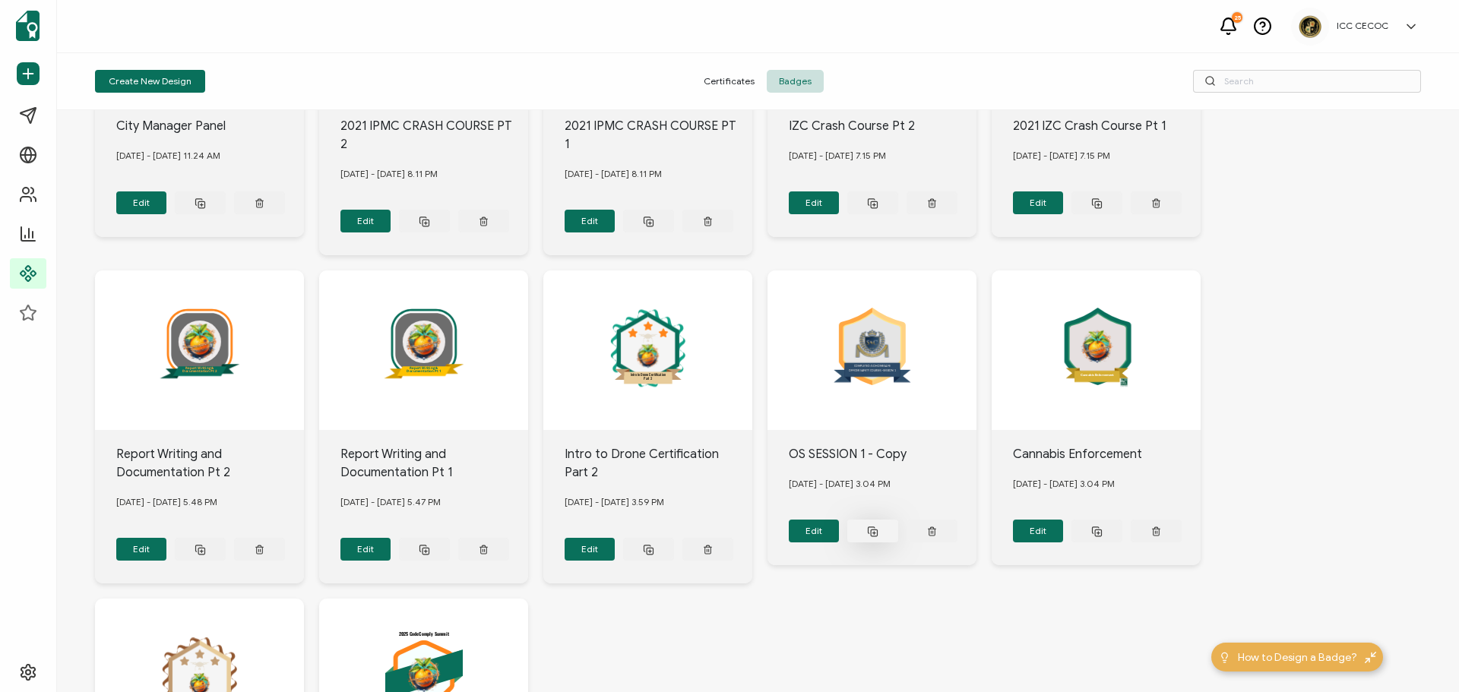
click at [204, 207] on rect at bounding box center [201, 204] width 6 height 6
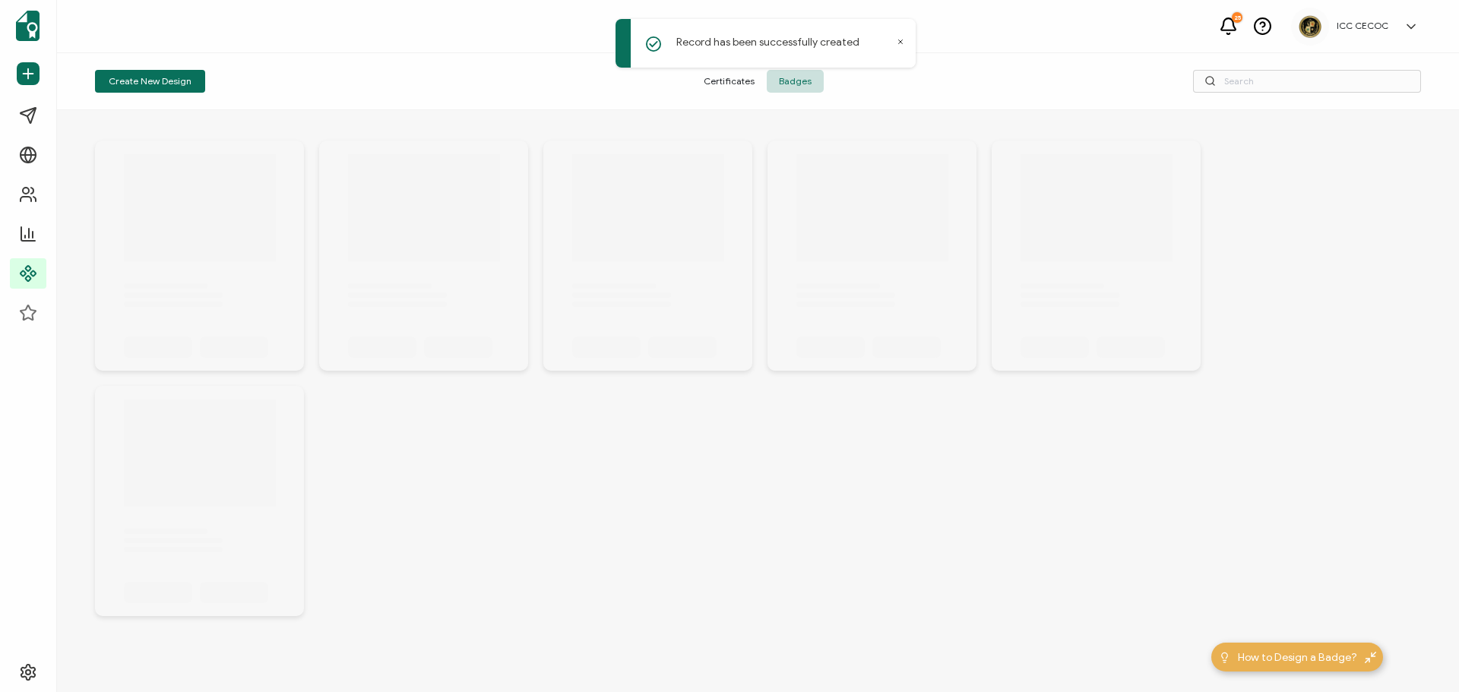
scroll to position [0, 0]
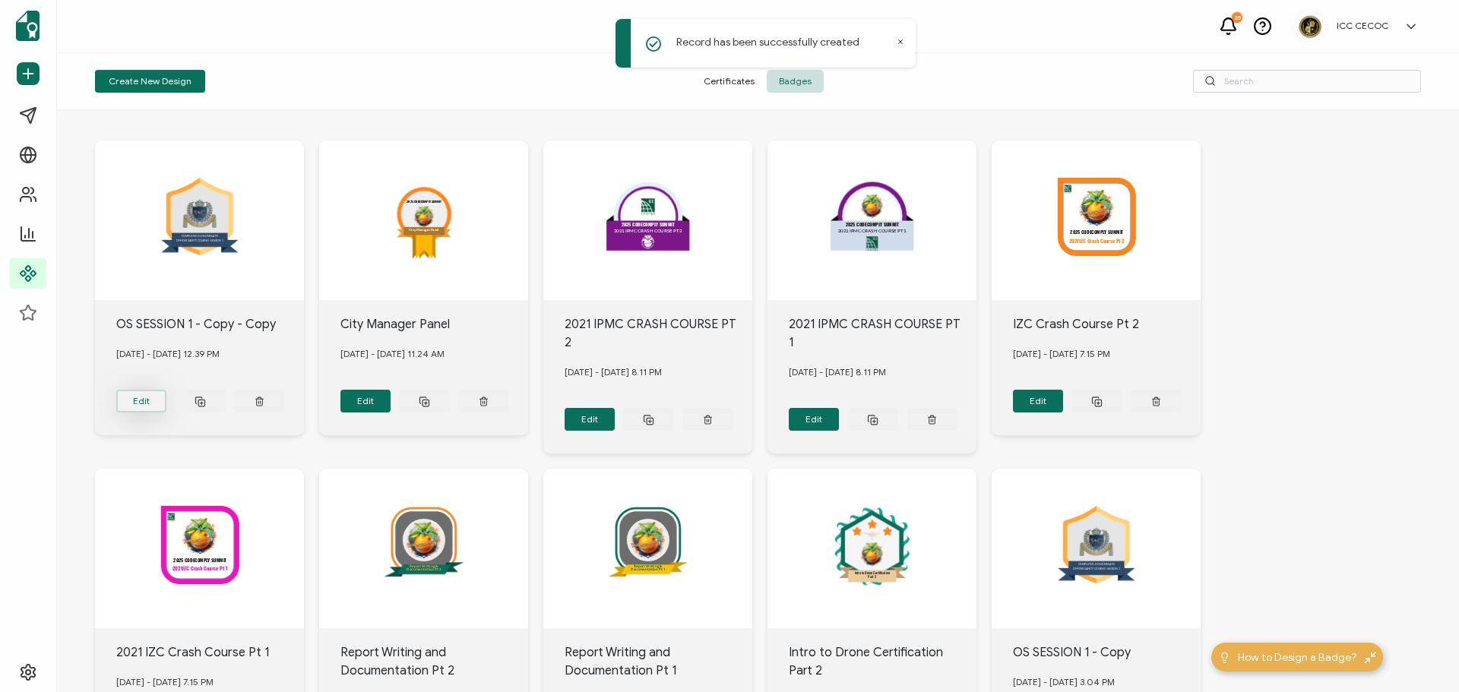
click at [141, 391] on button "Edit" at bounding box center [141, 401] width 51 height 23
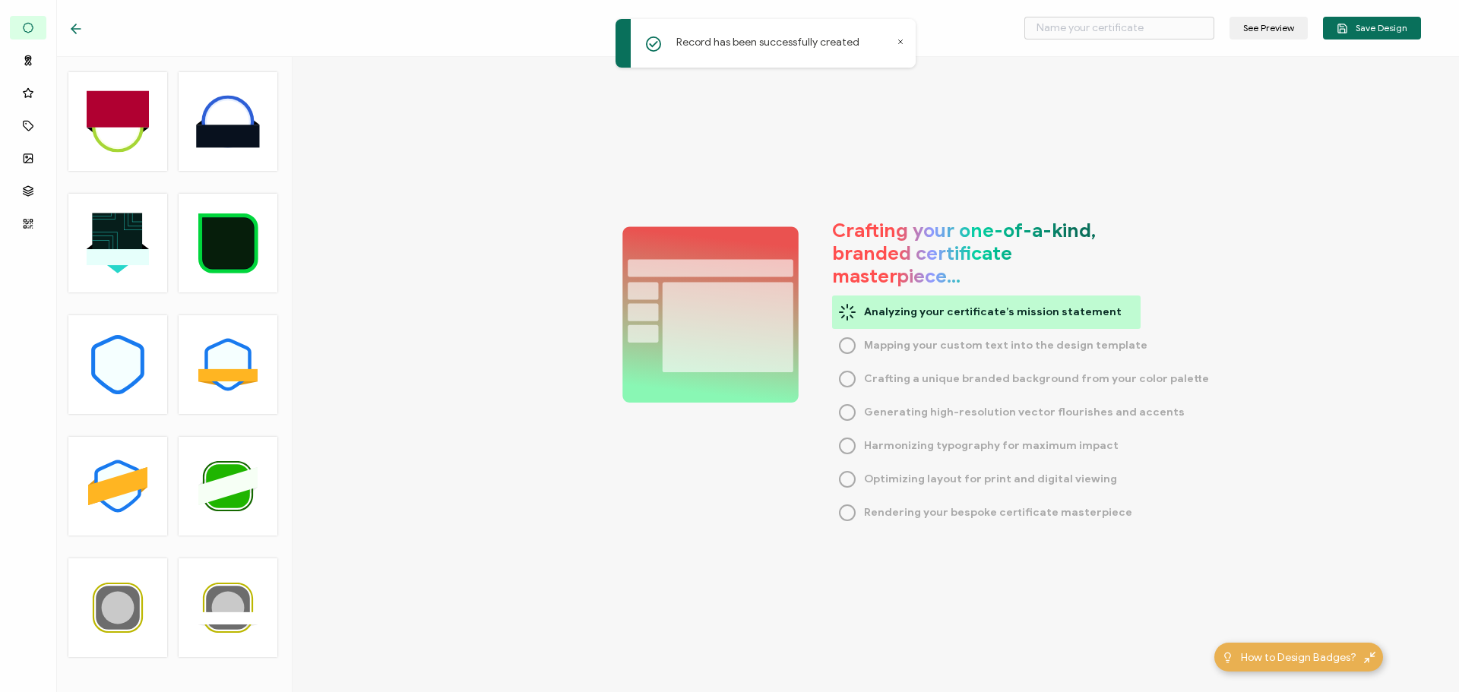
type input "OS SESSION 1 - Copy - Copy"
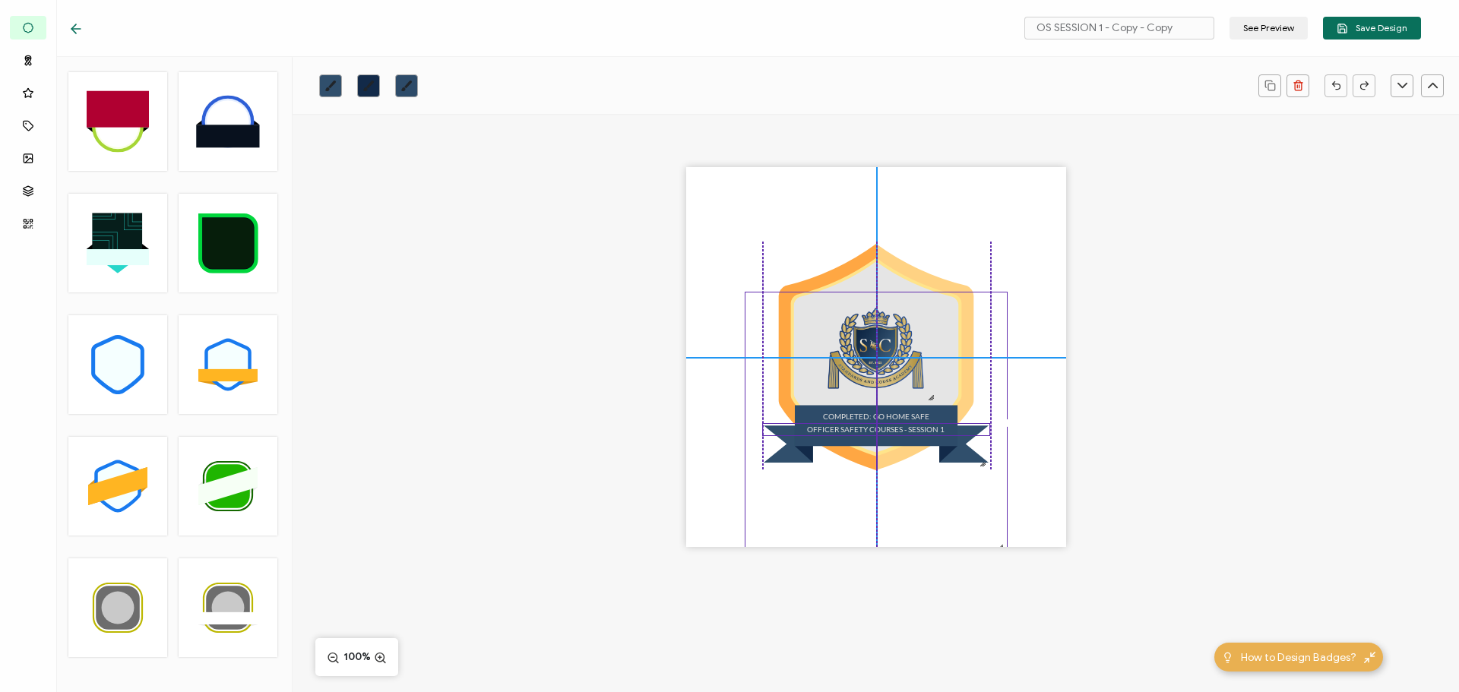
drag, startPoint x: 890, startPoint y: 242, endPoint x: 885, endPoint y: 426, distance: 183.9
click at [886, 428] on div "COMPLETED: GO HOME SAFE OFFICER SAFETY COURSES - SESSION 1" at bounding box center [876, 357] width 380 height 380
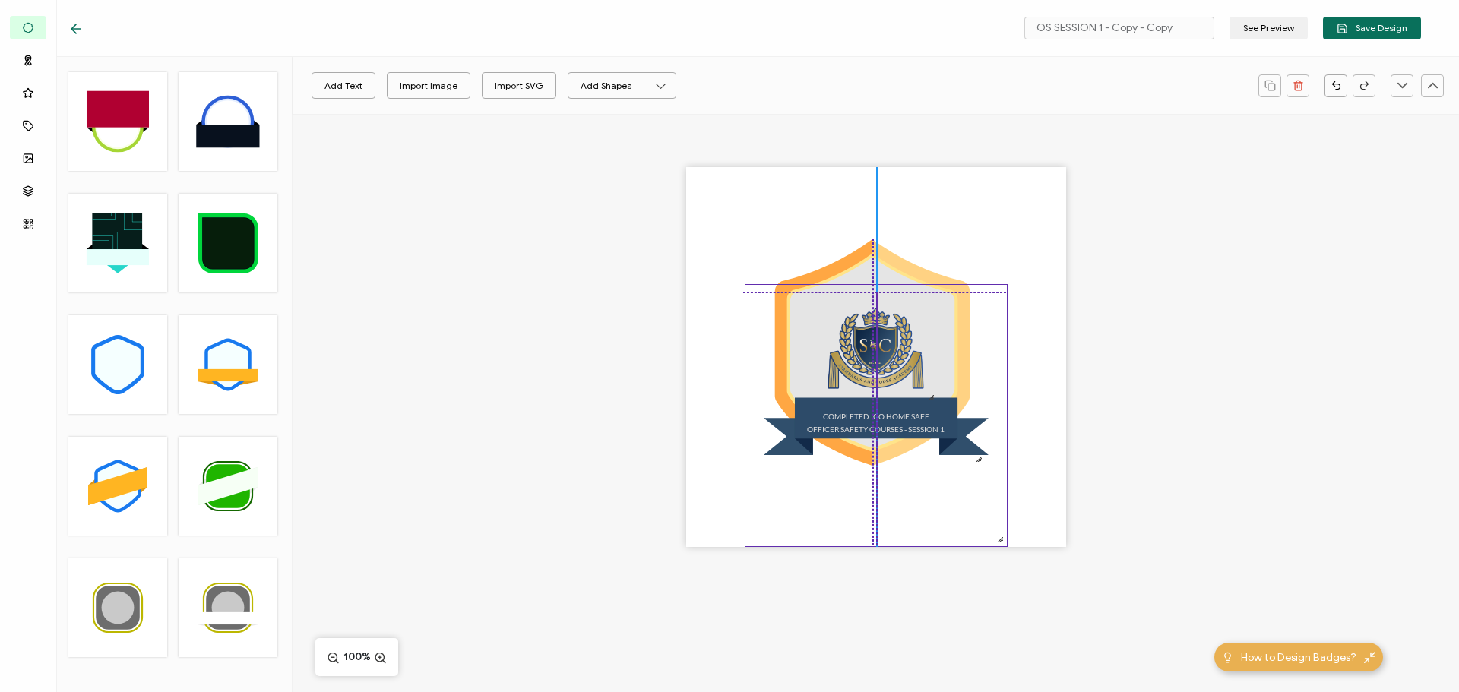
click at [867, 463] on icon at bounding box center [875, 415] width 261 height 261
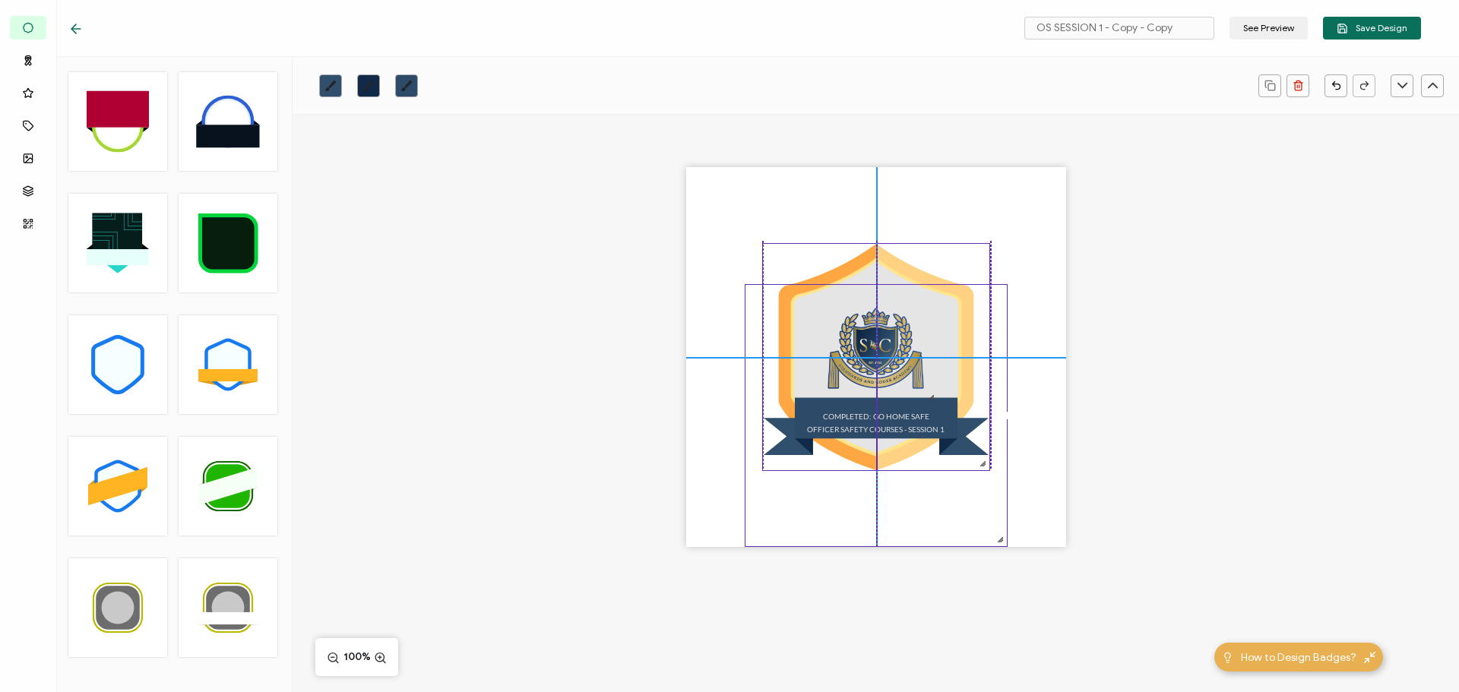
click at [866, 264] on icon at bounding box center [876, 357] width 226 height 226
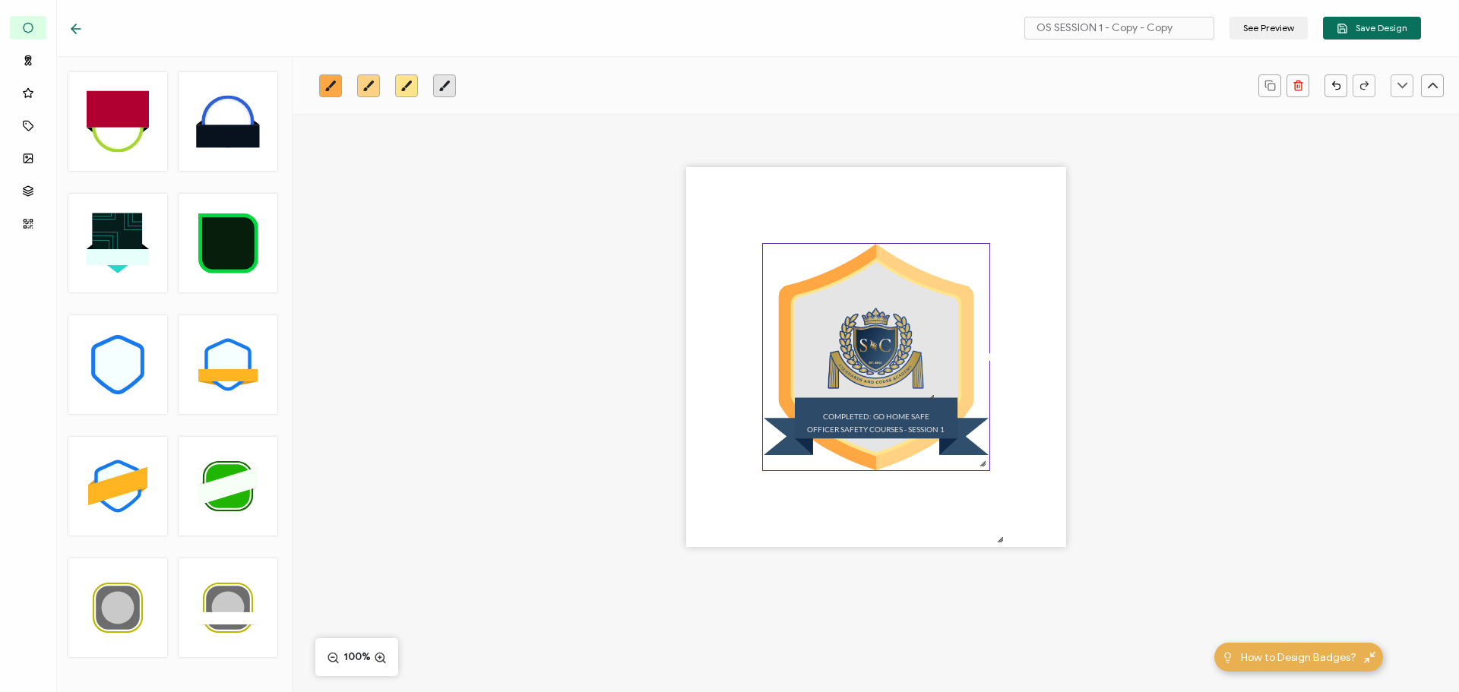
click at [597, 239] on div "COMPLETED: GO HOME SAFE OFFICER SAFETY COURSES - SESSION 1" at bounding box center [876, 384] width 1166 height 540
click at [874, 354] on img at bounding box center [876, 349] width 124 height 112
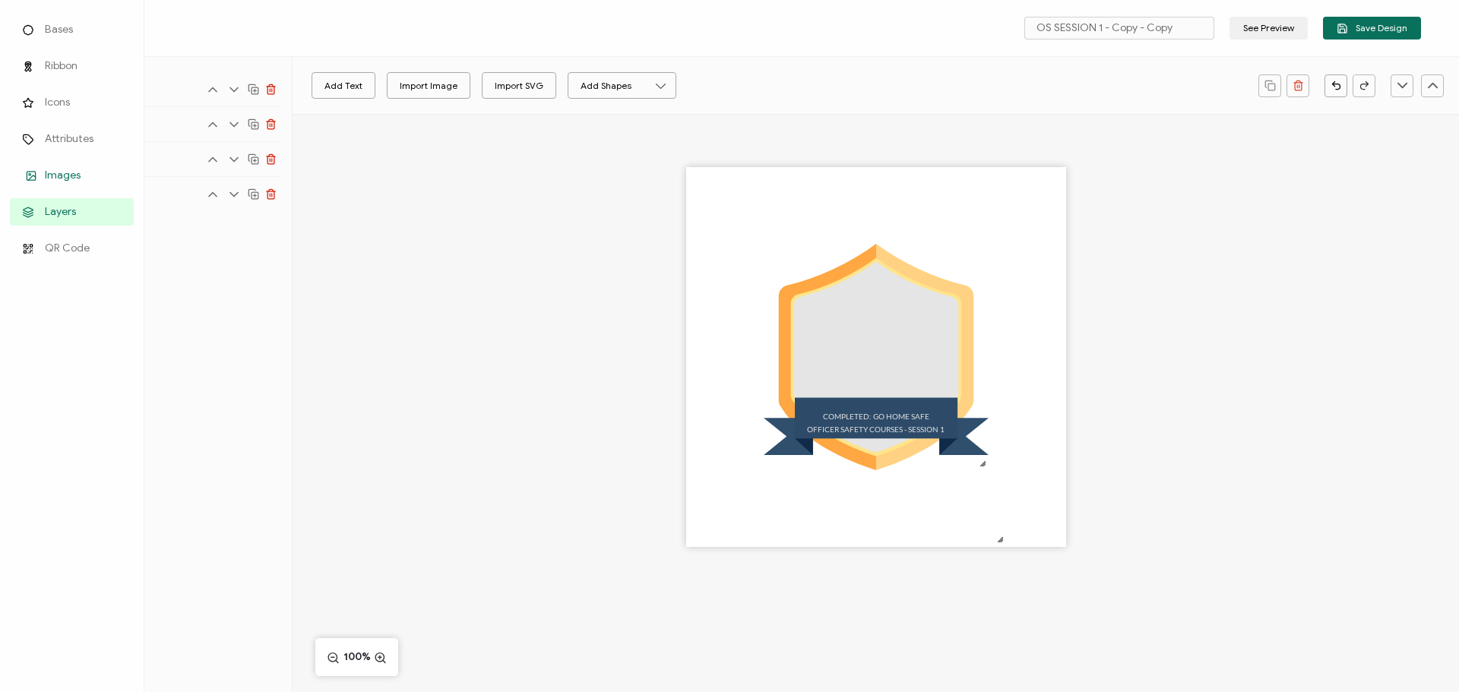
click at [48, 166] on link "Images" at bounding box center [72, 175] width 124 height 27
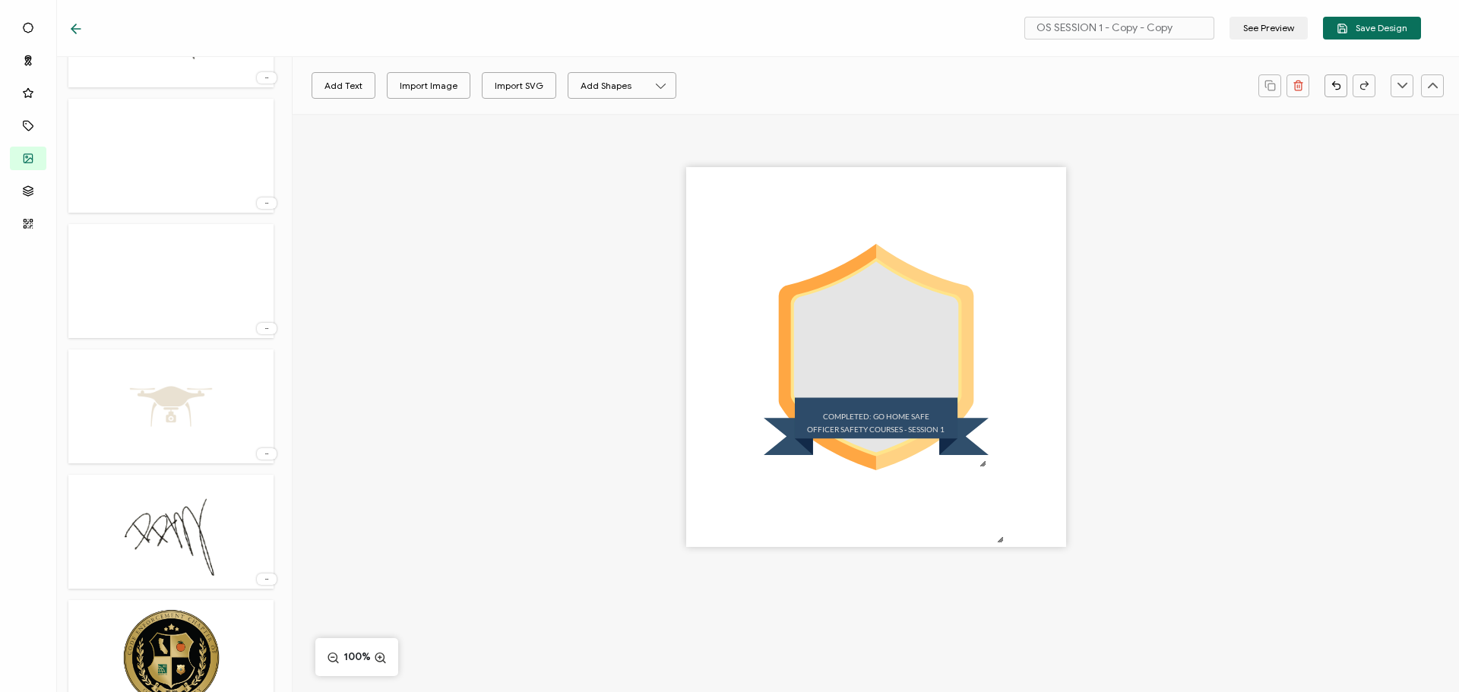
scroll to position [380, 0]
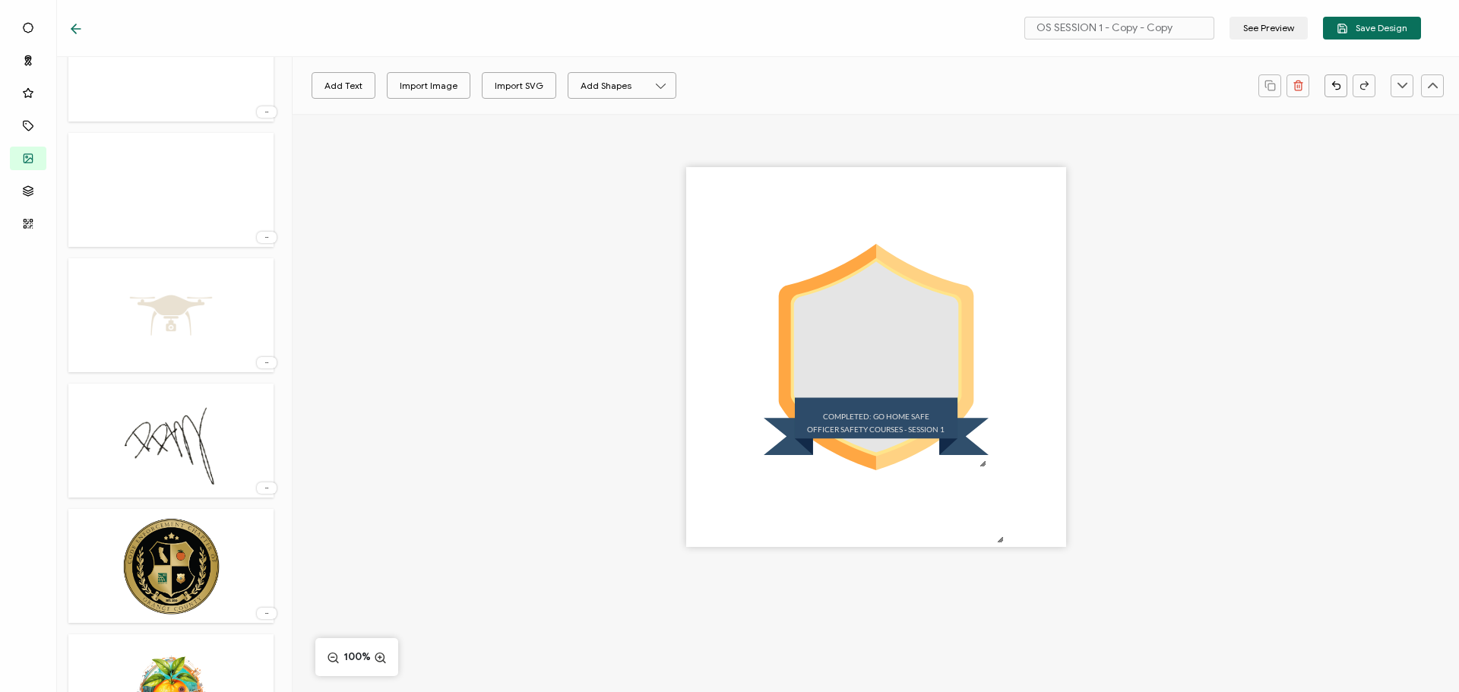
click at [175, 681] on img at bounding box center [170, 691] width 109 height 99
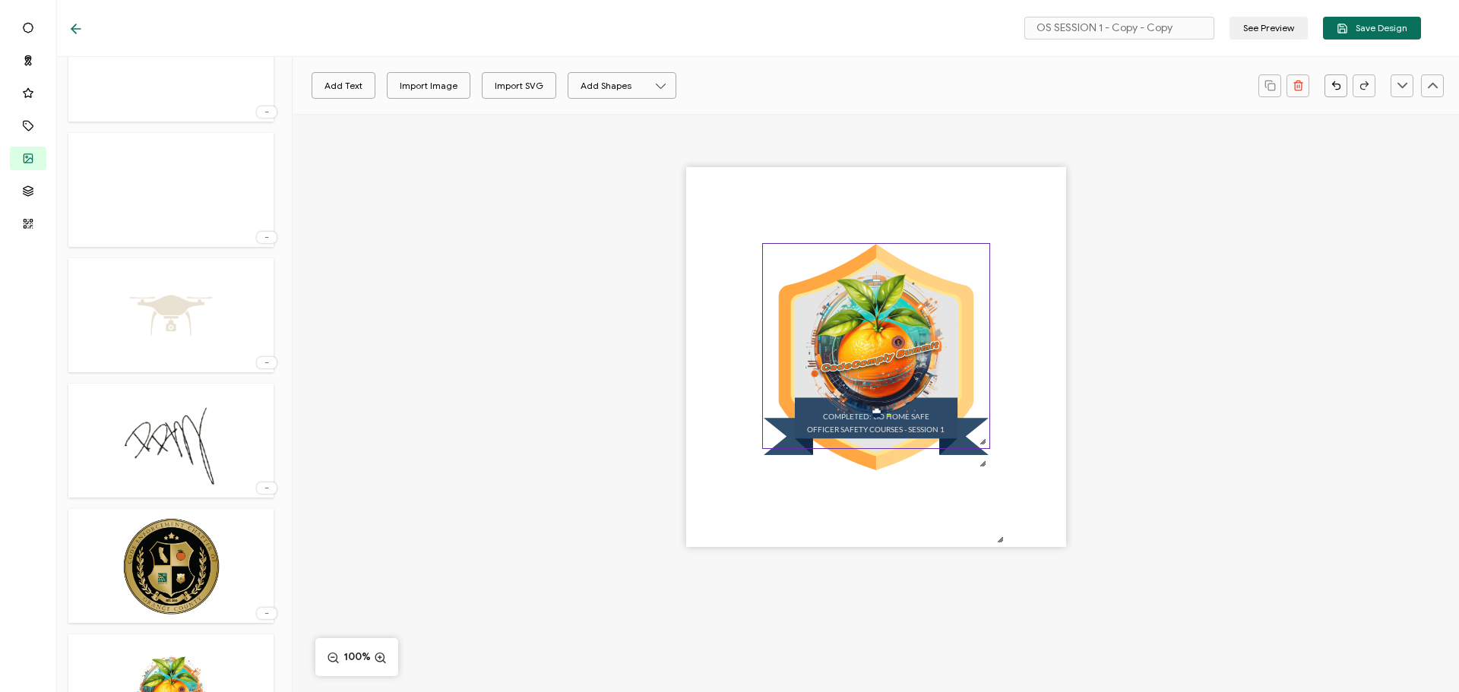
scroll to position [0, 0]
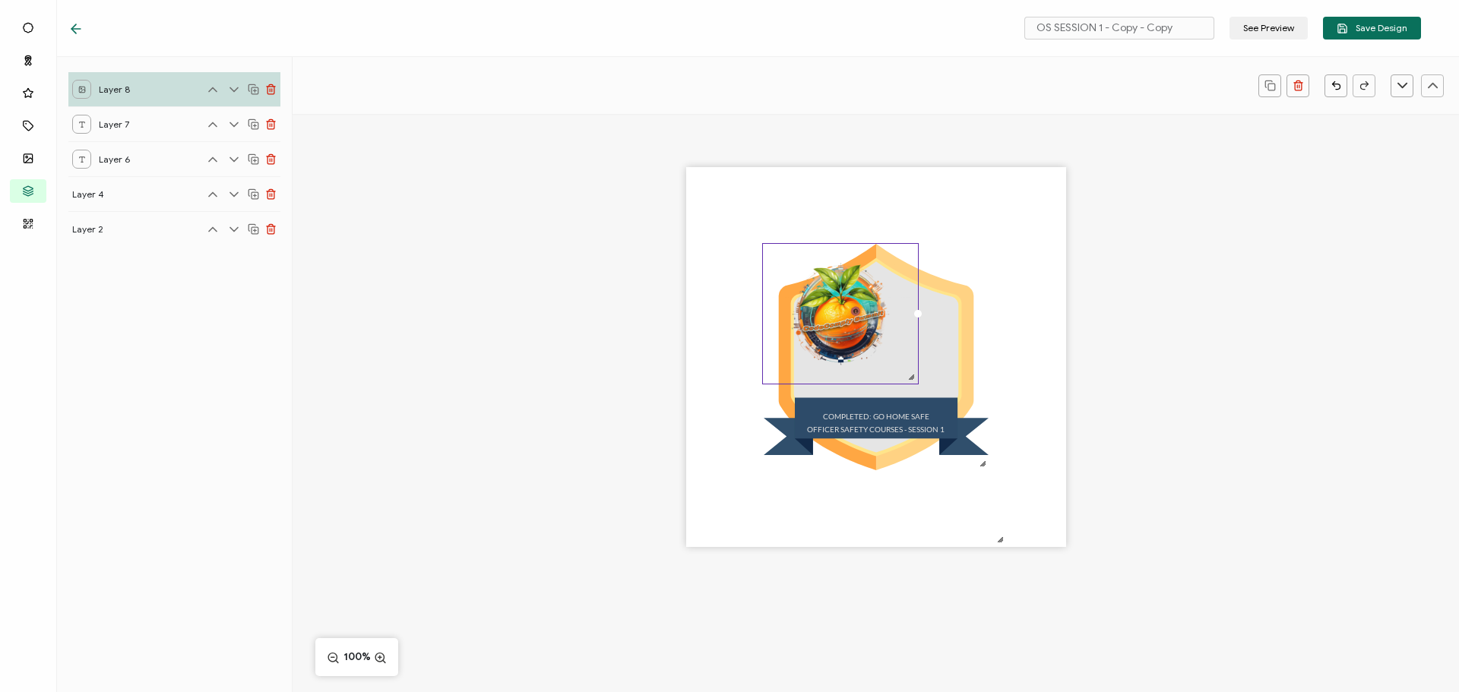
drag, startPoint x: 982, startPoint y: 446, endPoint x: 912, endPoint y: 378, distance: 97.8
click at [912, 378] on div at bounding box center [911, 377] width 12 height 12
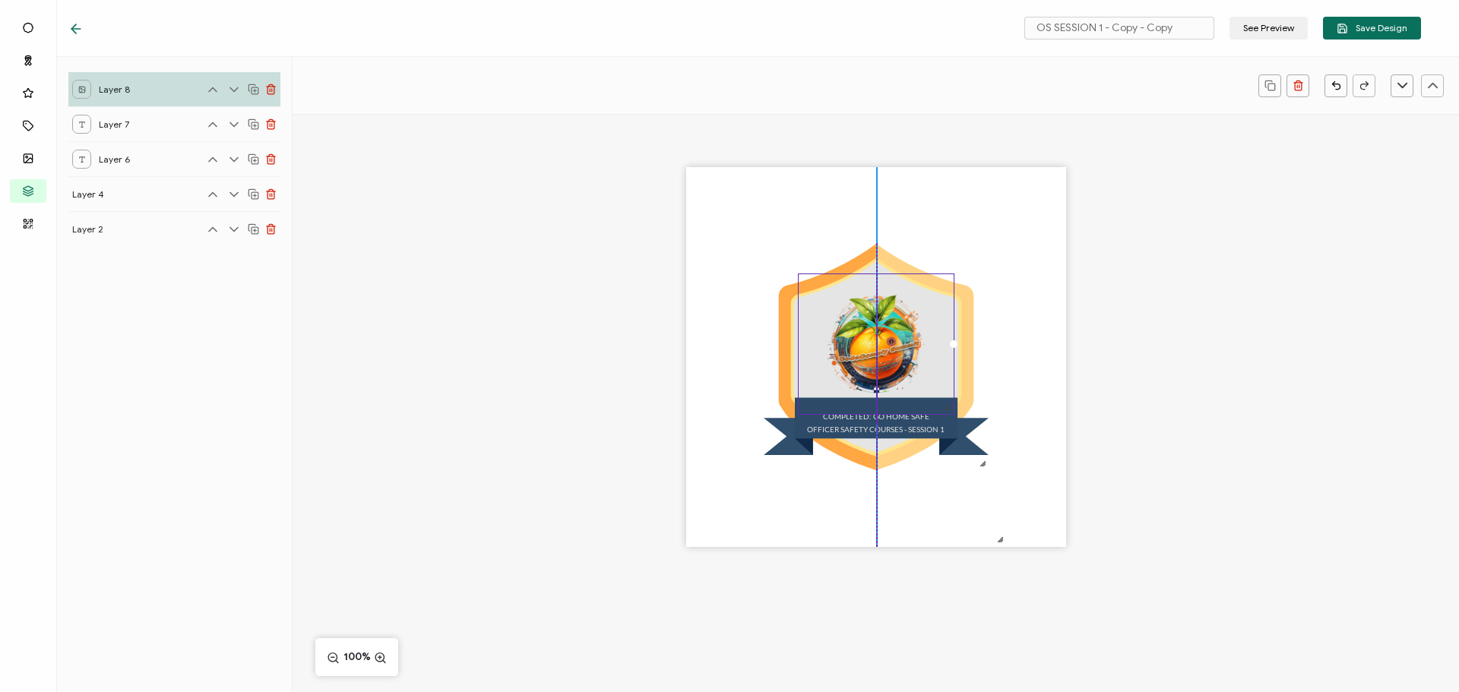
drag, startPoint x: 834, startPoint y: 318, endPoint x: 869, endPoint y: 349, distance: 46.3
click at [869, 349] on img at bounding box center [876, 344] width 155 height 140
click at [862, 428] on pre "OFFICER SAFETY COURSES - SESSION 1" at bounding box center [876, 429] width 138 height 9
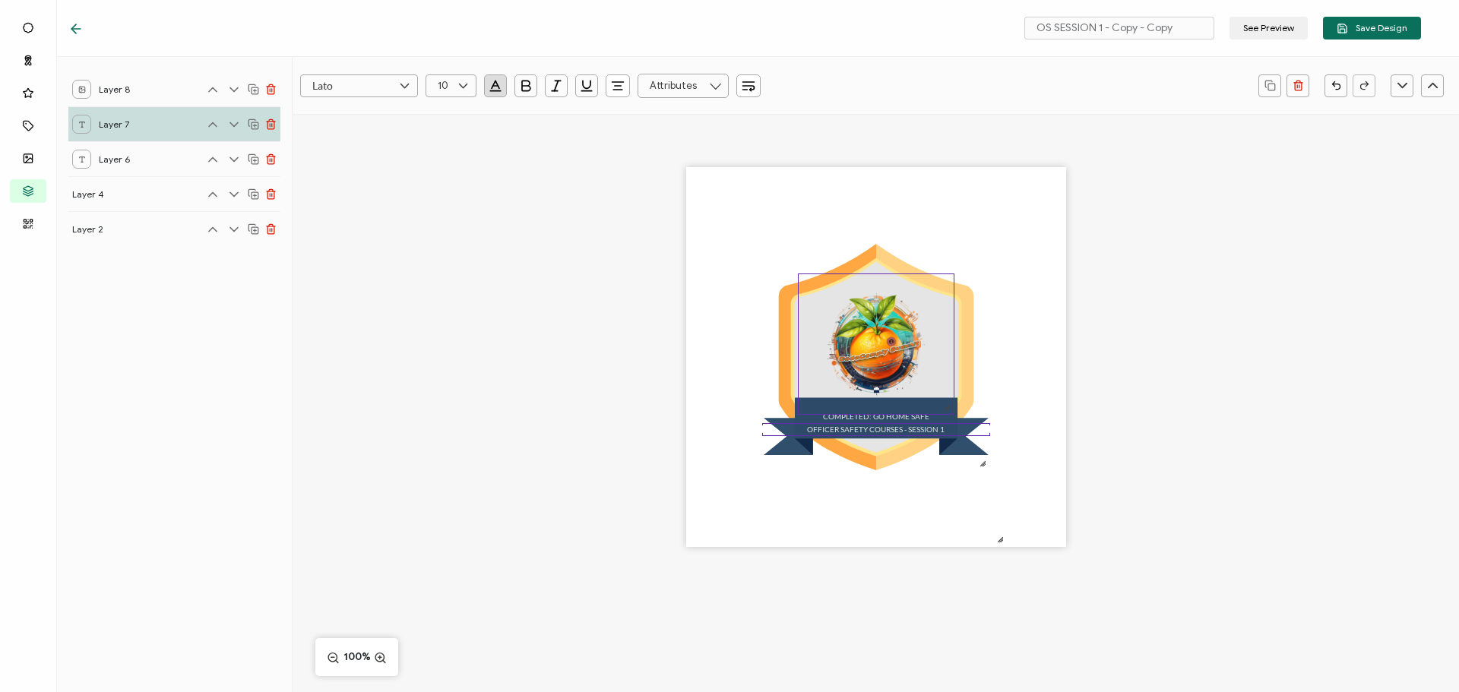
click at [858, 416] on div at bounding box center [876, 415] width 155 height 5
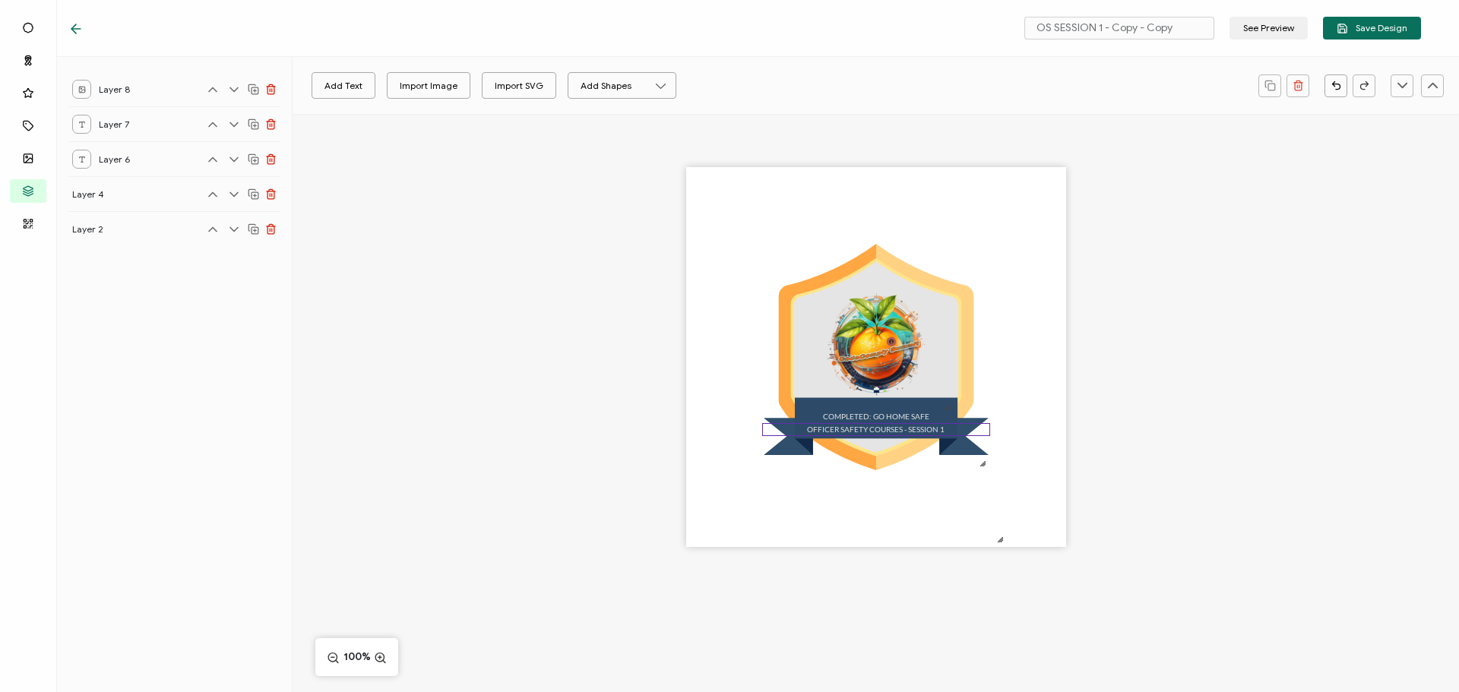
click at [859, 427] on pre "OFFICER SAFETY COURSES - SESSION 1" at bounding box center [876, 429] width 138 height 9
click at [1094, 450] on div "COMPLETED: GO HOME SAFE FFICER SAFETY COURSES - SESSION 1" at bounding box center [876, 384] width 1166 height 540
click at [944, 429] on div "FFICER SAFETY COURSES - SESSION 1" at bounding box center [876, 429] width 228 height 13
click at [910, 420] on pre "COMPLETED: GO HOME SAFE" at bounding box center [876, 416] width 106 height 9
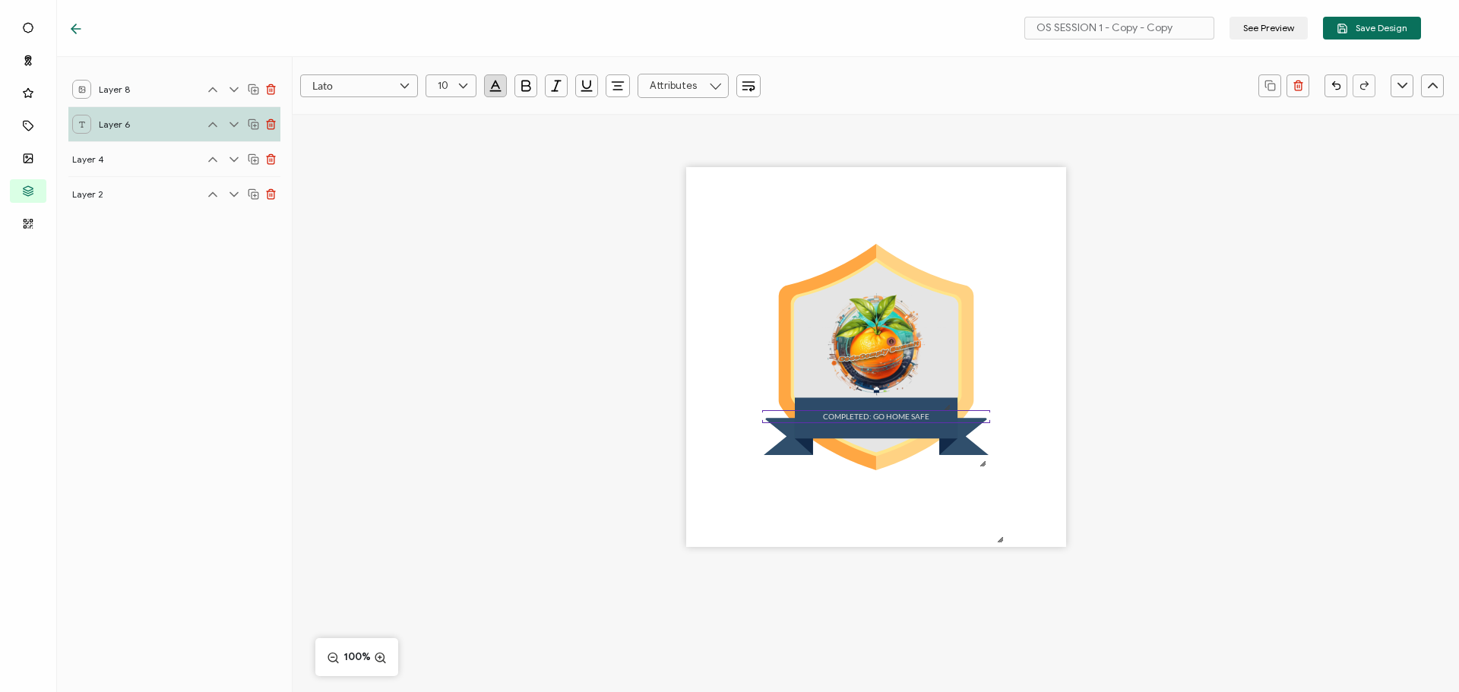
click at [910, 420] on pre "COMPLETED: GO HOME SAFE" at bounding box center [876, 416] width 106 height 9
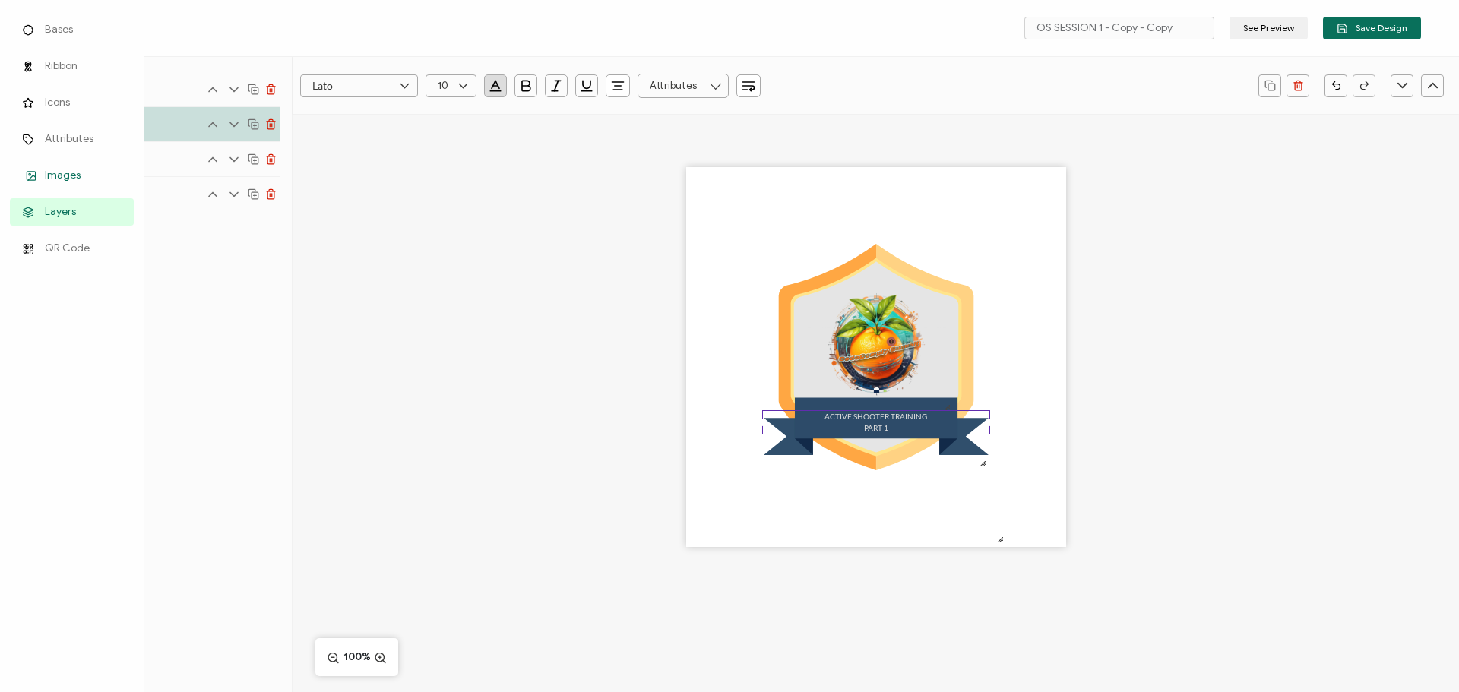
click at [55, 170] on span "Images" at bounding box center [63, 175] width 36 height 15
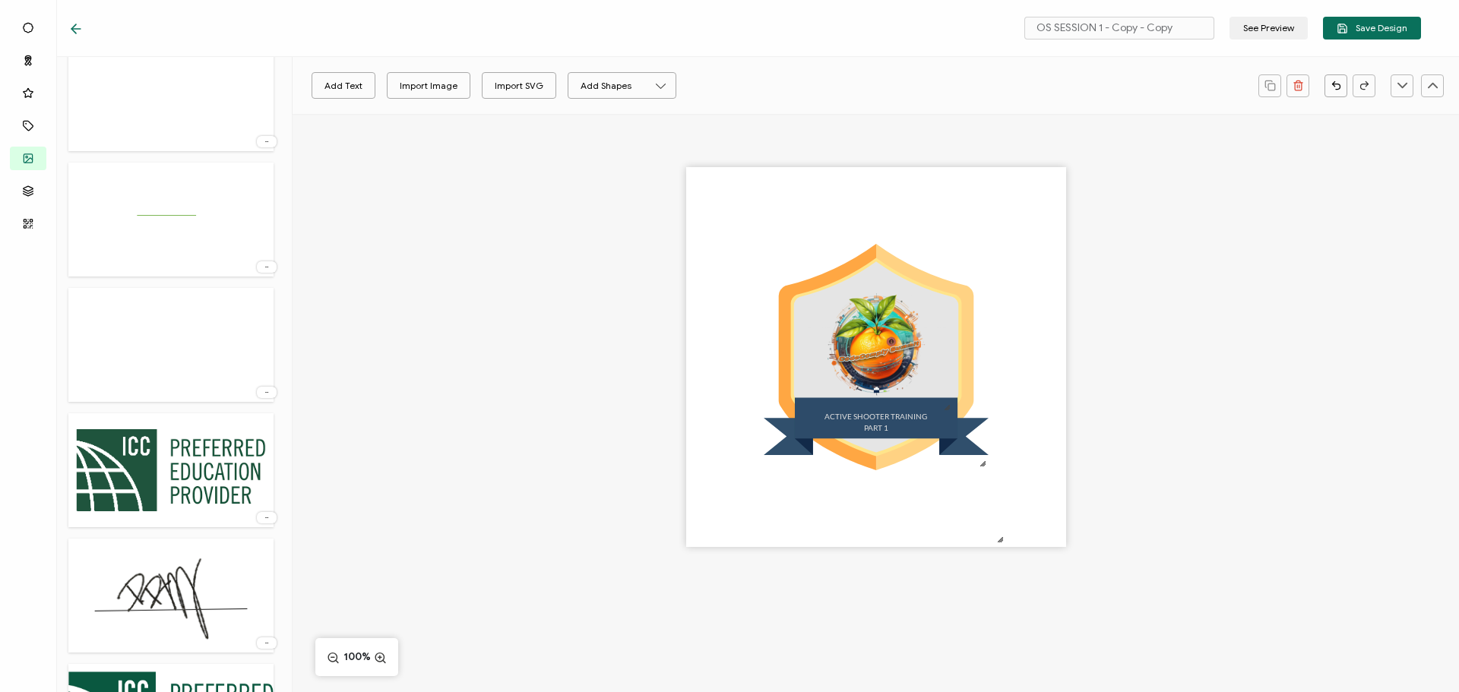
scroll to position [1496, 0]
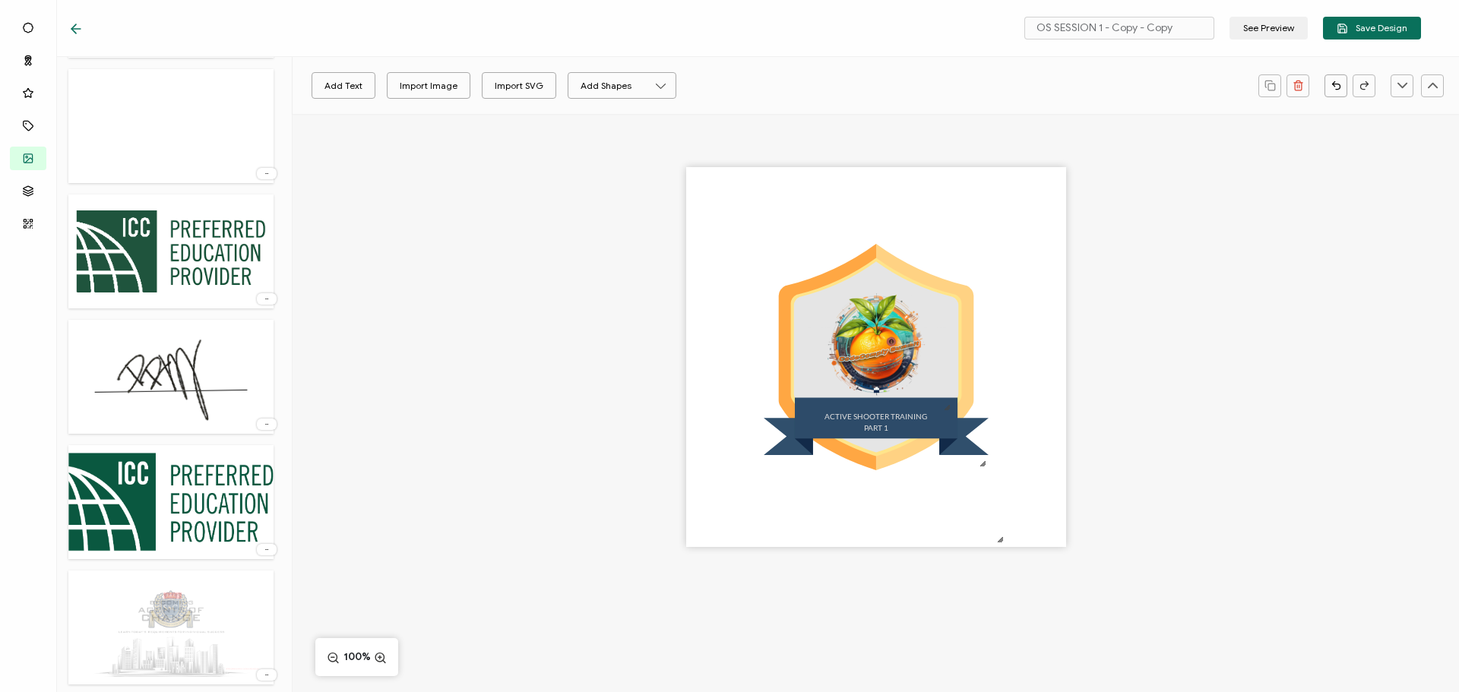
click at [199, 232] on img at bounding box center [170, 251] width 205 height 99
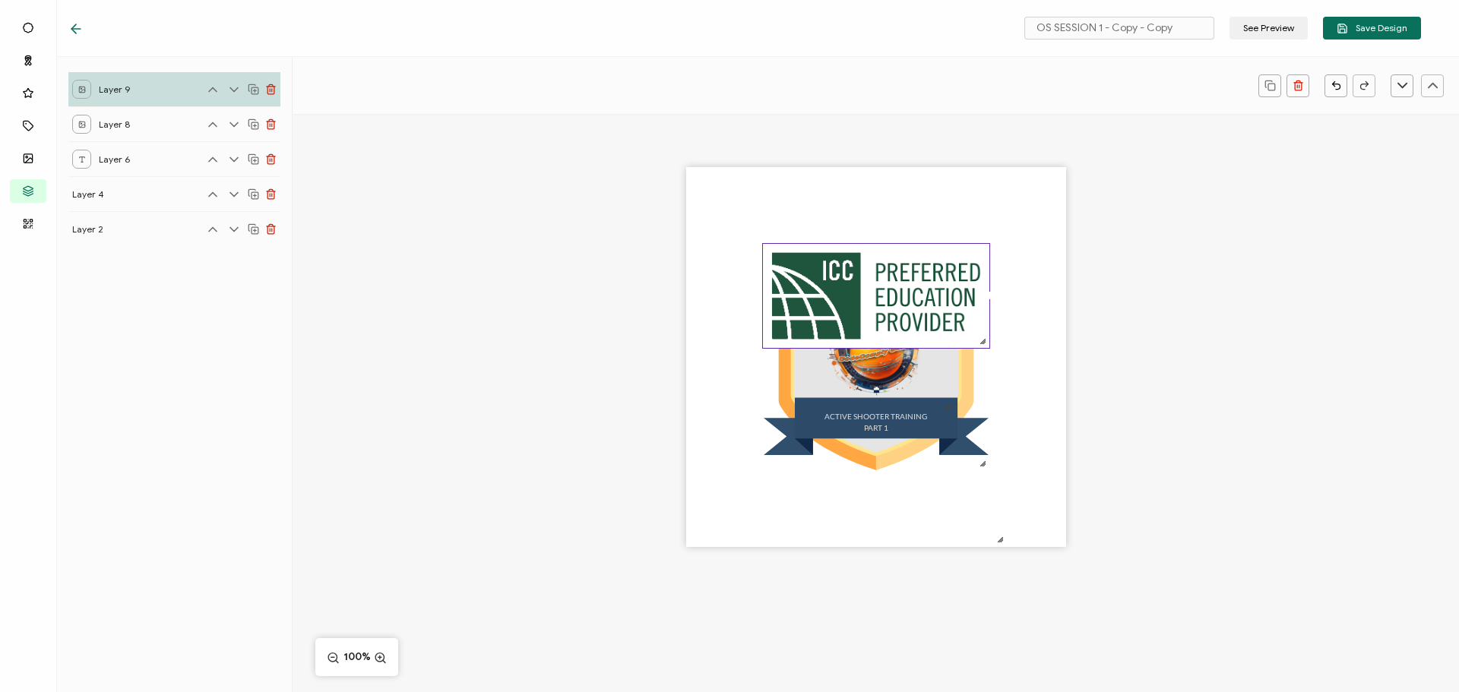
scroll to position [0, 0]
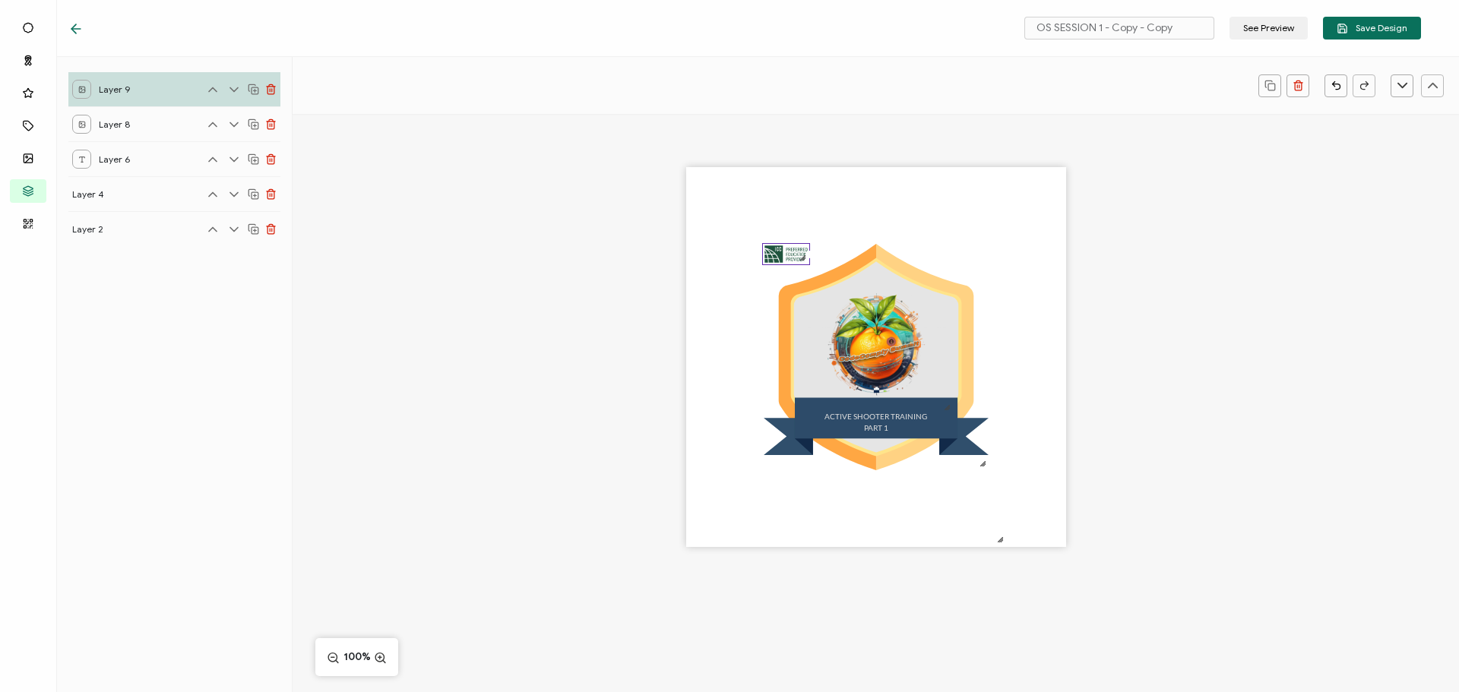
drag, startPoint x: 984, startPoint y: 347, endPoint x: 790, endPoint y: 261, distance: 212.3
click at [806, 274] on div "ACTIVE SHOOTER TRAINING PART 1" at bounding box center [876, 357] width 380 height 380
drag, startPoint x: 785, startPoint y: 258, endPoint x: 940, endPoint y: 475, distance: 266.3
click at [940, 475] on img at bounding box center [941, 470] width 47 height 21
click at [1171, 422] on div "ACTIVE SHOOTER TRAINING PART 1" at bounding box center [876, 384] width 1166 height 540
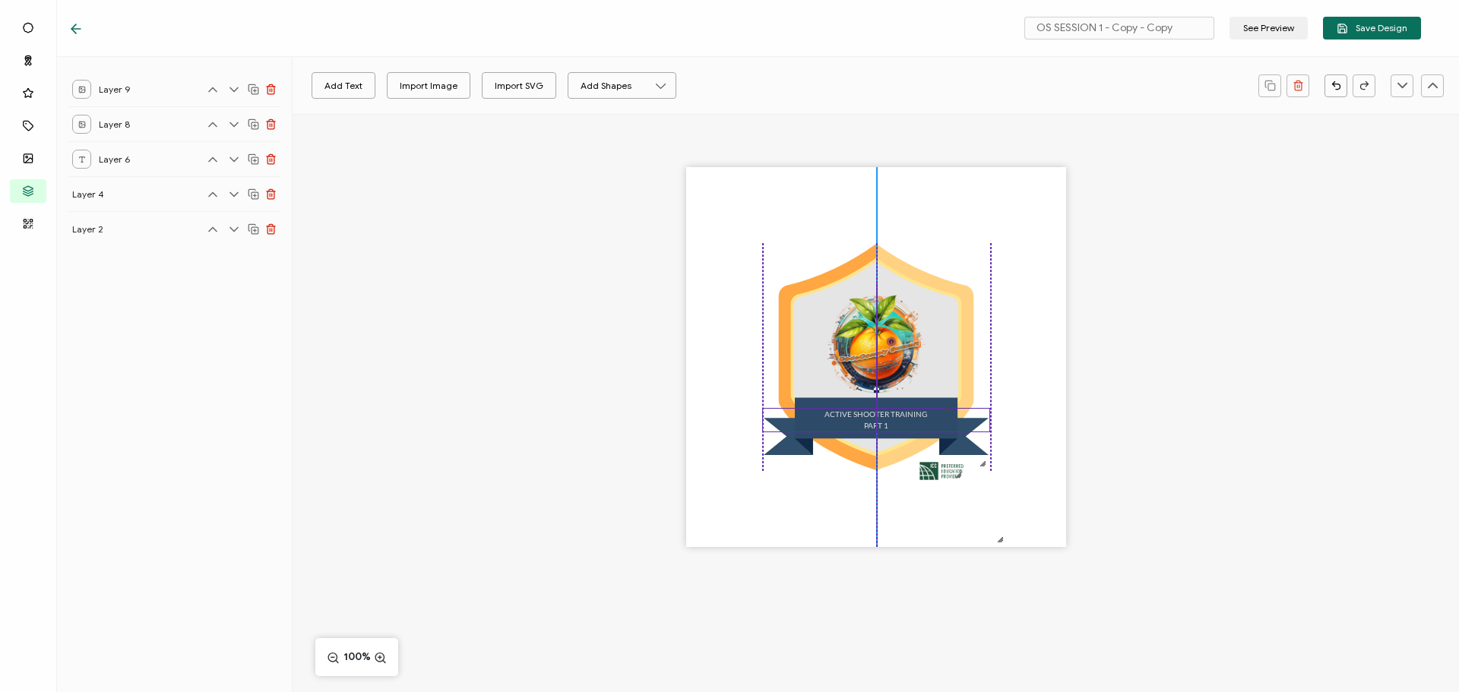
click at [880, 421] on pre "ACTIVE SHOOTER TRAINING PART 1" at bounding box center [875, 420] width 103 height 21
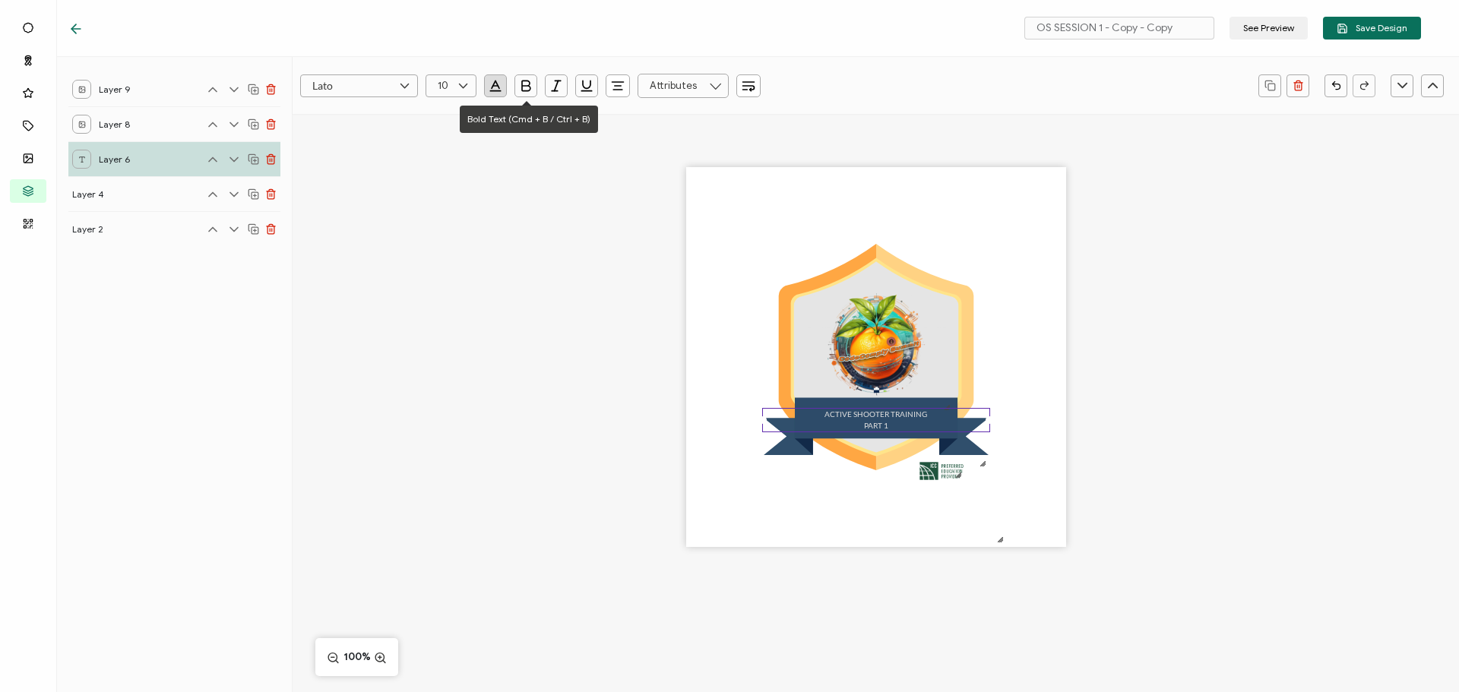
click at [525, 86] on icon "button" at bounding box center [525, 85] width 15 height 15
click at [1219, 348] on div "ACTIVE SHOOTER TRAINING PART 1" at bounding box center [876, 384] width 1166 height 540
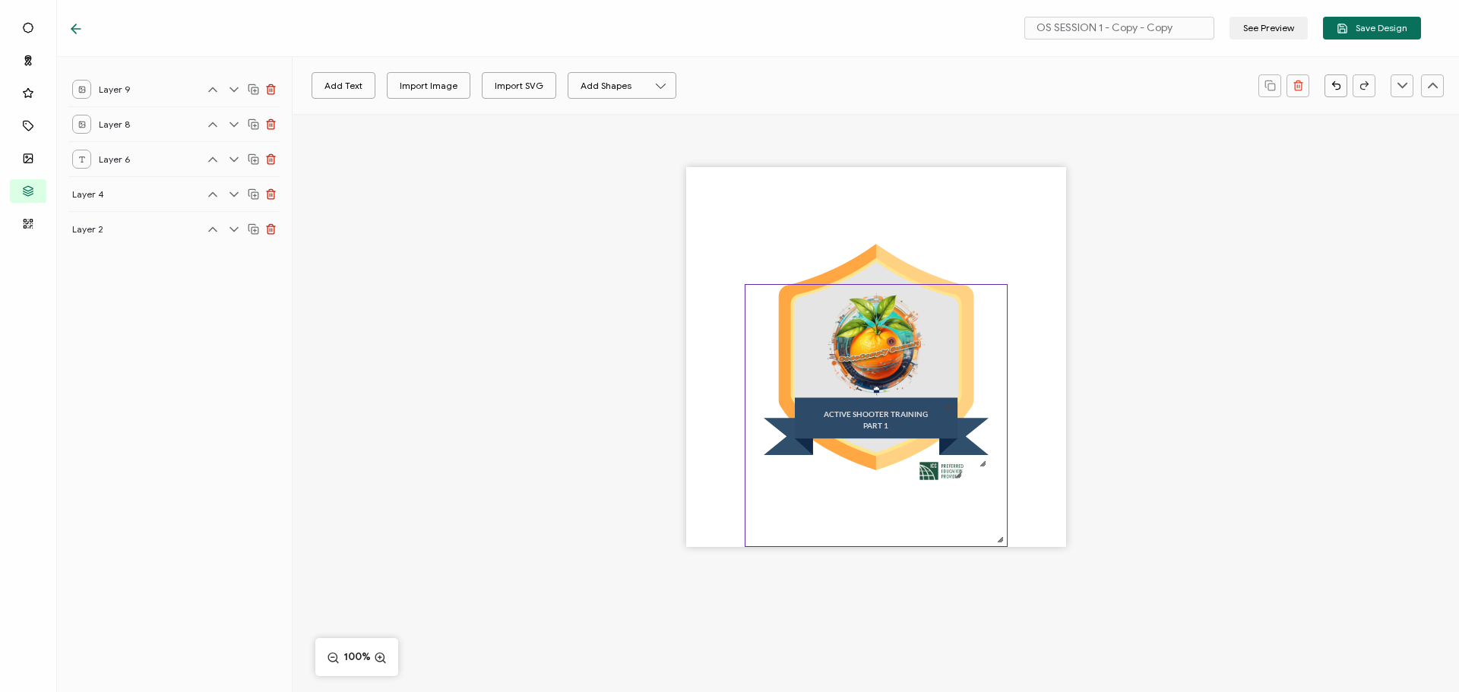
click at [959, 454] on icon at bounding box center [876, 436] width 225 height 37
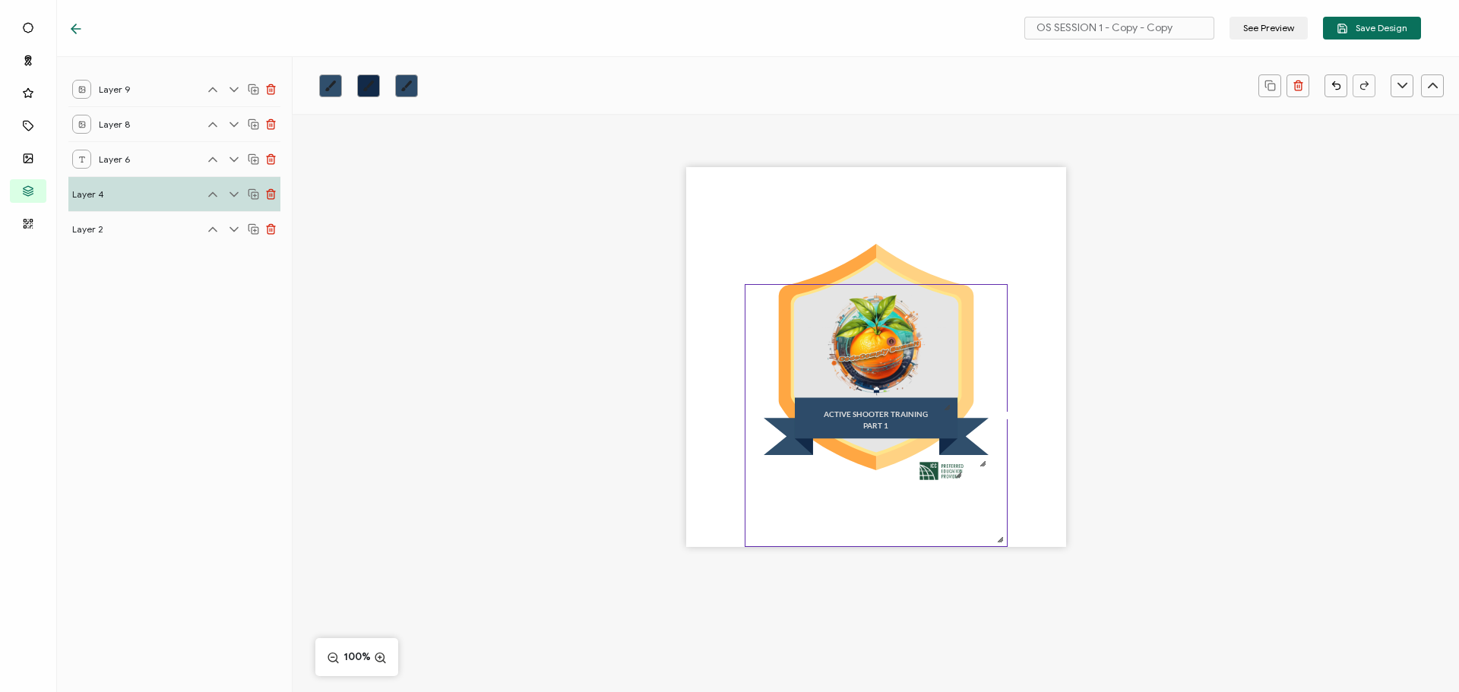
click at [326, 89] on icon "brush" at bounding box center [330, 86] width 12 height 12
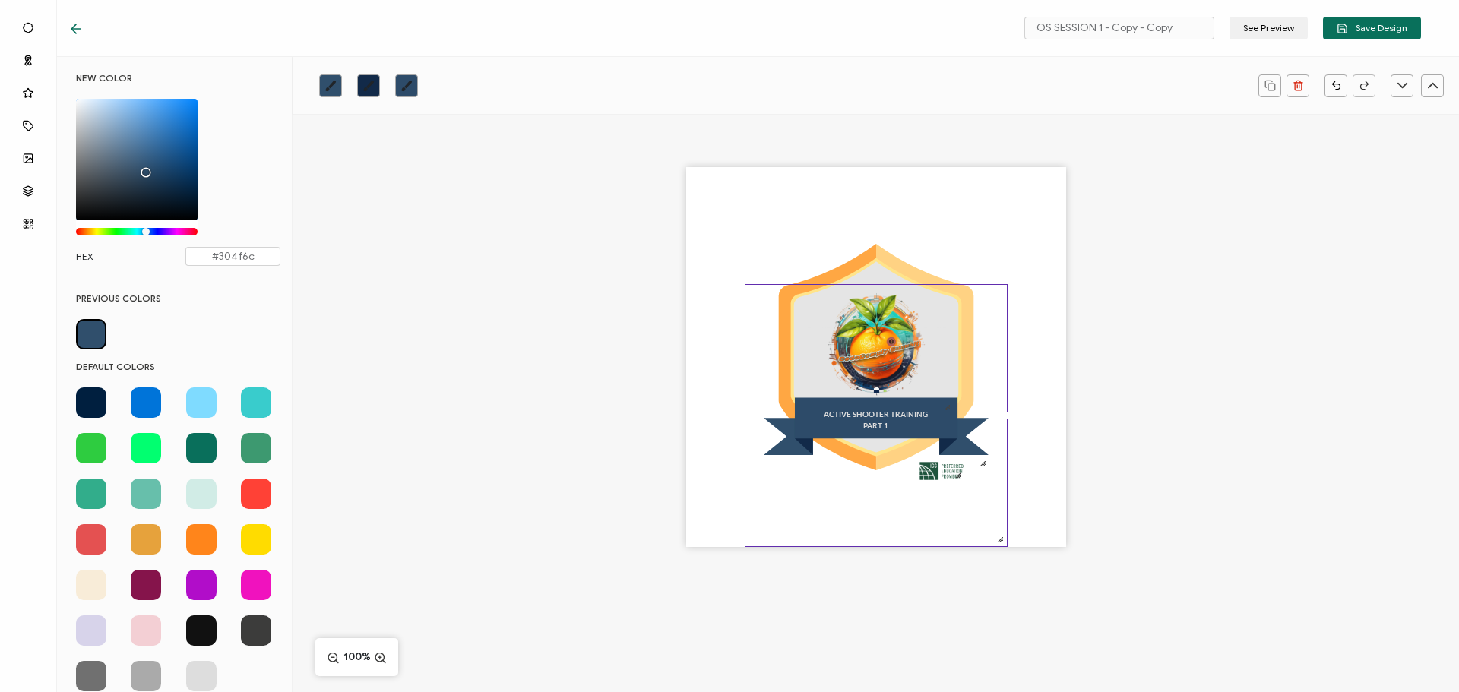
click at [197, 543] on span at bounding box center [201, 539] width 30 height 30
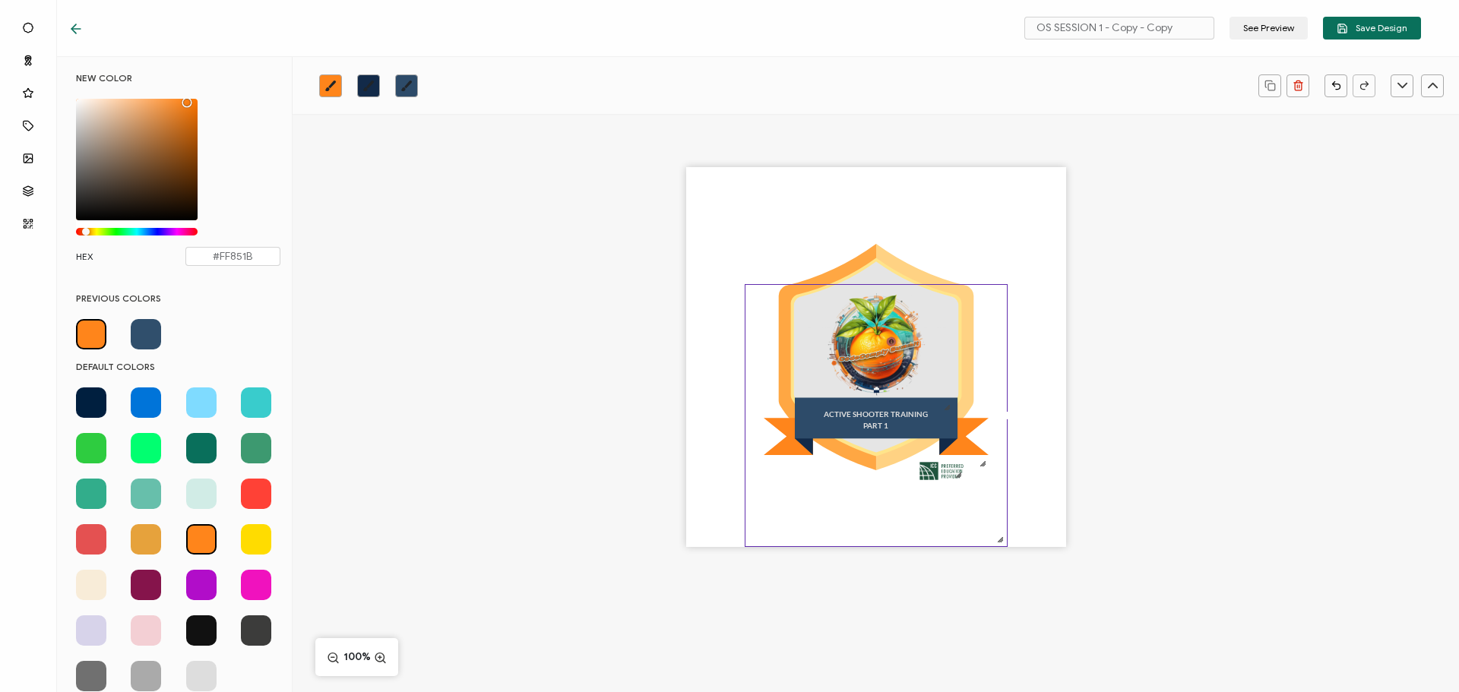
click at [377, 81] on link at bounding box center [368, 85] width 23 height 23
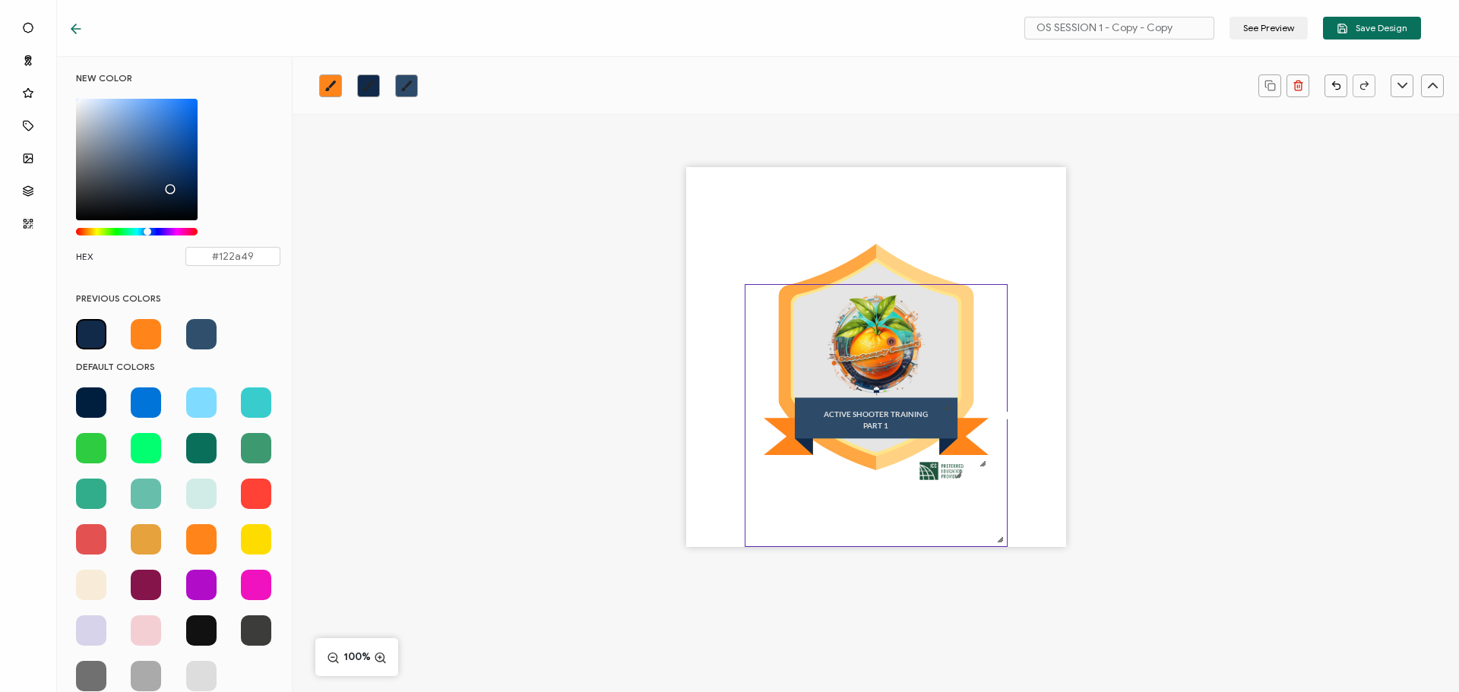
drag, startPoint x: 199, startPoint y: 543, endPoint x: 195, endPoint y: 517, distance: 25.5
click at [199, 540] on span at bounding box center [201, 539] width 30 height 30
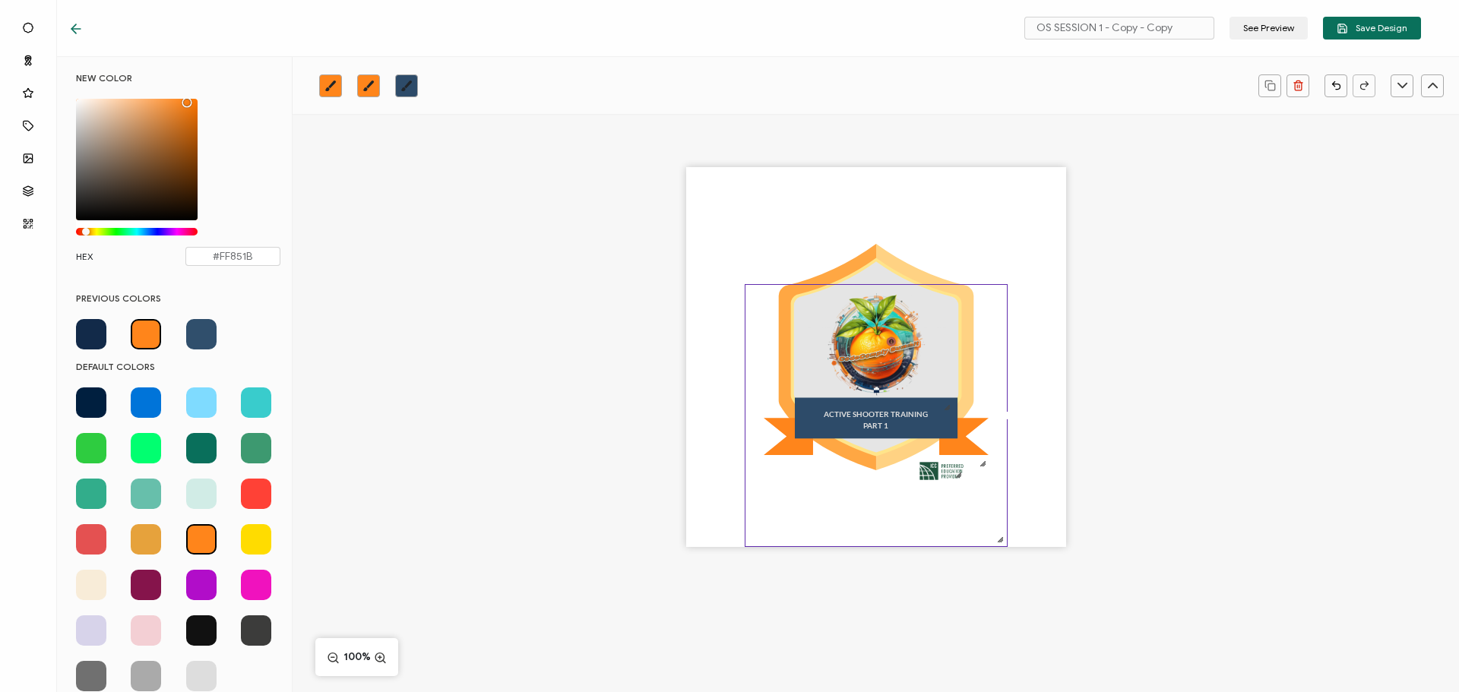
click at [185, 171] on div "Chrome color picker" at bounding box center [137, 160] width 122 height 122
click at [404, 88] on icon "brush" at bounding box center [406, 85] width 11 height 11
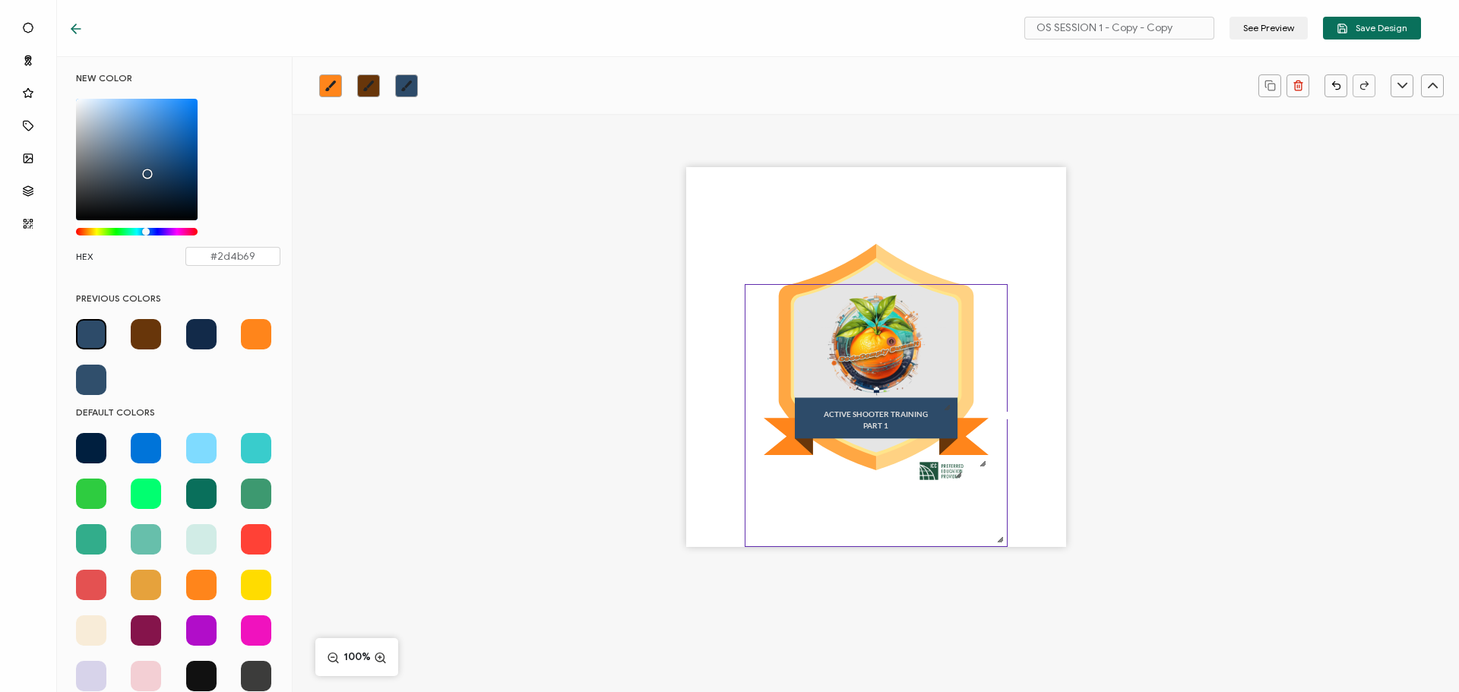
click at [255, 337] on span at bounding box center [256, 334] width 30 height 30
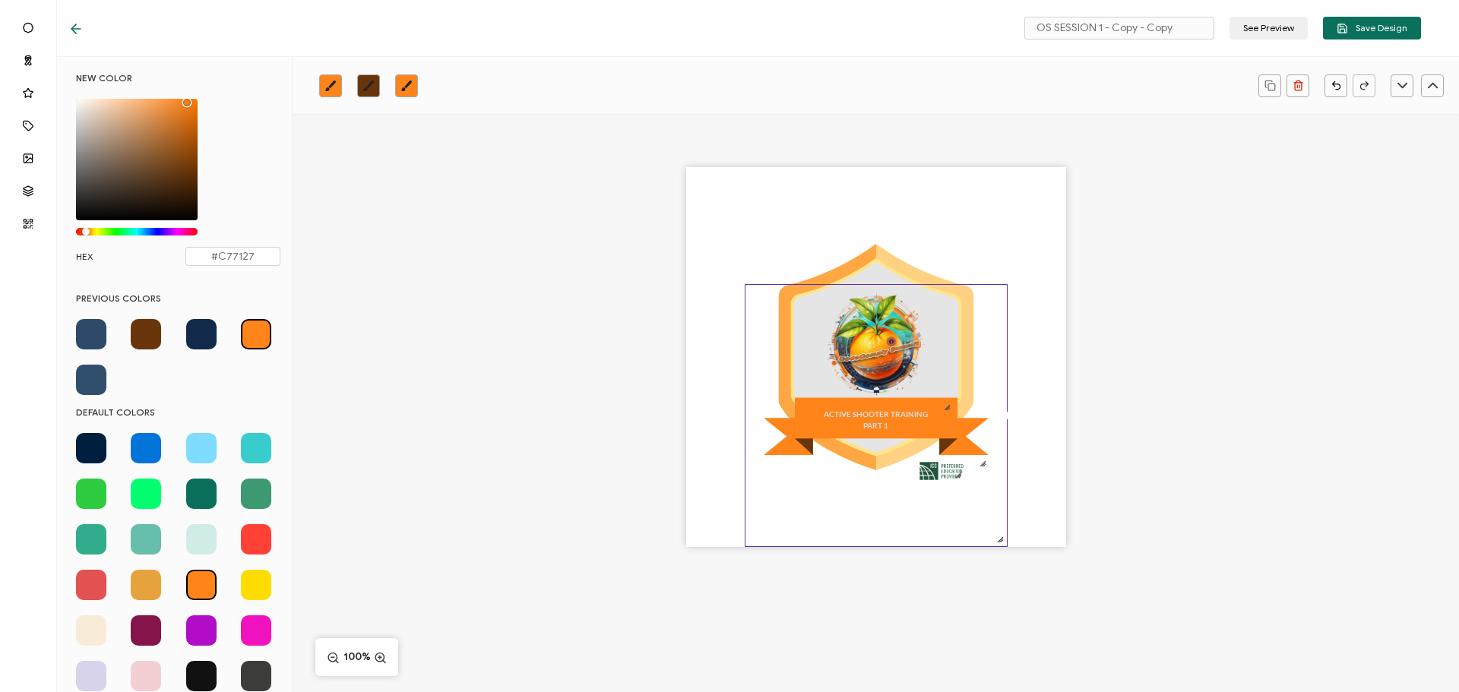
drag, startPoint x: 185, startPoint y: 105, endPoint x: 174, endPoint y: 125, distance: 23.5
click at [183, 106] on div "Chrome color picker" at bounding box center [187, 103] width 8 height 8
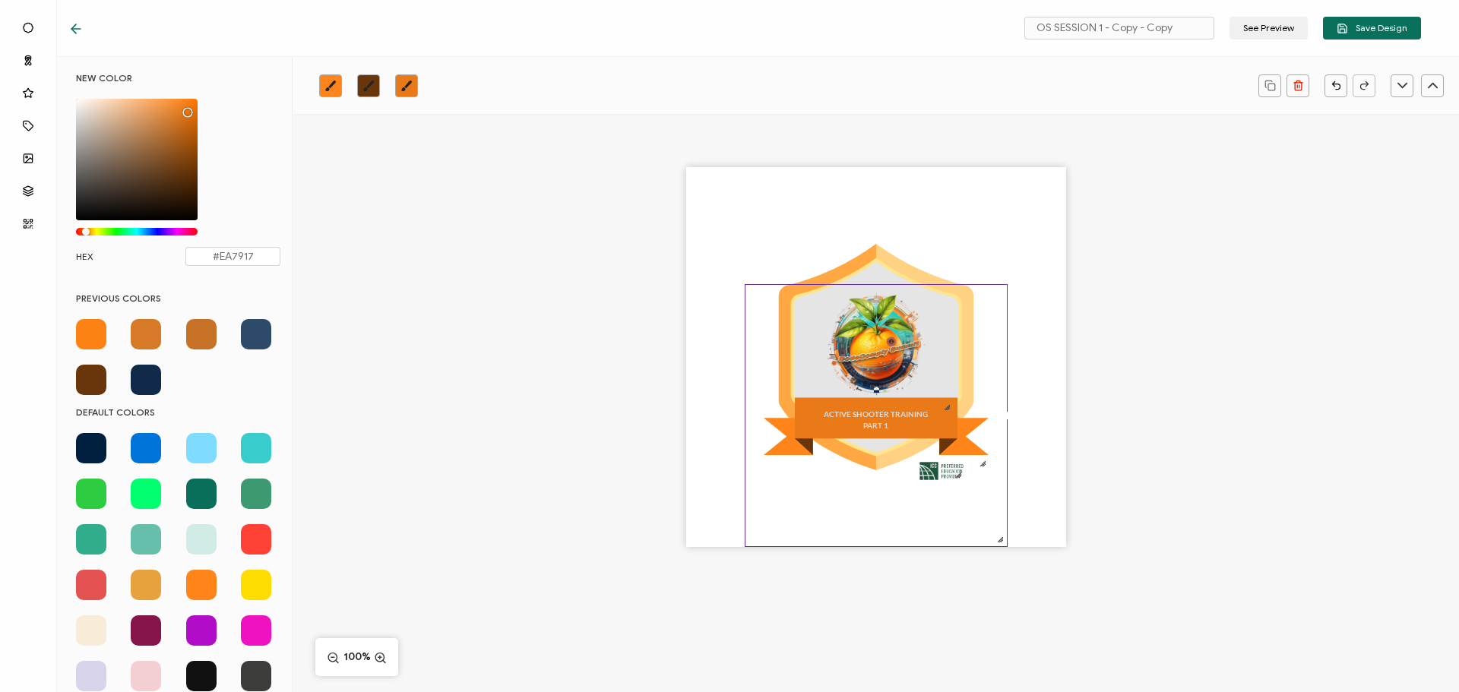
click at [185, 109] on div "Chrome color picker" at bounding box center [188, 113] width 8 height 8
type input "#E97917"
click at [370, 139] on div "ACTIVE SHOOTER TRAINING PART 1" at bounding box center [876, 384] width 1166 height 540
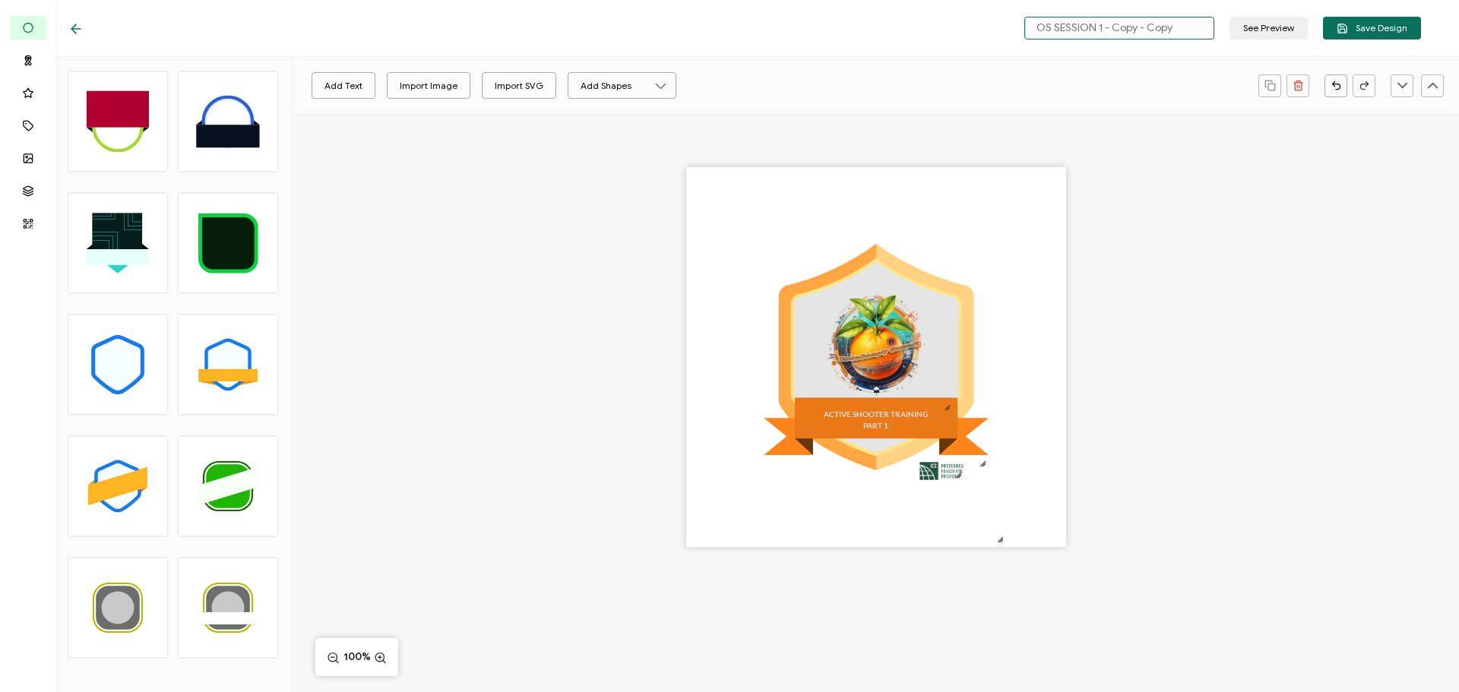
drag, startPoint x: 1195, startPoint y: 34, endPoint x: 1023, endPoint y: 31, distance: 171.8
click at [1023, 31] on div "OS SESSION 1 - Copy - Copy See Preview Save Design" at bounding box center [1219, 28] width 404 height 23
type input "Active Shooter Training Part 1"
click at [1352, 35] on button "Save Design" at bounding box center [1372, 28] width 98 height 23
click at [80, 29] on icon at bounding box center [75, 29] width 9 height 0
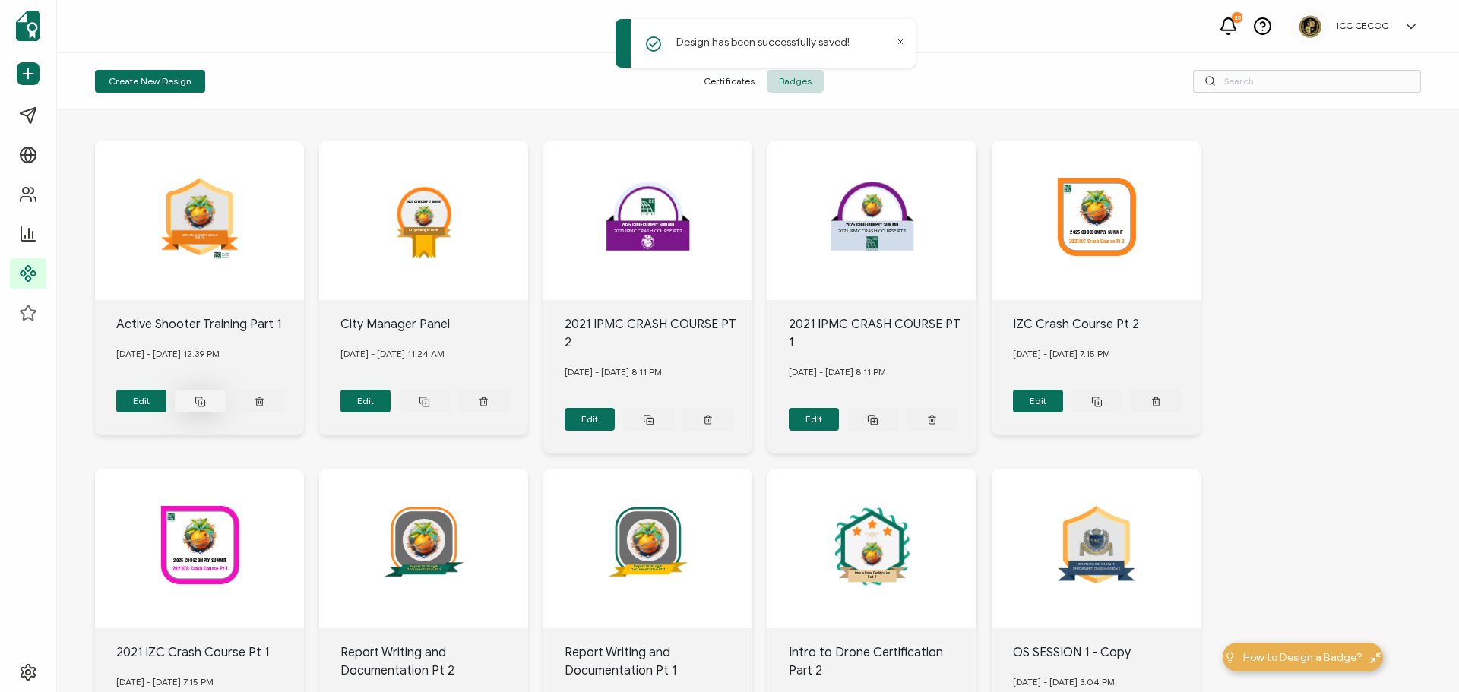
click at [198, 398] on icon at bounding box center [200, 401] width 11 height 11
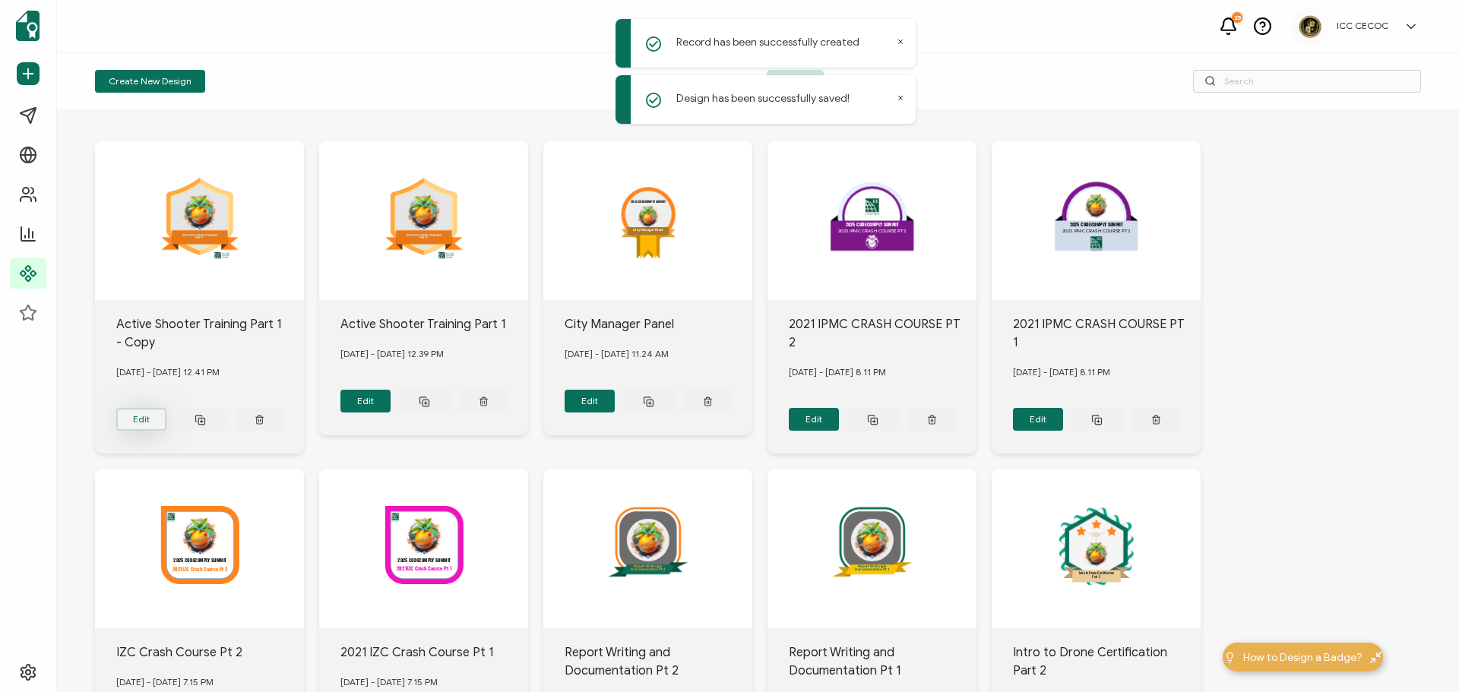
click at [138, 413] on button "Edit" at bounding box center [141, 419] width 51 height 23
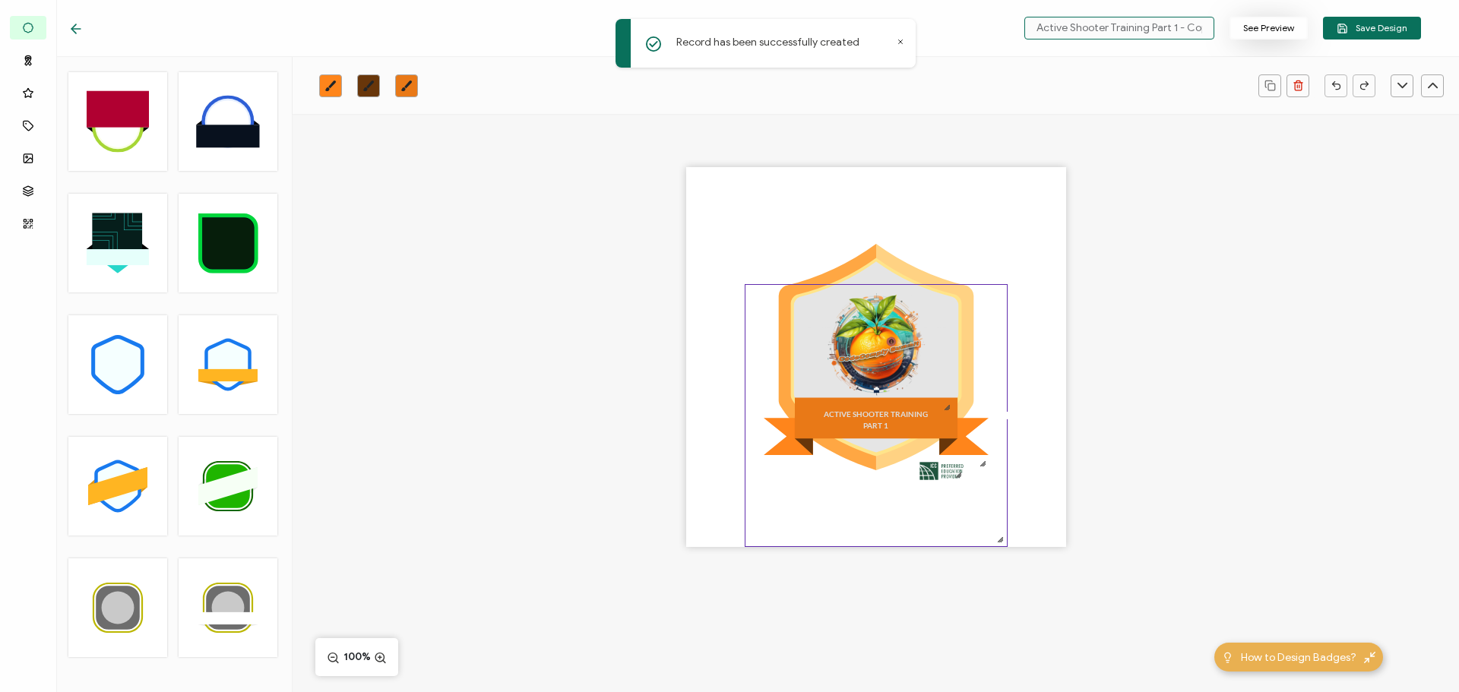
scroll to position [0, 8]
drag, startPoint x: 1174, startPoint y: 26, endPoint x: 1249, endPoint y: 38, distance: 76.2
click at [1249, 38] on div "Active Shooter Training Part 1 - Copy See Preview Save Design" at bounding box center [1219, 28] width 404 height 23
click at [821, 425] on div "ACTIVE SHOOTER TRAINING PART 1" at bounding box center [876, 420] width 228 height 24
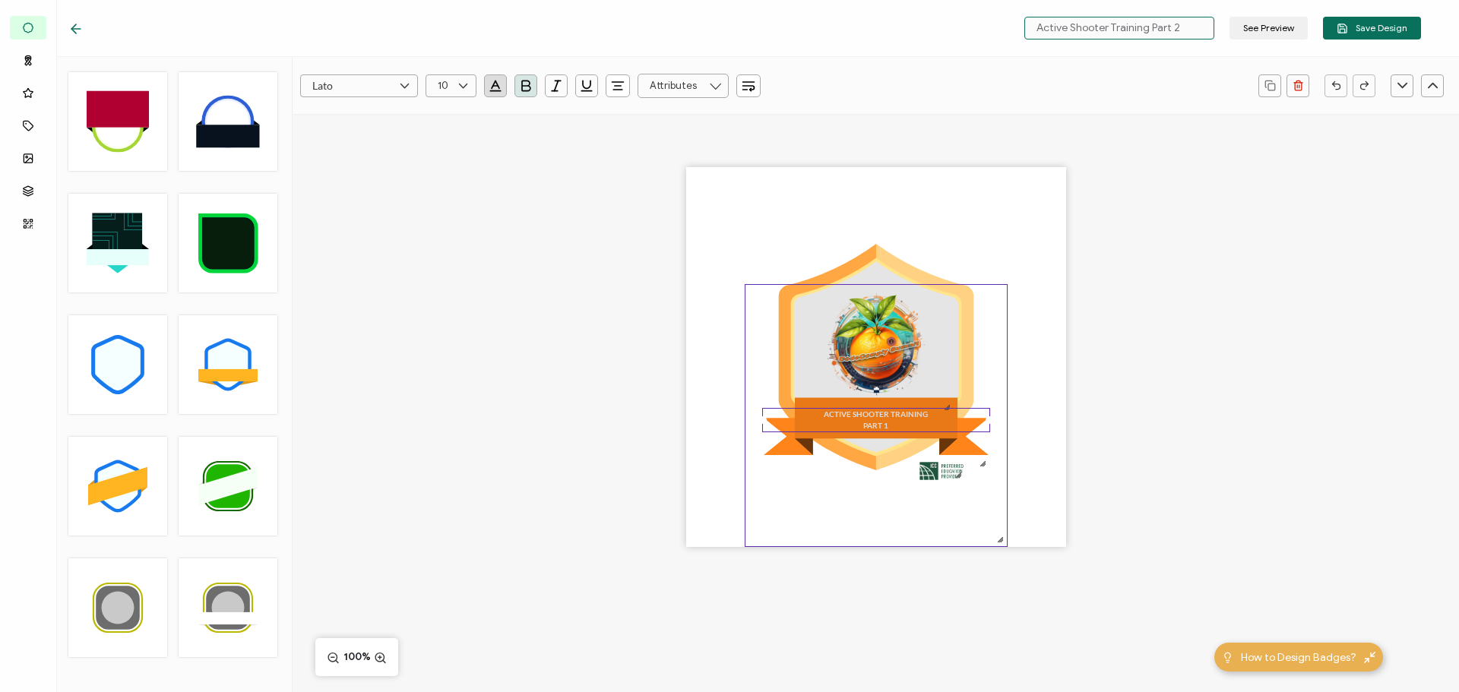
click at [802, 449] on icon at bounding box center [876, 436] width 225 height 37
type input "Active Shooter Training Part 2"
click at [330, 81] on icon "brush" at bounding box center [330, 86] width 12 height 12
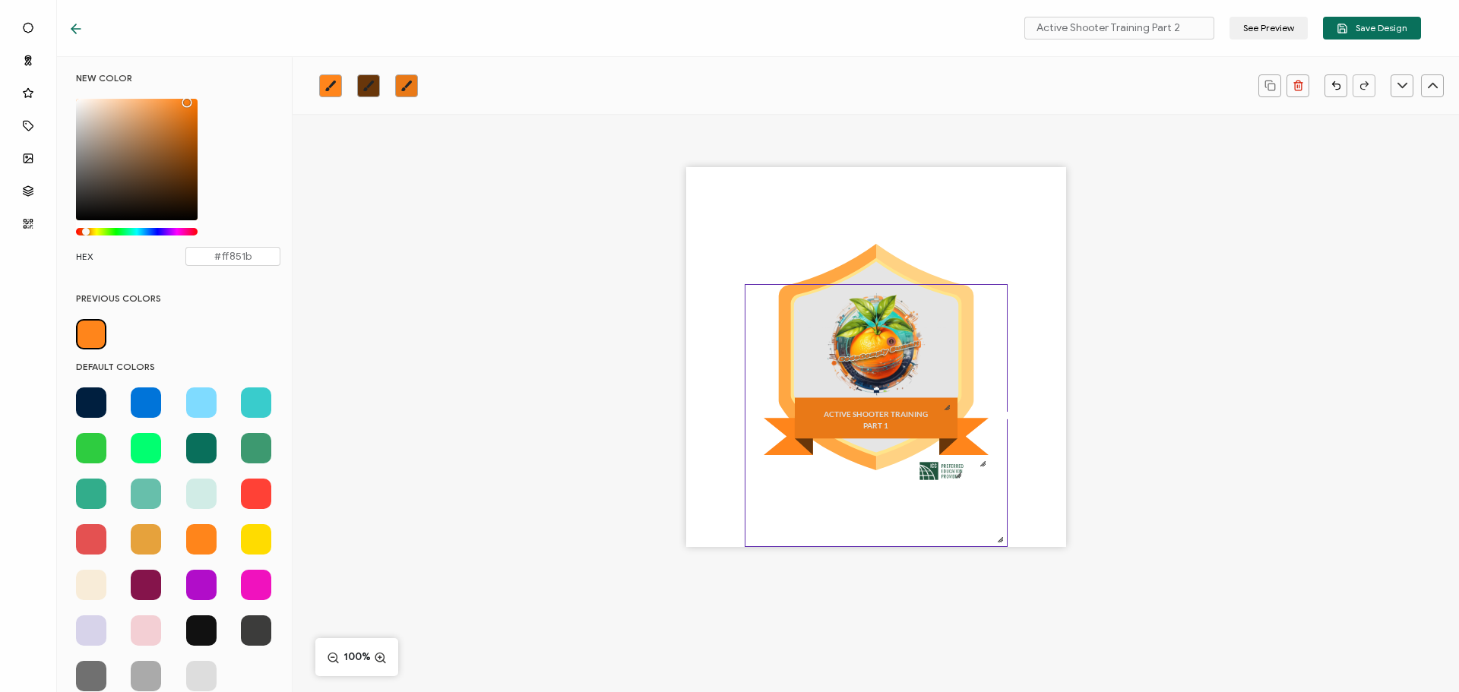
click at [192, 449] on span at bounding box center [201, 448] width 30 height 30
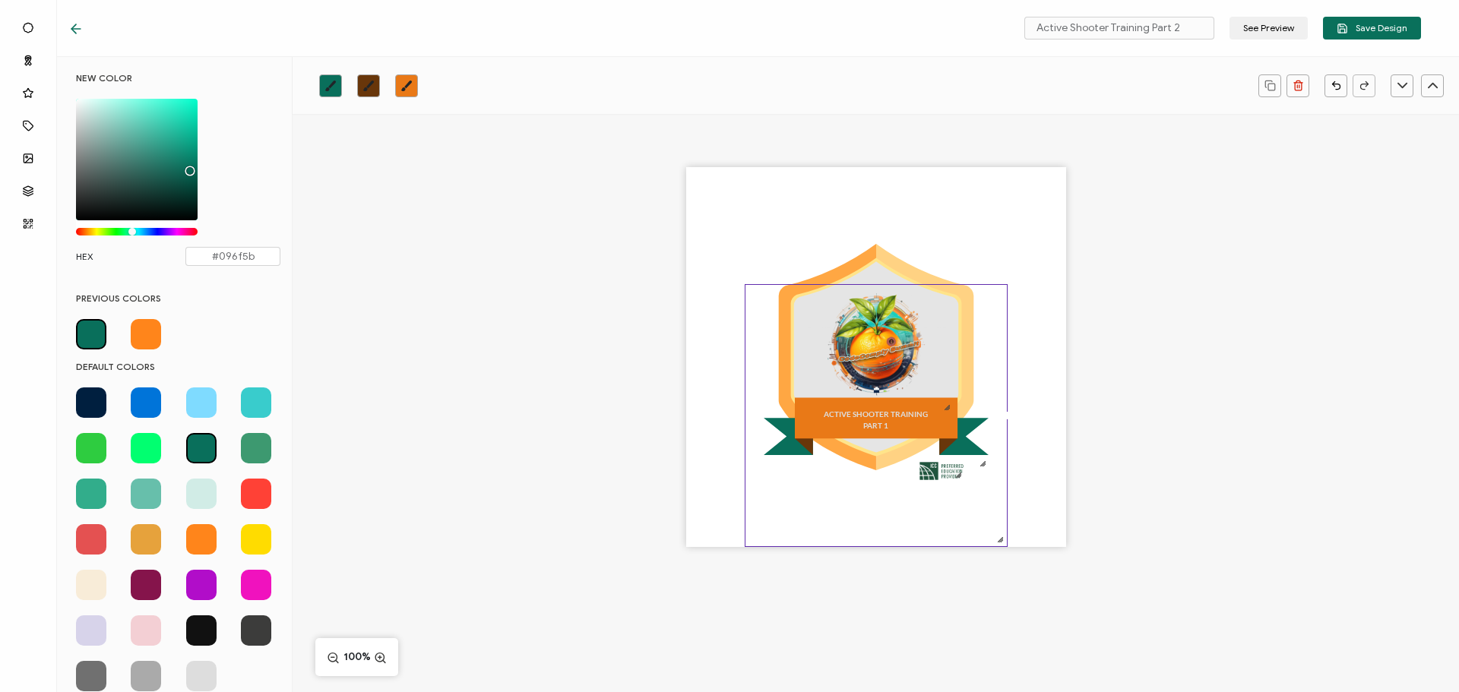
click at [409, 78] on link at bounding box center [406, 85] width 23 height 23
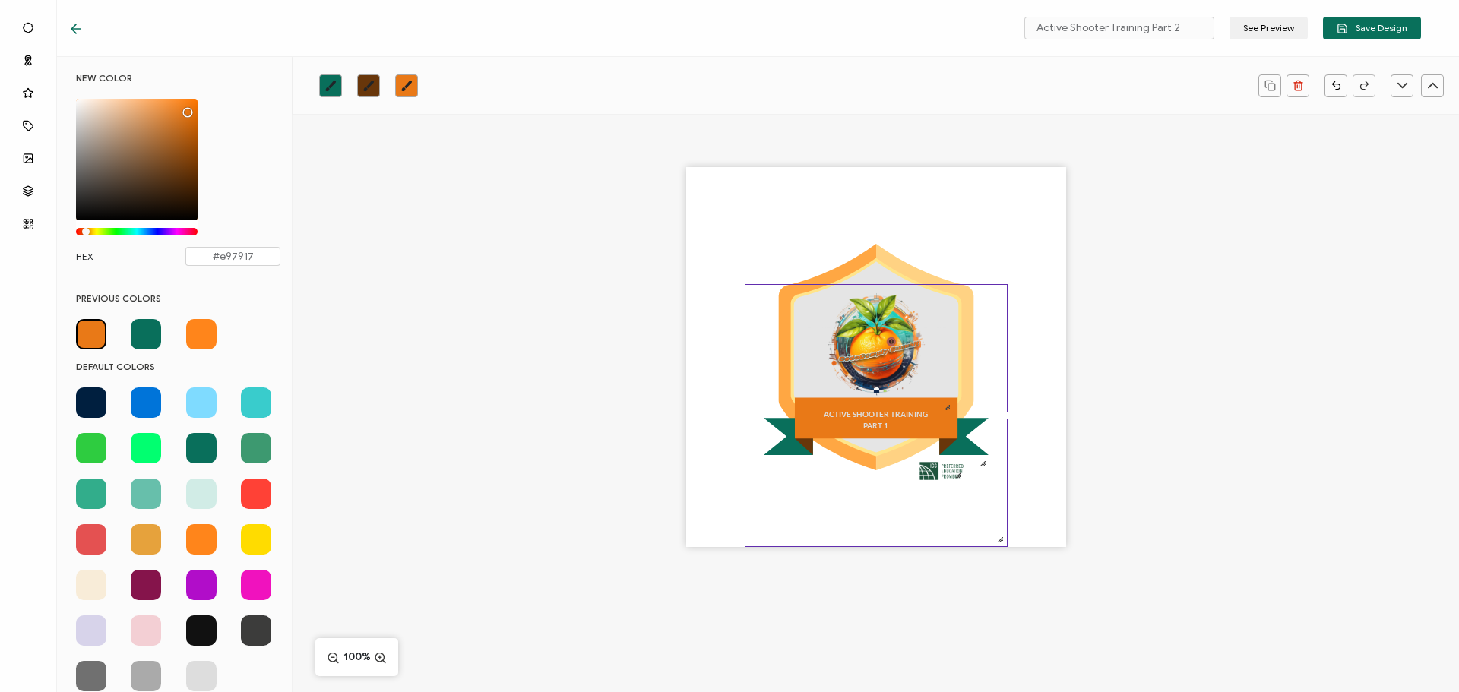
click at [202, 447] on span at bounding box center [201, 448] width 30 height 30
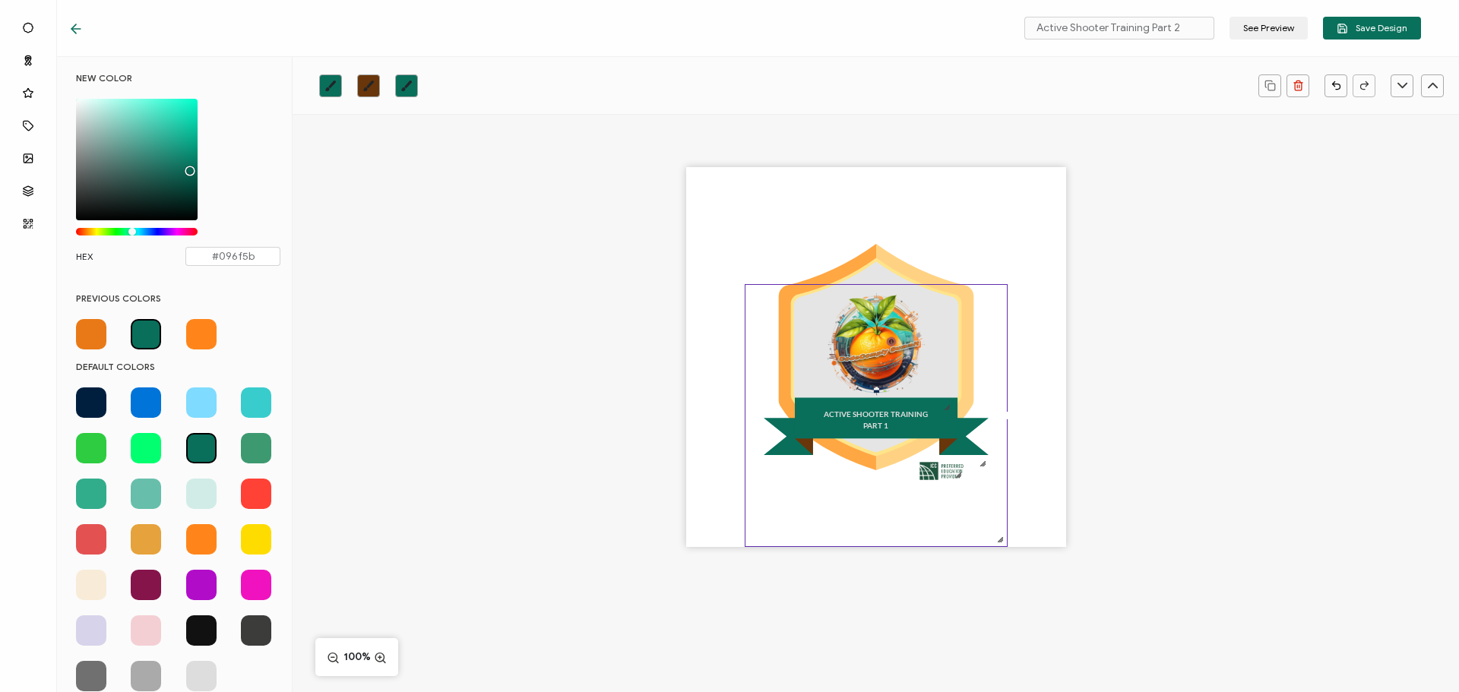
click at [364, 84] on icon "brush" at bounding box center [368, 86] width 12 height 12
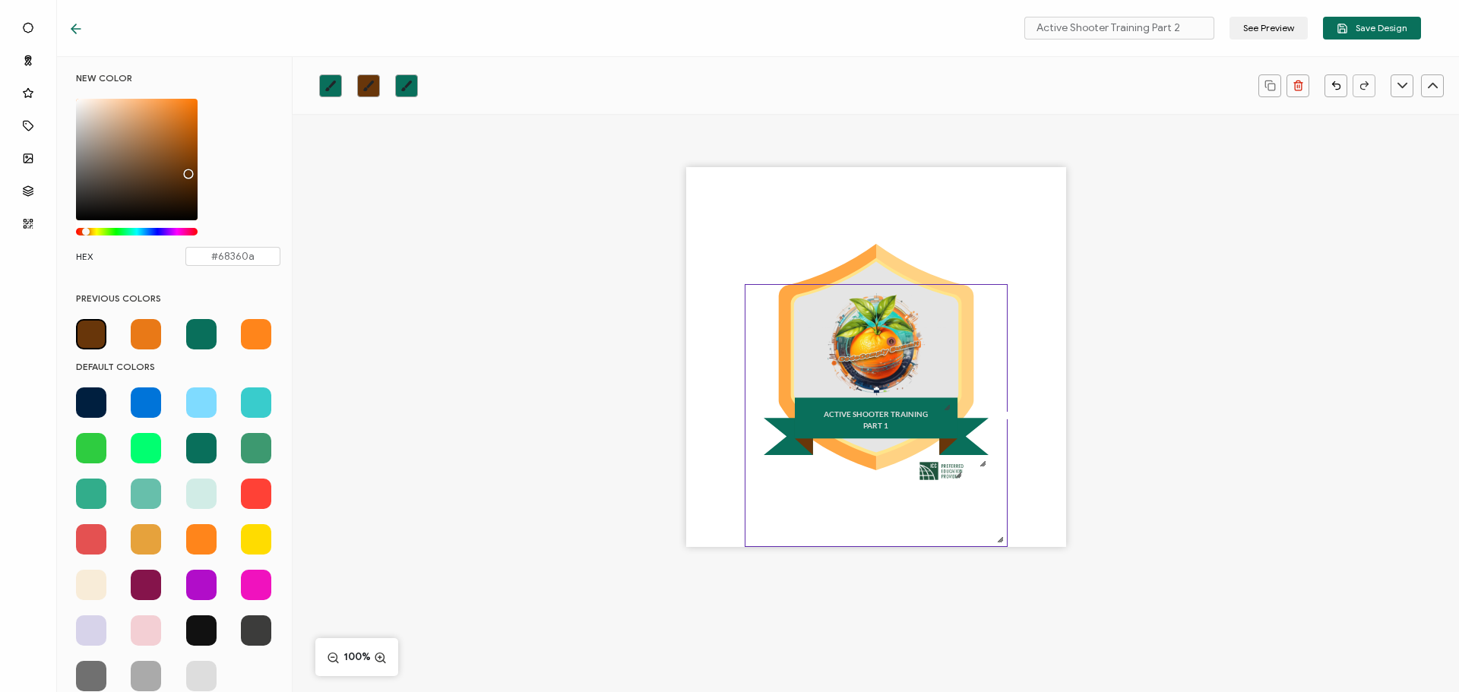
click at [197, 450] on span at bounding box center [201, 448] width 30 height 30
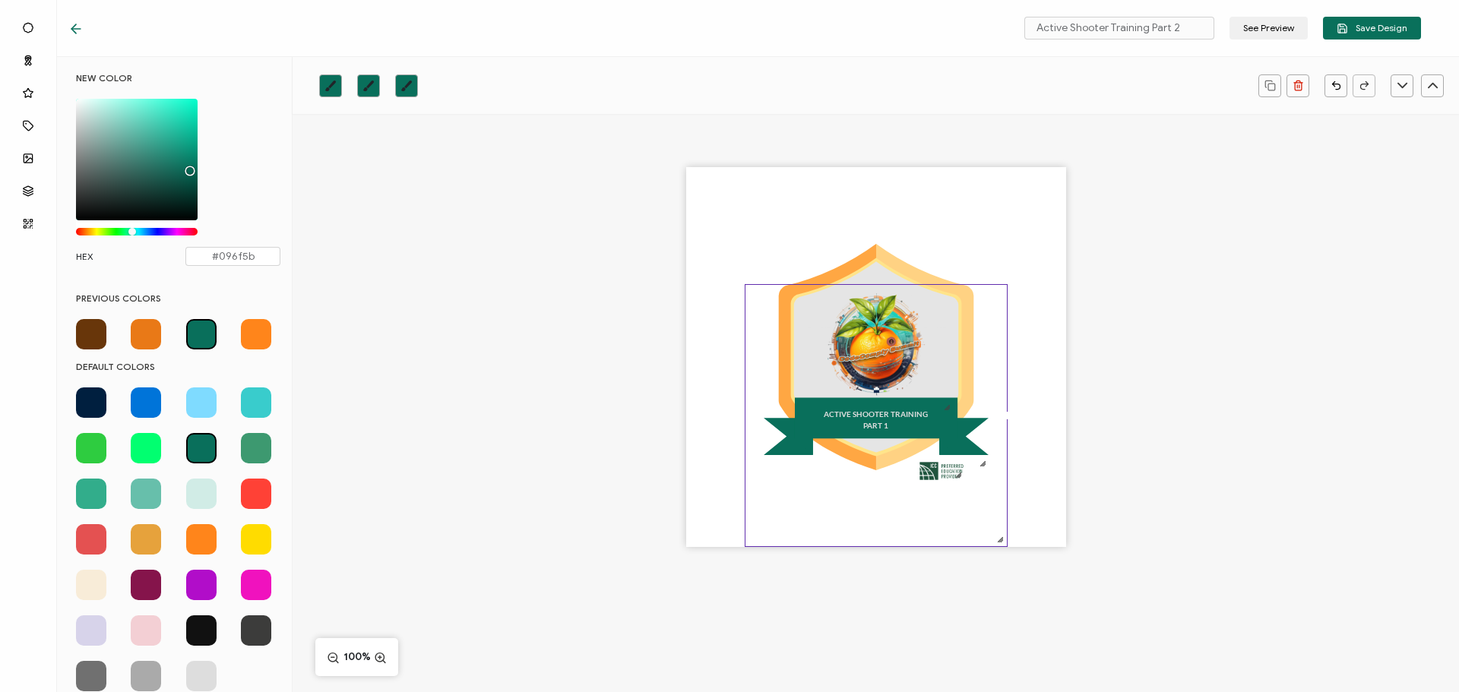
click at [169, 185] on div "Chrome color picker" at bounding box center [137, 160] width 122 height 122
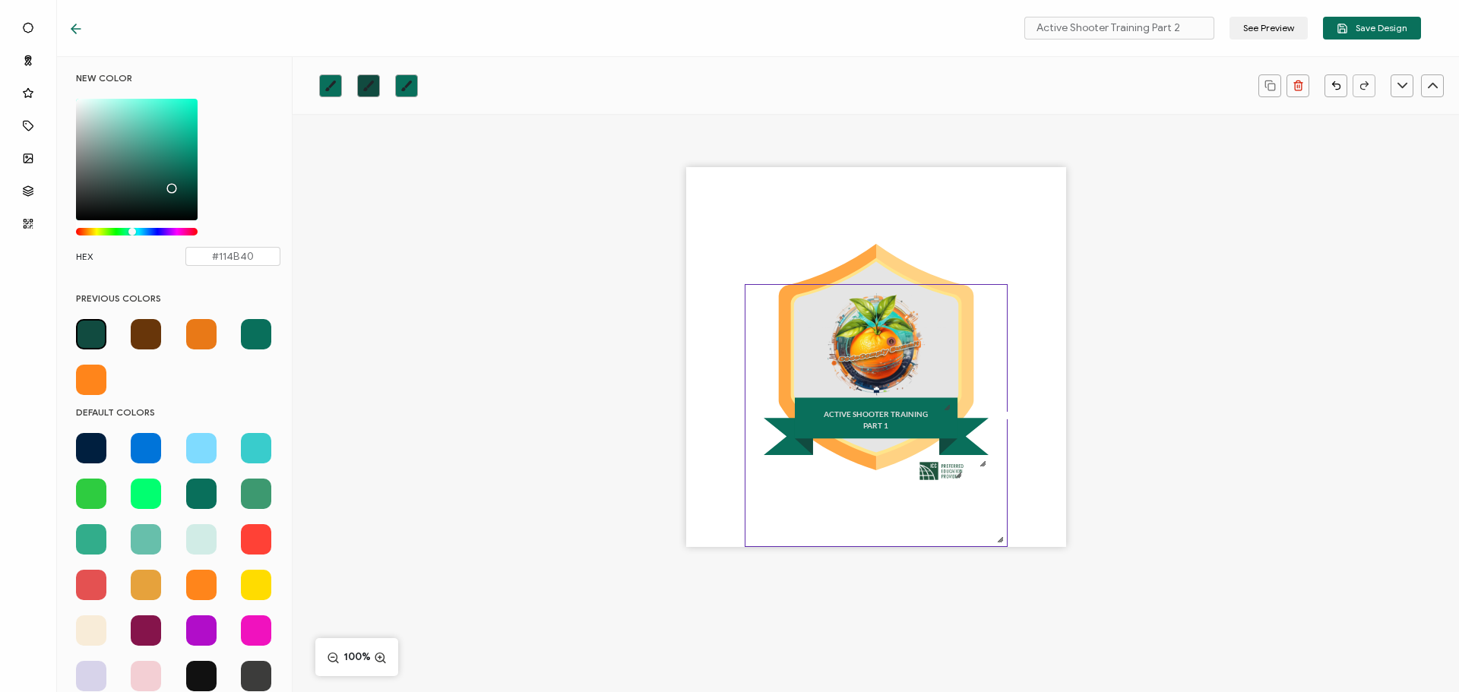
click at [183, 195] on div "Chrome color picker" at bounding box center [137, 160] width 122 height 122
click at [403, 90] on icon "brush" at bounding box center [406, 85] width 11 height 11
click at [185, 158] on div "Chrome color picker" at bounding box center [137, 160] width 122 height 122
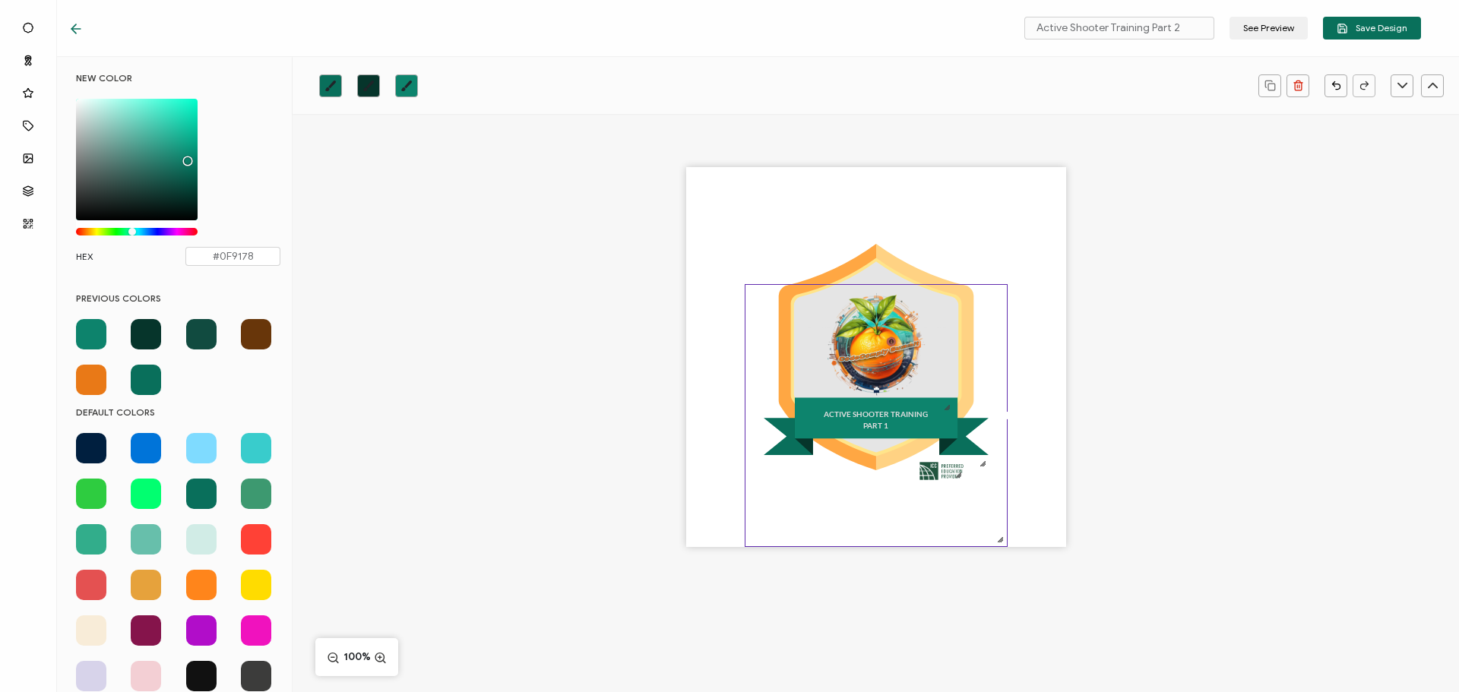
drag, startPoint x: 185, startPoint y: 158, endPoint x: 185, endPoint y: 150, distance: 7.6
click at [185, 150] on div "Chrome color picker" at bounding box center [137, 160] width 122 height 122
type input "#109379"
click at [1238, 449] on div "ACTIVE SHOOTER TRAINING PART 1" at bounding box center [876, 384] width 1166 height 540
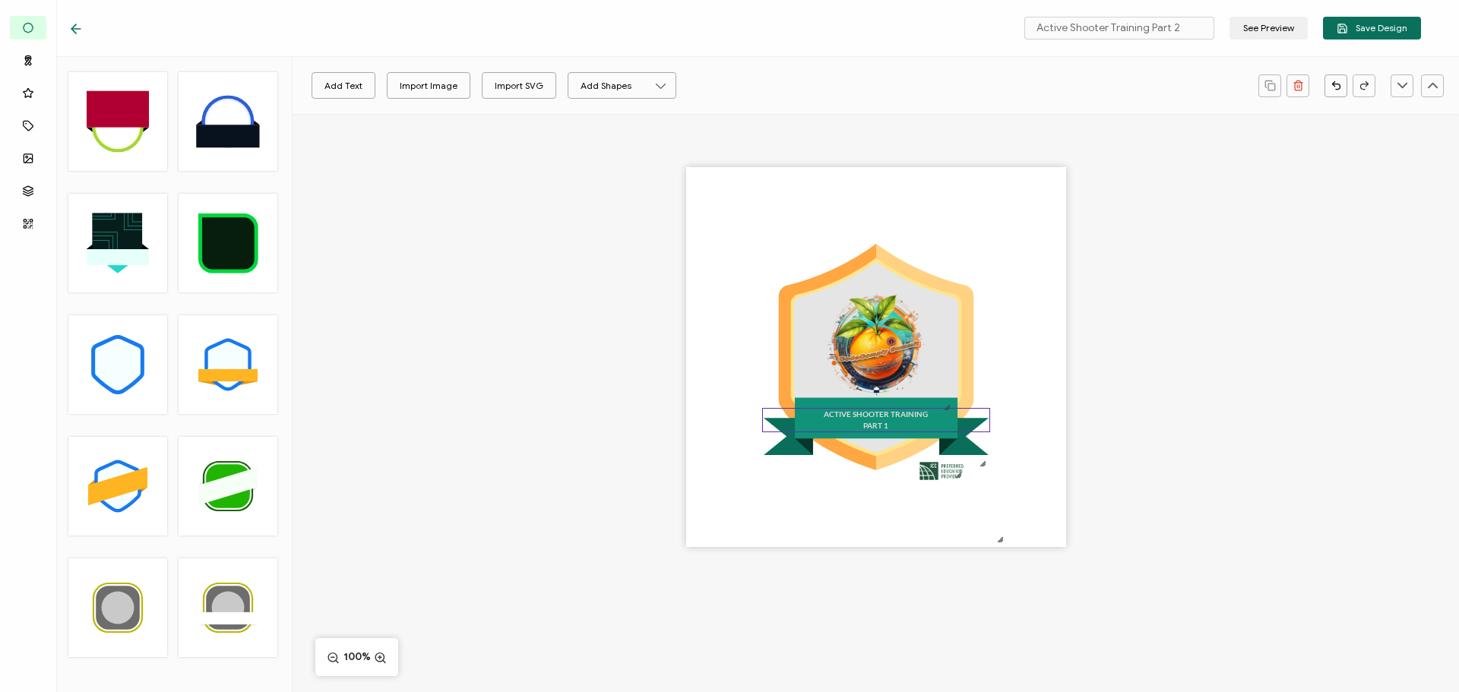
click at [870, 421] on pre "ACTIVE SHOOTER TRAINING PART 1" at bounding box center [876, 420] width 104 height 21
click at [881, 425] on pre "ACTIVE SHOOTER TRAINING PART 1" at bounding box center [876, 420] width 104 height 21
click at [885, 426] on pre "ACTIVE SHOOTER TRAINING PART 1" at bounding box center [876, 420] width 104 height 21
click at [887, 426] on pre "ACTIVE SHOOTER TRAINING PART 1" at bounding box center [876, 420] width 104 height 21
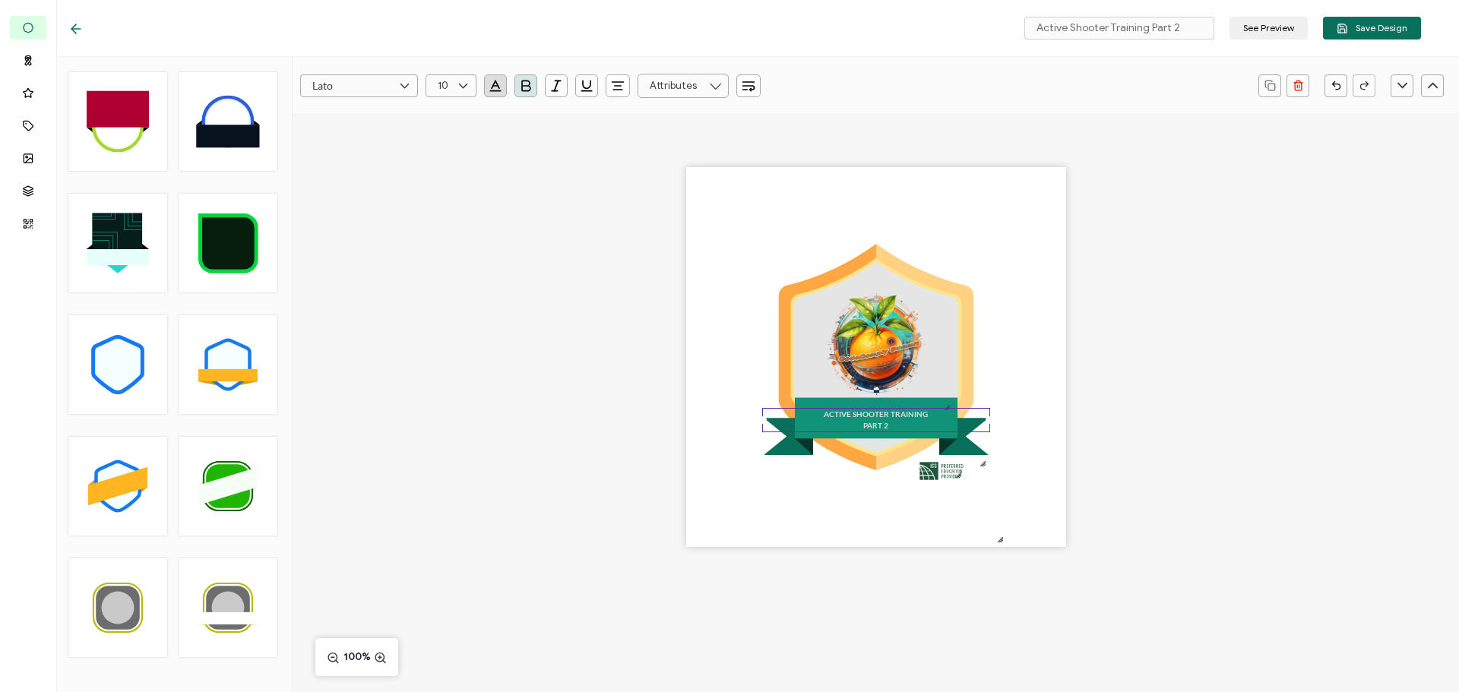
click at [1224, 438] on div "ACTIVE SHOOTER TRAINING PART 2" at bounding box center [876, 384] width 1166 height 540
click at [337, 93] on button "Add Text" at bounding box center [344, 85] width 64 height 27
drag, startPoint x: 838, startPoint y: 364, endPoint x: 843, endPoint y: 283, distance: 80.7
click at [843, 283] on pre "Edit this text" at bounding box center [880, 277] width 110 height 26
click at [736, 223] on div "ACTIVE SHOOTER TRAINING PART 2 Edit this text" at bounding box center [876, 357] width 380 height 380
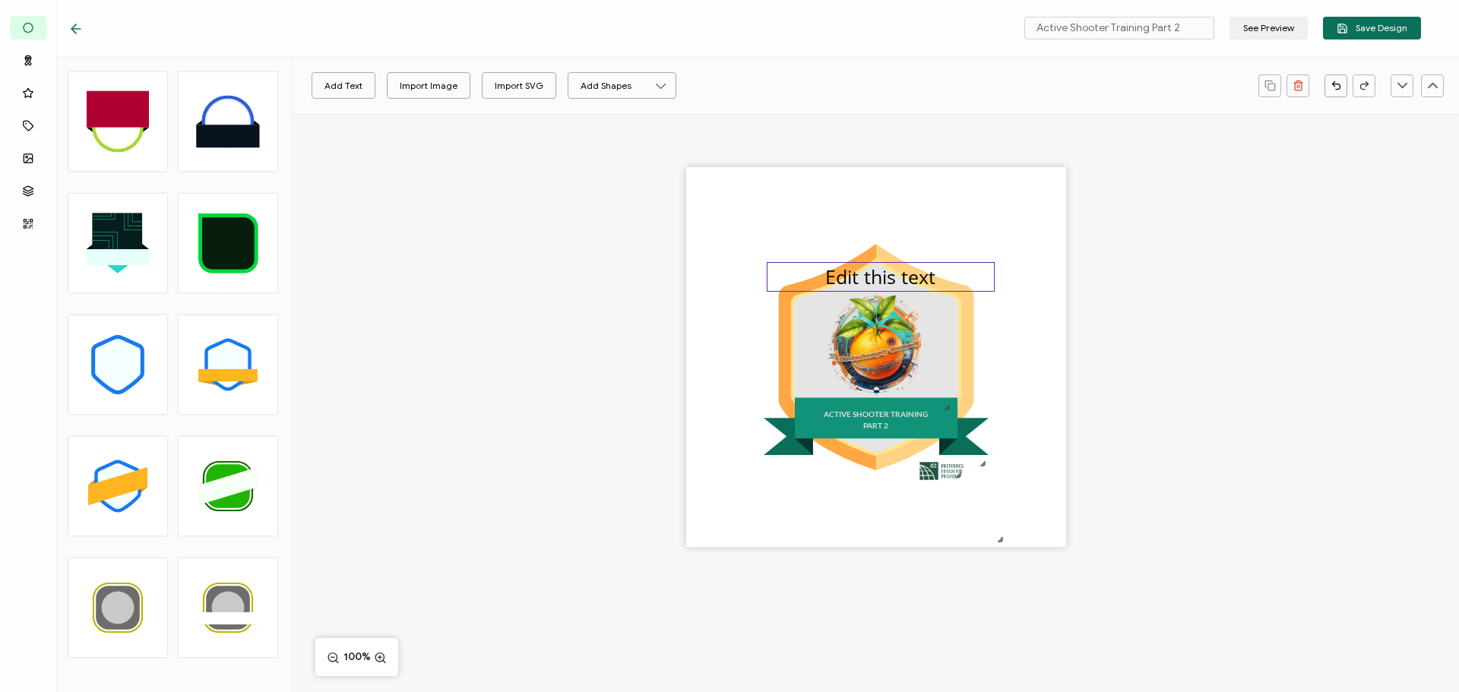
click at [855, 274] on pre "Edit this text" at bounding box center [880, 277] width 110 height 26
click at [356, 86] on input "Open Sans" at bounding box center [359, 85] width 118 height 23
click at [337, 225] on span "[PERSON_NAME]" at bounding box center [343, 219] width 55 height 13
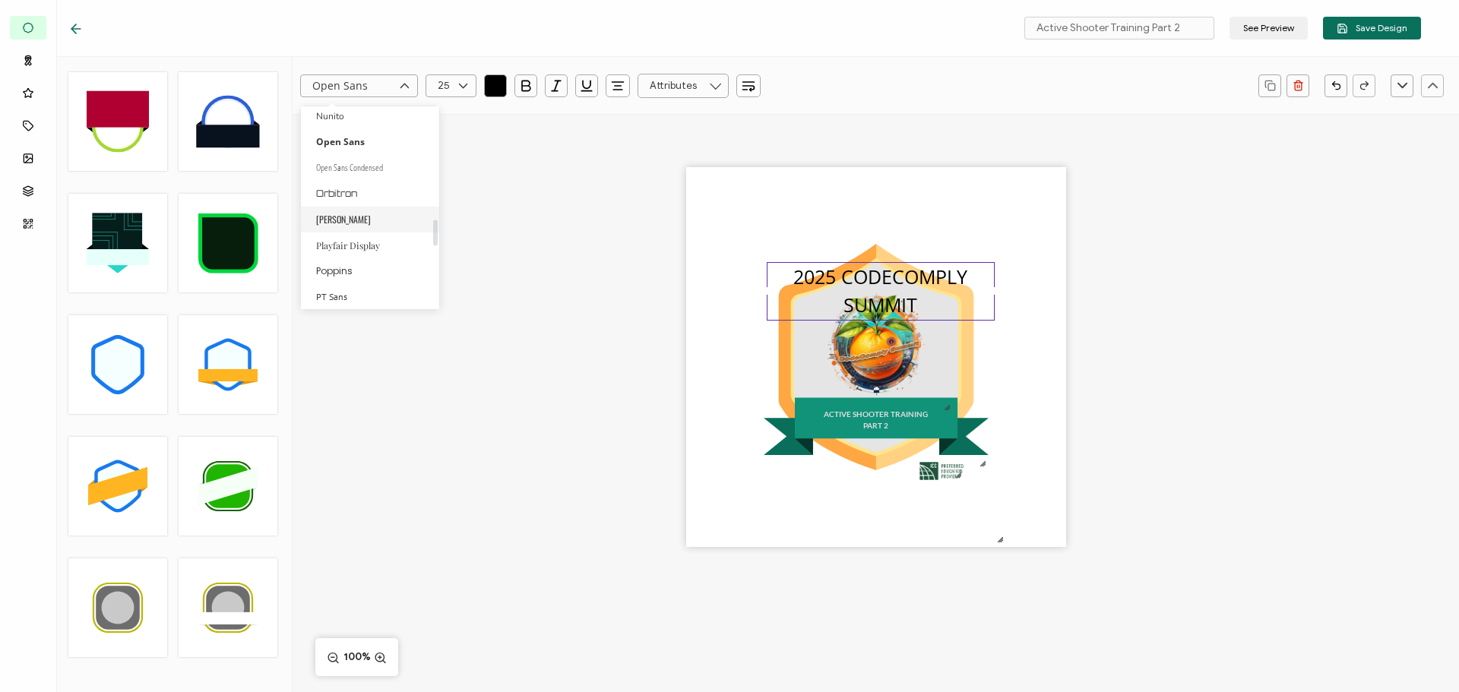
type input "[PERSON_NAME]"
click at [447, 87] on input "text" at bounding box center [451, 85] width 51 height 23
click at [440, 135] on li "13" at bounding box center [453, 136] width 55 height 26
type input "13"
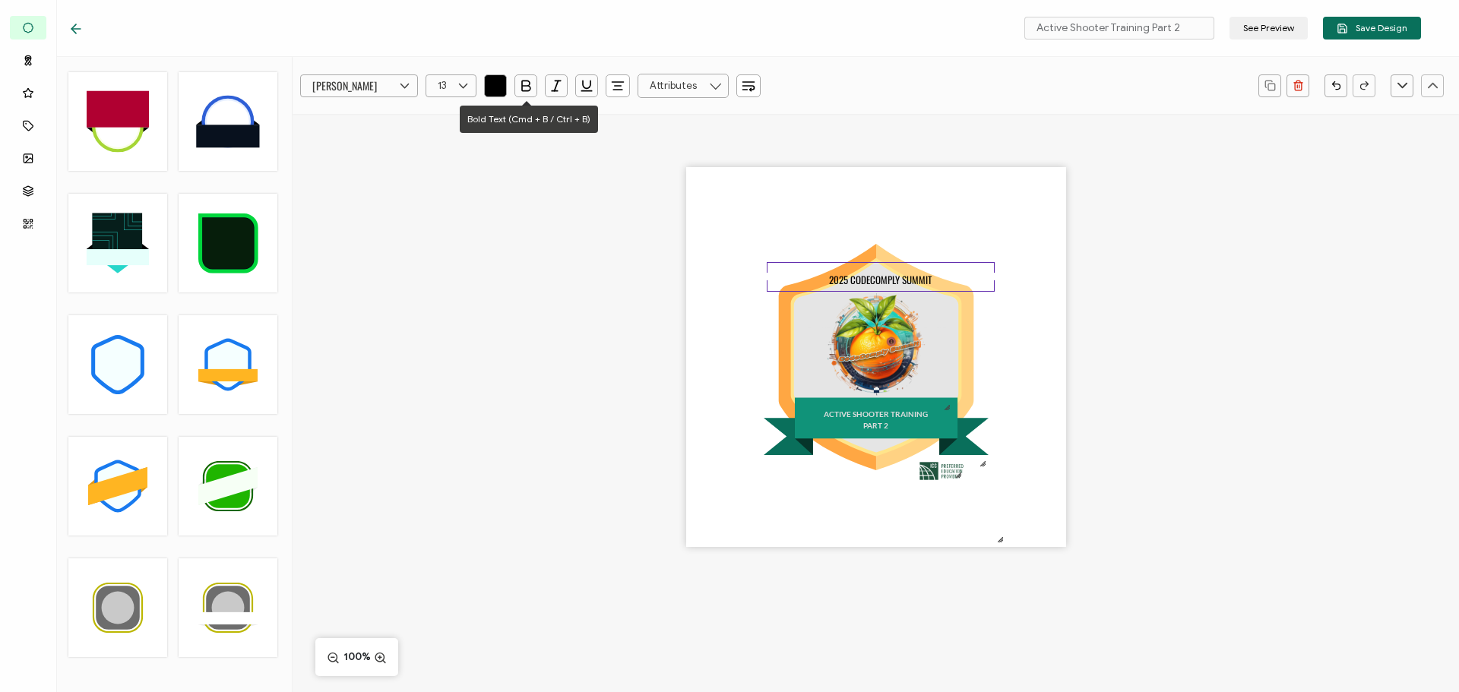
click at [530, 84] on icon "button" at bounding box center [525, 85] width 15 height 15
click at [1207, 292] on div "ACTIVE SHOOTER TRAINING PART 2 2025 CODECOMPLY SUMMIT" at bounding box center [876, 384] width 1166 height 540
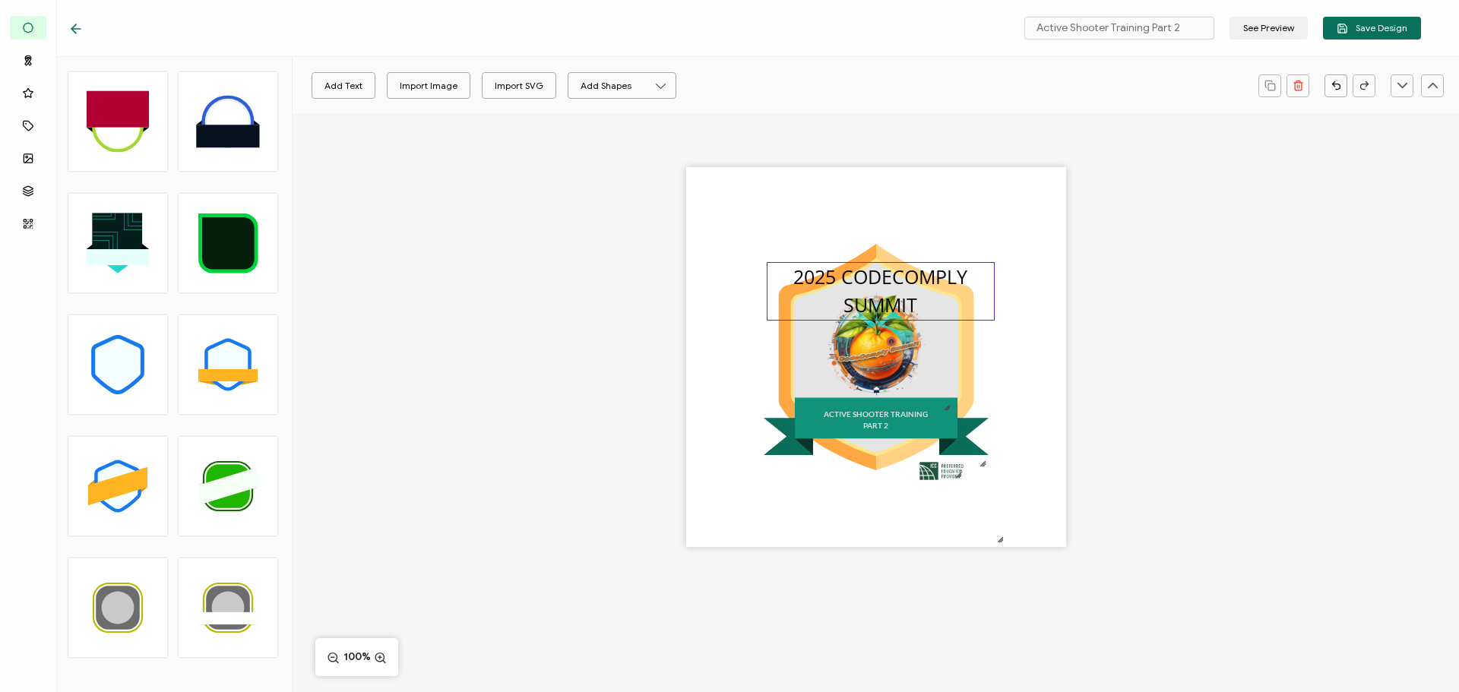
click at [906, 282] on pre "2025 CODECOMPLY SUMMIT" at bounding box center [882, 291] width 179 height 55
click at [464, 81] on icon at bounding box center [463, 85] width 19 height 23
click at [448, 113] on span "18" at bounding box center [445, 112] width 9 height 11
type input "18"
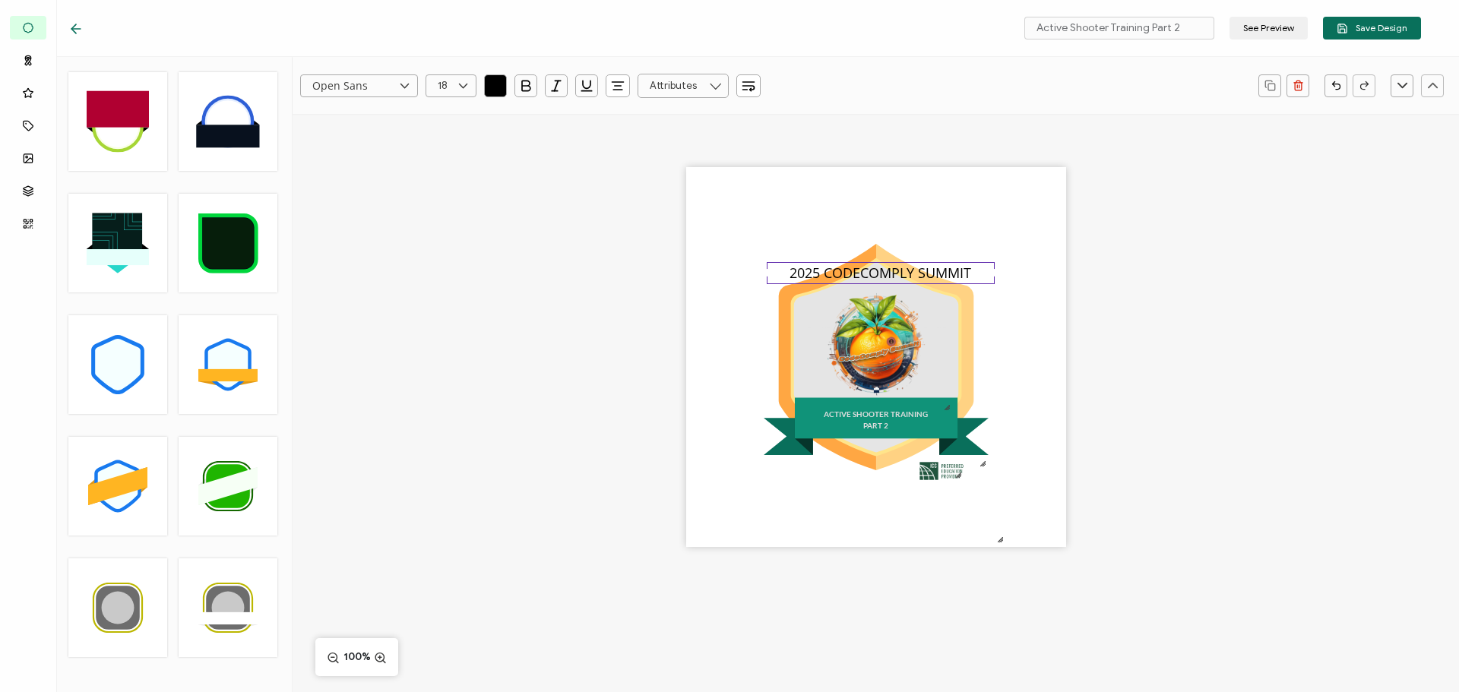
scroll to position [470, 0]
drag, startPoint x: 439, startPoint y: 90, endPoint x: 453, endPoint y: 159, distance: 70.5
click at [440, 93] on input "18" at bounding box center [451, 85] width 51 height 23
click at [448, 287] on span "12" at bounding box center [445, 290] width 9 height 11
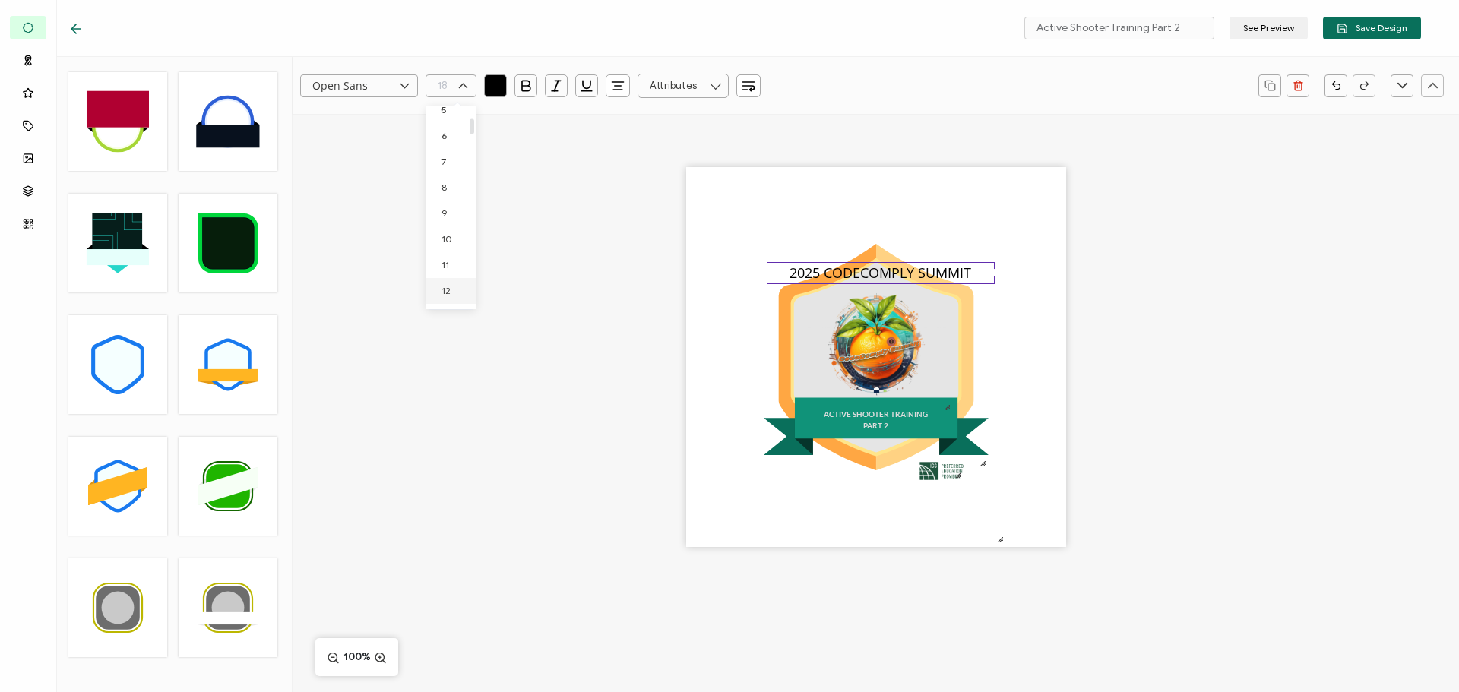
type input "12"
click at [391, 92] on input "Open Sans" at bounding box center [359, 85] width 118 height 23
click at [331, 297] on span "[PERSON_NAME]" at bounding box center [343, 295] width 55 height 13
type input "[PERSON_NAME]"
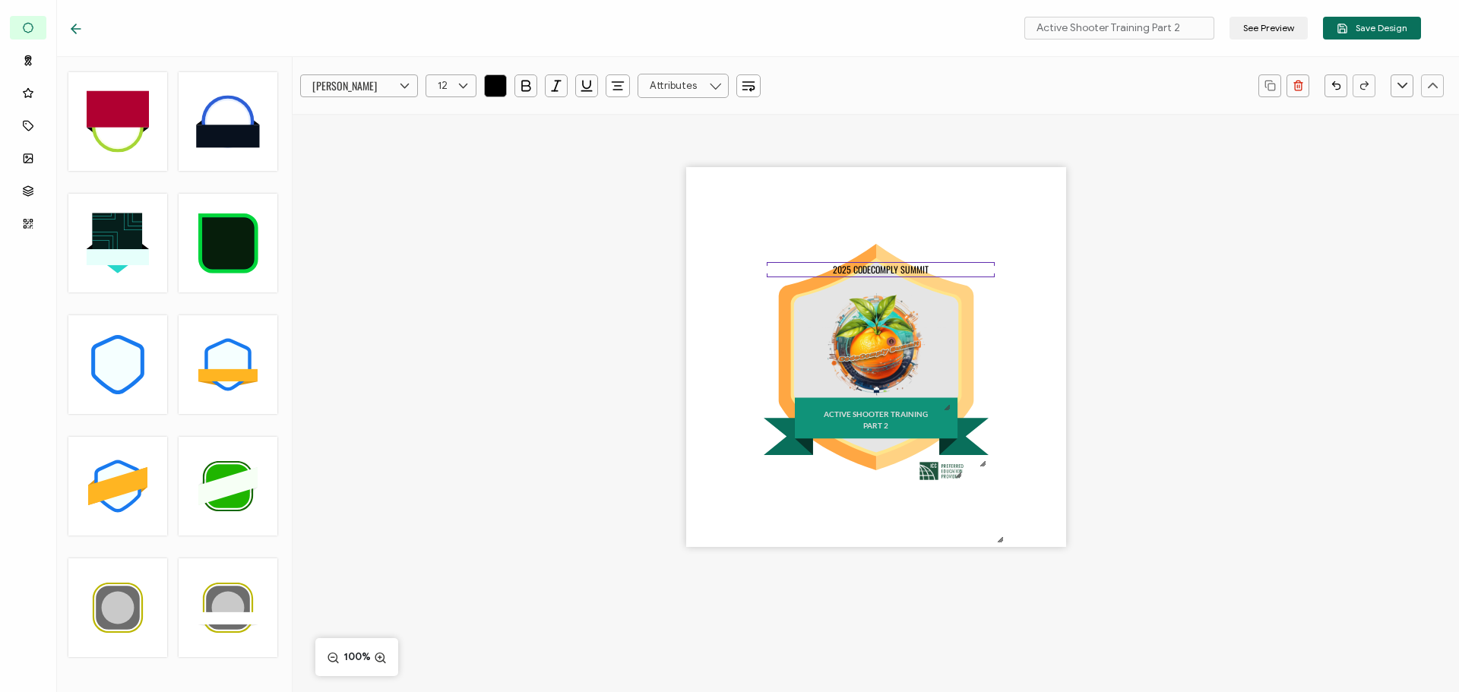
scroll to position [786, 0]
click at [524, 78] on icon "button" at bounding box center [525, 85] width 15 height 15
click at [678, 236] on div "ACTIVE SHOOTER TRAINING PART 2 2025 CODECOMPLY SUMMIT" at bounding box center [876, 384] width 1166 height 540
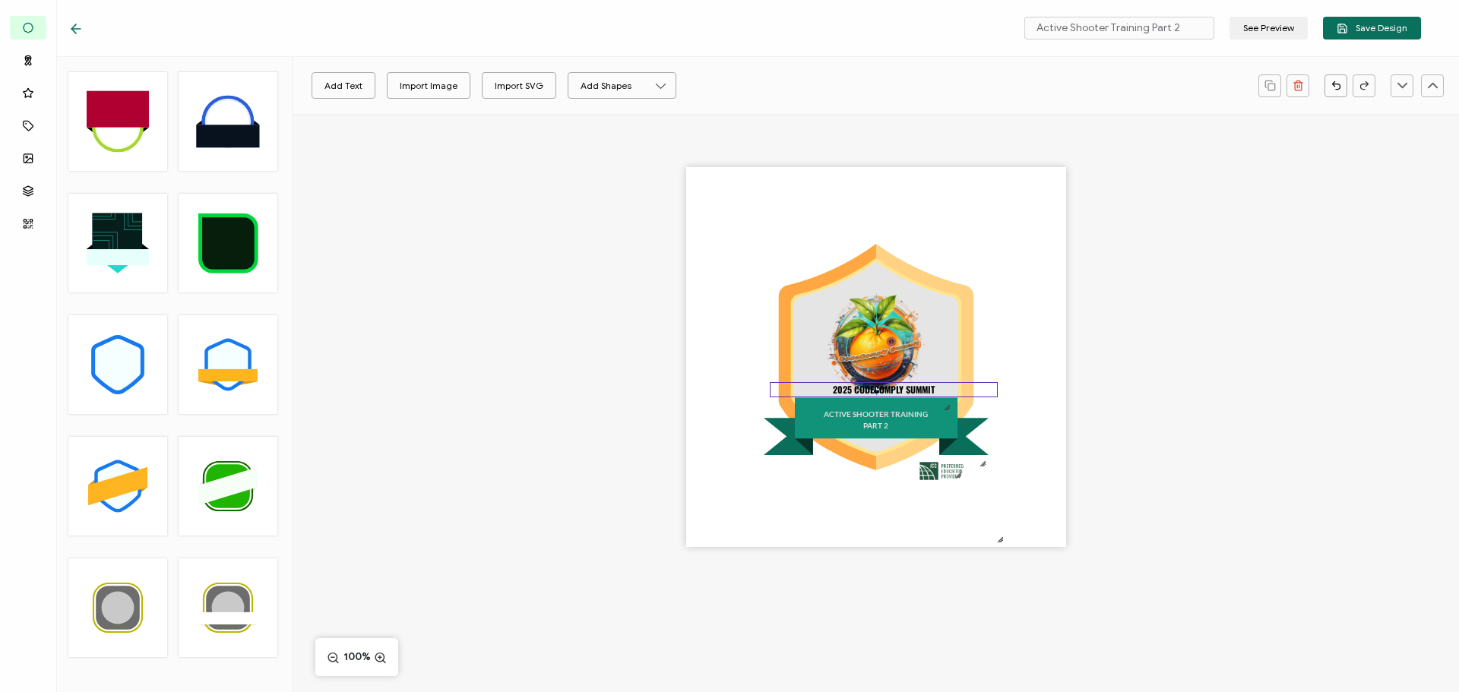
drag, startPoint x: 871, startPoint y: 273, endPoint x: 874, endPoint y: 393, distance: 120.1
click at [874, 393] on pre "2025 CODECOMPLY SUMMIT" at bounding box center [884, 389] width 102 height 13
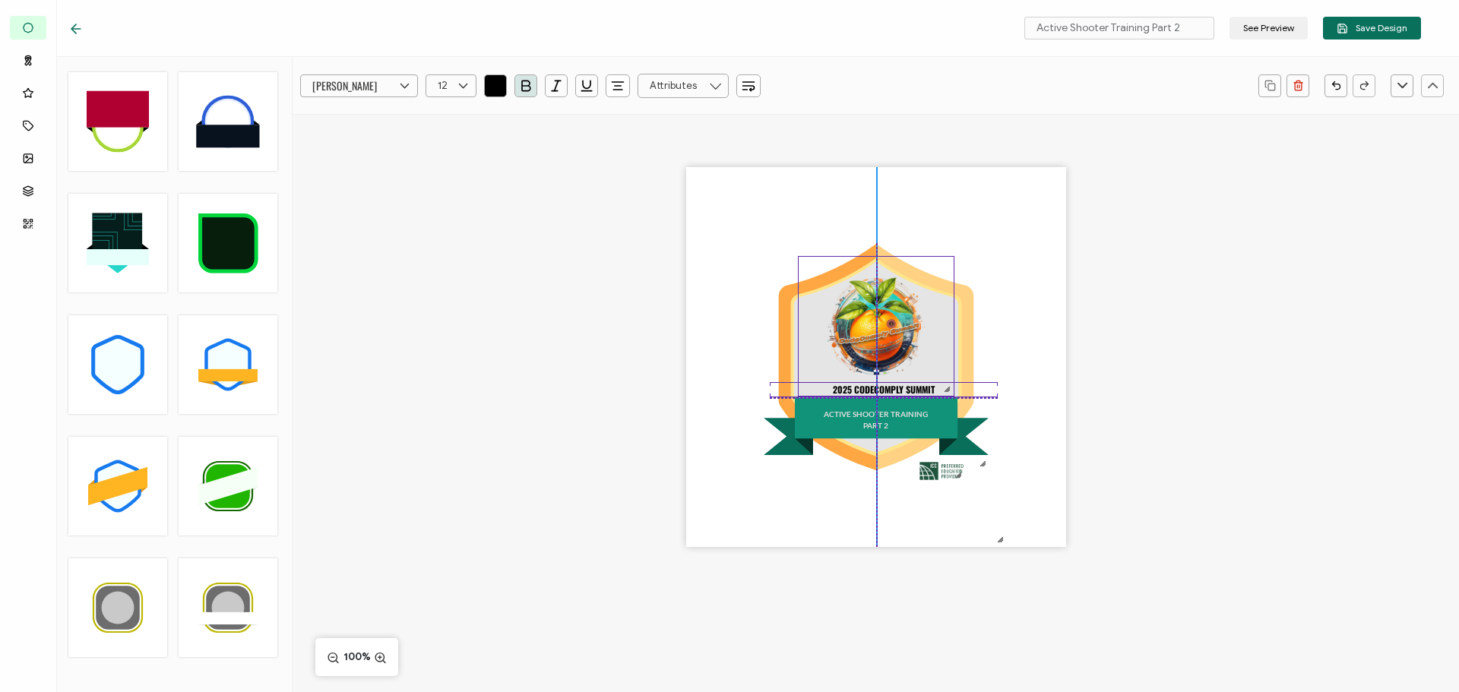
drag, startPoint x: 875, startPoint y: 351, endPoint x: 876, endPoint y: 332, distance: 19.0
click at [876, 332] on img at bounding box center [876, 327] width 155 height 140
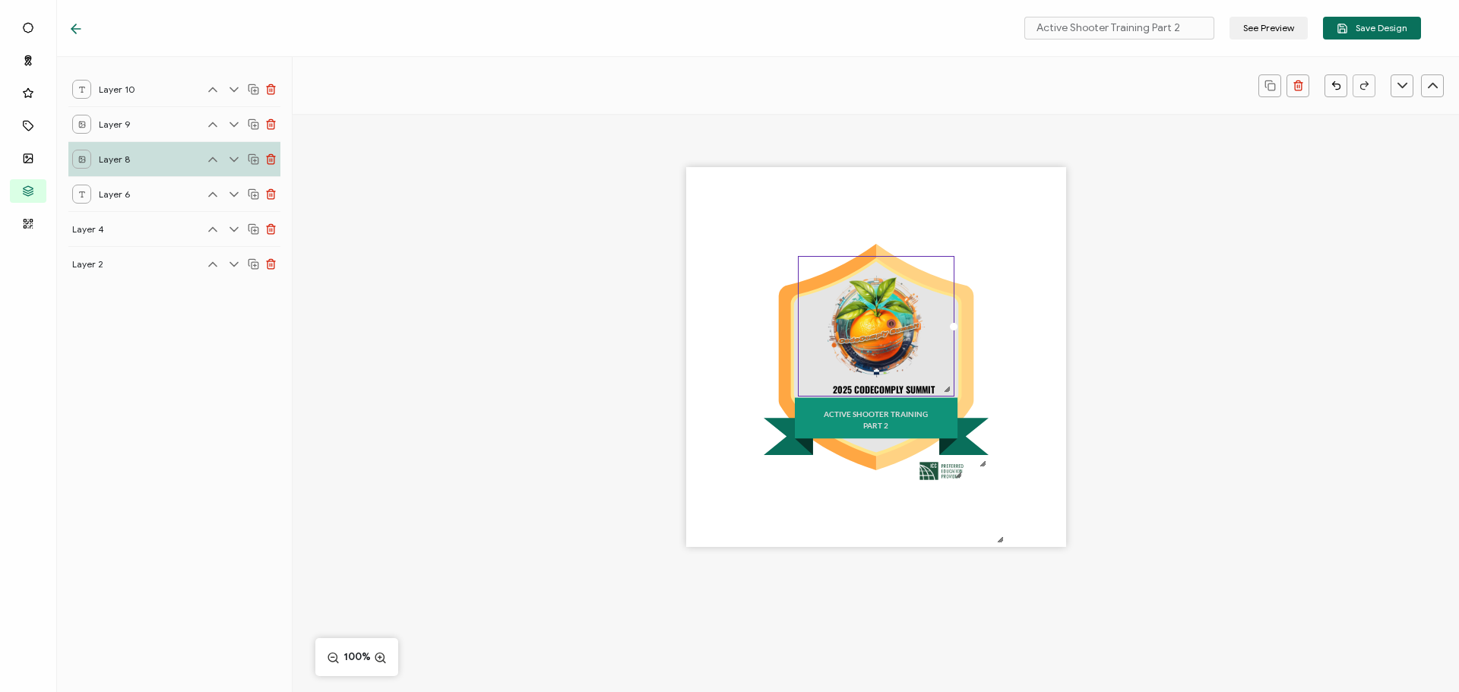
click at [1246, 349] on div "ACTIVE SHOOTER TRAINING PART 2 2025 CODECOMPLY SUMMIT" at bounding box center [876, 384] width 1166 height 540
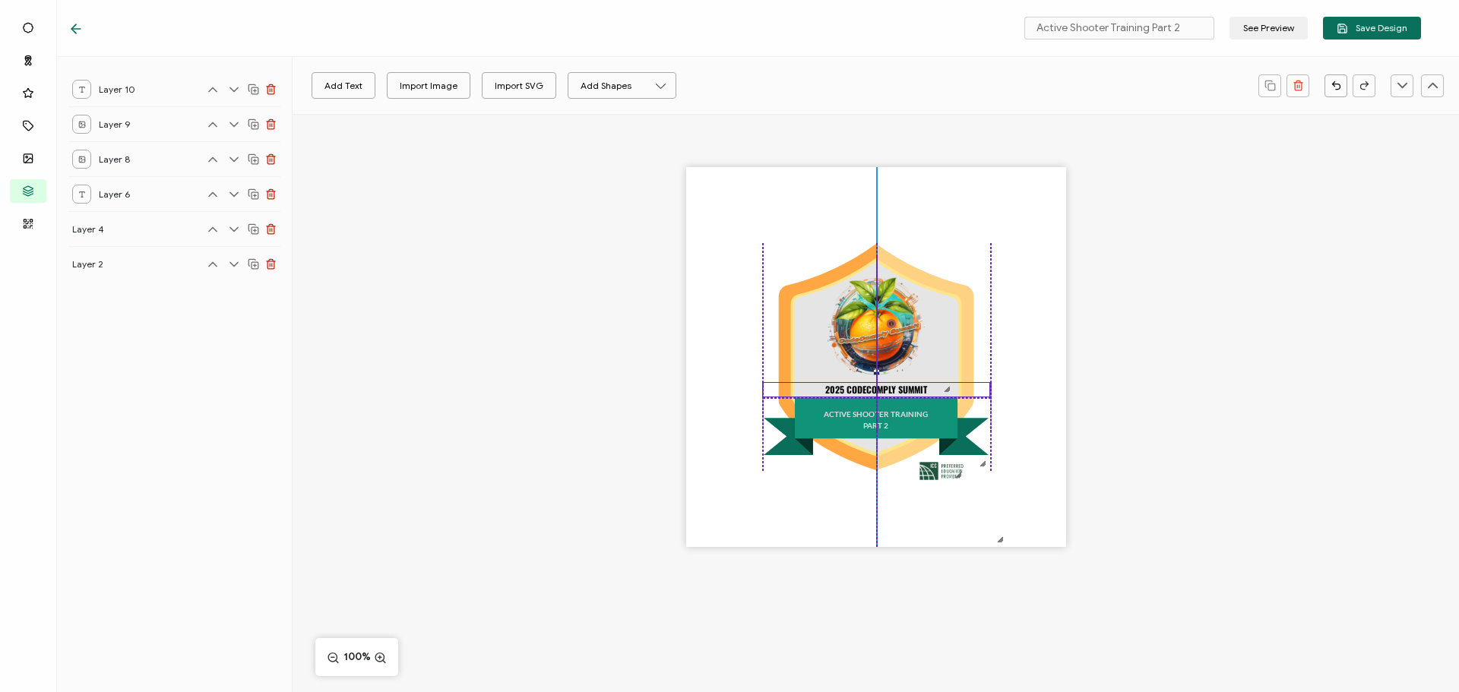
click at [885, 389] on pre "2025 CODECOMPLY SUMMIT" at bounding box center [876, 389] width 102 height 13
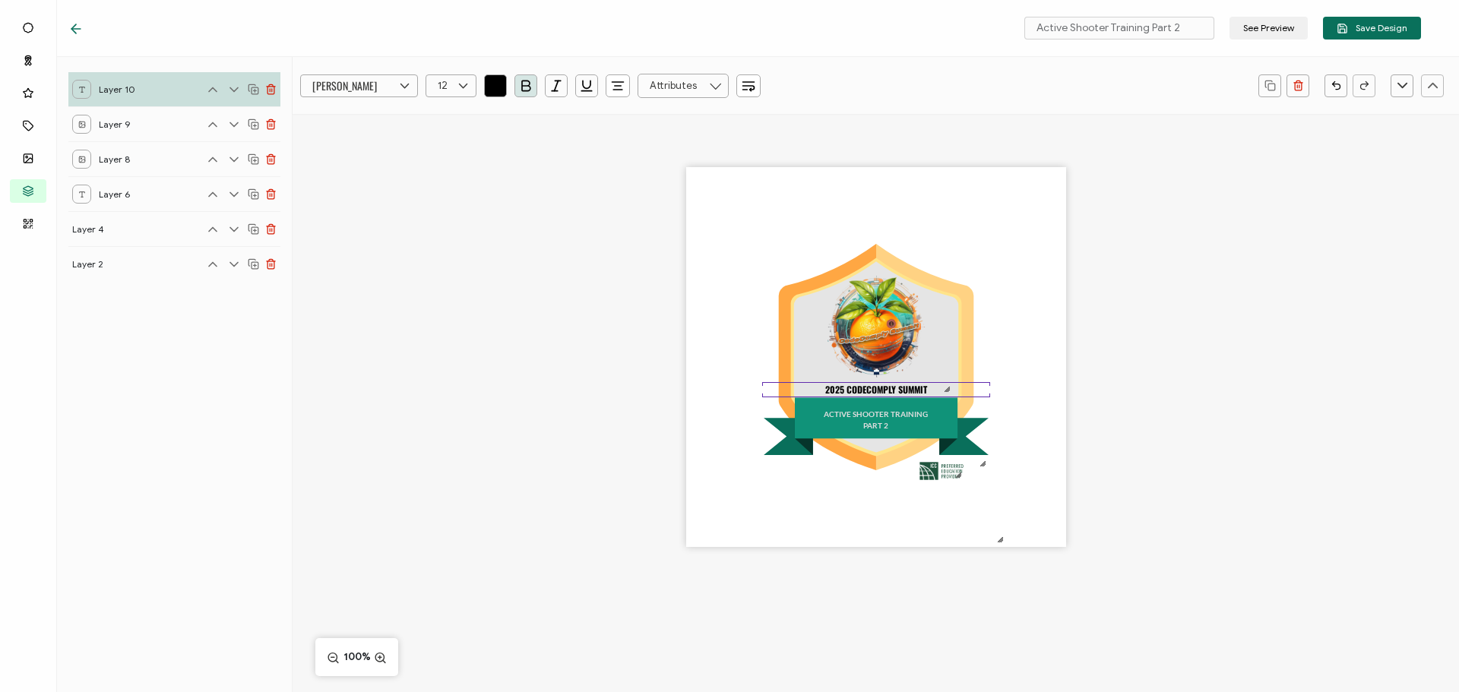
click at [1177, 388] on div "ACTIVE SHOOTER TRAINING PART 2 2025 CODECOMPLY SUMMIT" at bounding box center [876, 384] width 1166 height 540
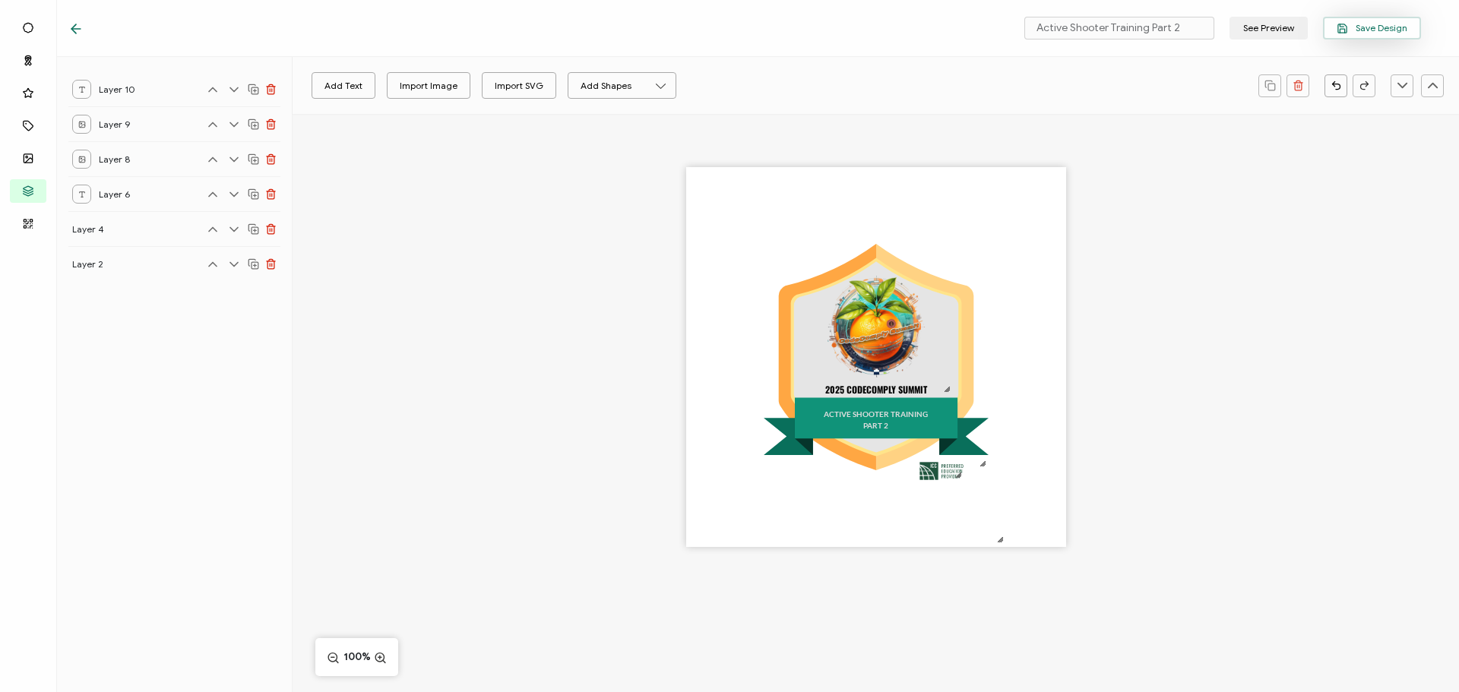
click at [1376, 28] on span "Save Design" at bounding box center [1372, 28] width 71 height 11
click at [78, 31] on icon at bounding box center [75, 28] width 15 height 15
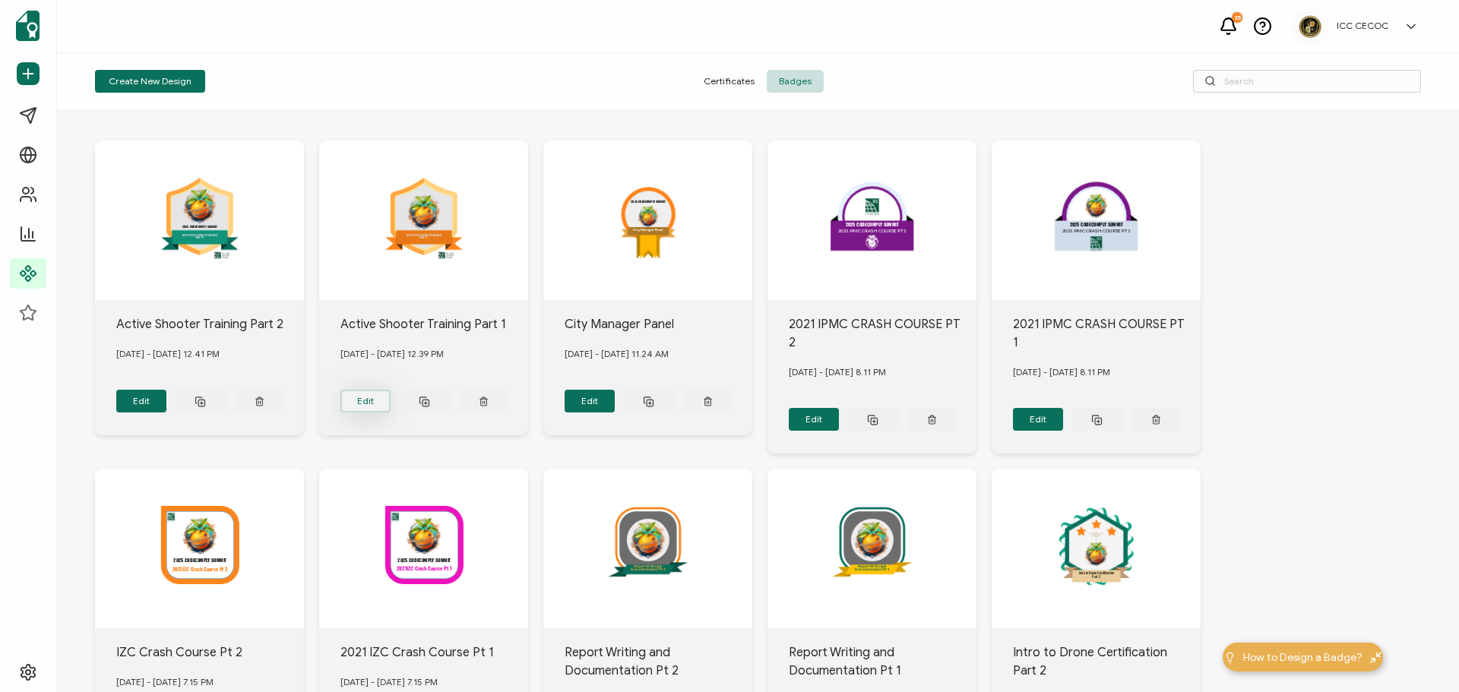
click at [167, 391] on button "Edit" at bounding box center [141, 401] width 51 height 23
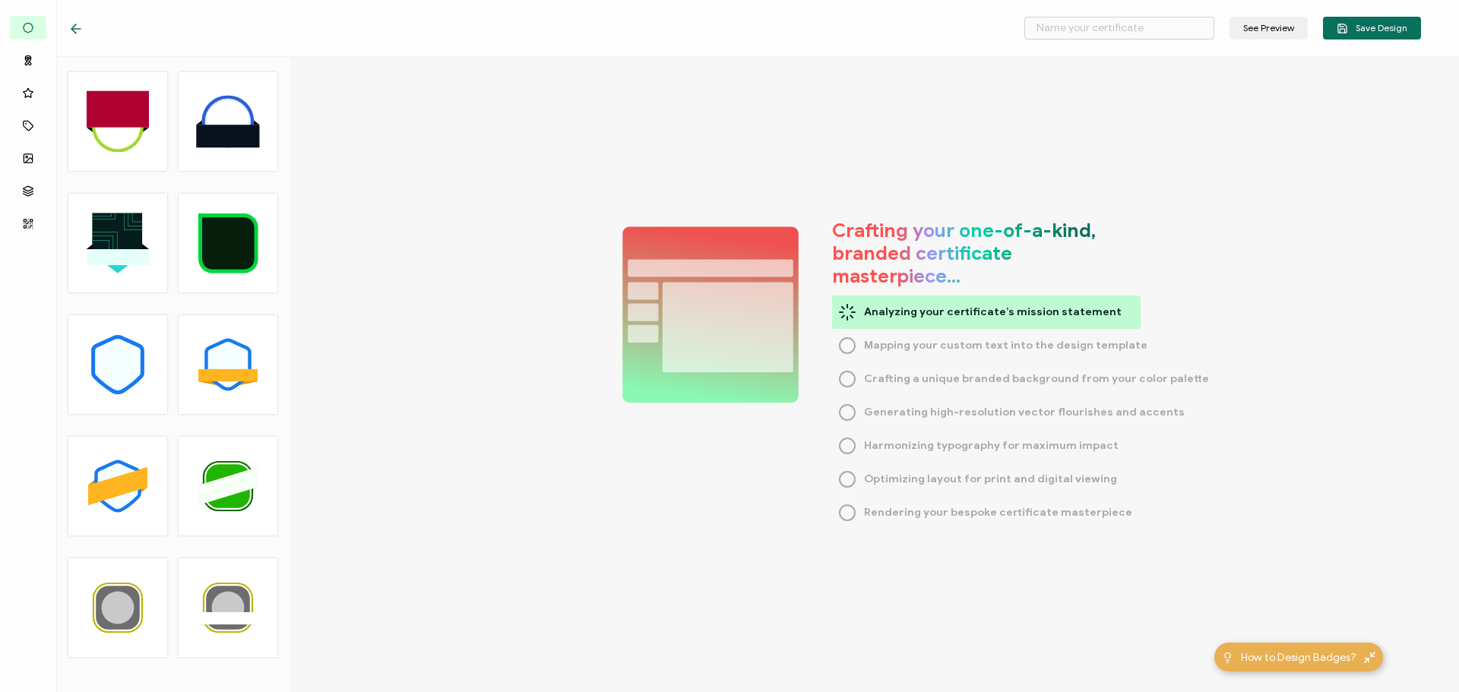
type input "Active Shooter Training Part 1"
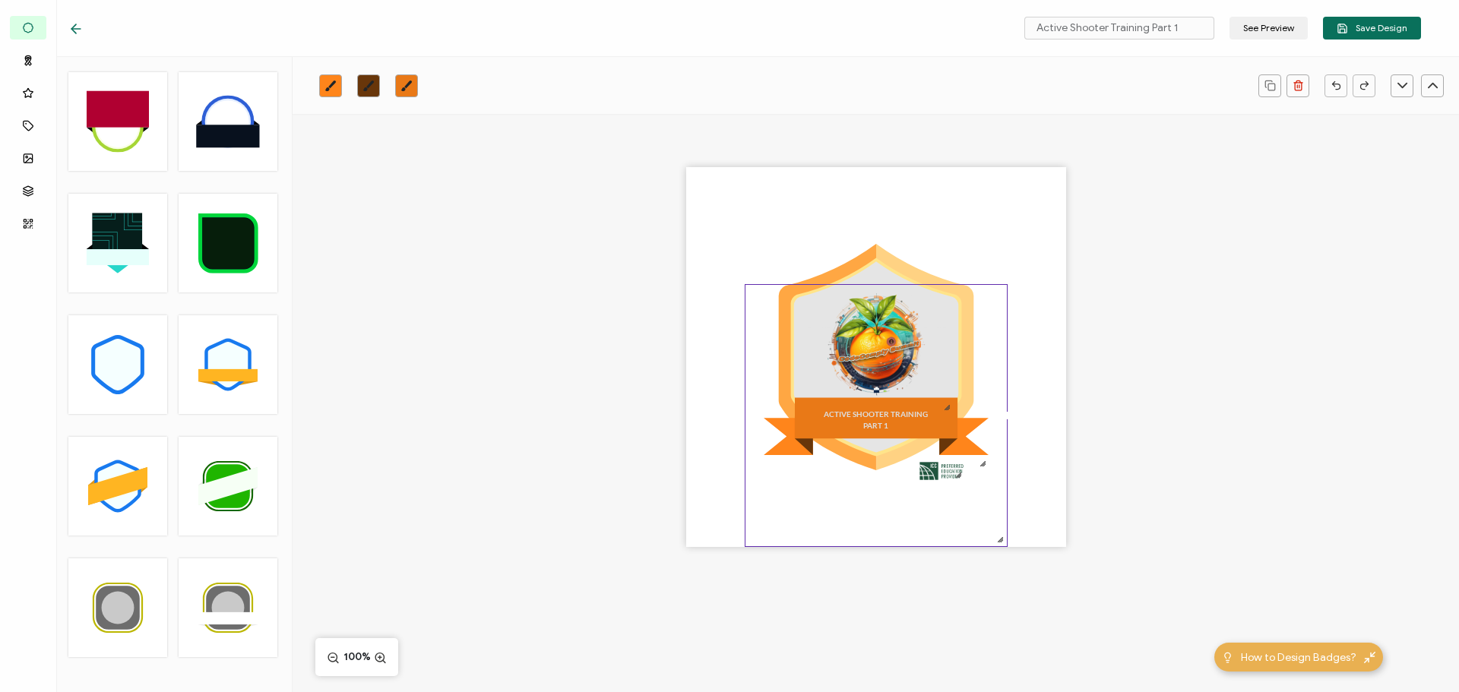
click at [700, 438] on div "ACTIVE SHOOTER TRAINING PART 1" at bounding box center [876, 357] width 380 height 380
click at [350, 86] on button "Add Text" at bounding box center [344, 85] width 64 height 27
click at [874, 361] on pre "Edit this text" at bounding box center [876, 357] width 110 height 26
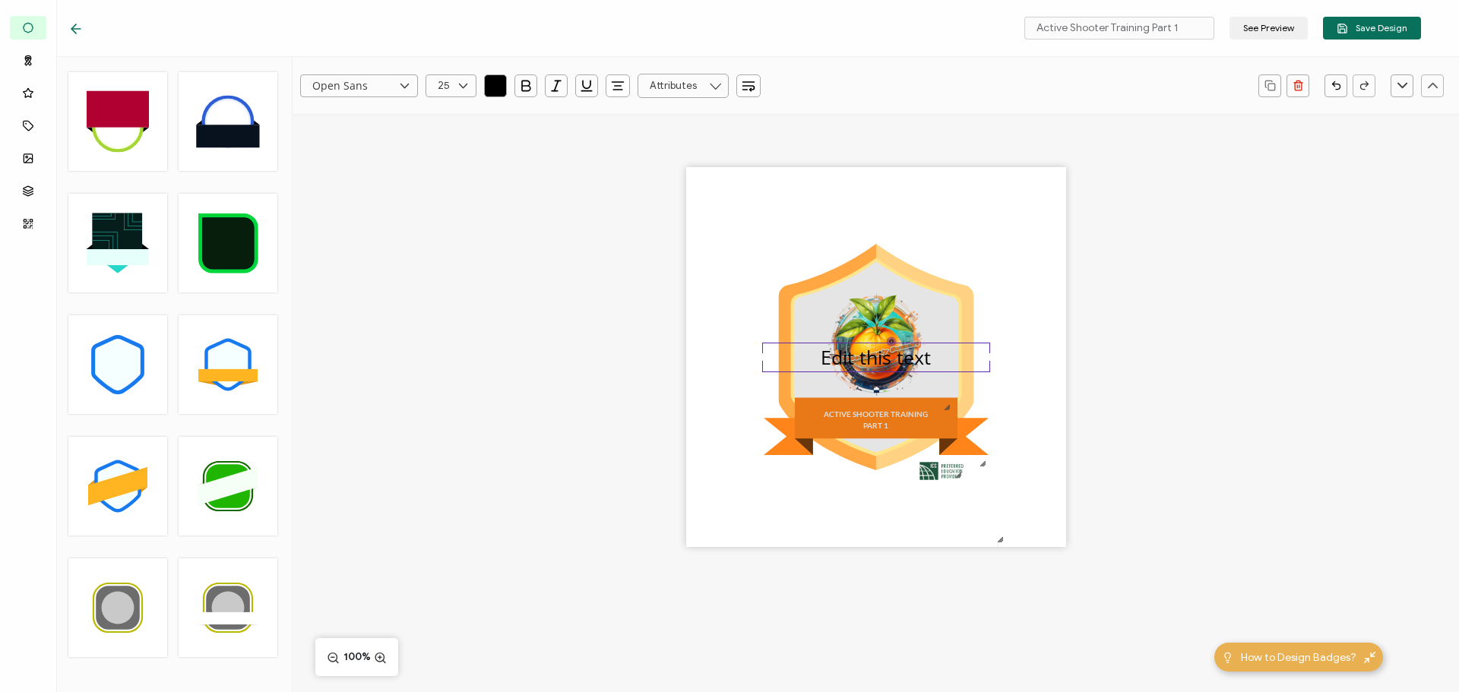
click at [394, 87] on input "Open Sans" at bounding box center [359, 85] width 118 height 23
click at [343, 220] on li "[PERSON_NAME]" at bounding box center [373, 220] width 144 height 26
type input "[PERSON_NAME]"
click at [448, 91] on input "text" at bounding box center [451, 85] width 51 height 23
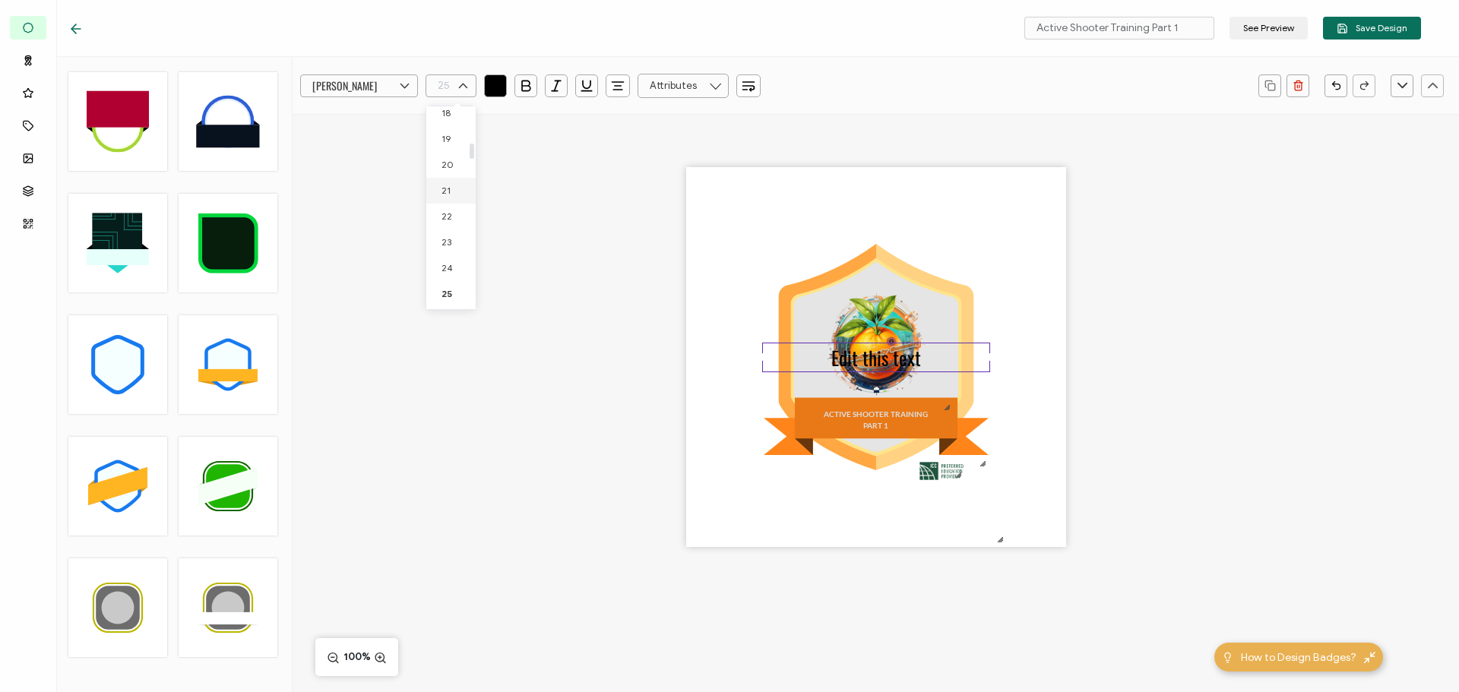
scroll to position [324, 0]
click at [450, 134] on li "13" at bounding box center [453, 136] width 55 height 26
type input "13"
click at [529, 82] on icon "button" at bounding box center [525, 85] width 15 height 15
click at [546, 266] on div "ACTIVE SHOOTER TRAINING PART 1 Edit this text" at bounding box center [876, 384] width 1166 height 540
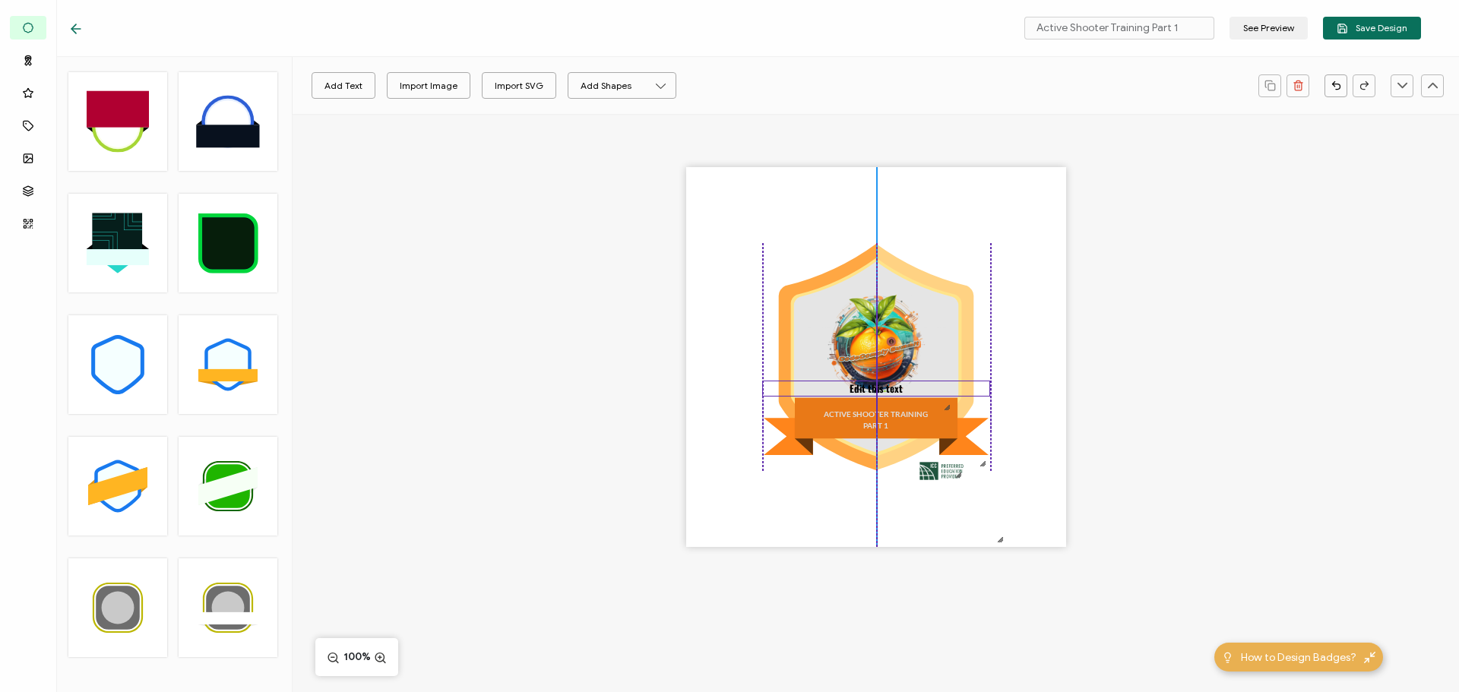
drag, startPoint x: 850, startPoint y: 355, endPoint x: 850, endPoint y: 393, distance: 38.0
click at [850, 393] on pre "Edit this text" at bounding box center [876, 388] width 53 height 15
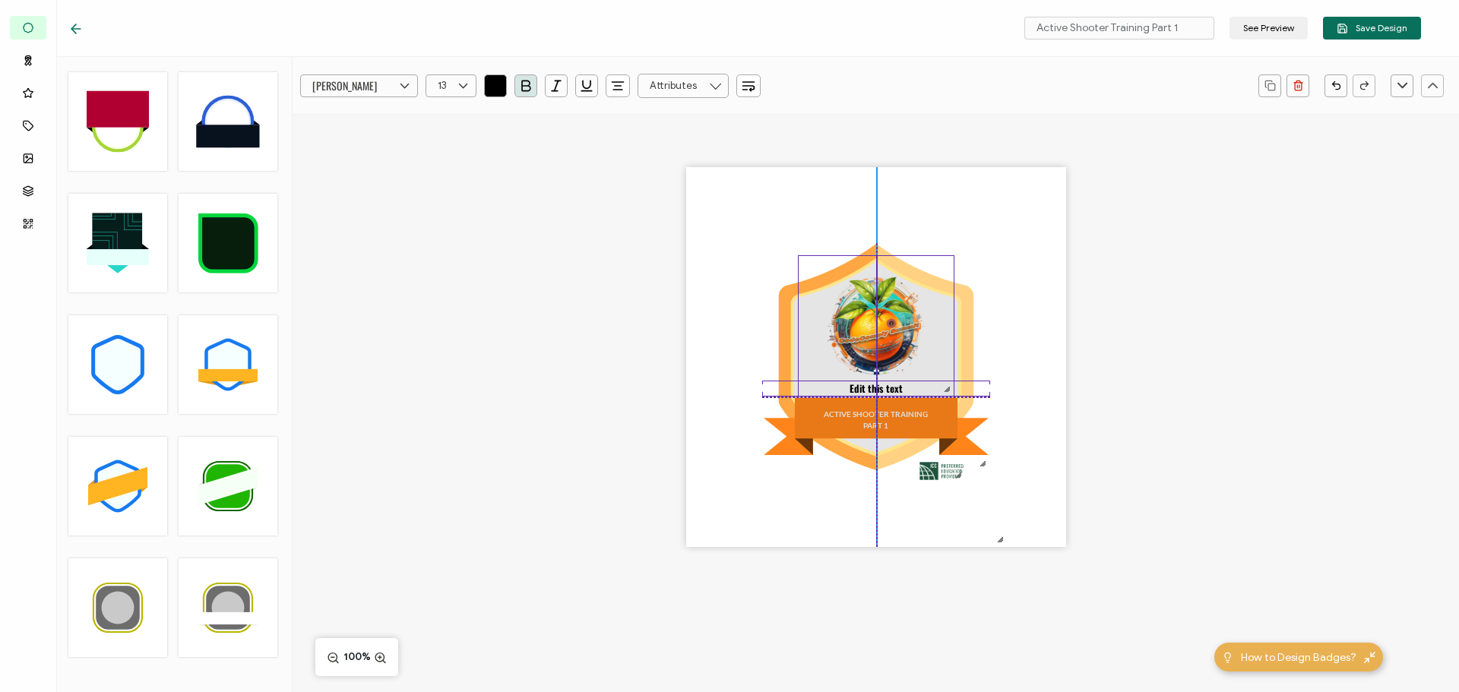
drag, startPoint x: 878, startPoint y: 328, endPoint x: 875, endPoint y: 312, distance: 17.0
click at [875, 312] on img at bounding box center [876, 326] width 155 height 140
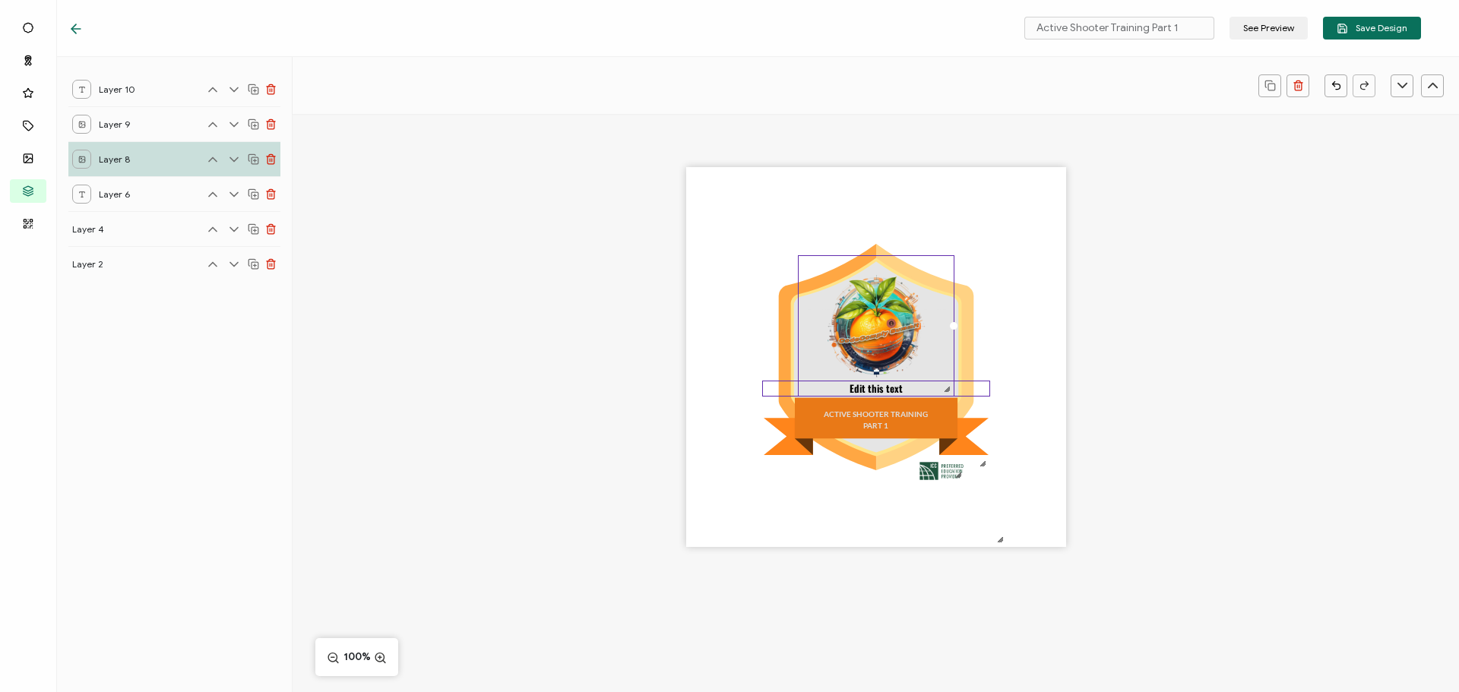
click at [864, 389] on pre "Edit this text" at bounding box center [876, 388] width 53 height 15
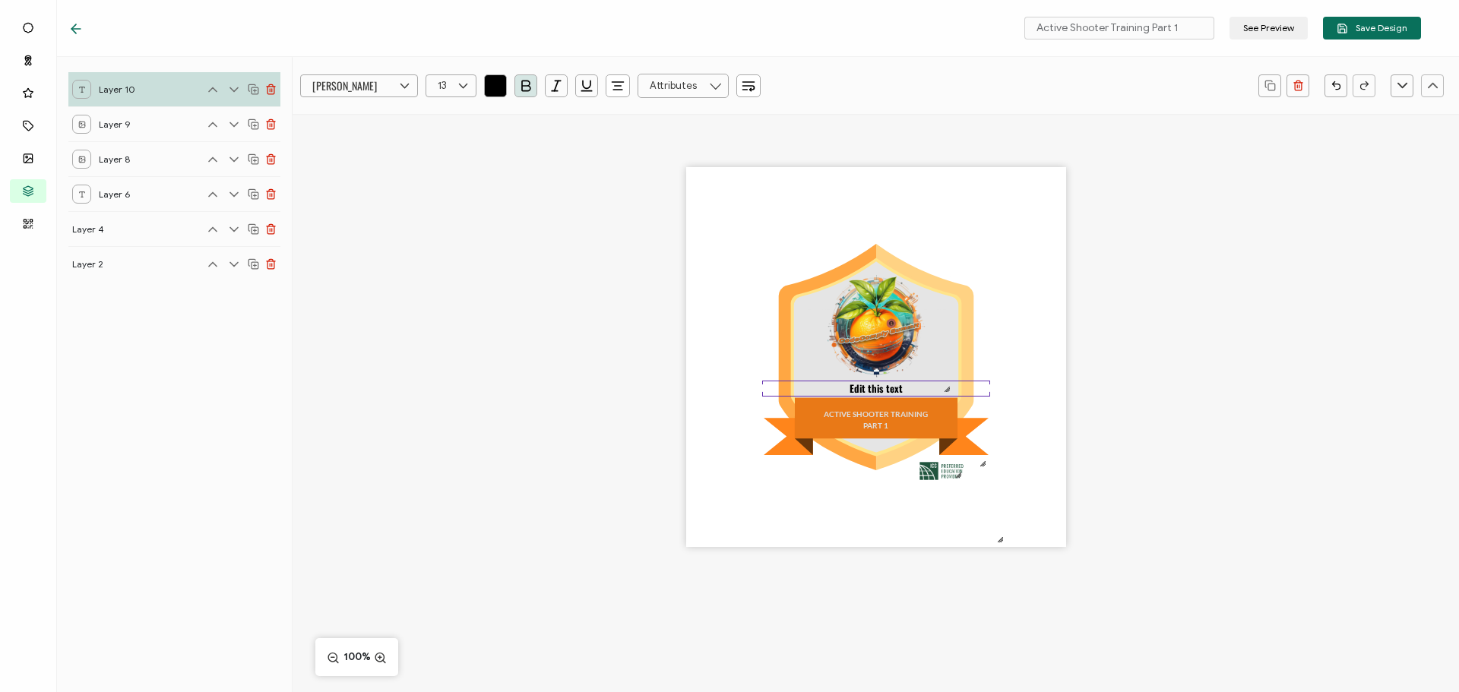
click at [864, 389] on pre "Edit this text" at bounding box center [876, 388] width 53 height 15
drag, startPoint x: 850, startPoint y: 390, endPoint x: 934, endPoint y: 390, distance: 83.6
click at [934, 390] on div "Edit this text" at bounding box center [876, 389] width 228 height 17
click at [1079, 353] on div "ACTIVE SHOOTER TRAINING PART 1 2025 CODECOMPLYSUMMIT" at bounding box center [876, 384] width 1166 height 540
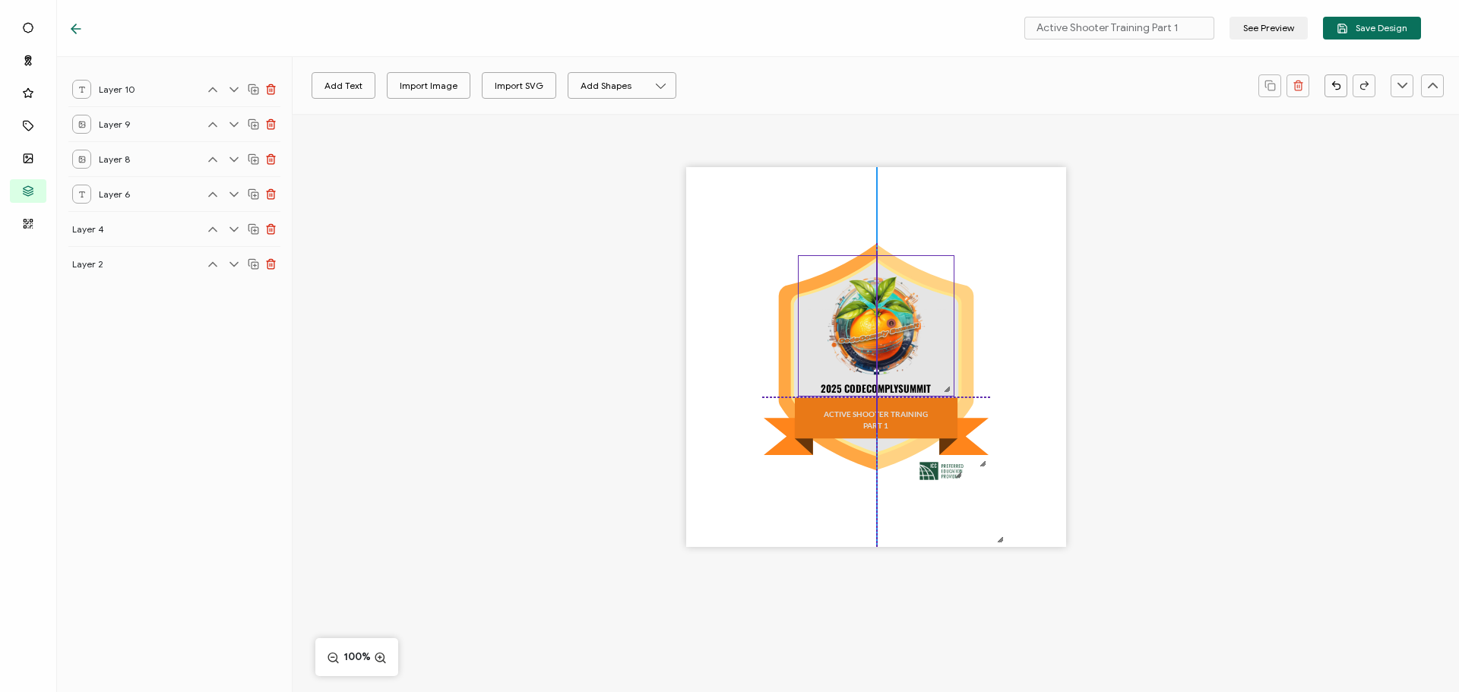
click at [872, 315] on img at bounding box center [876, 326] width 155 height 140
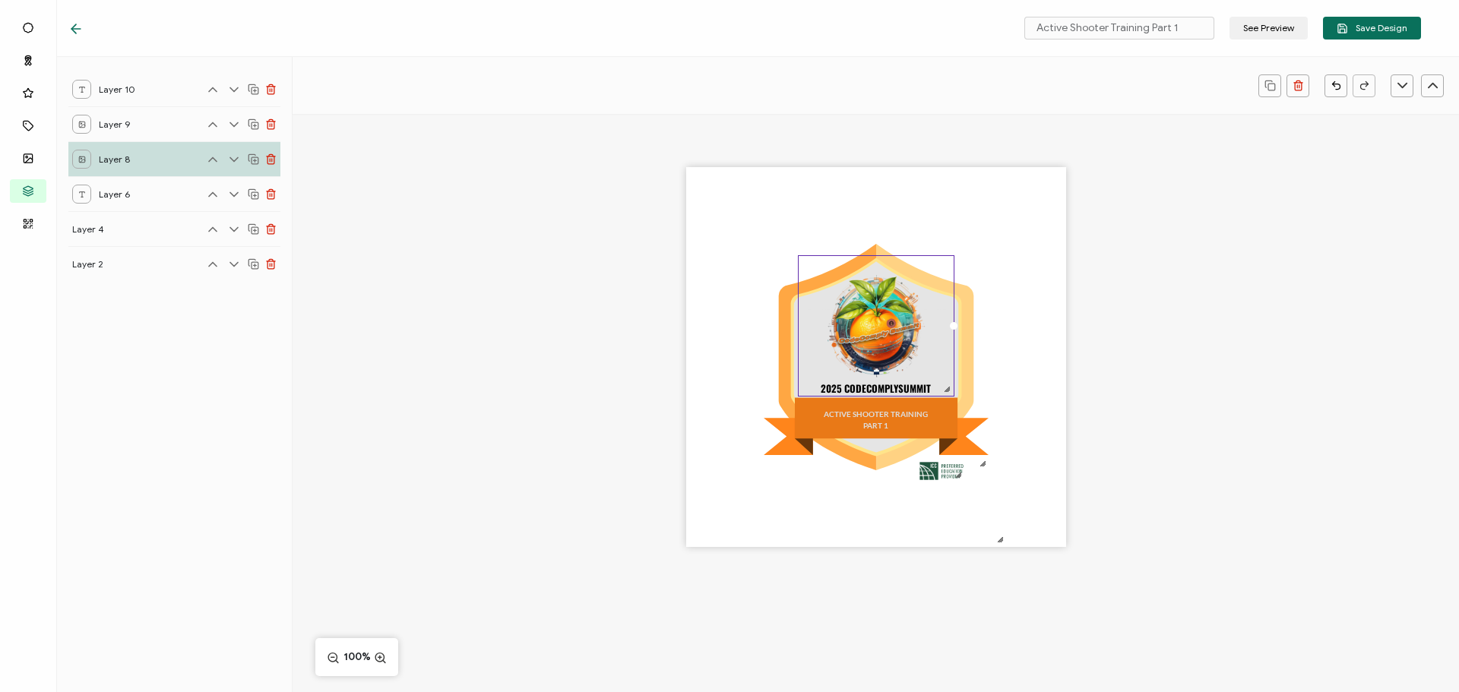
click at [1084, 346] on div "ACTIVE SHOOTER TRAINING PART 1 2025 CODECOMPLYSUMMIT" at bounding box center [876, 384] width 1166 height 540
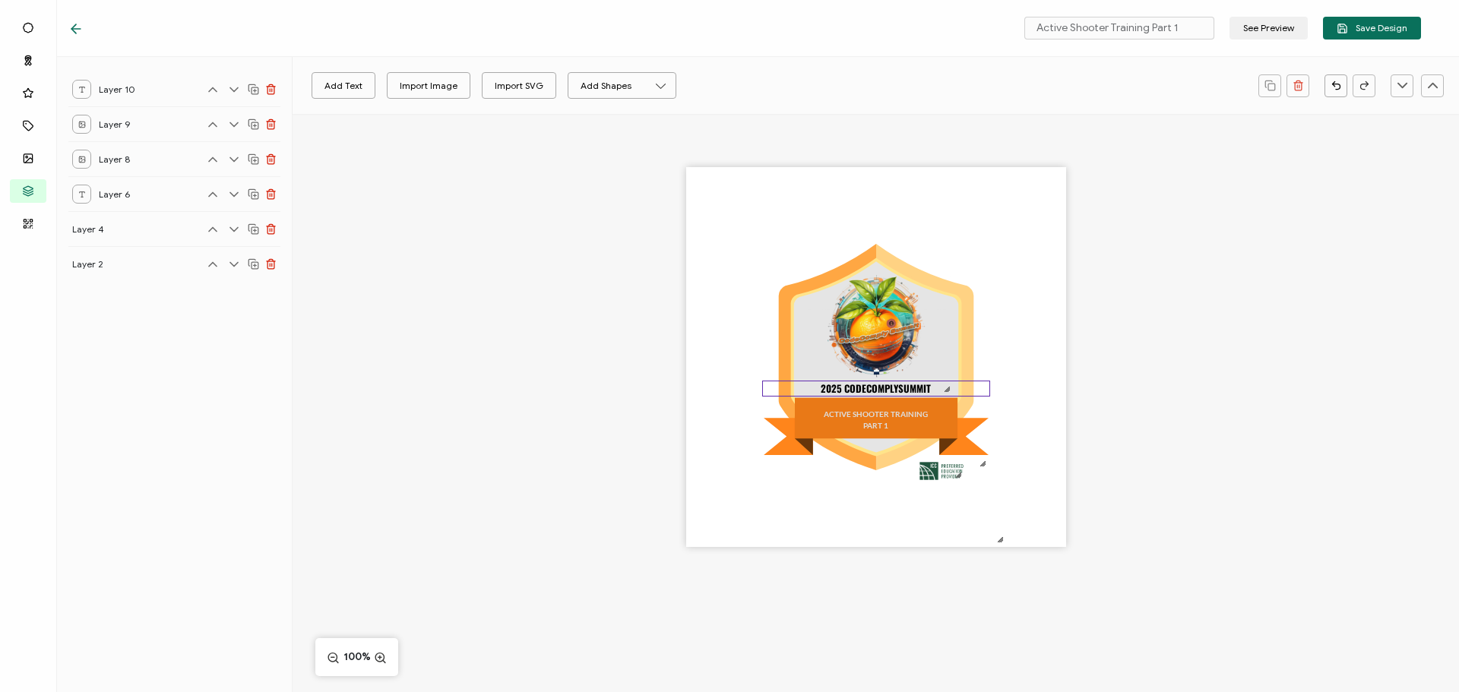
click at [907, 390] on pre "2025 CODECOMPLYSUMMIT" at bounding box center [876, 388] width 110 height 15
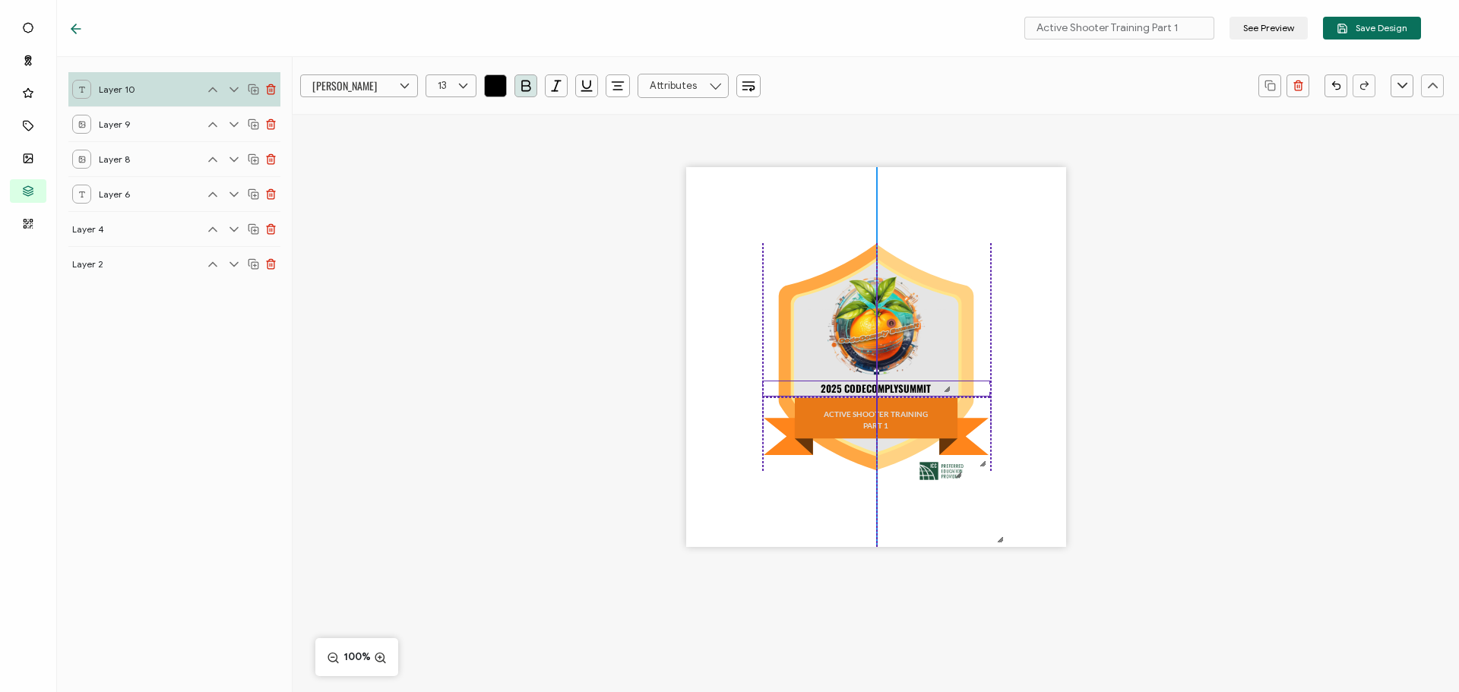
click at [907, 390] on pre "2025 CODECOMPLYSUMMIT" at bounding box center [876, 388] width 110 height 15
click at [898, 388] on pre "2025 CODECOMPLYSUMMIT" at bounding box center [876, 388] width 110 height 15
click at [1169, 362] on div "ACTIVE SHOOTER TRAINING PART 1 2025 CODECOMPLY SUMMIT" at bounding box center [876, 384] width 1166 height 540
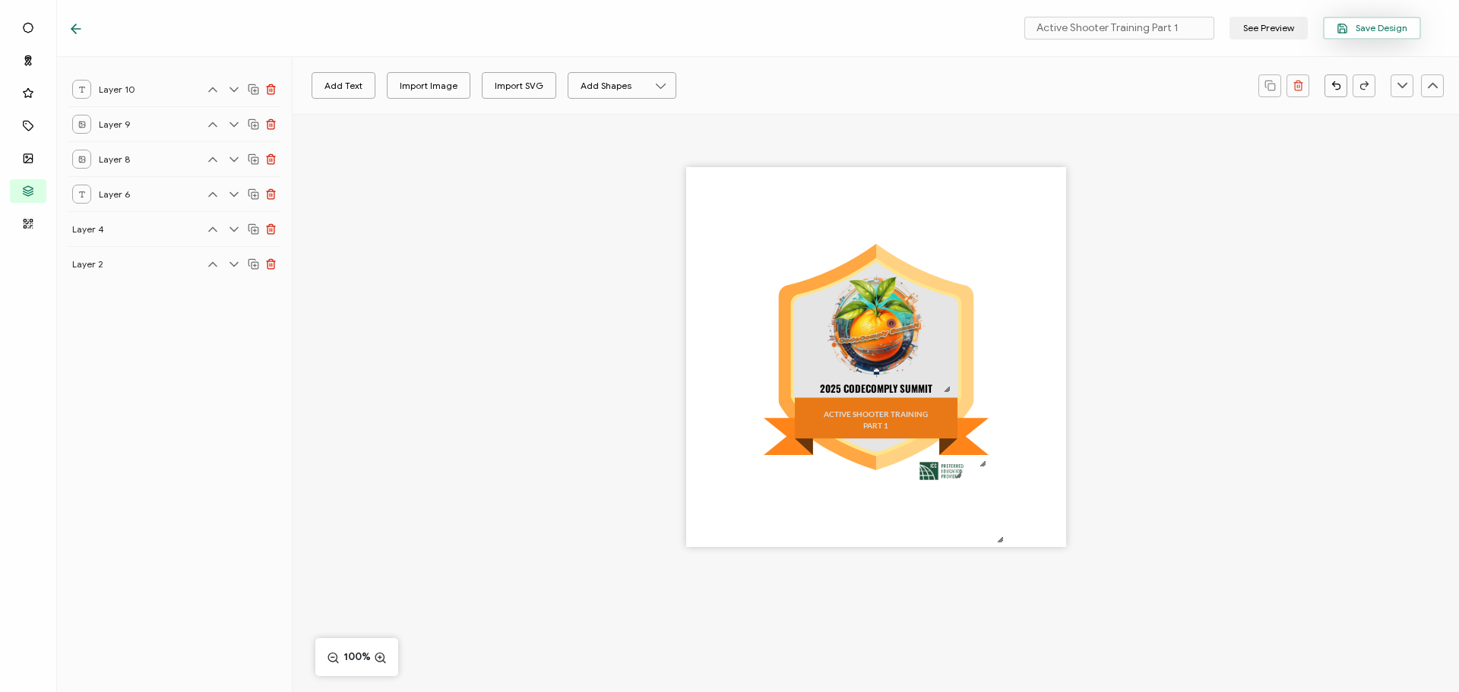
click at [1370, 22] on button "Save Design" at bounding box center [1372, 28] width 98 height 23
click at [502, 305] on div "ACTIVE SHOOTER TRAINING PART 1 2025 CODECOMPLY SUMMIT" at bounding box center [876, 384] width 1166 height 540
click at [473, 438] on div "ACTIVE SHOOTER TRAINING PART 1 2025 CODECOMPLY SUMMIT" at bounding box center [876, 384] width 1166 height 540
click at [85, 29] on div at bounding box center [79, 28] width 23 height 15
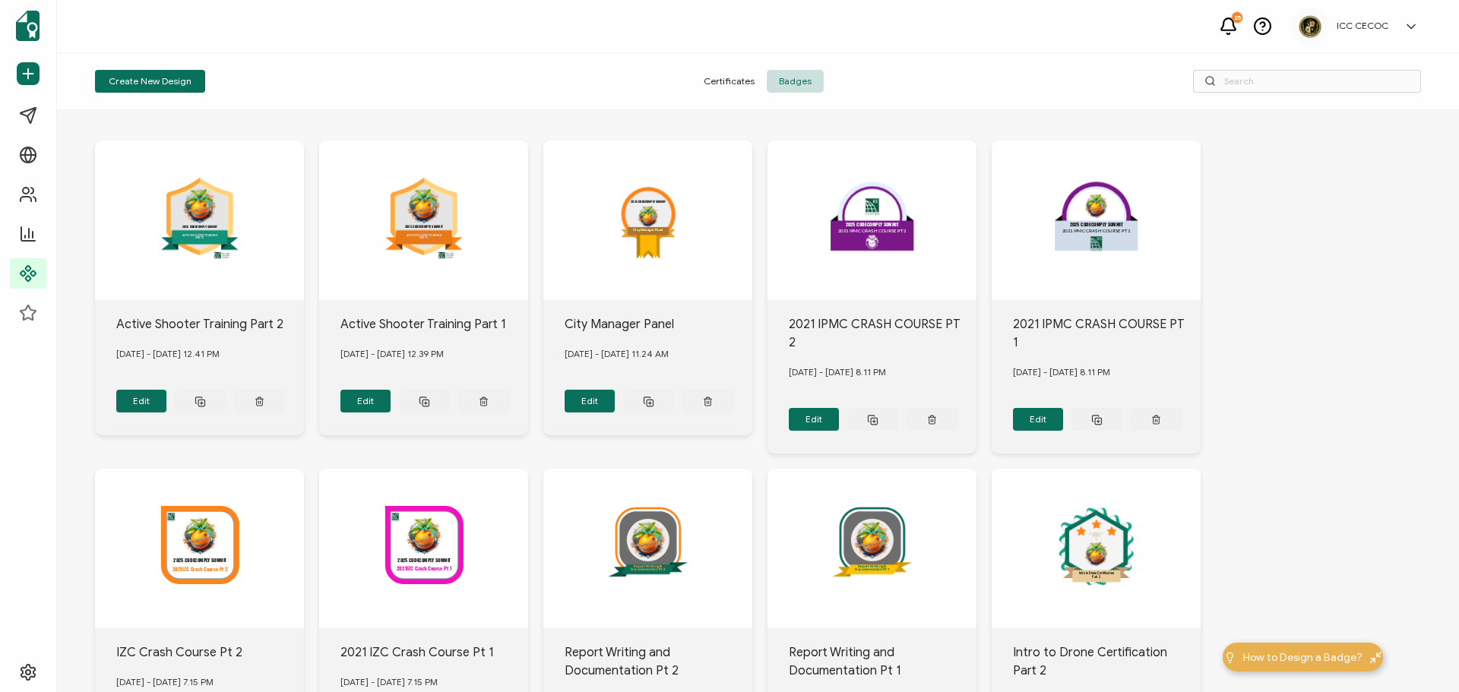
click at [739, 85] on span "Certificates" at bounding box center [728, 81] width 75 height 23
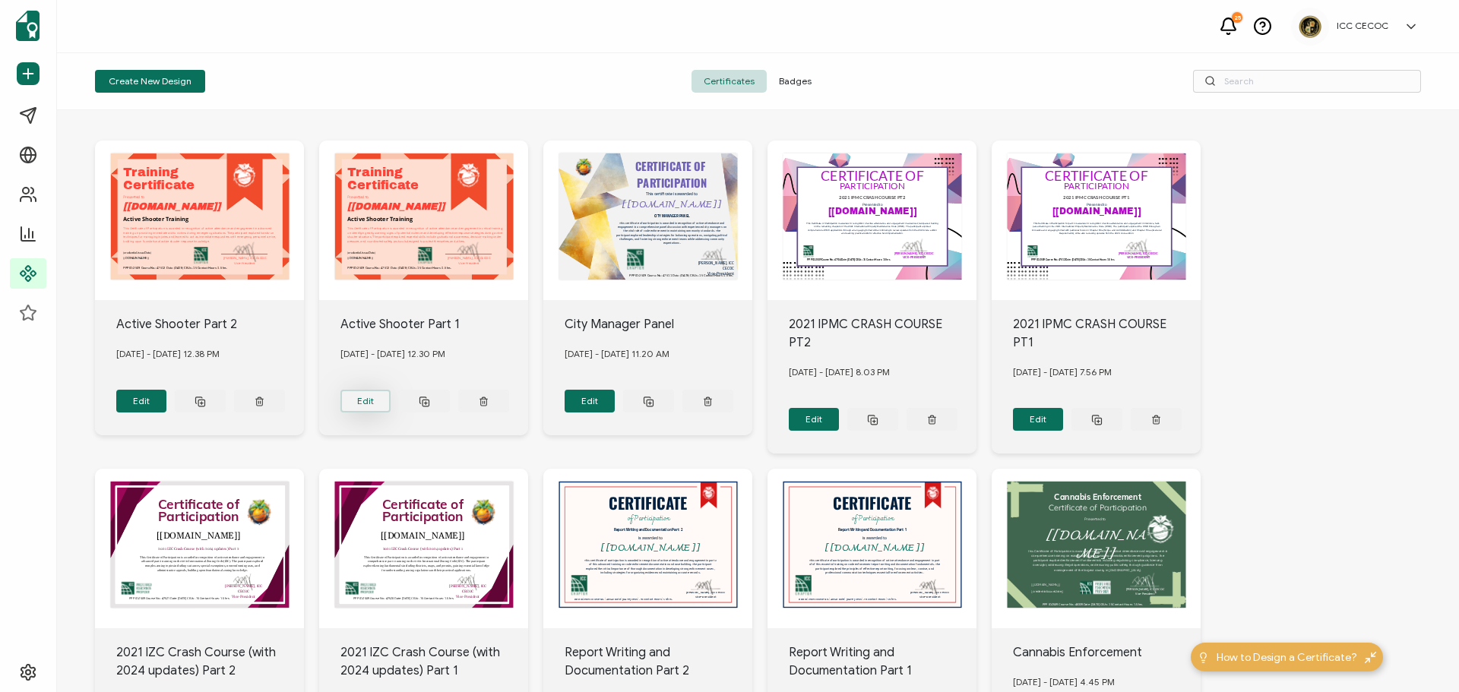
click at [167, 399] on button "Edit" at bounding box center [141, 401] width 51 height 23
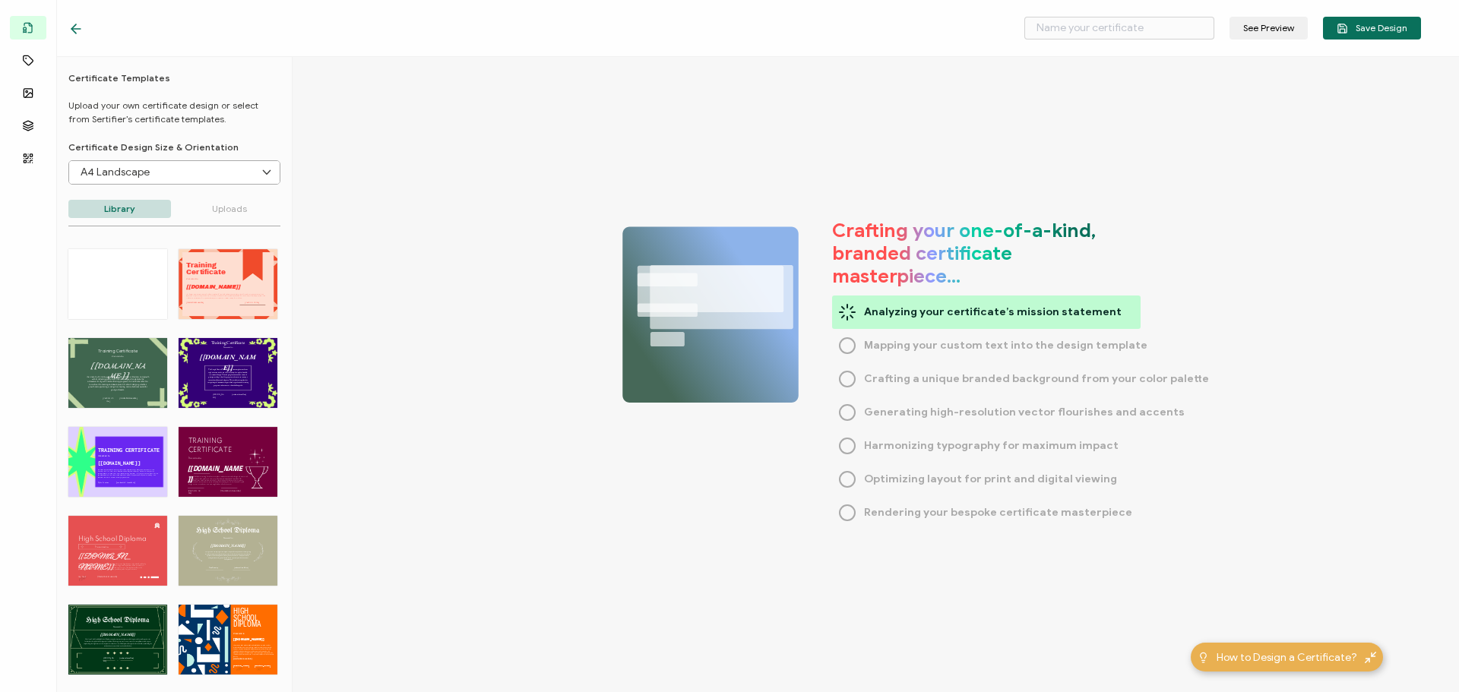
type input "Active Shooter Part 1"
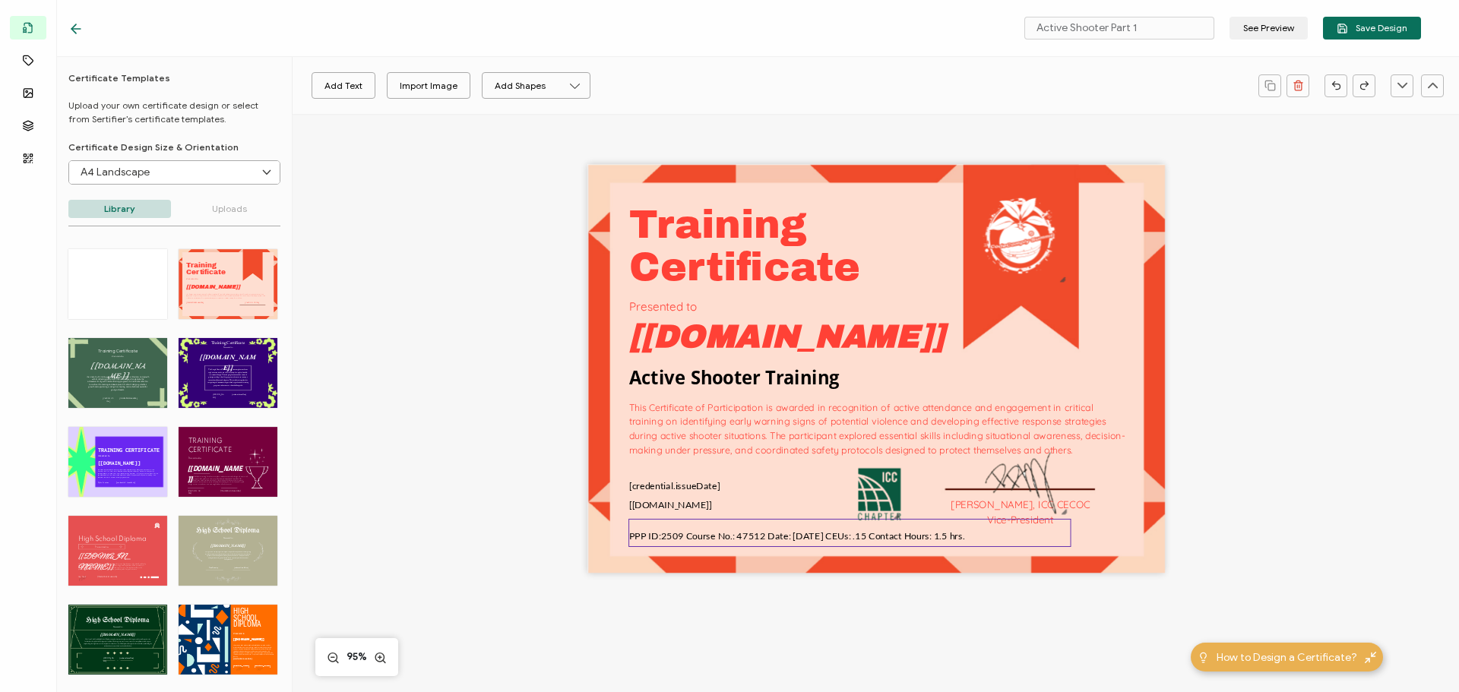
click at [737, 534] on span "PPP ID:25 09 Cour se No.: 47512 Date: [DATE] CEUs: .15 Contact Hours: 1.5 hrs." at bounding box center [797, 535] width 336 height 11
drag, startPoint x: 732, startPoint y: 535, endPoint x: 757, endPoint y: 536, distance: 25.1
click at [757, 536] on span "PPP ID:25 09 Cour se No.: 47512 Date: [DATE] CEUs: .15 Contact Hours: 1.5 hrs." at bounding box center [797, 535] width 336 height 11
type input "Lato"
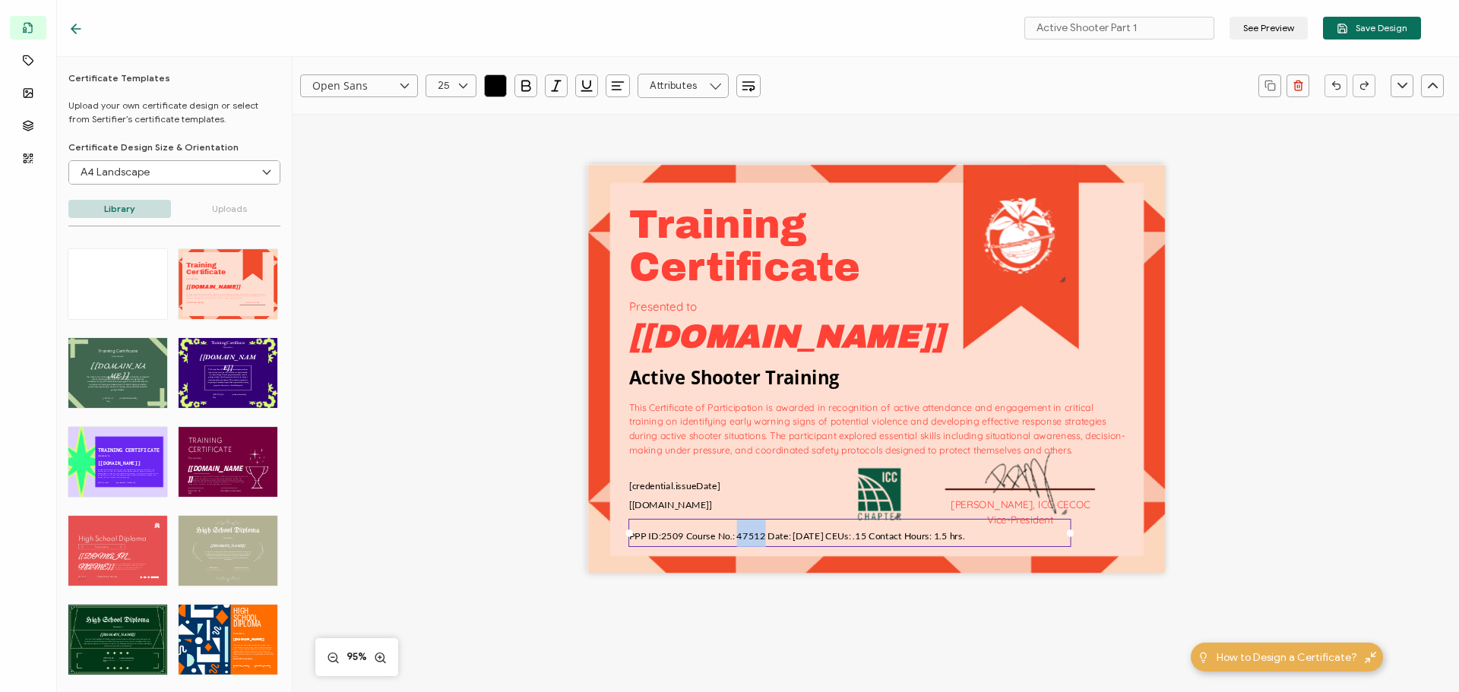
type input "13"
paste pre
click at [514, 508] on div "Training This Certificate of Participation is awarded in recognition of active …" at bounding box center [875, 394] width 1108 height 560
click at [1350, 30] on span "Save Design" at bounding box center [1372, 28] width 71 height 11
click at [807, 531] on span "PPP ID:25 09 Cour se No.: 46372 Date: [DATE] CEUs: .15 Contact Hours: 1.5 hrs." at bounding box center [794, 535] width 331 height 11
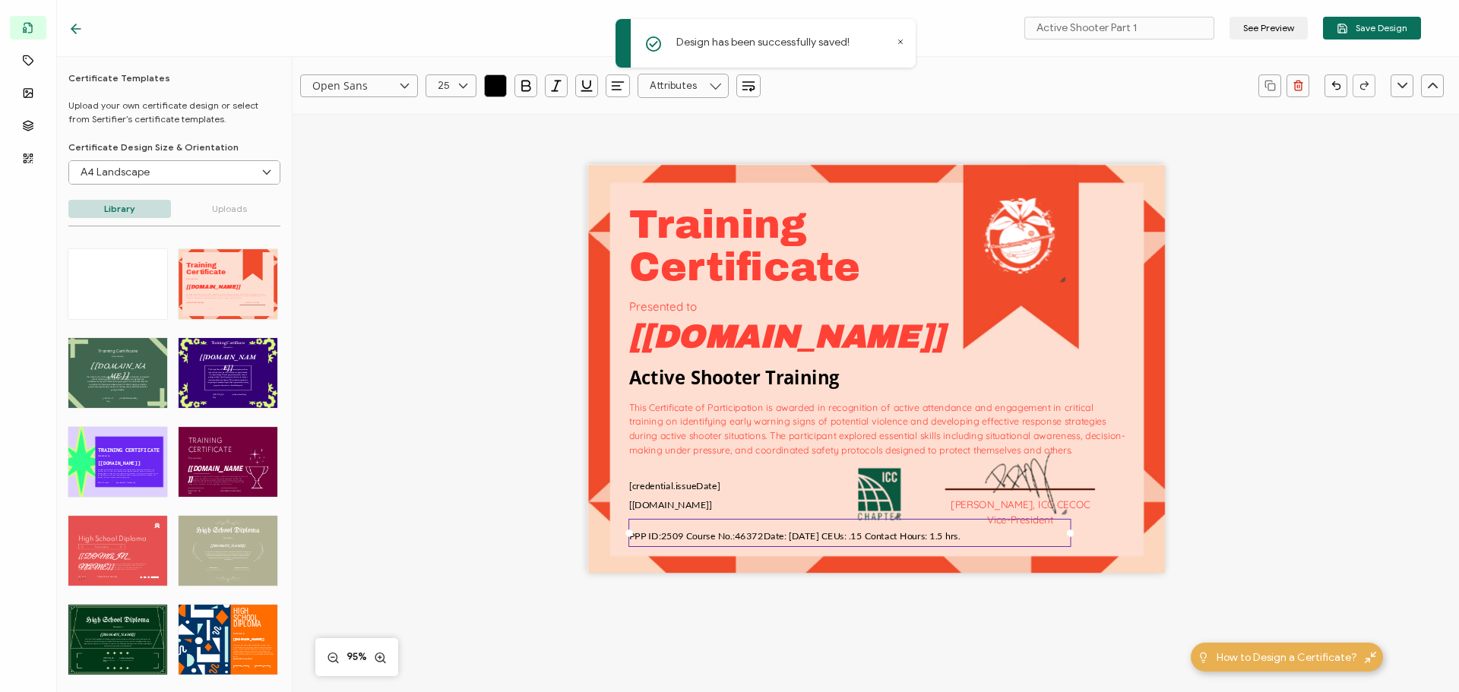
click at [809, 531] on span "PPP ID:25 09 Cour se No.: 46372 Date: [DATE] CEUs: .15 Contact Hours: 1.5 hrs." at bounding box center [794, 535] width 331 height 11
click at [809, 540] on span "PPP ID:25 09 Cour se No.: 46372 Date: [DATE] CEUs: .15 Contact Hours: 1.5 hrs." at bounding box center [794, 535] width 331 height 11
type input "Lato"
type input "13"
type input "Open Sans"
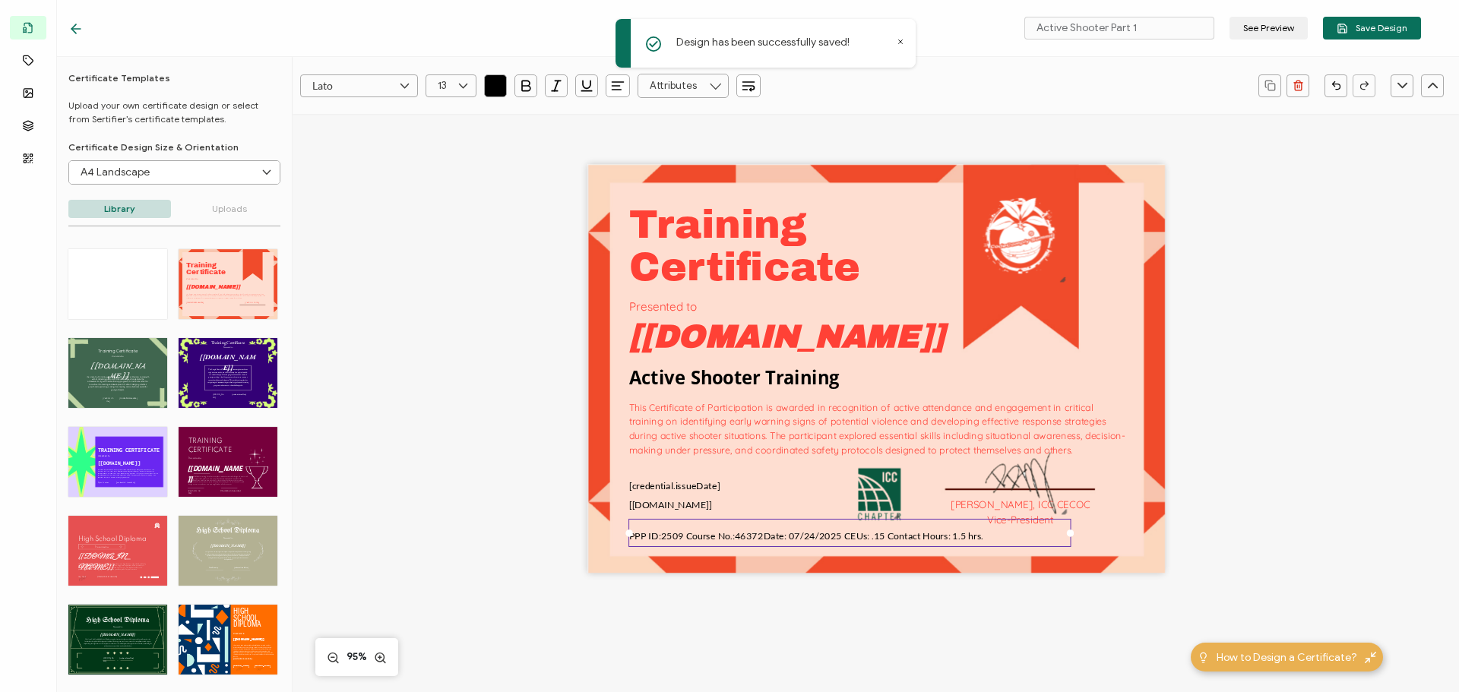
type input "25"
click at [1367, 24] on span "Save Design" at bounding box center [1372, 28] width 71 height 11
click at [475, 212] on div "Training This Certificate of Participation is awarded in recognition of active …" at bounding box center [875, 394] width 1108 height 560
click at [72, 29] on icon at bounding box center [75, 29] width 9 height 0
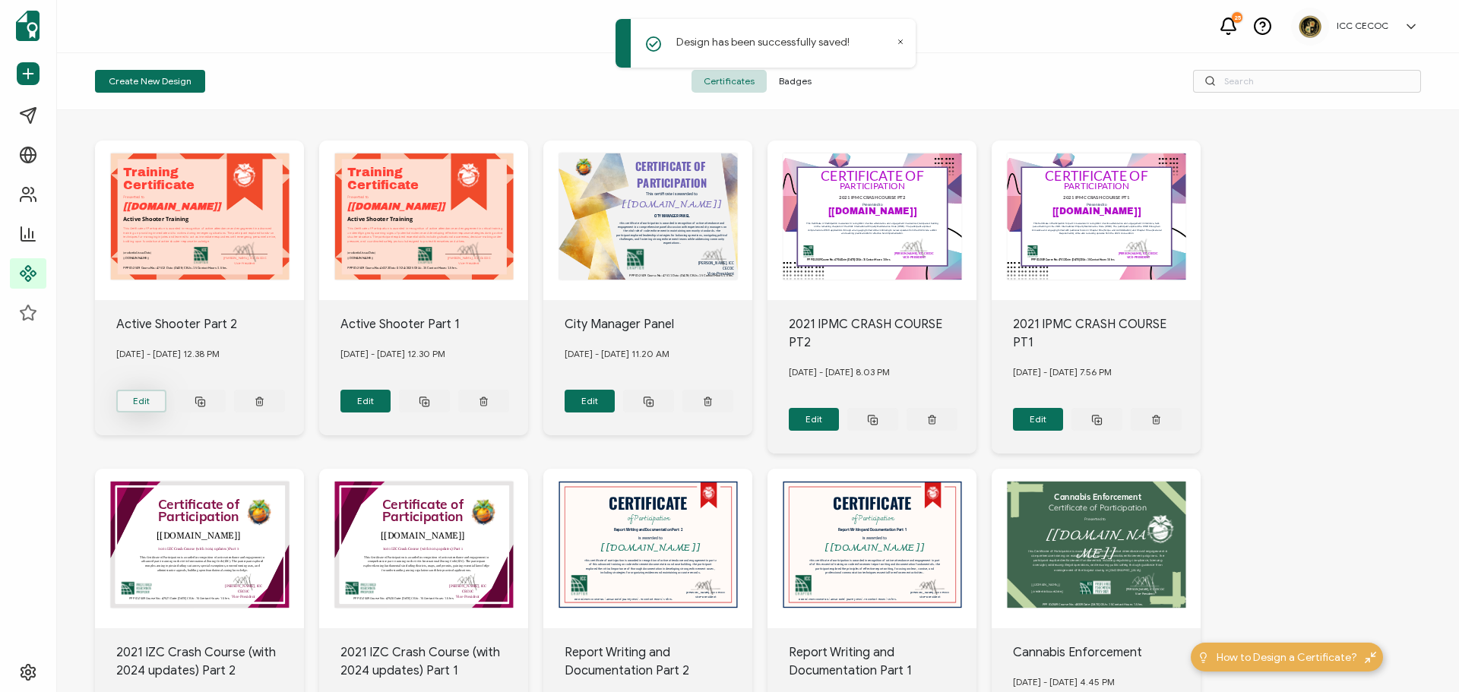
click at [142, 401] on button "Edit" at bounding box center [141, 401] width 51 height 23
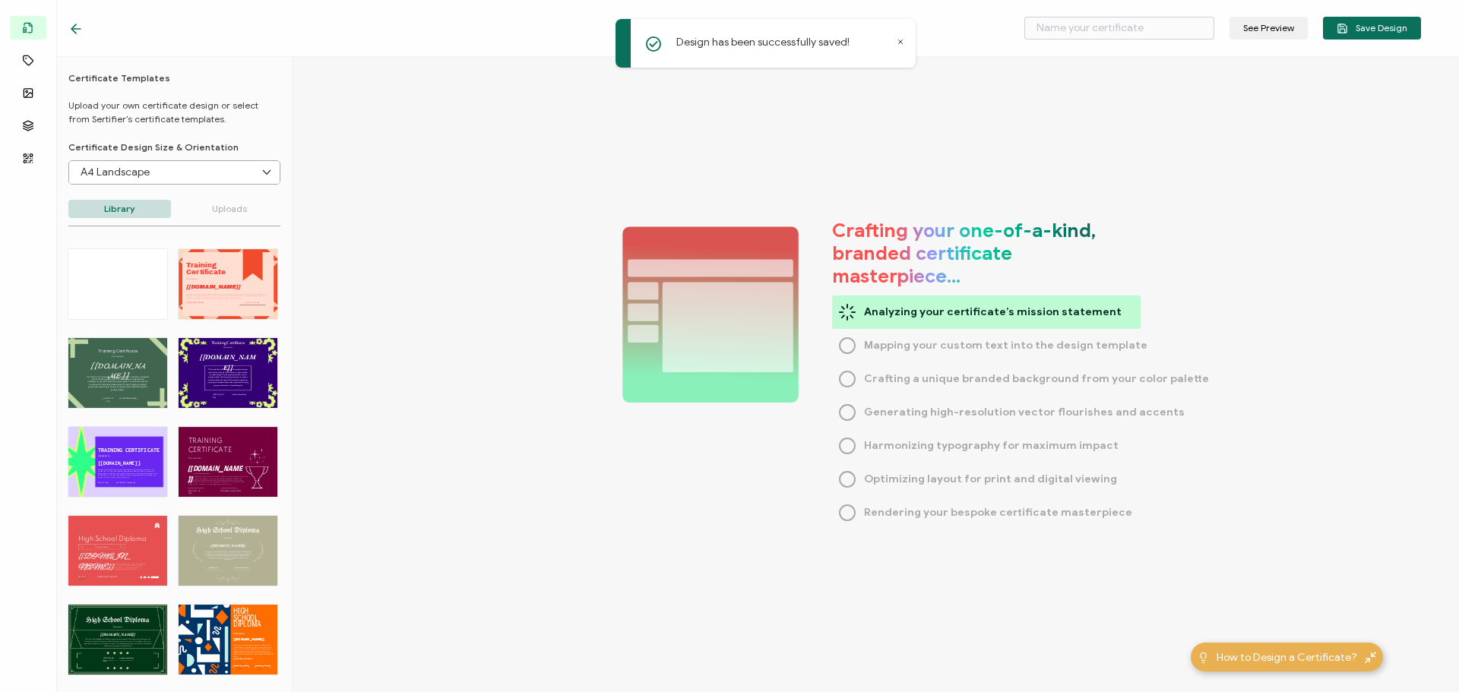
type input "Active Shooter Part 2"
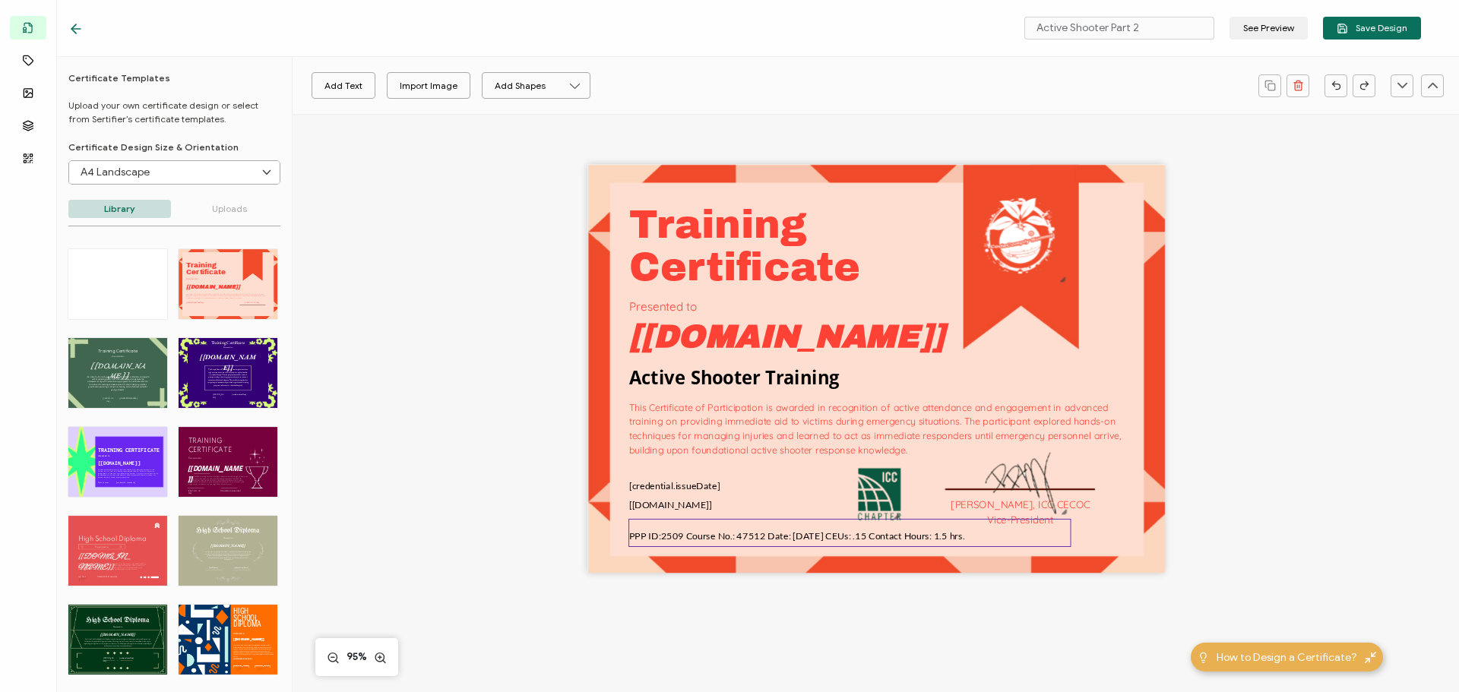
click at [742, 543] on pre "PPP ID:25 09 Cour se No.: 47512 Date: [DATE] CEUs: .15 Contact Hours: 1.5 hrs." at bounding box center [797, 533] width 336 height 24
click at [736, 539] on span "PPP ID:25 09 Cour se No.: 47512 Date: [DATE] CEUs: .15 Contact Hours: 1.5 hrs." at bounding box center [797, 535] width 336 height 11
type input "Lato"
type input "13"
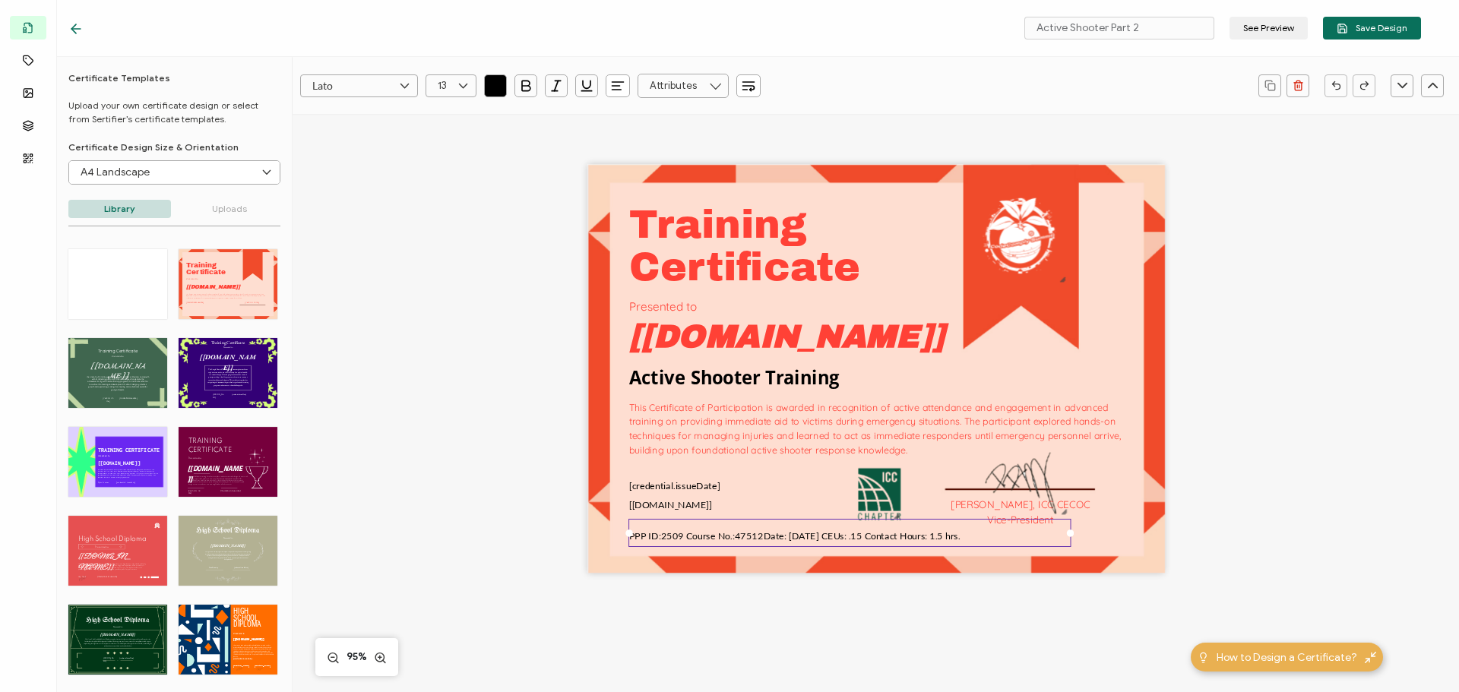
click at [735, 534] on span "47512" at bounding box center [749, 535] width 29 height 11
drag, startPoint x: 731, startPoint y: 536, endPoint x: 756, endPoint y: 540, distance: 25.5
click at [756, 540] on span "47512" at bounding box center [749, 535] width 29 height 11
paste pre
click at [1245, 496] on div "Training This Certificate of Participation is awarded in recognition of active …" at bounding box center [875, 394] width 1108 height 560
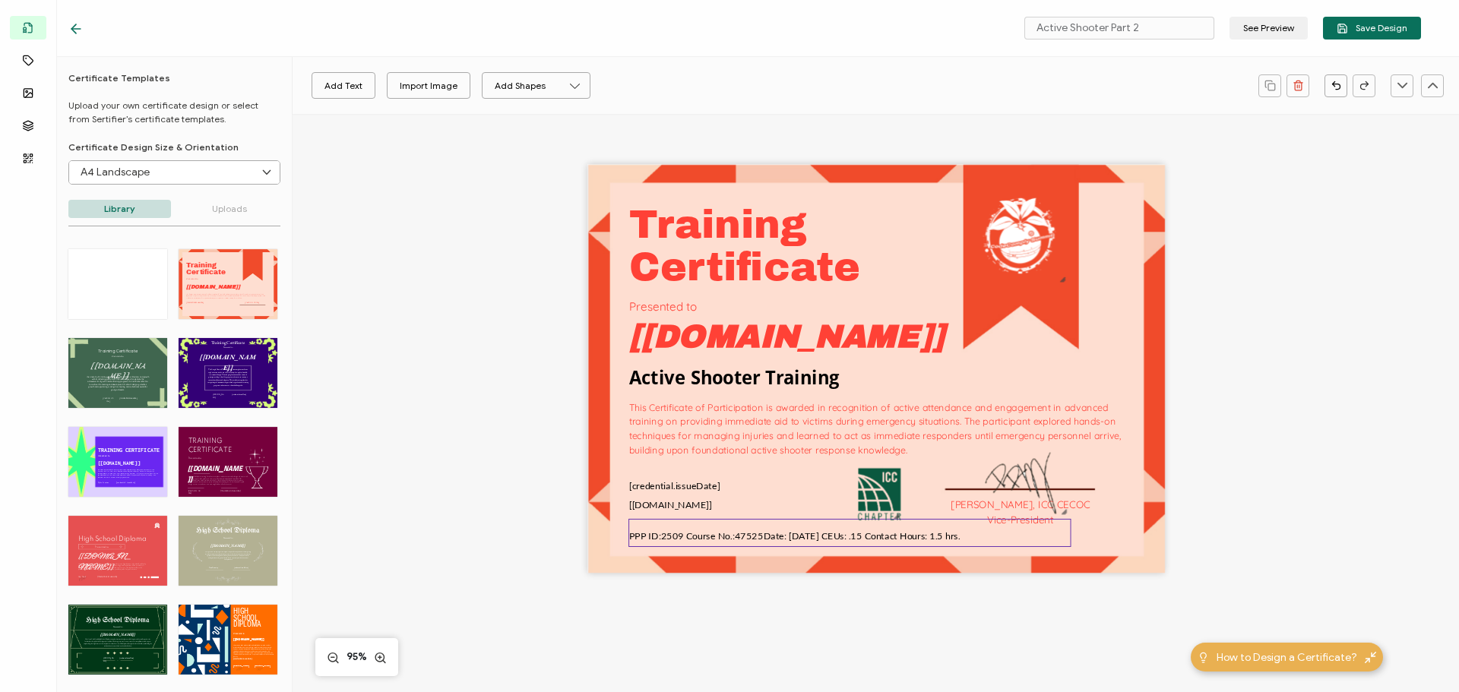
click at [801, 529] on pre "PPP ID:25 09 Cour se No.: 47525 Date: [DATE] CEUs: .15 Contact Hours: 1.5 hrs." at bounding box center [794, 533] width 331 height 24
click at [809, 540] on span "PPP ID:25 09 Cour se No.: 47525 Date: [DATE] CEUs: .15 Contact Hours: 1.5 hrs." at bounding box center [794, 535] width 331 height 11
type input "Lato"
type input "13"
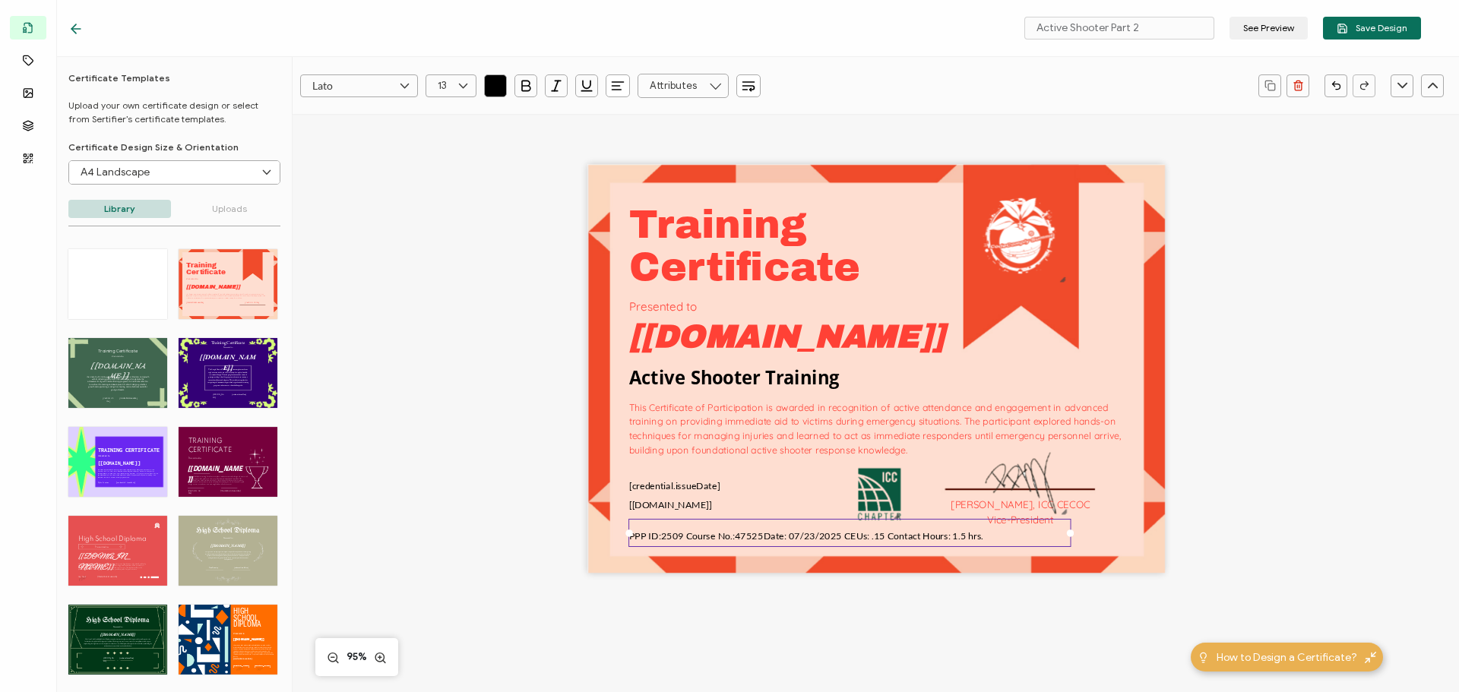
type input "Open Sans"
type input "25"
click at [1361, 33] on span "Save Design" at bounding box center [1372, 28] width 71 height 11
click at [1359, 21] on button "Save Design" at bounding box center [1372, 28] width 98 height 23
